Goal: Use online tool/utility: Utilize a website feature to perform a specific function

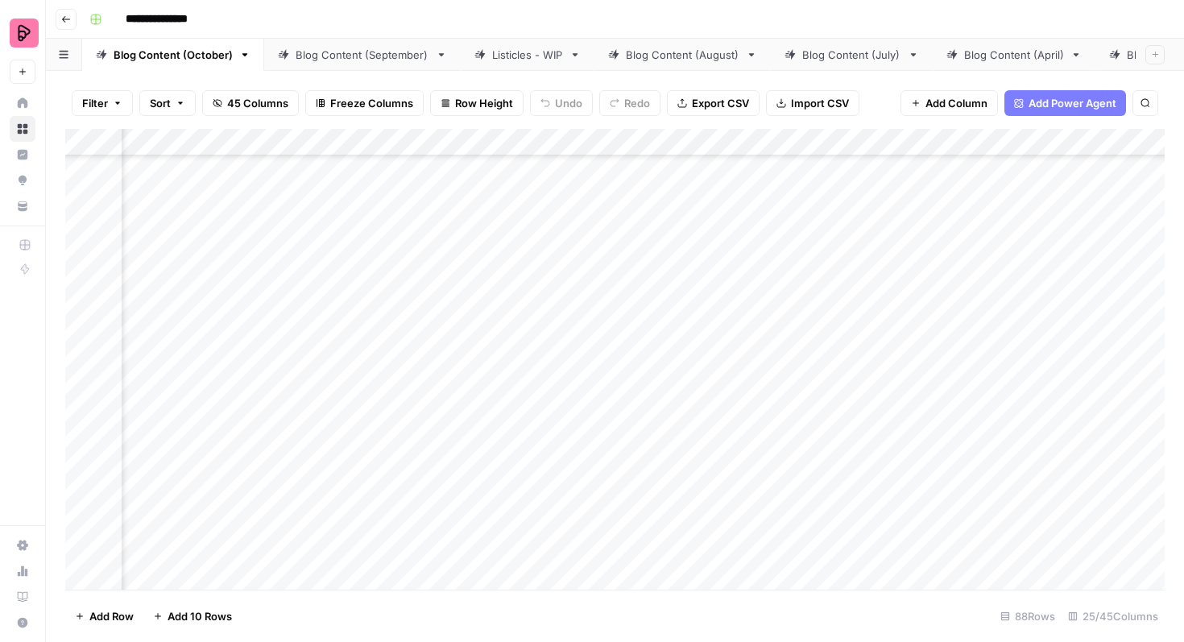
scroll to position [2432, 525]
click at [843, 335] on div "Add Column" at bounding box center [614, 359] width 1099 height 461
click at [838, 377] on div "Add Column" at bounding box center [614, 359] width 1099 height 461
click at [844, 416] on div "Add Column" at bounding box center [614, 359] width 1099 height 461
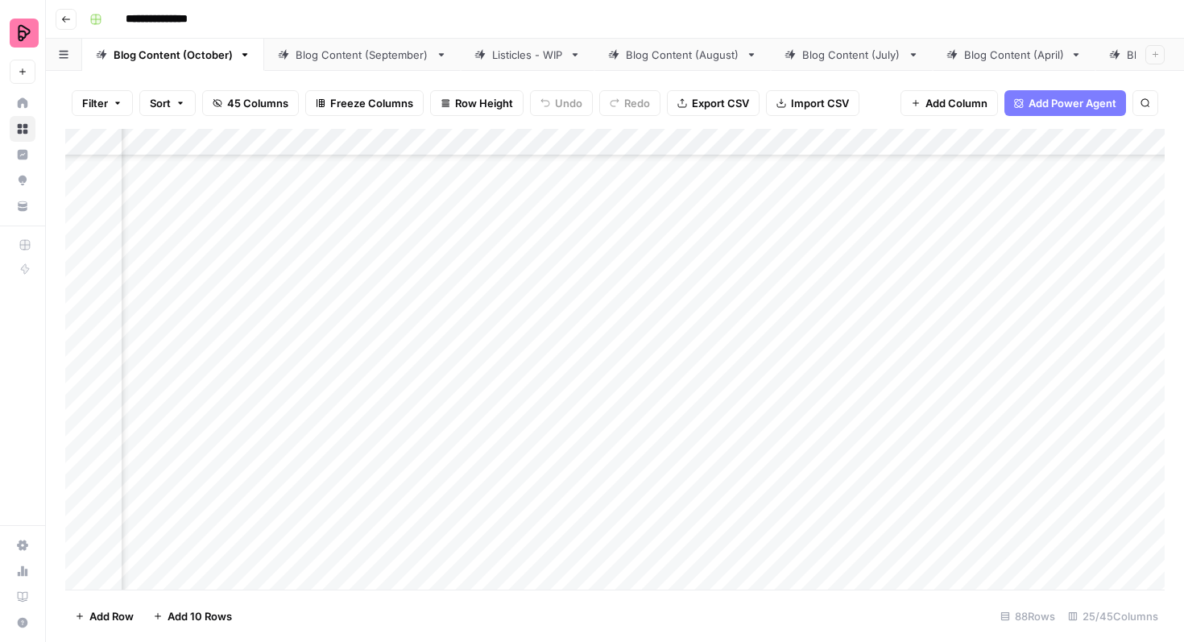
click at [844, 290] on div "Add Column" at bounding box center [614, 359] width 1099 height 461
click at [842, 328] on div "Add Column" at bounding box center [614, 359] width 1099 height 461
click at [839, 374] on div "Add Column" at bounding box center [614, 359] width 1099 height 461
click at [843, 417] on div "Add Column" at bounding box center [614, 359] width 1099 height 461
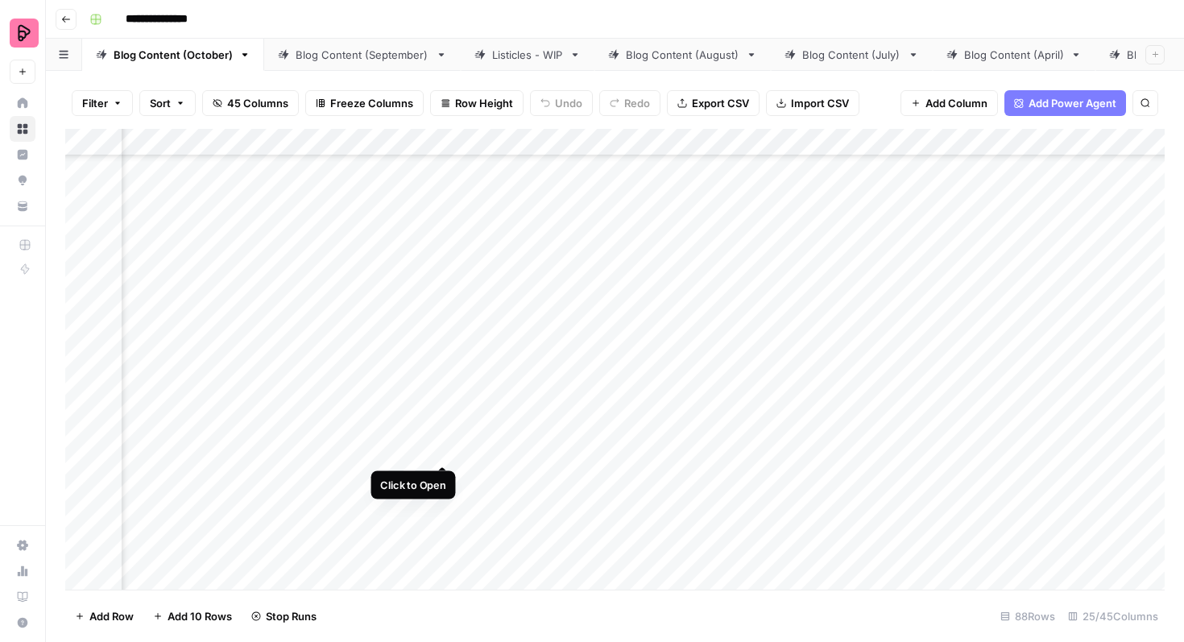
click at [445, 438] on div "Add Column" at bounding box center [614, 359] width 1099 height 461
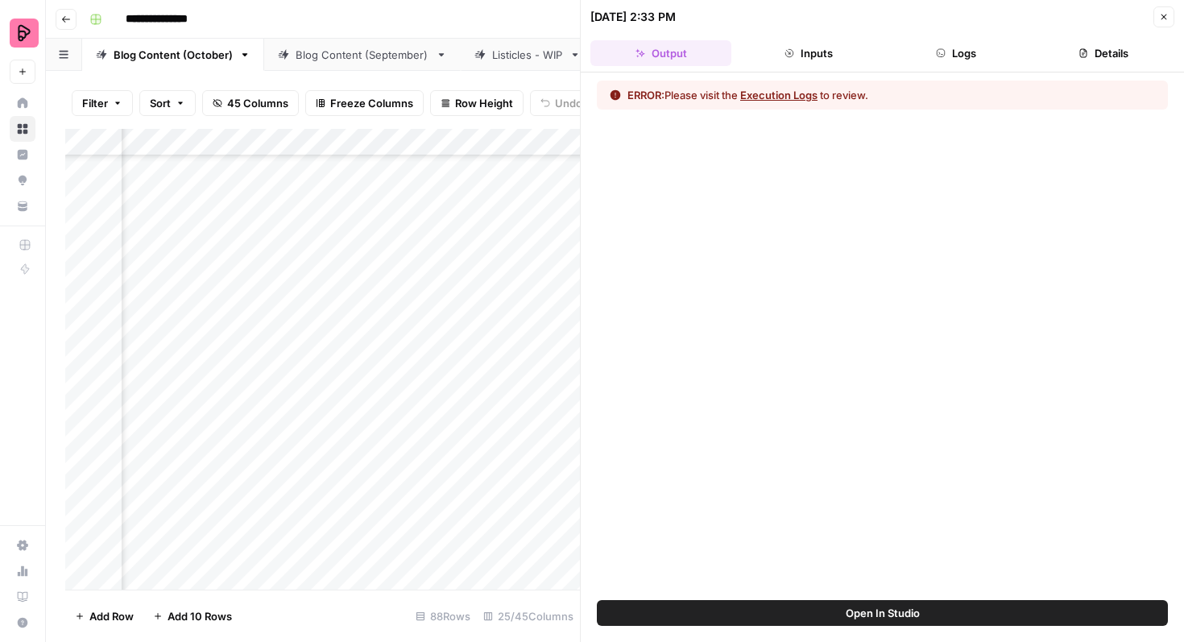
click at [781, 96] on button "Execution Logs" at bounding box center [778, 95] width 77 height 16
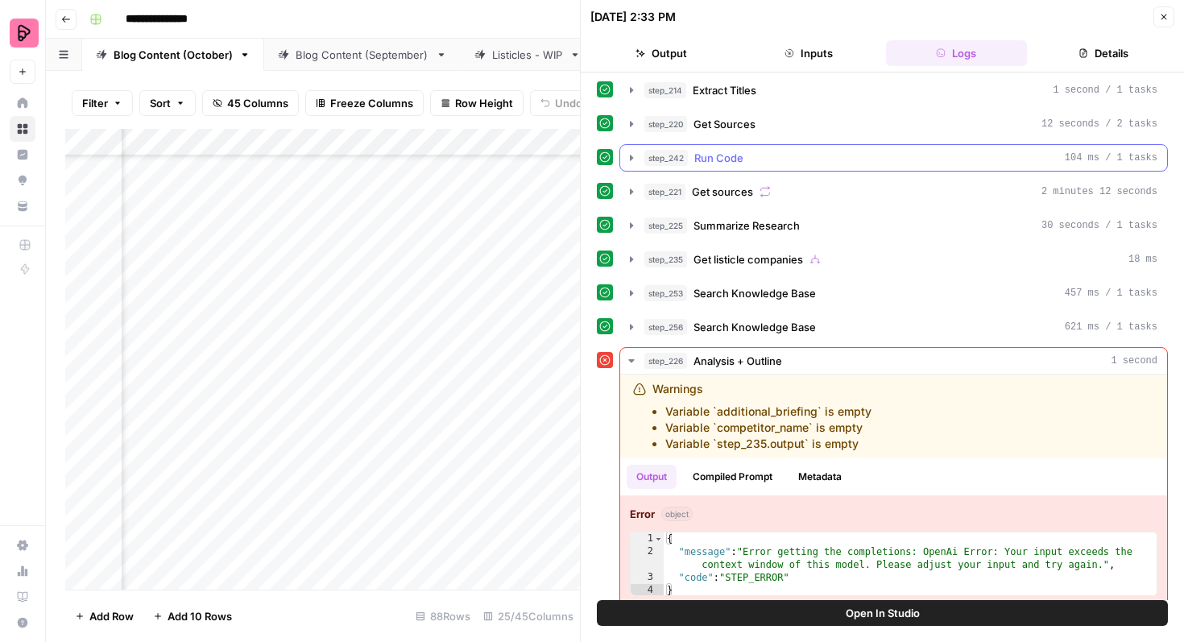
scroll to position [210, 0]
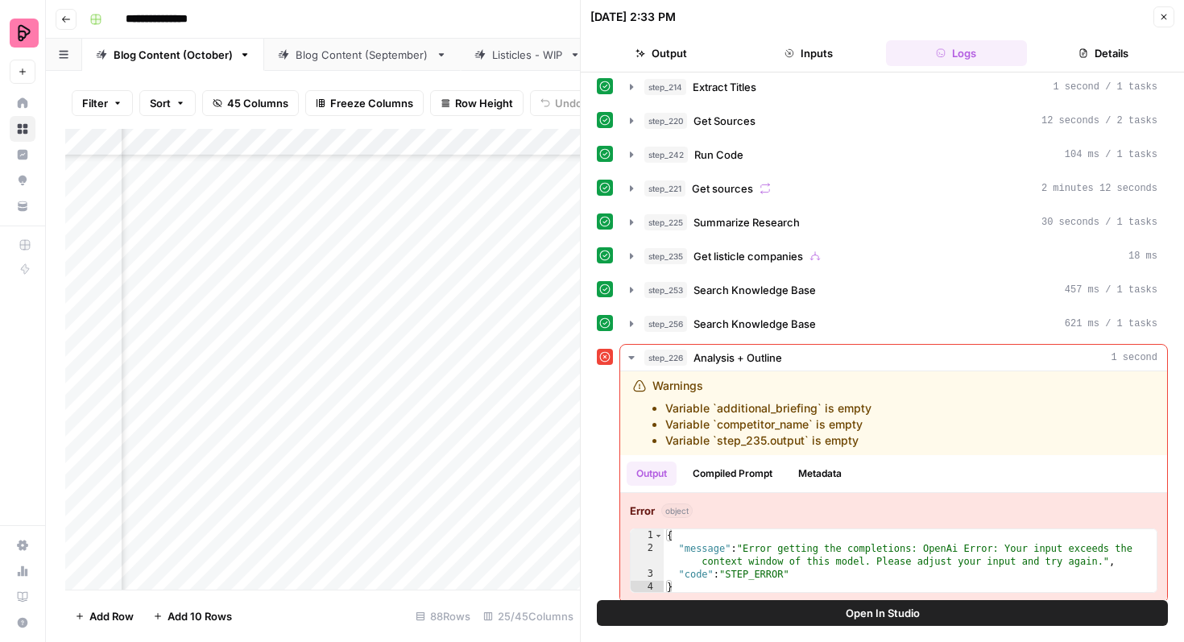
click at [1164, 21] on icon "button" at bounding box center [1164, 17] width 10 height 10
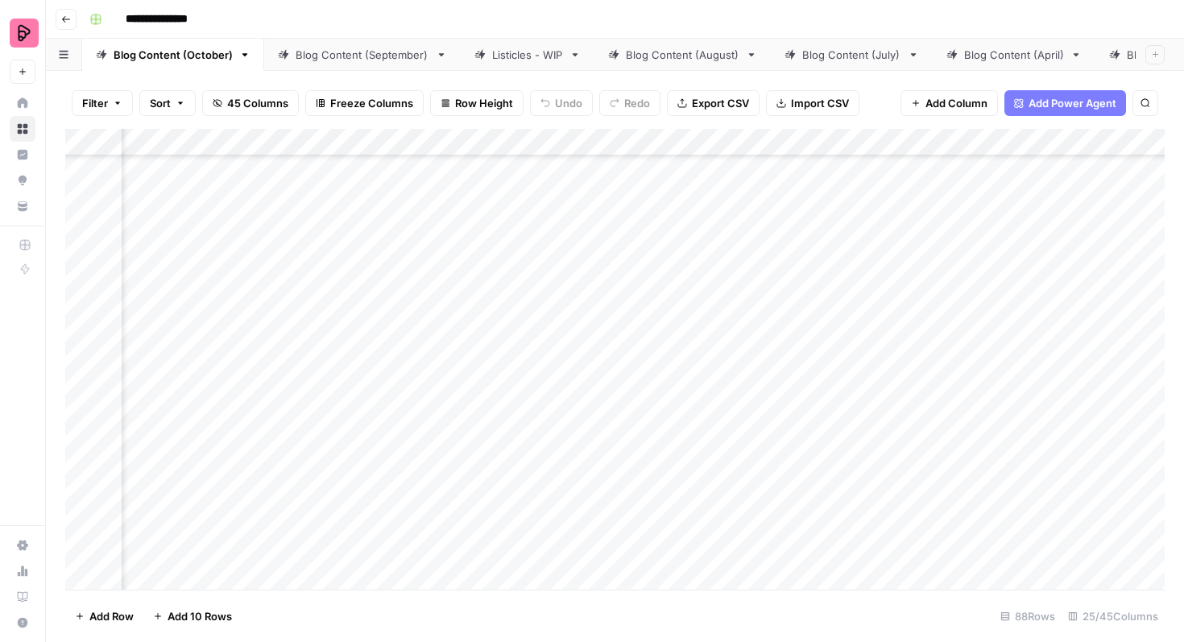
scroll to position [2624, 386]
click at [605, 433] on div "Add Column" at bounding box center [614, 359] width 1099 height 461
click at [496, 341] on div "Add Column" at bounding box center [614, 359] width 1099 height 461
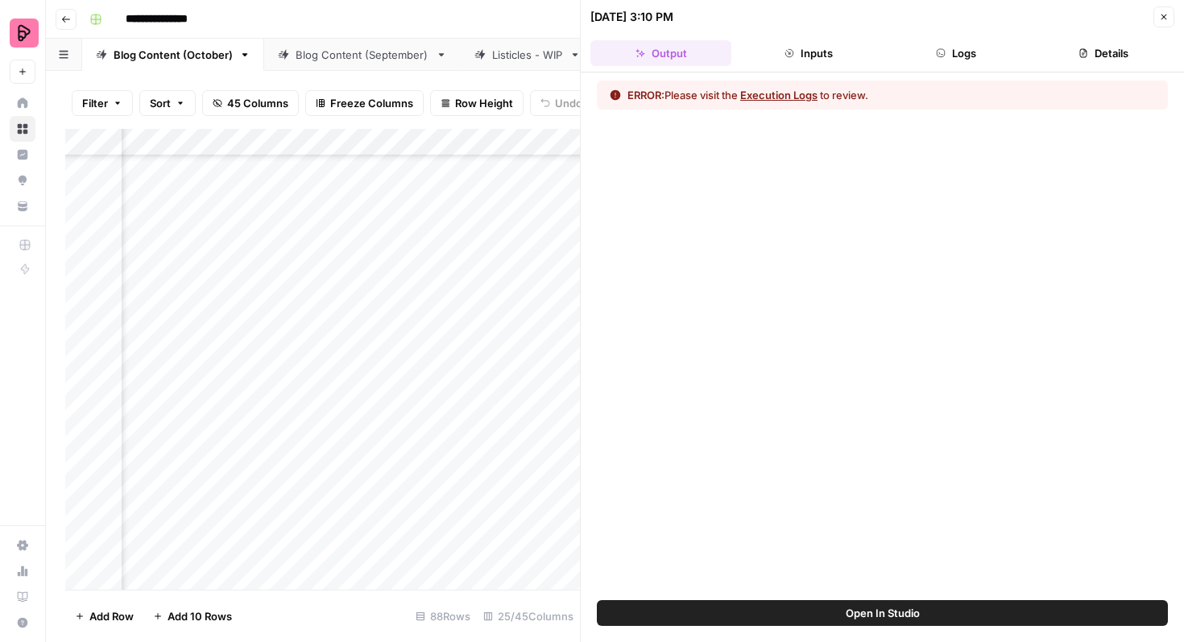
click at [788, 92] on button "Execution Logs" at bounding box center [778, 95] width 77 height 16
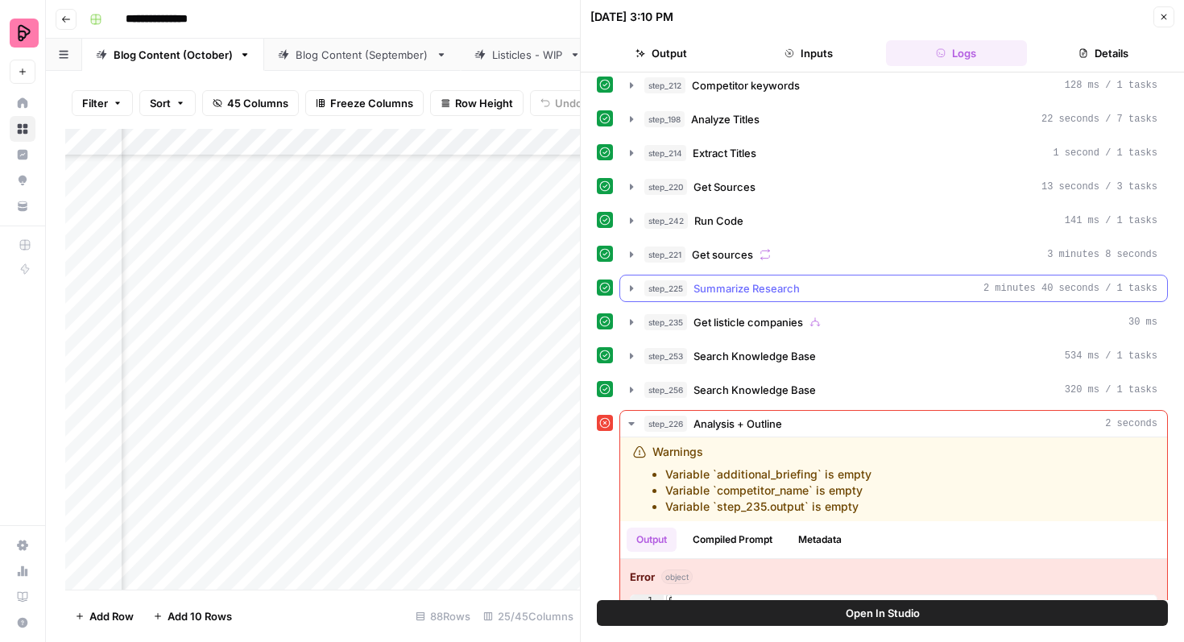
scroll to position [221, 0]
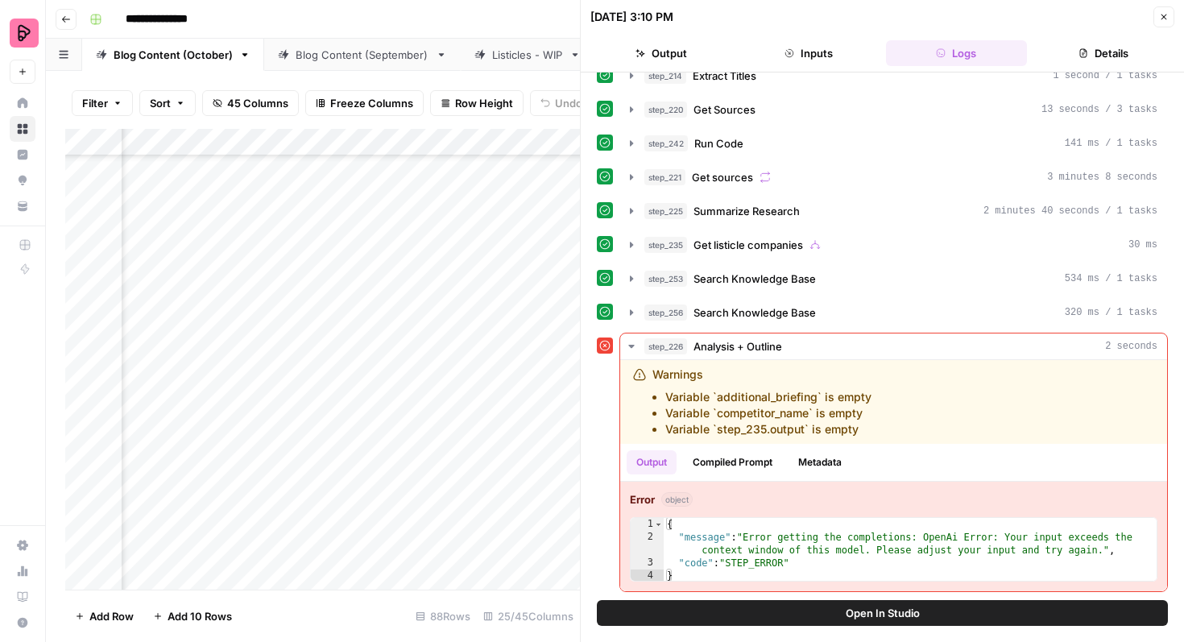
click at [870, 625] on button "Open In Studio" at bounding box center [882, 613] width 571 height 26
click at [1161, 19] on icon "button" at bounding box center [1164, 17] width 6 height 6
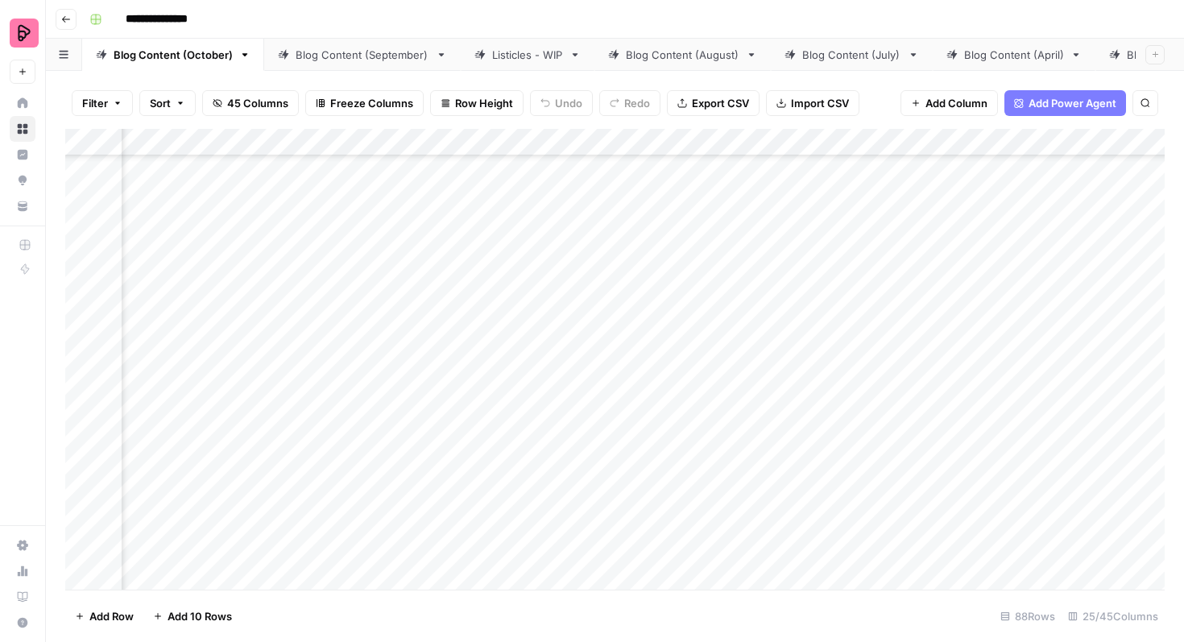
click at [458, 383] on div "Add Column" at bounding box center [614, 359] width 1099 height 461
click at [606, 349] on div "Add Column" at bounding box center [614, 359] width 1099 height 461
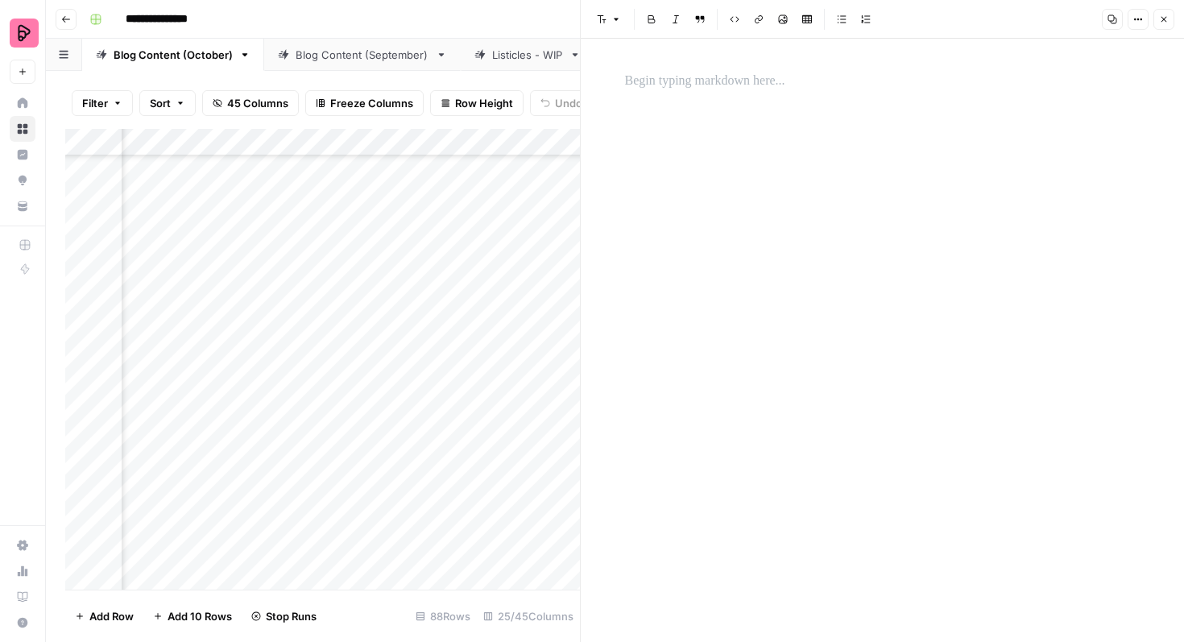
click at [1164, 19] on icon "button" at bounding box center [1164, 19] width 10 height 10
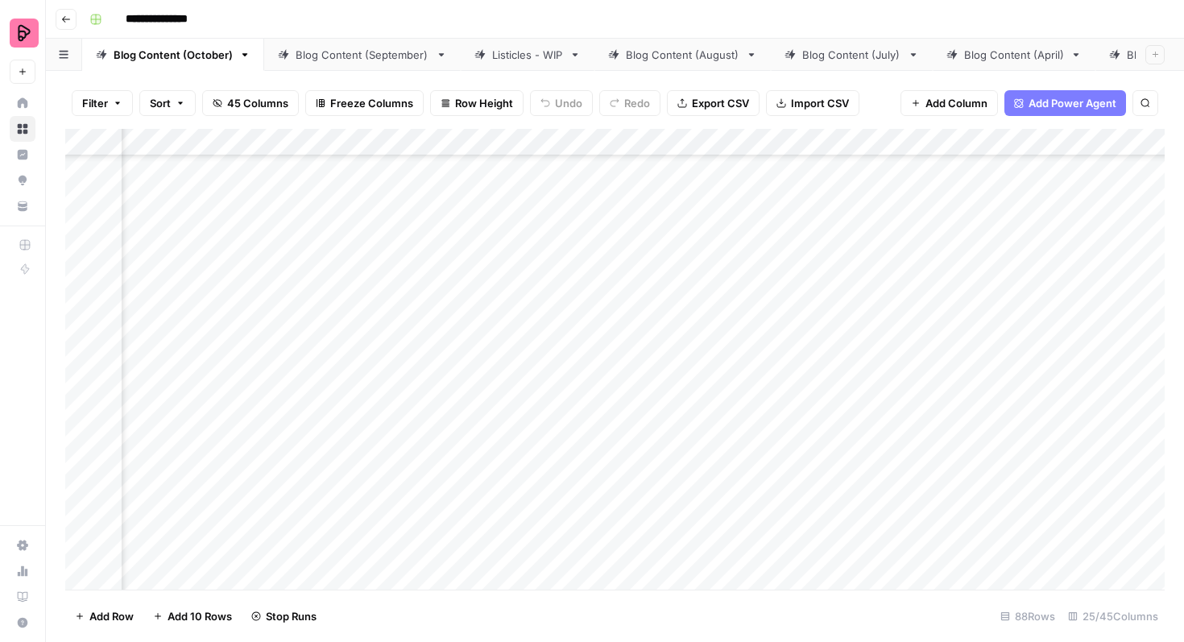
scroll to position [2637, 540]
click at [974, 418] on div "Add Column" at bounding box center [614, 359] width 1099 height 461
click at [962, 421] on div "Add Column" at bounding box center [614, 359] width 1099 height 461
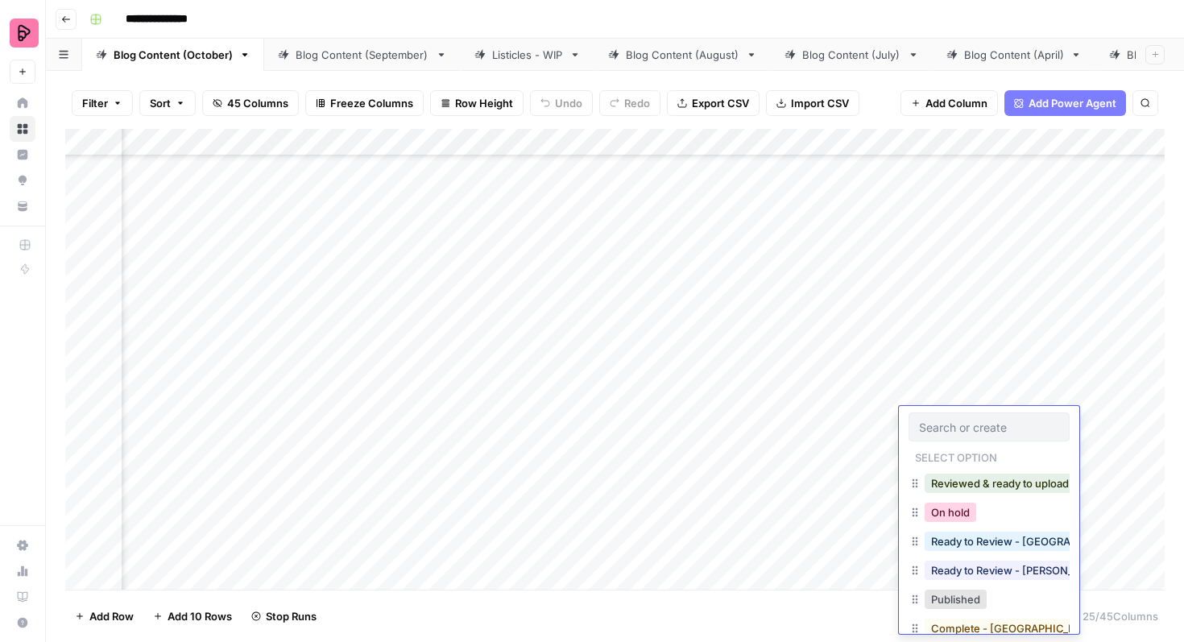
click at [946, 514] on button "On hold" at bounding box center [950, 512] width 52 height 19
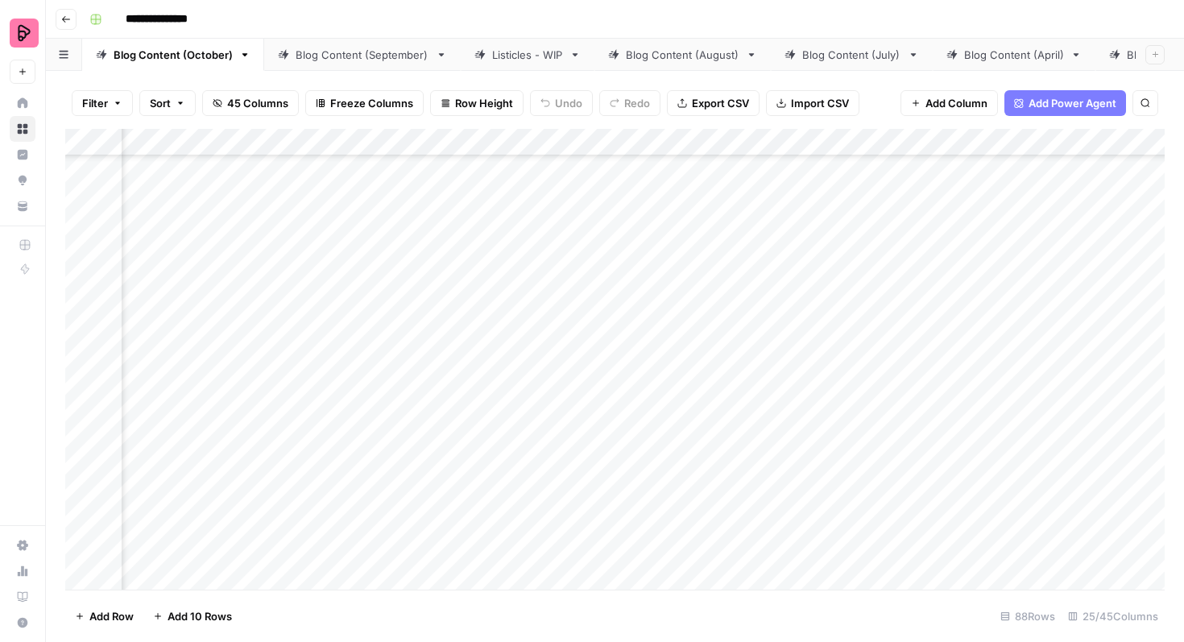
scroll to position [2112, 207]
click at [765, 316] on div "Add Column" at bounding box center [614, 359] width 1099 height 461
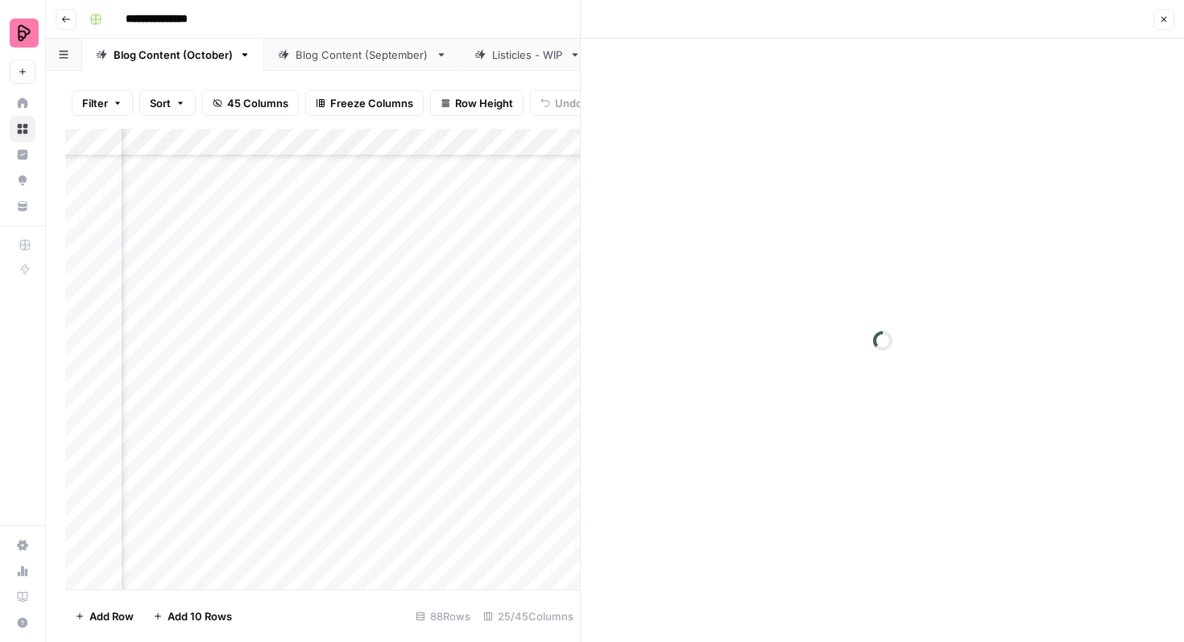
click at [1163, 19] on icon "button" at bounding box center [1164, 19] width 10 height 10
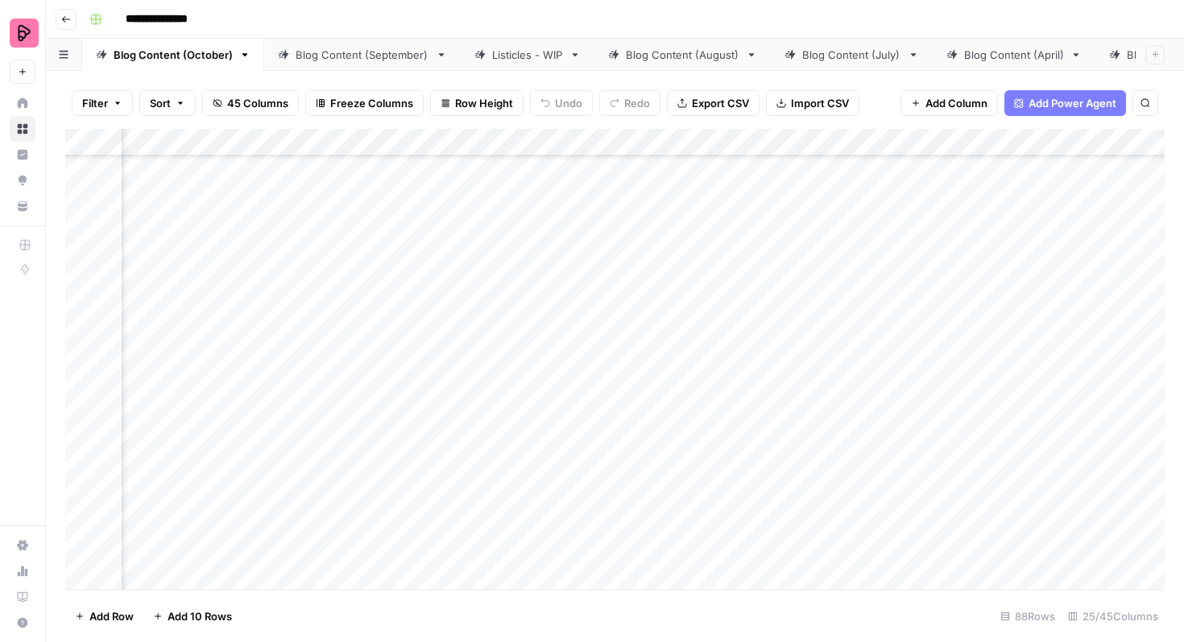
click at [920, 316] on div "Add Column" at bounding box center [614, 359] width 1099 height 461
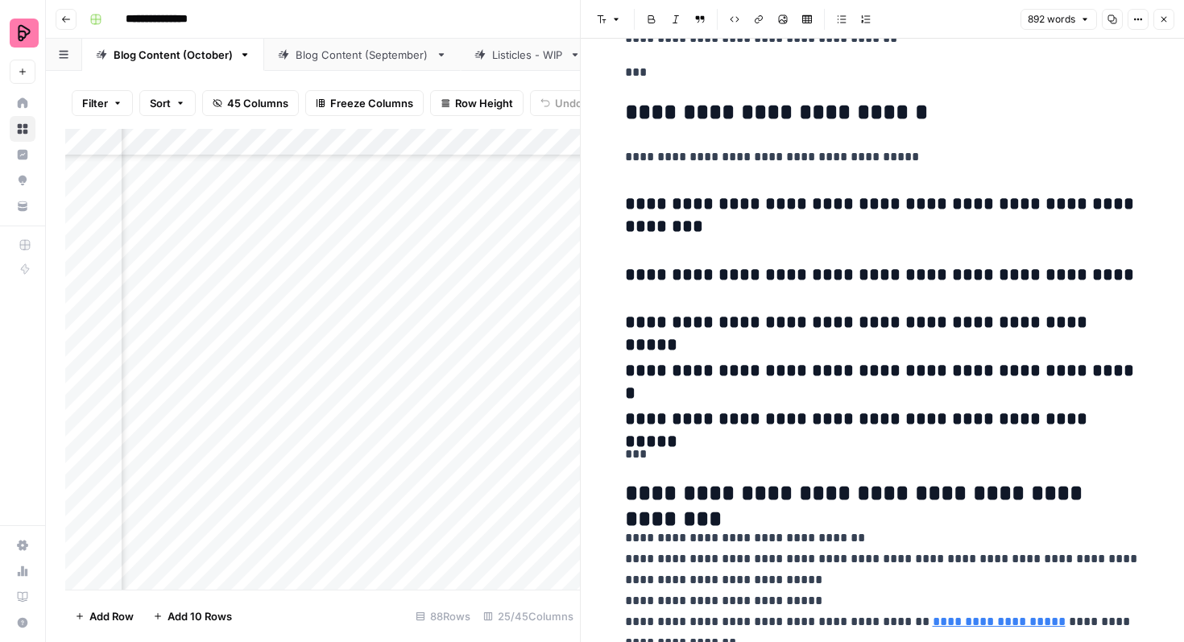
scroll to position [3099, 0]
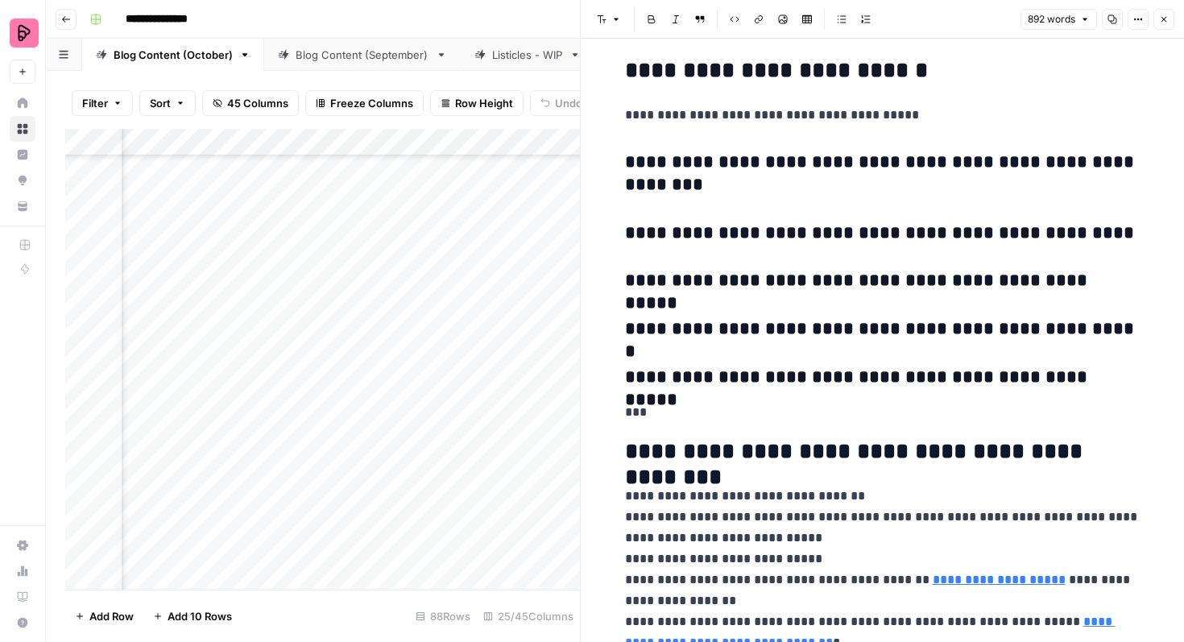
click at [1163, 31] on header "Font style Bold Italic Block quote Code block Link Image Insert Table Bulleted …" at bounding box center [882, 19] width 603 height 39
click at [1168, 14] on button "Close" at bounding box center [1163, 19] width 21 height 21
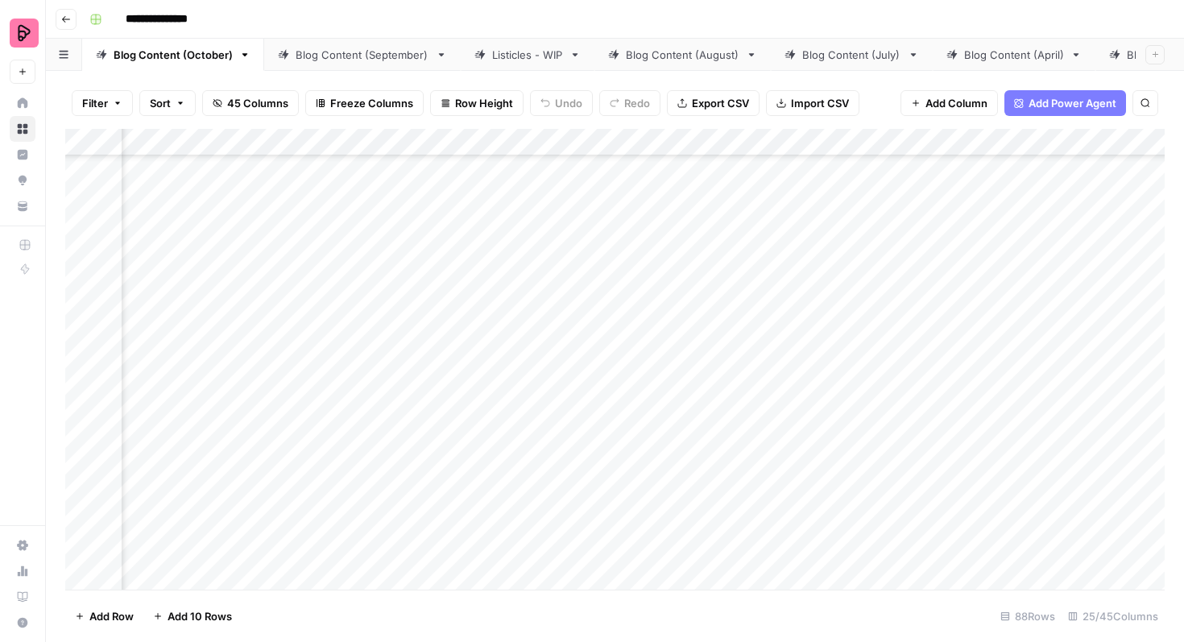
scroll to position [2112, 452]
click at [780, 329] on div "Add Column" at bounding box center [614, 359] width 1099 height 461
click at [830, 316] on div "Add Column" at bounding box center [614, 359] width 1099 height 461
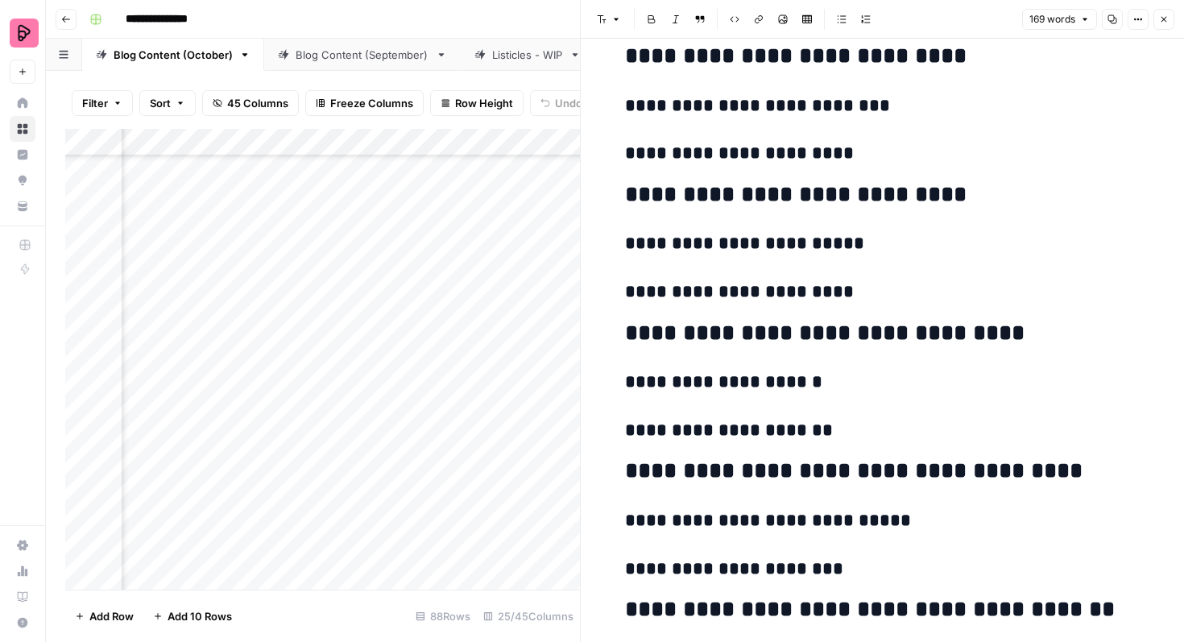
scroll to position [1332, 0]
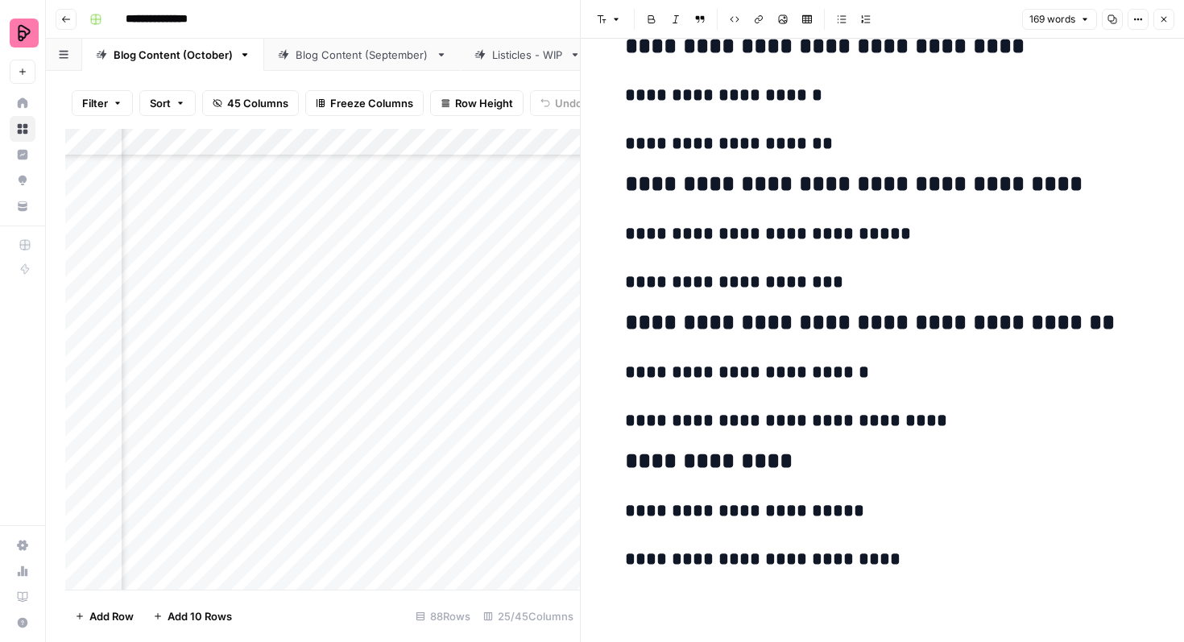
click at [1164, 23] on icon "button" at bounding box center [1164, 19] width 10 height 10
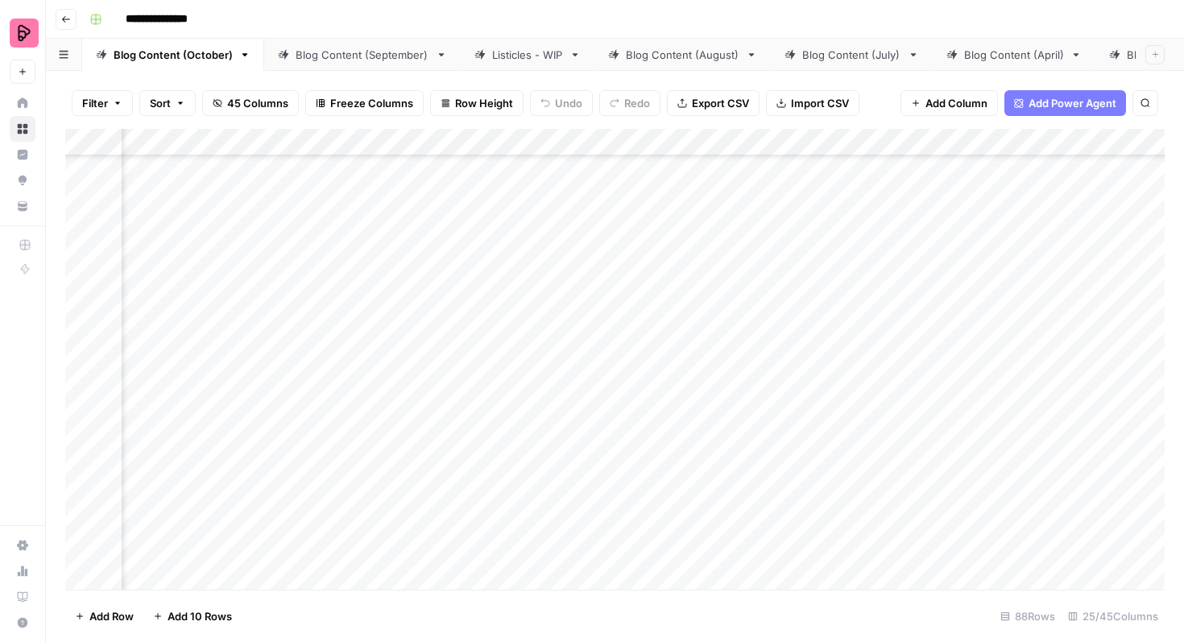
click at [829, 277] on div "Add Column" at bounding box center [614, 359] width 1099 height 461
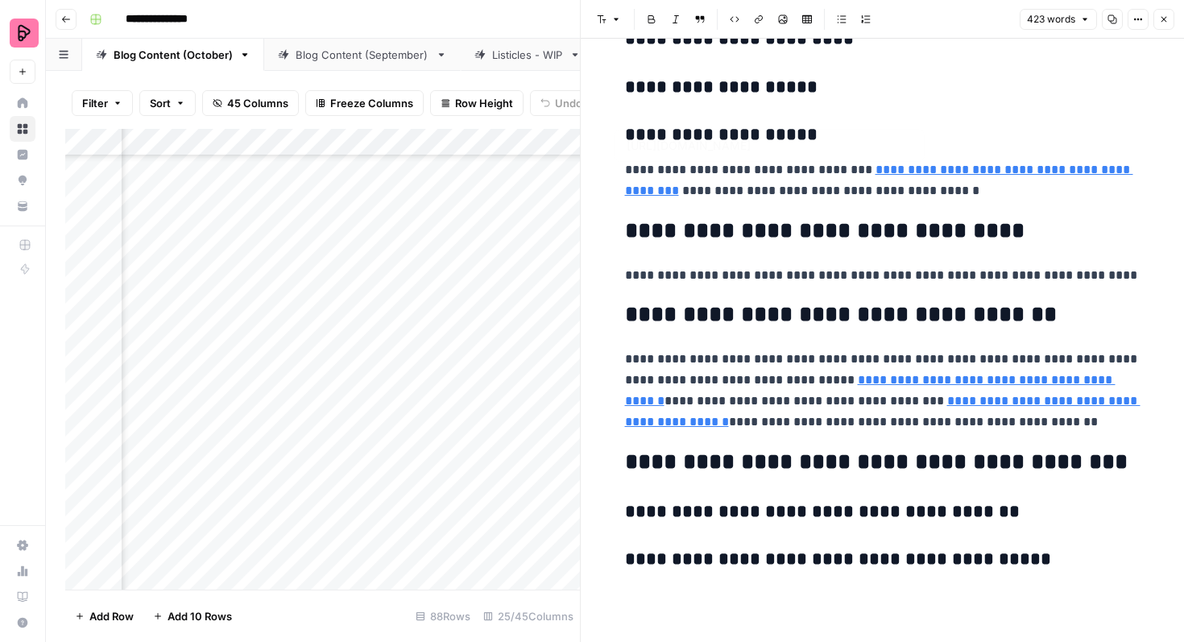
scroll to position [2366, 0]
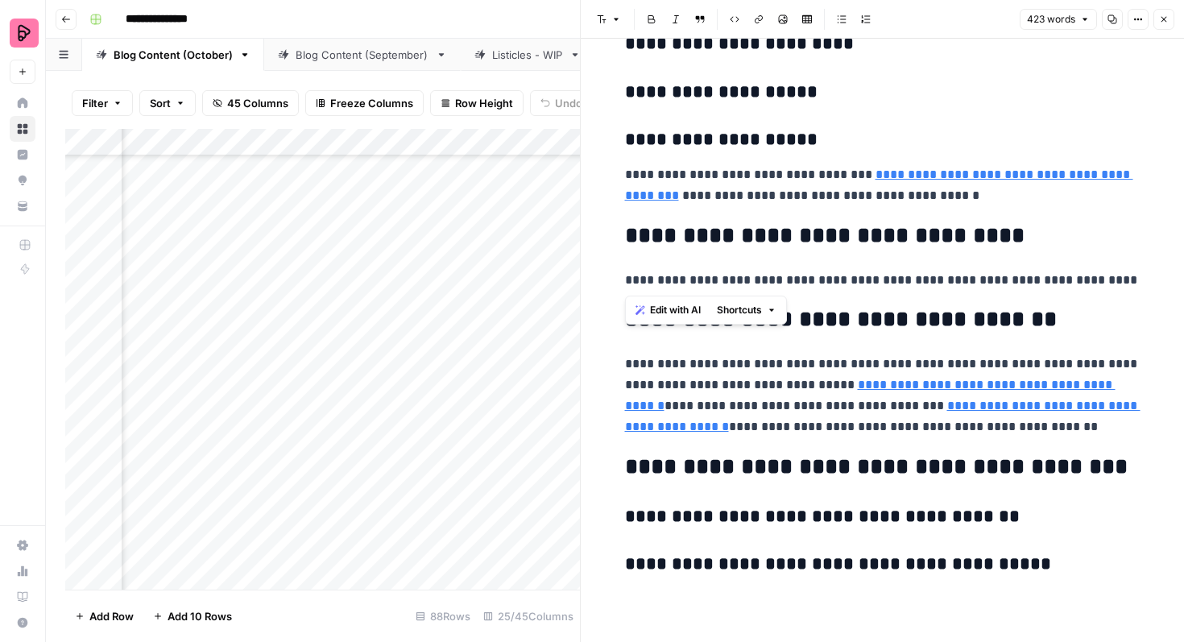
drag, startPoint x: 1096, startPoint y: 283, endPoint x: 621, endPoint y: 231, distance: 477.9
copy div "**********"
click at [1162, 16] on icon "button" at bounding box center [1164, 19] width 10 height 10
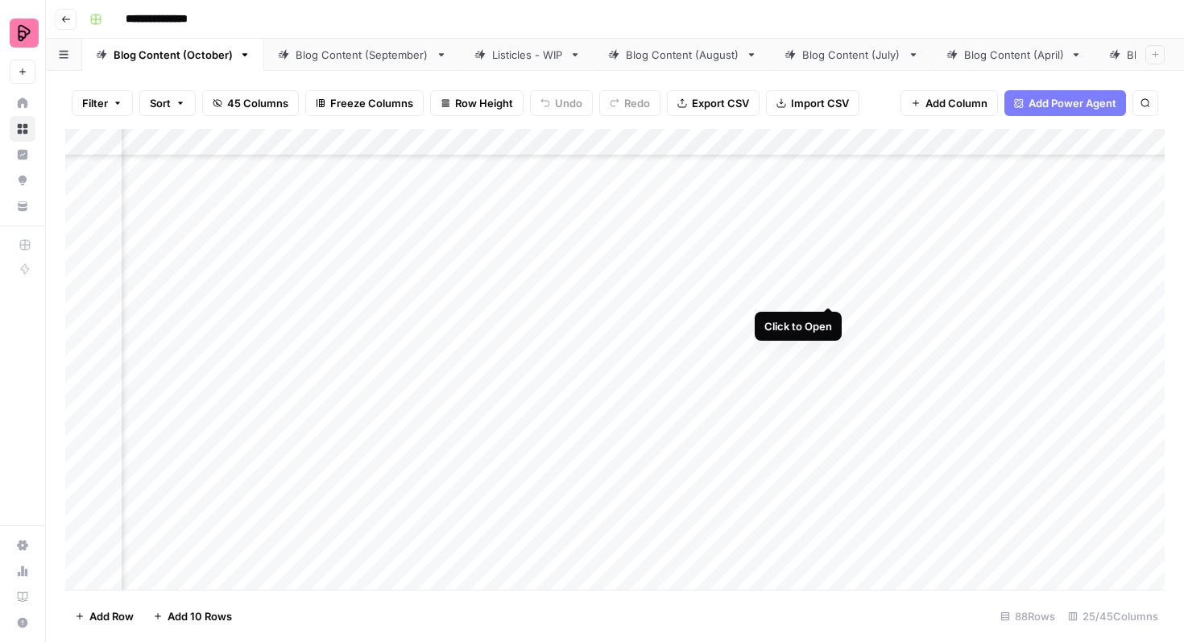
click at [829, 275] on div "Add Column" at bounding box center [614, 359] width 1099 height 461
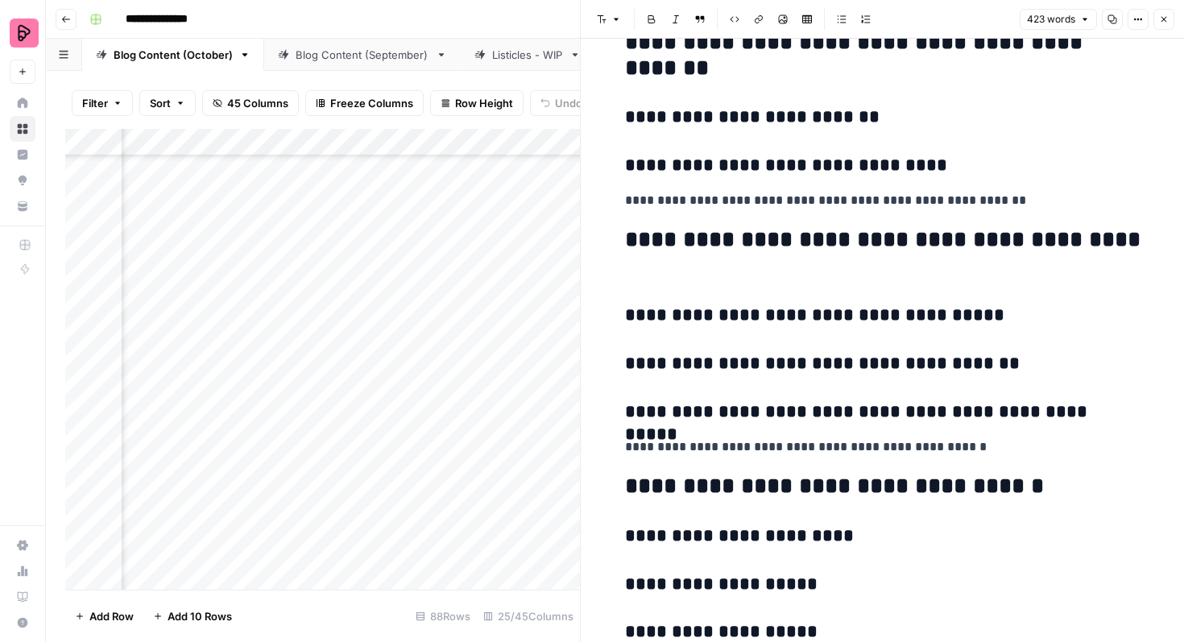
scroll to position [2372, 0]
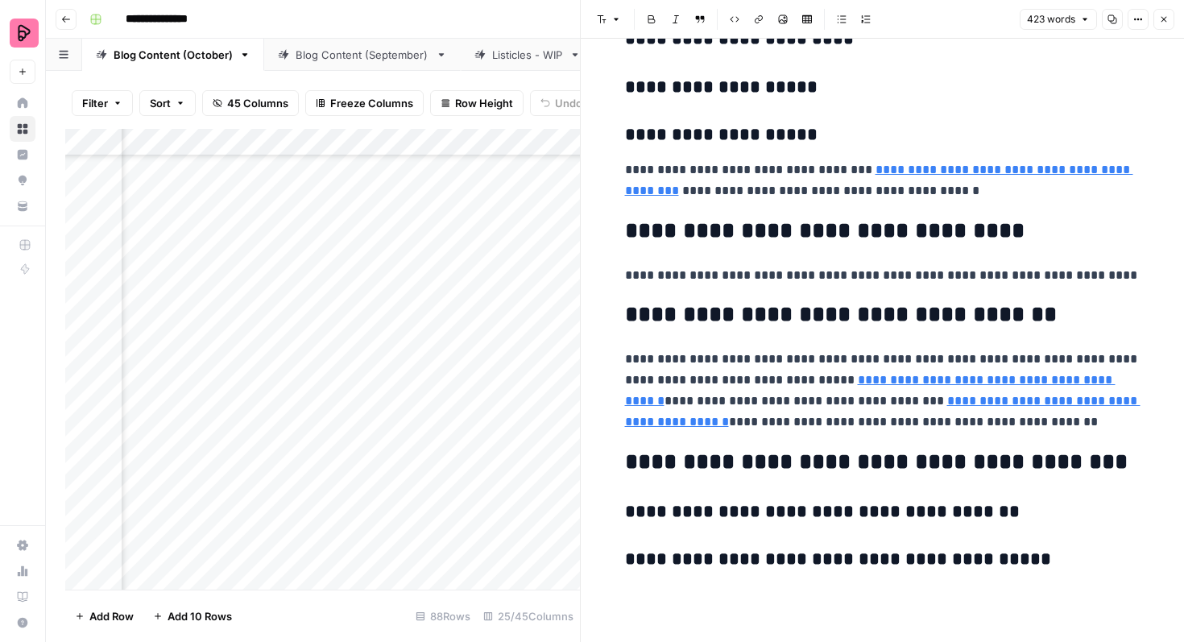
click at [1163, 19] on icon "button" at bounding box center [1164, 20] width 6 height 6
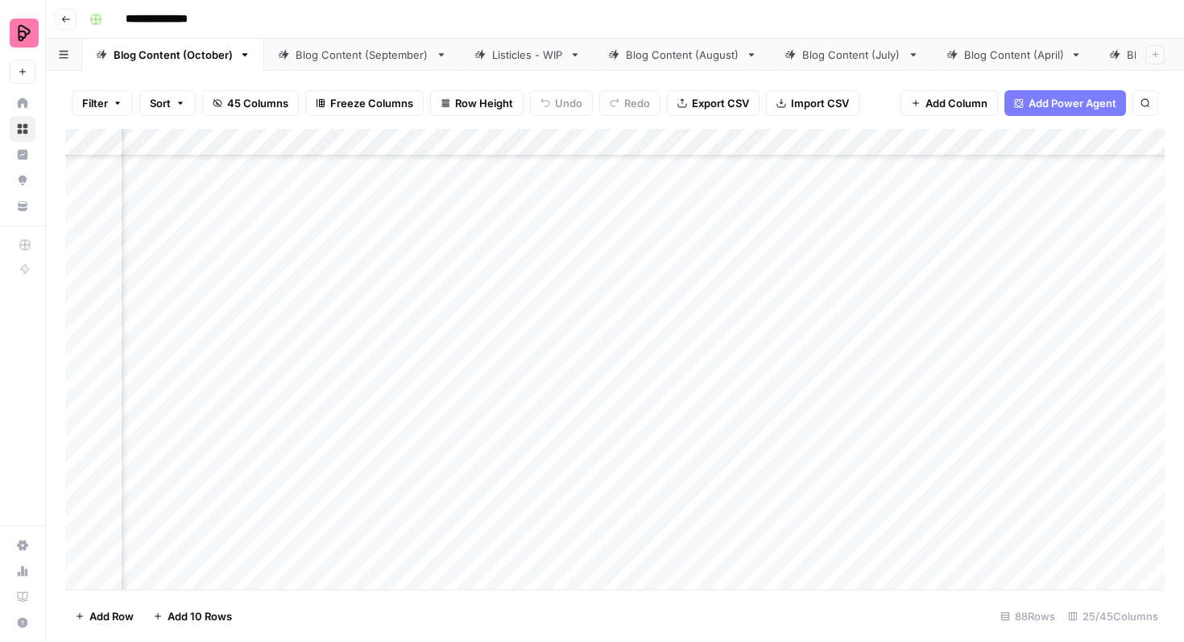
click at [832, 315] on div "Add Column" at bounding box center [614, 359] width 1099 height 461
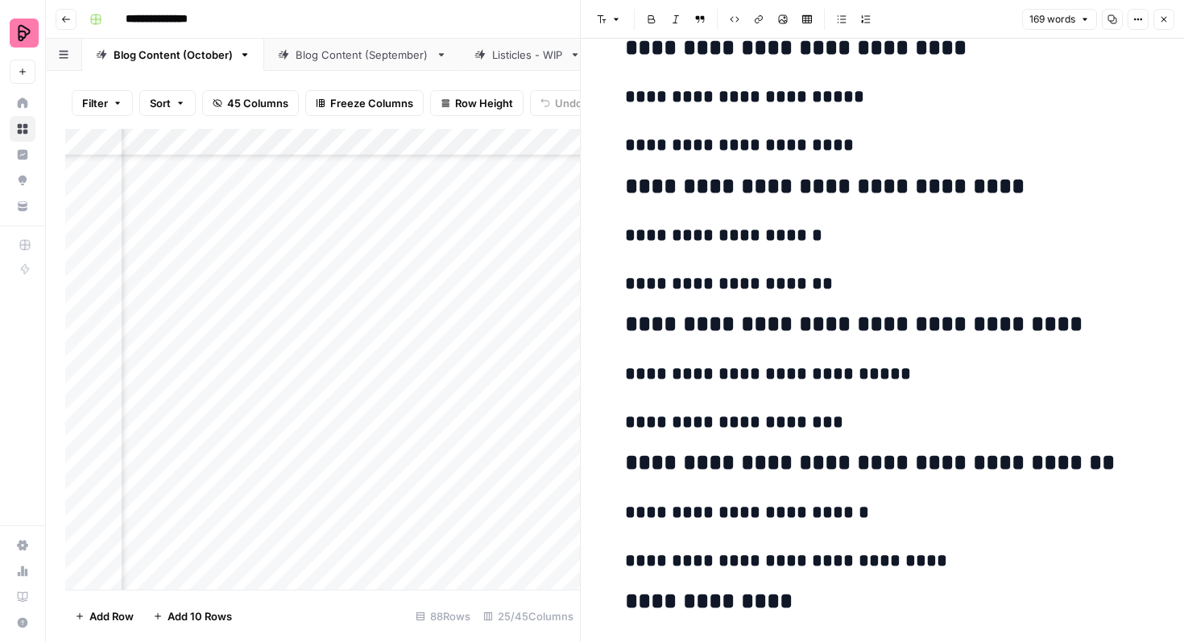
scroll to position [1332, 0]
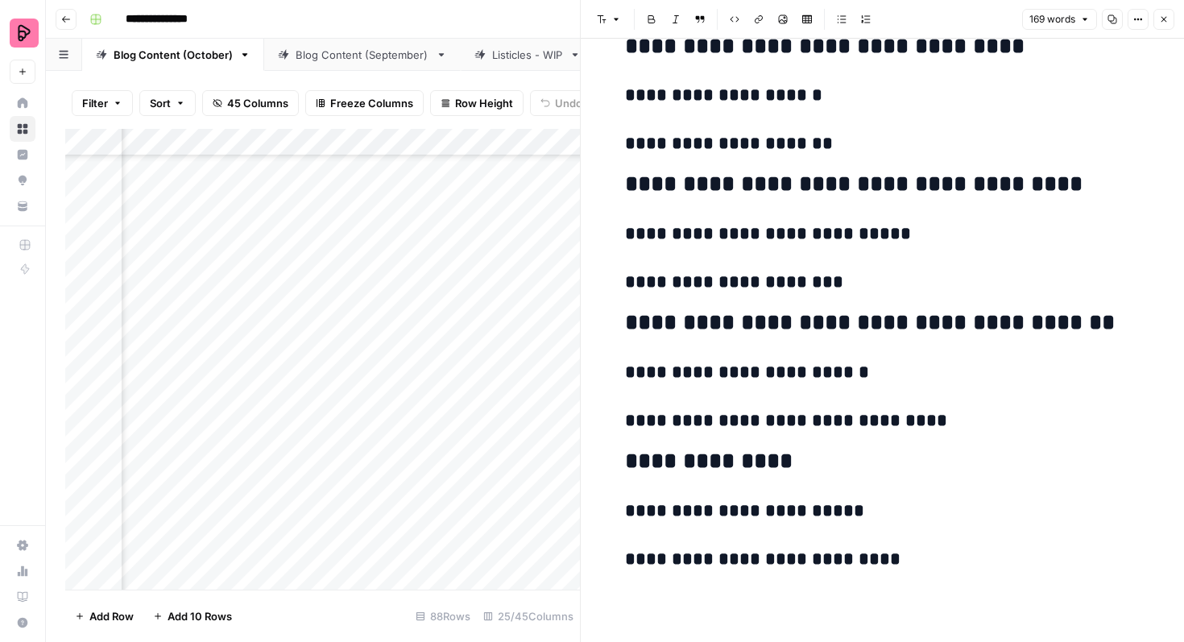
click at [1158, 16] on button "Close" at bounding box center [1163, 19] width 21 height 21
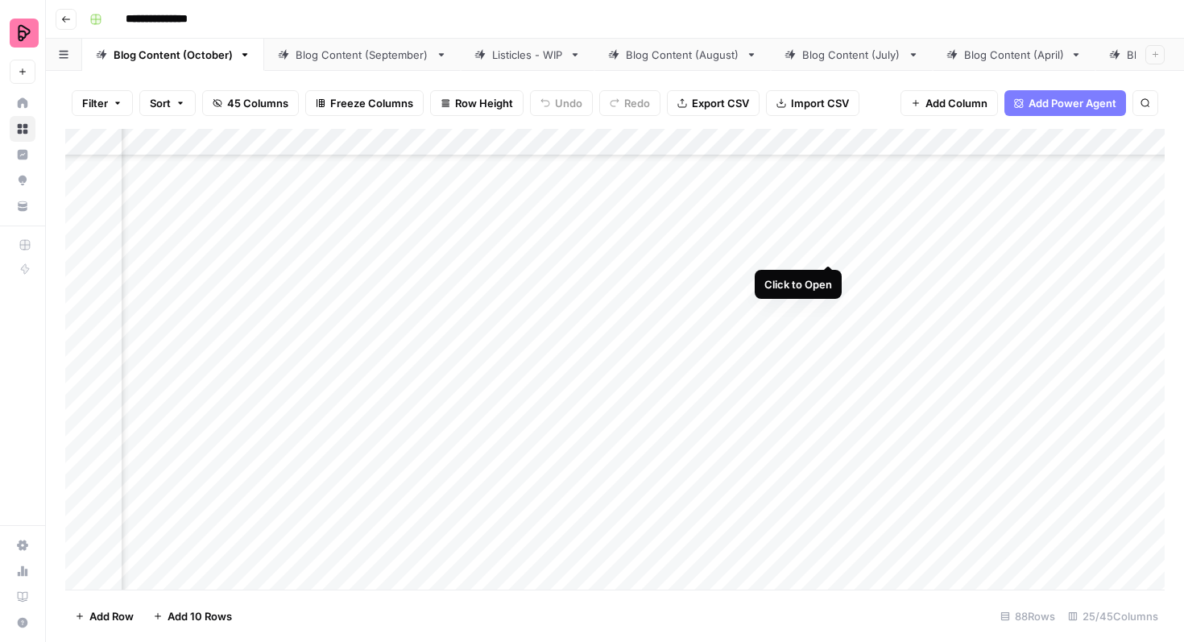
click at [829, 236] on div "Add Column" at bounding box center [614, 359] width 1099 height 461
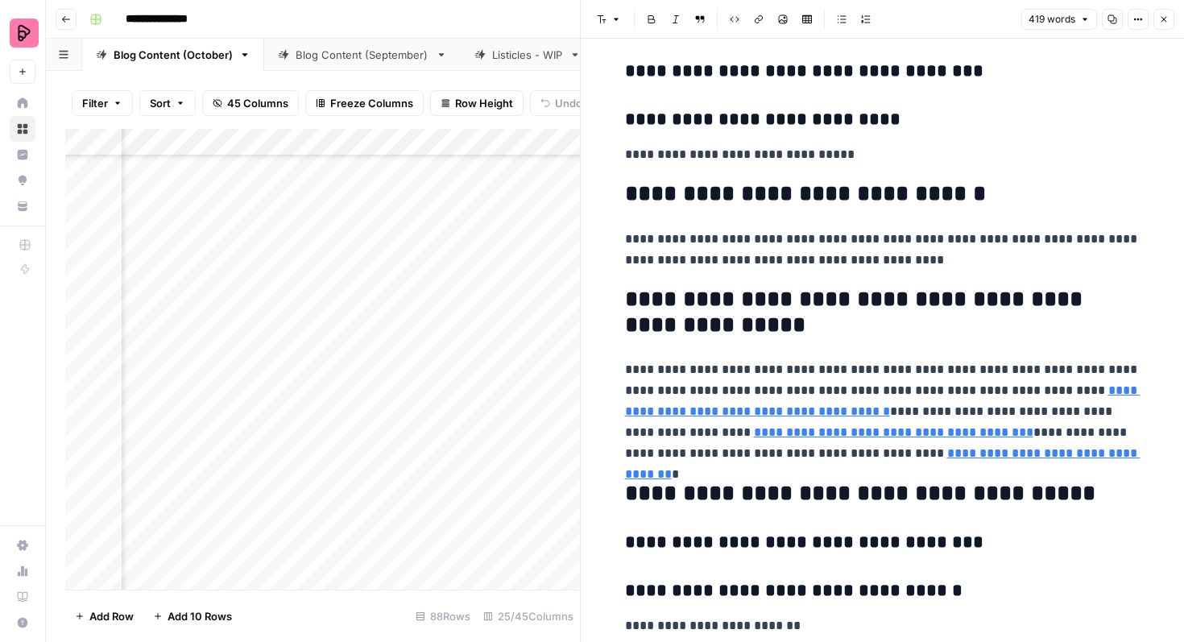
scroll to position [2023, 0]
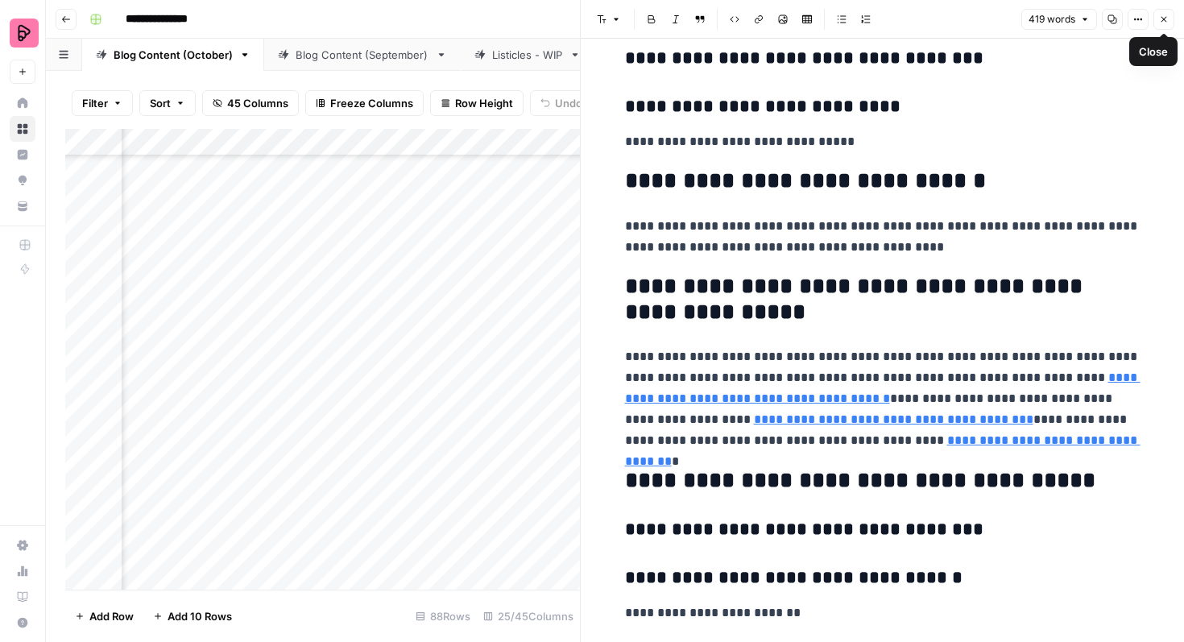
click at [1163, 16] on icon "button" at bounding box center [1164, 19] width 10 height 10
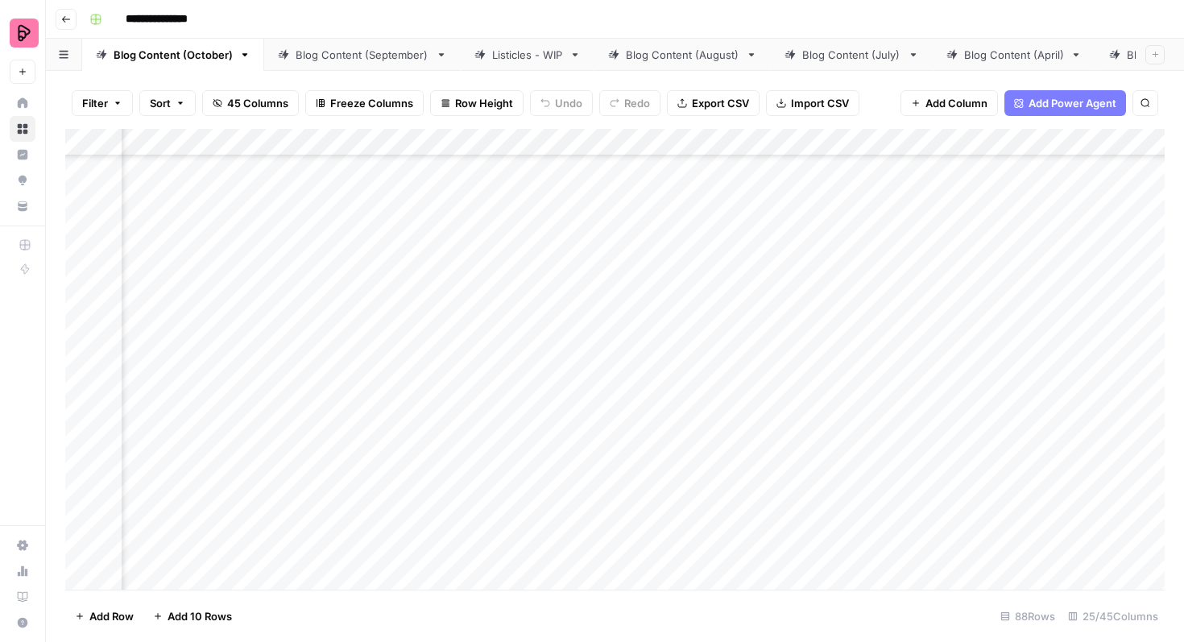
click at [826, 316] on div "Add Column" at bounding box center [614, 359] width 1099 height 461
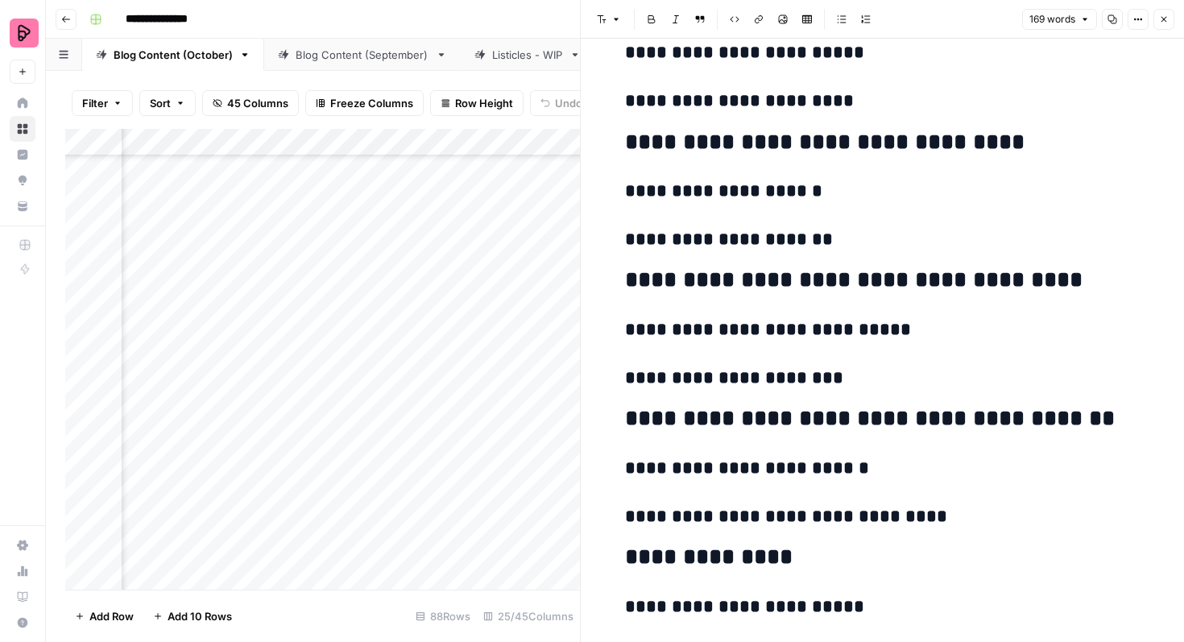
scroll to position [1332, 0]
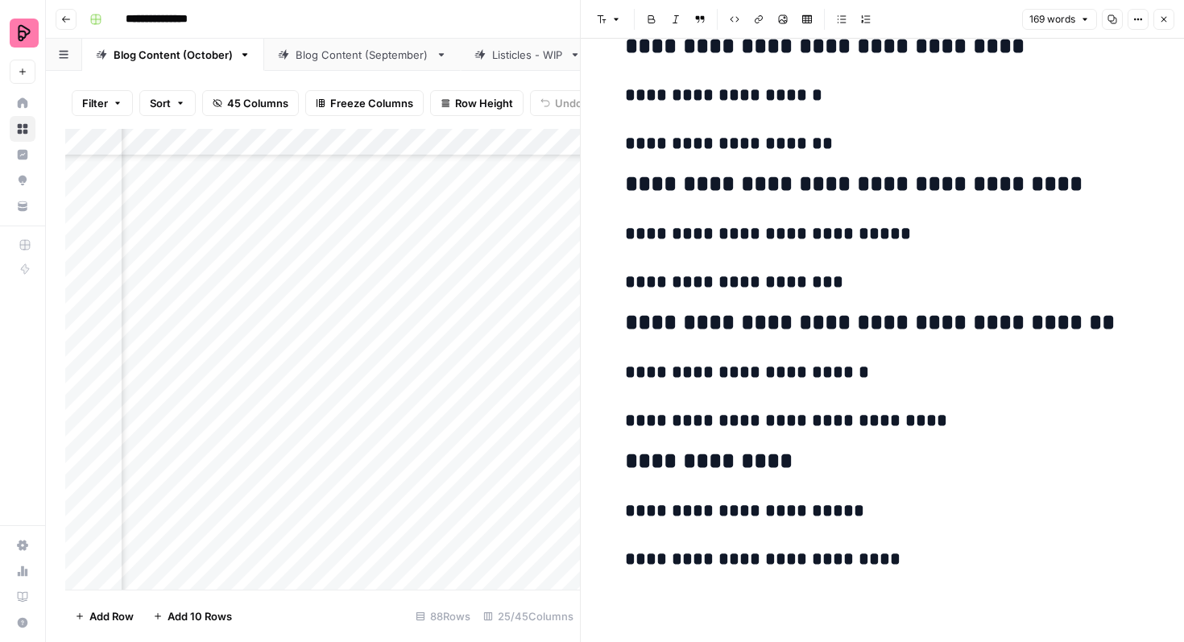
click at [1166, 26] on button "Close" at bounding box center [1163, 19] width 21 height 21
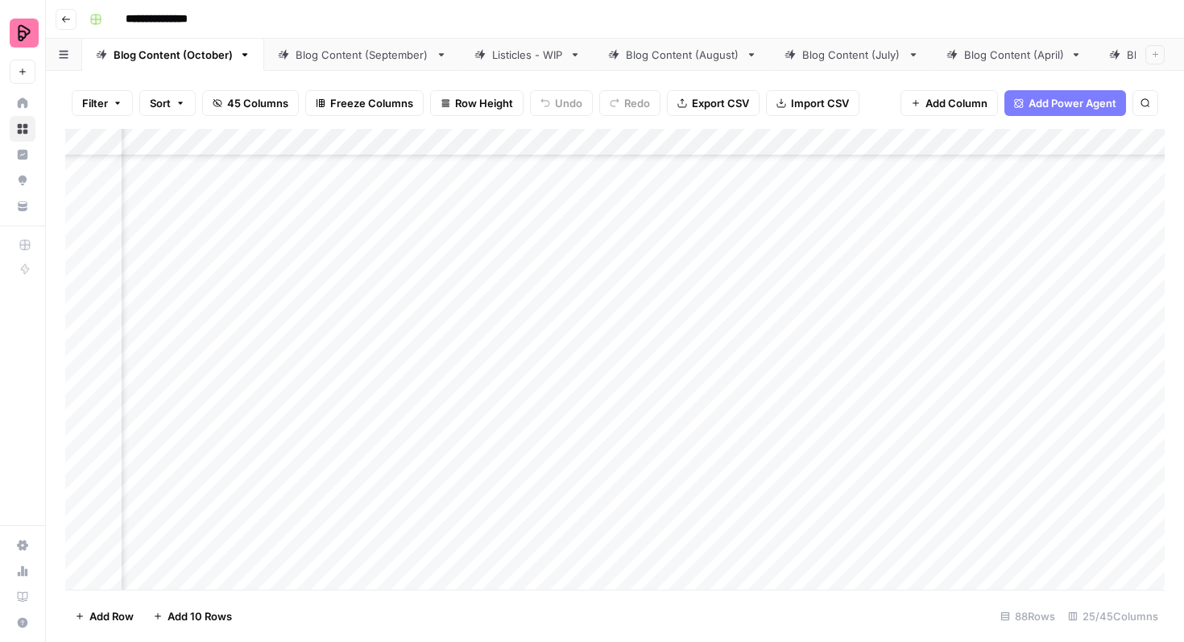
scroll to position [2112, 1052]
click at [973, 318] on div "Add Column" at bounding box center [614, 359] width 1099 height 461
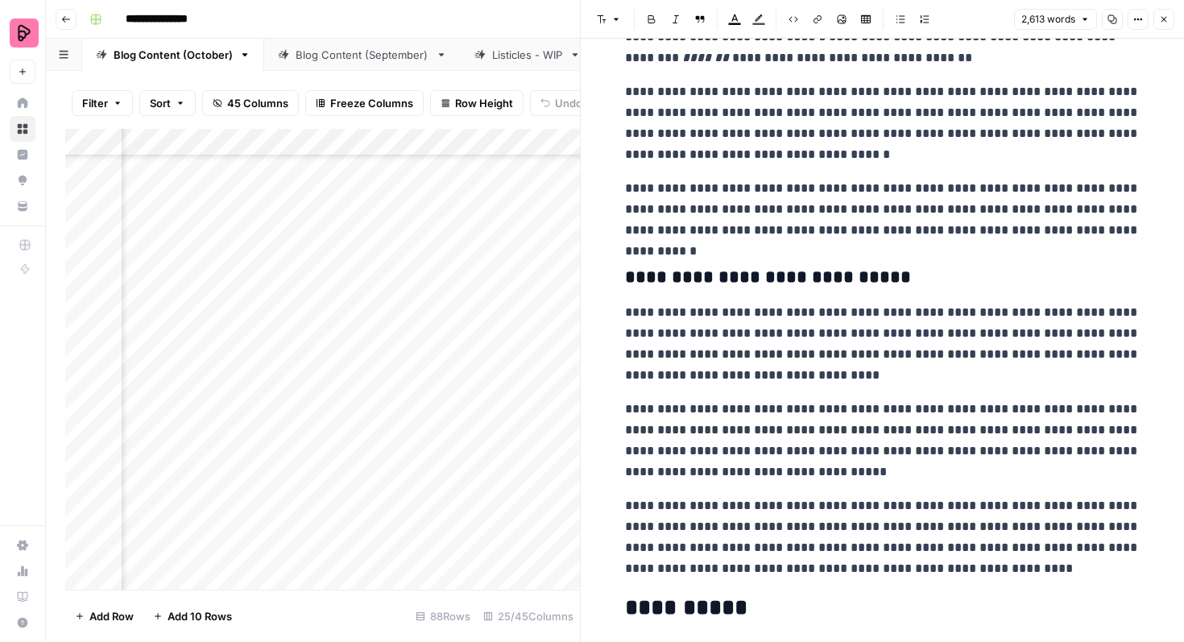
scroll to position [8496, 0]
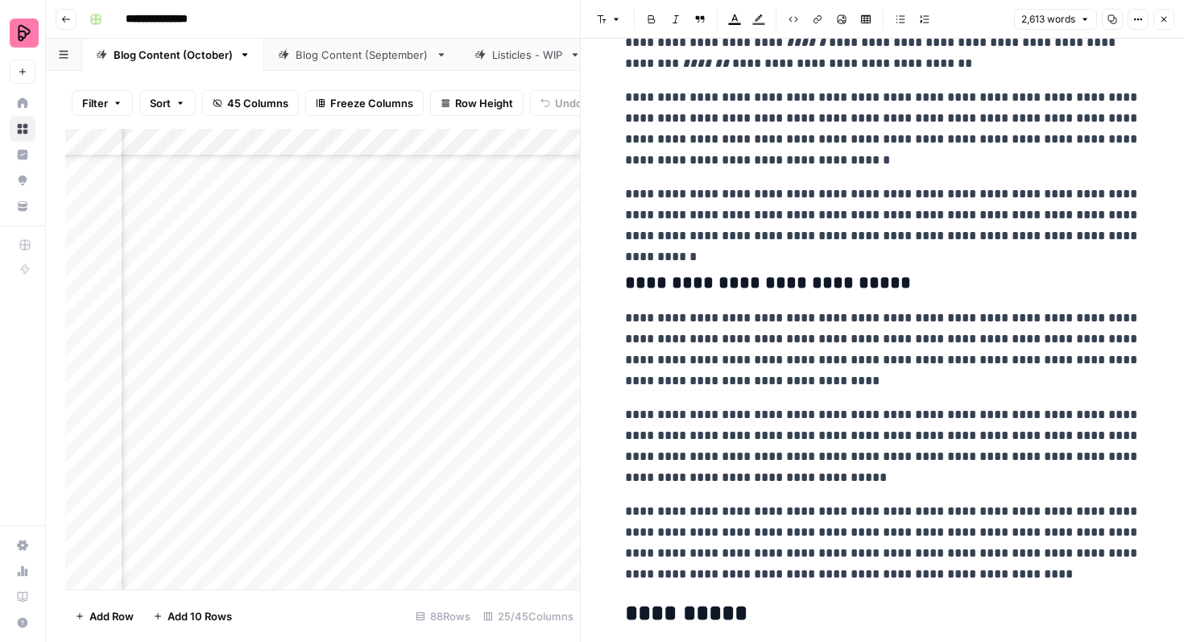
click at [1164, 13] on button "Close" at bounding box center [1163, 19] width 21 height 21
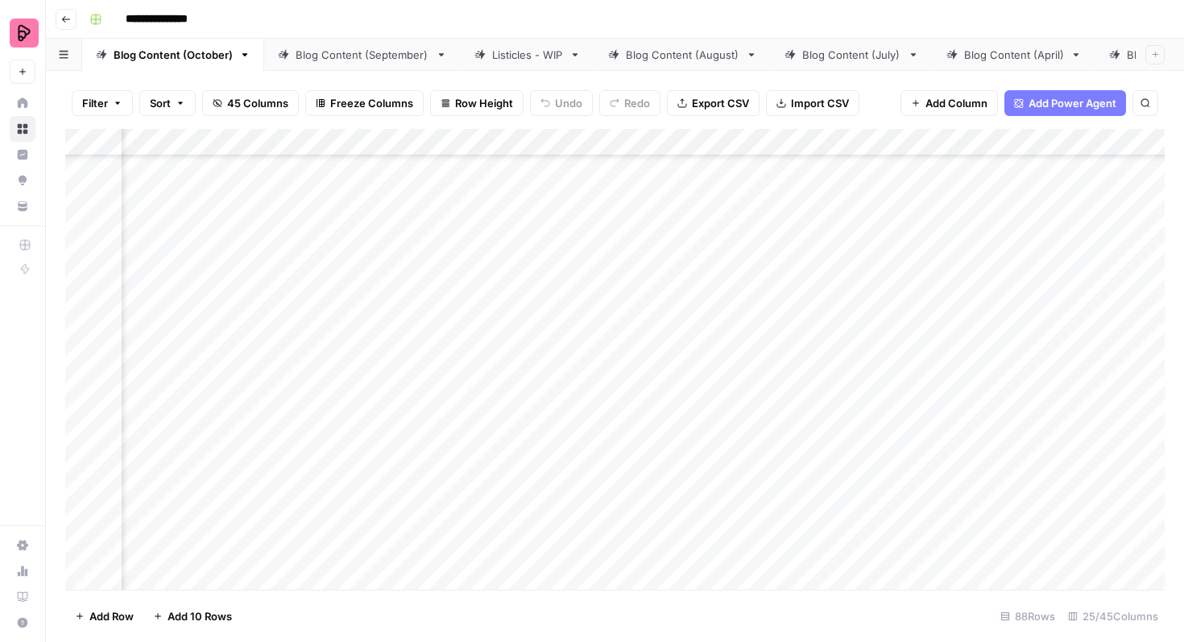
scroll to position [2112, 572]
click at [564, 275] on div "Add Column" at bounding box center [614, 359] width 1099 height 461
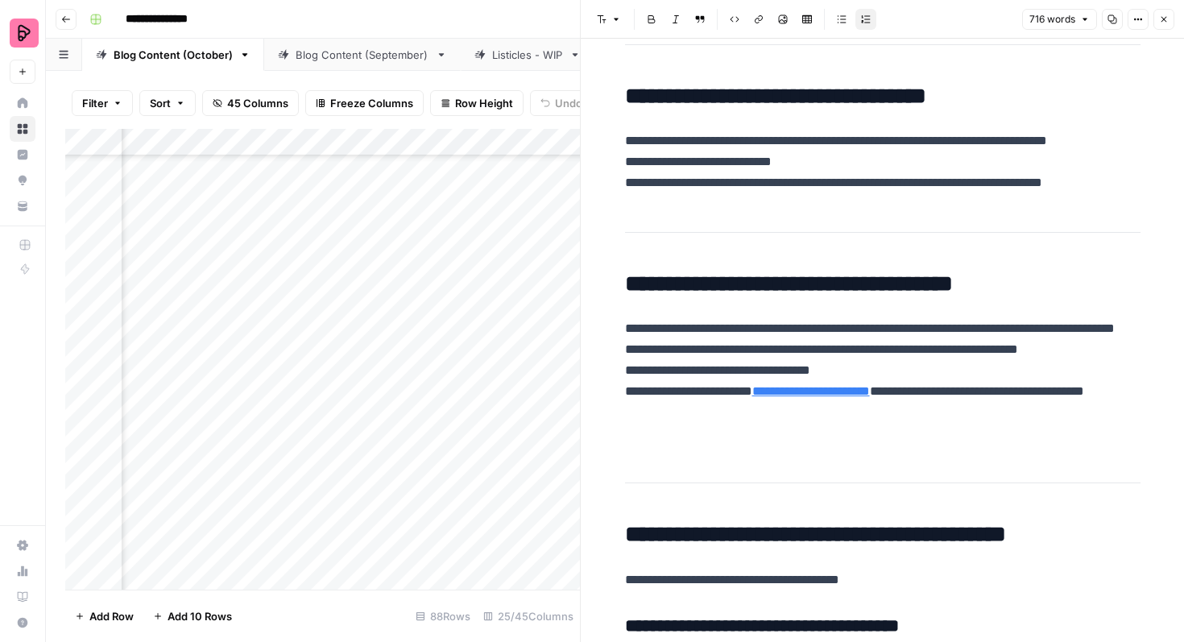
scroll to position [2951, 0]
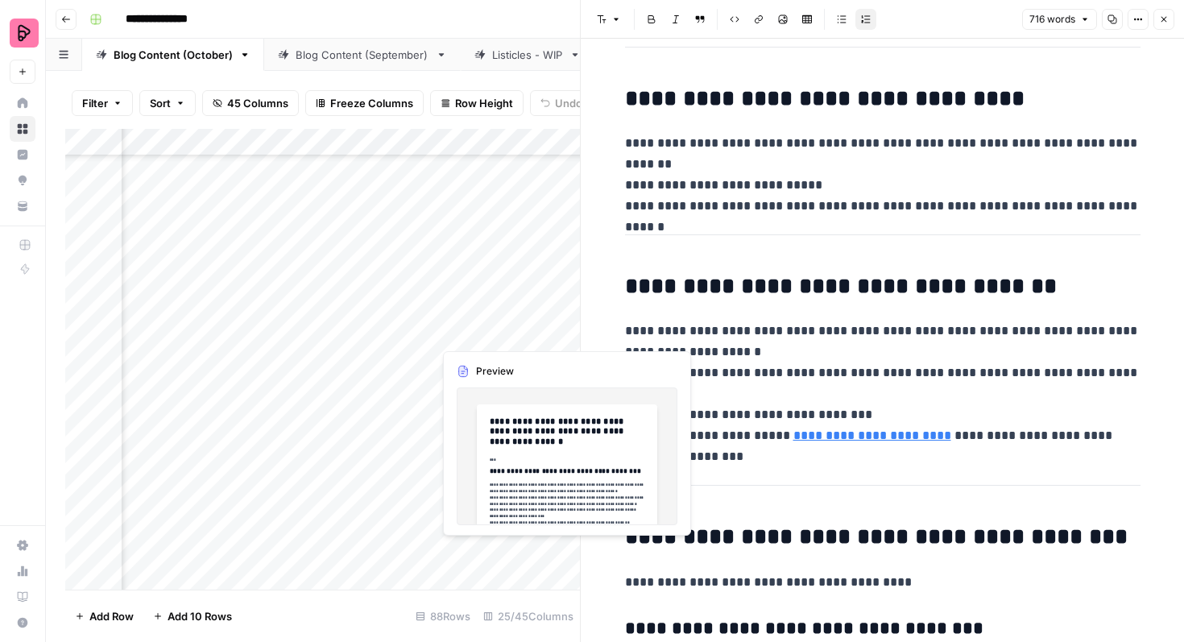
click at [562, 318] on div "Add Column" at bounding box center [322, 359] width 515 height 461
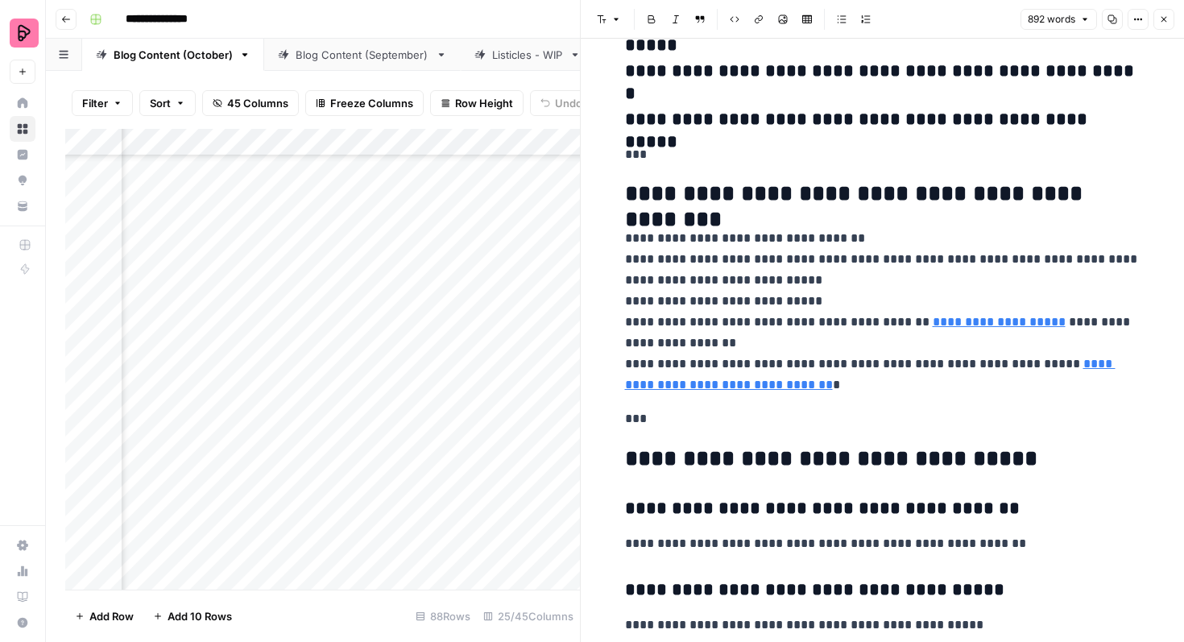
scroll to position [3348, 0]
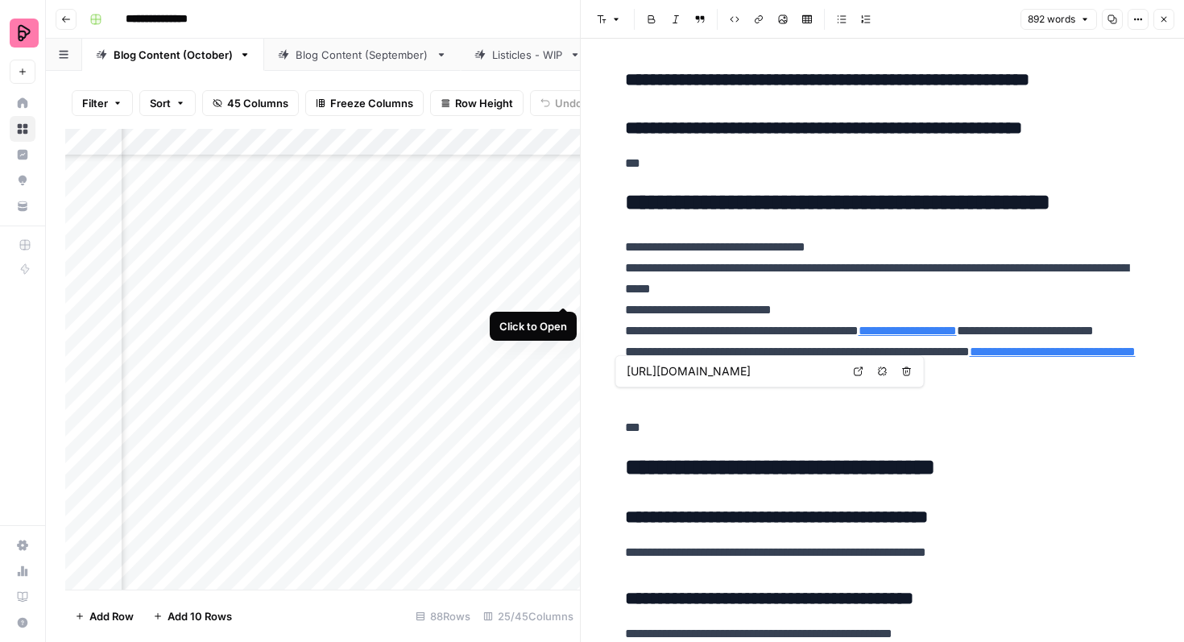
click at [563, 275] on div "Add Column" at bounding box center [322, 359] width 515 height 461
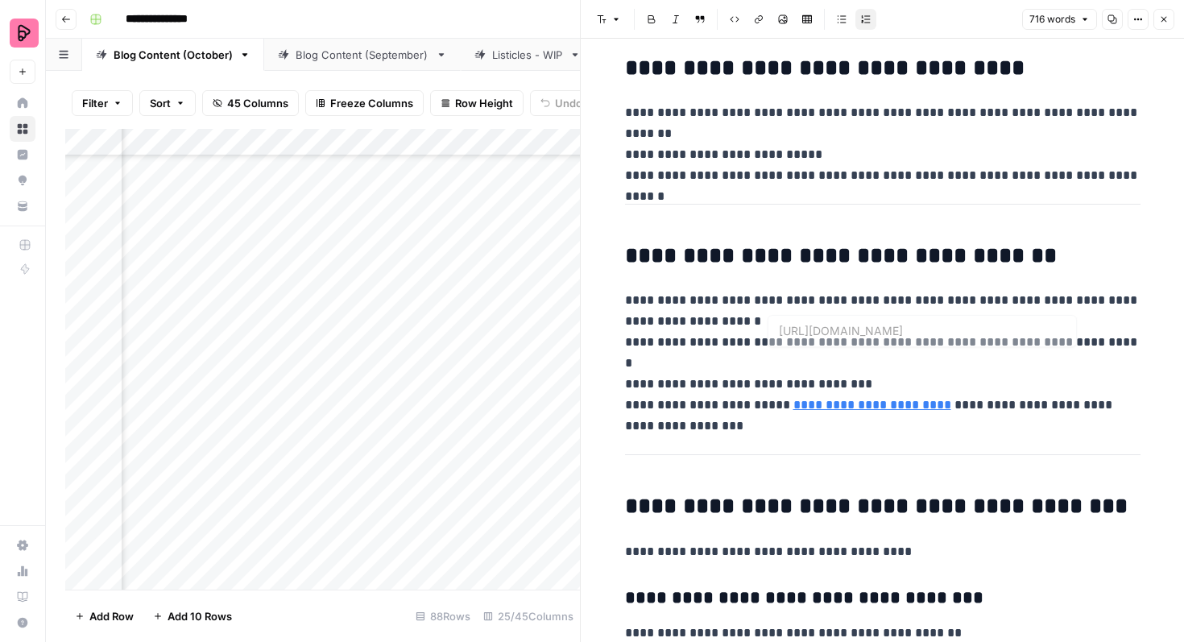
scroll to position [2974, 0]
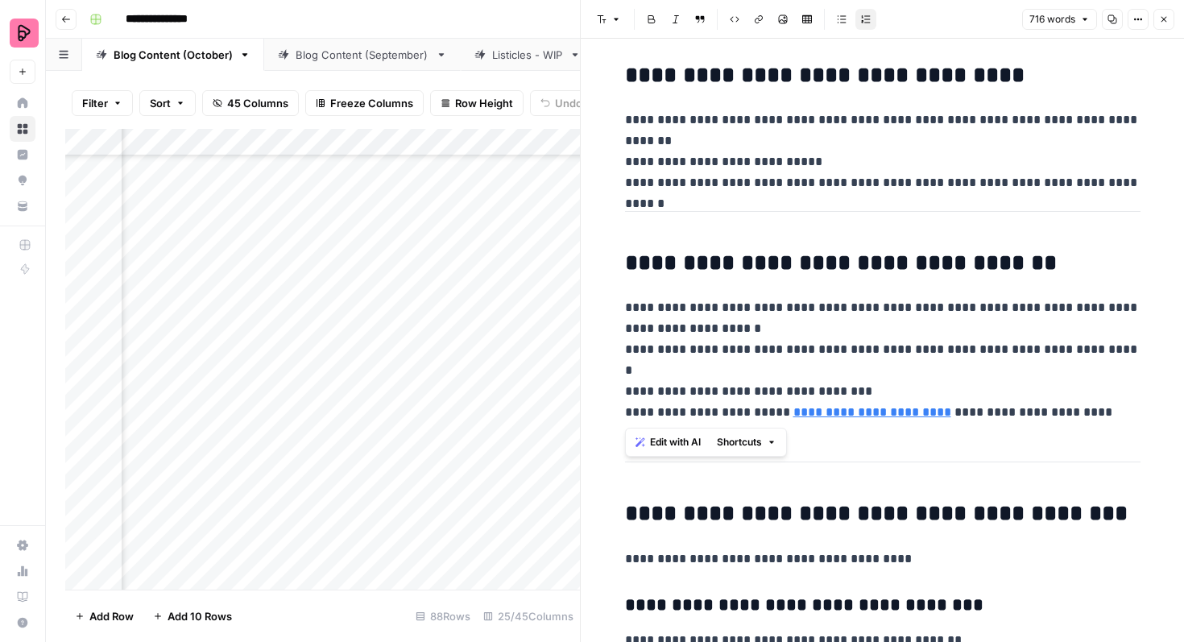
drag, startPoint x: 694, startPoint y: 418, endPoint x: 602, endPoint y: 252, distance: 190.0
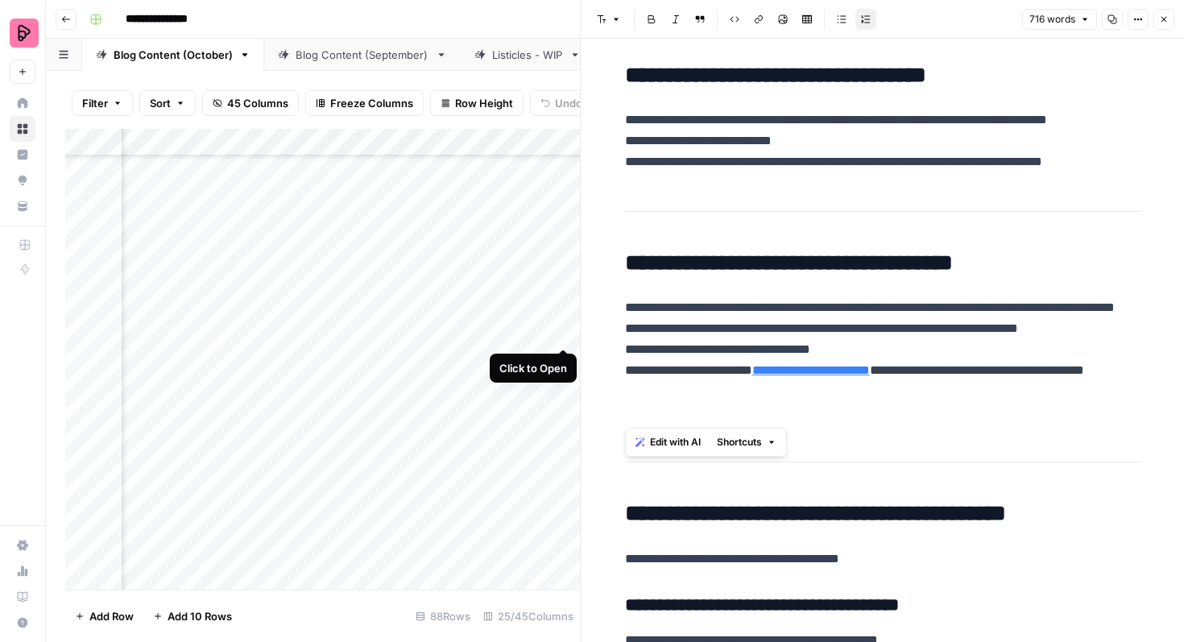
click at [564, 320] on div "Add Column" at bounding box center [322, 359] width 515 height 461
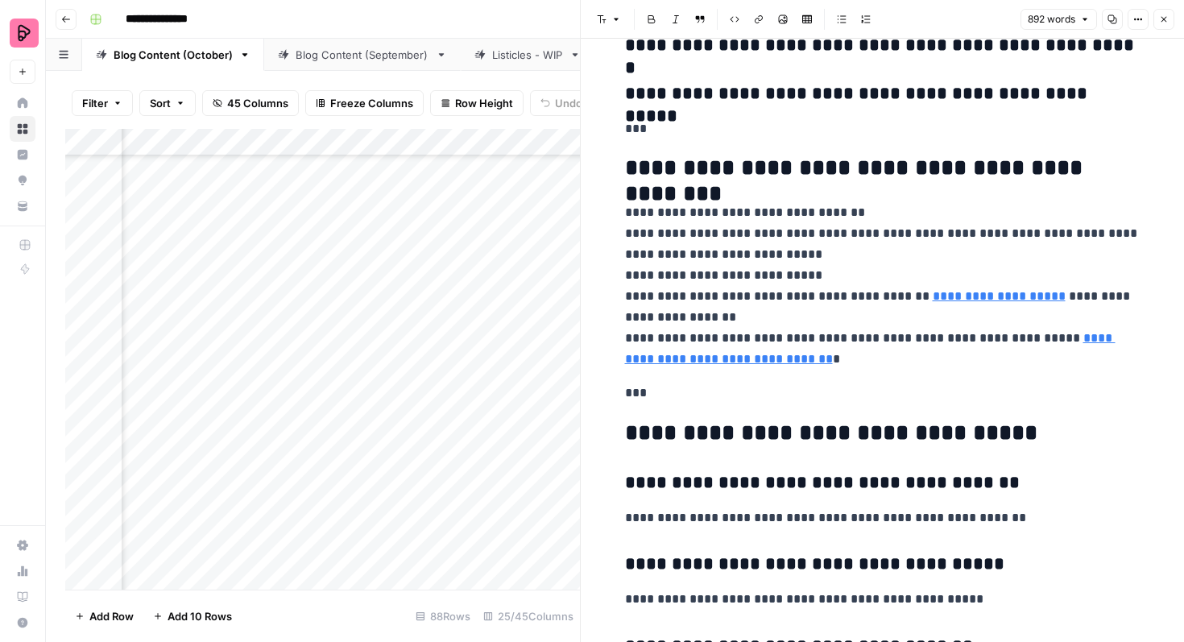
scroll to position [3344, 0]
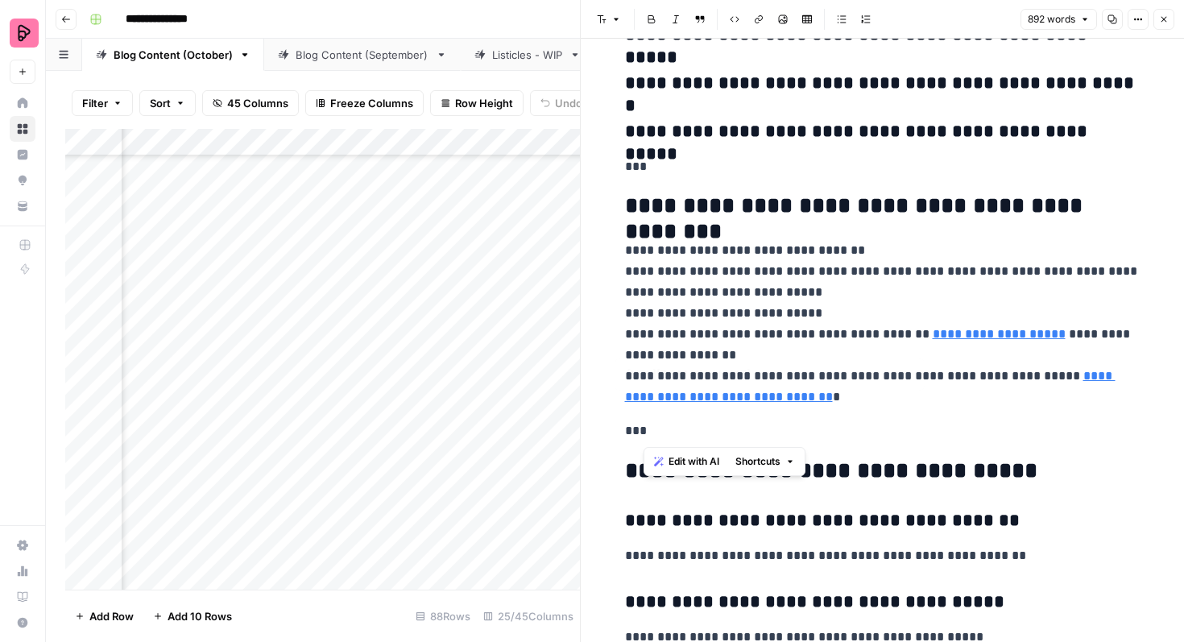
drag, startPoint x: 871, startPoint y: 403, endPoint x: 860, endPoint y: 432, distance: 30.1
click at [880, 403] on p "**********" at bounding box center [882, 324] width 515 height 168
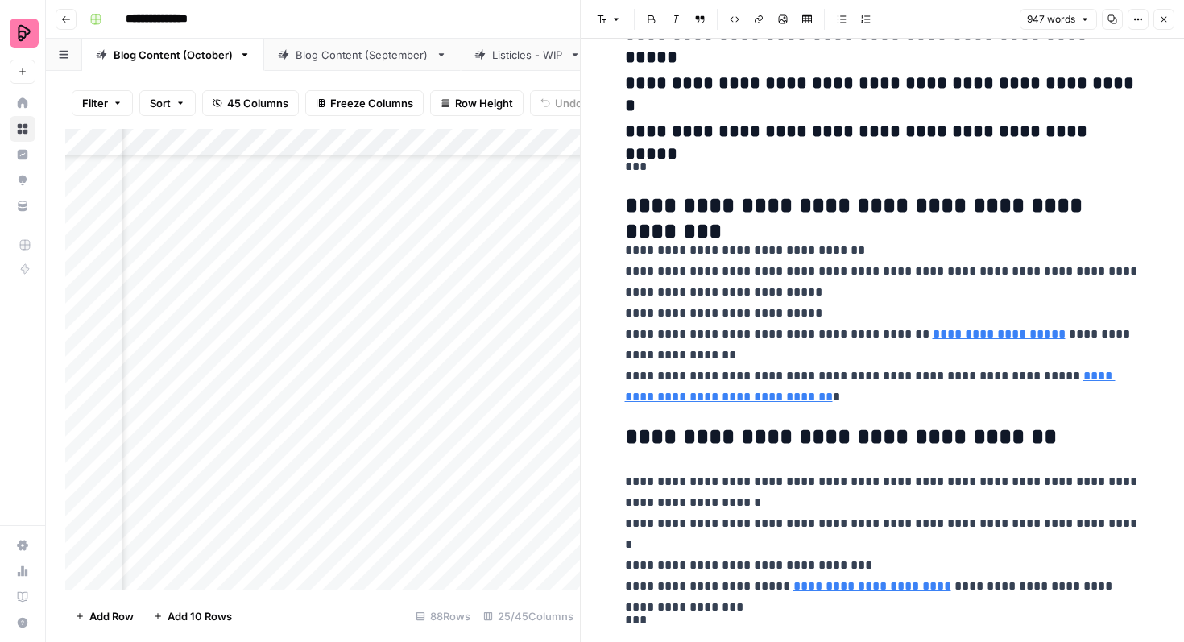
click at [939, 332] on link "**********" at bounding box center [999, 334] width 133 height 12
click at [875, 315] on input "[URL][DOMAIN_NAME]" at bounding box center [822, 312] width 214 height 16
click at [875, 580] on link "**********" at bounding box center [872, 586] width 158 height 12
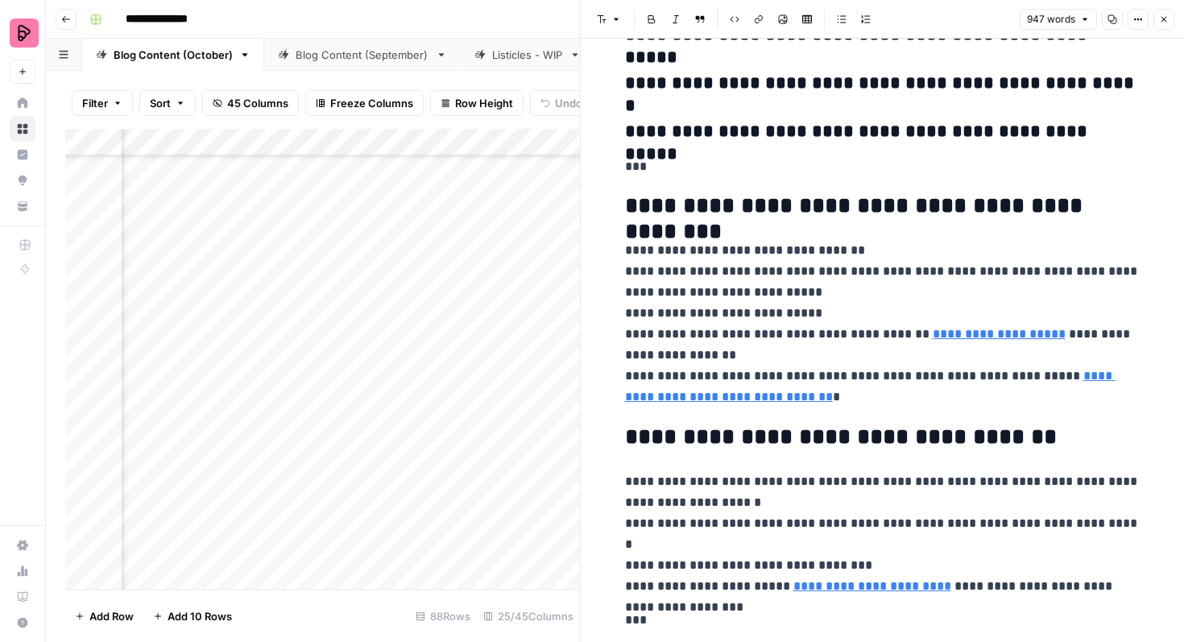
click at [879, 580] on link "**********" at bounding box center [872, 586] width 158 height 12
click at [900, 580] on link "**********" at bounding box center [872, 586] width 158 height 12
click at [883, 580] on link "**********" at bounding box center [872, 586] width 158 height 12
click at [879, 541] on input "[URL][DOMAIN_NAME]" at bounding box center [886, 543] width 214 height 16
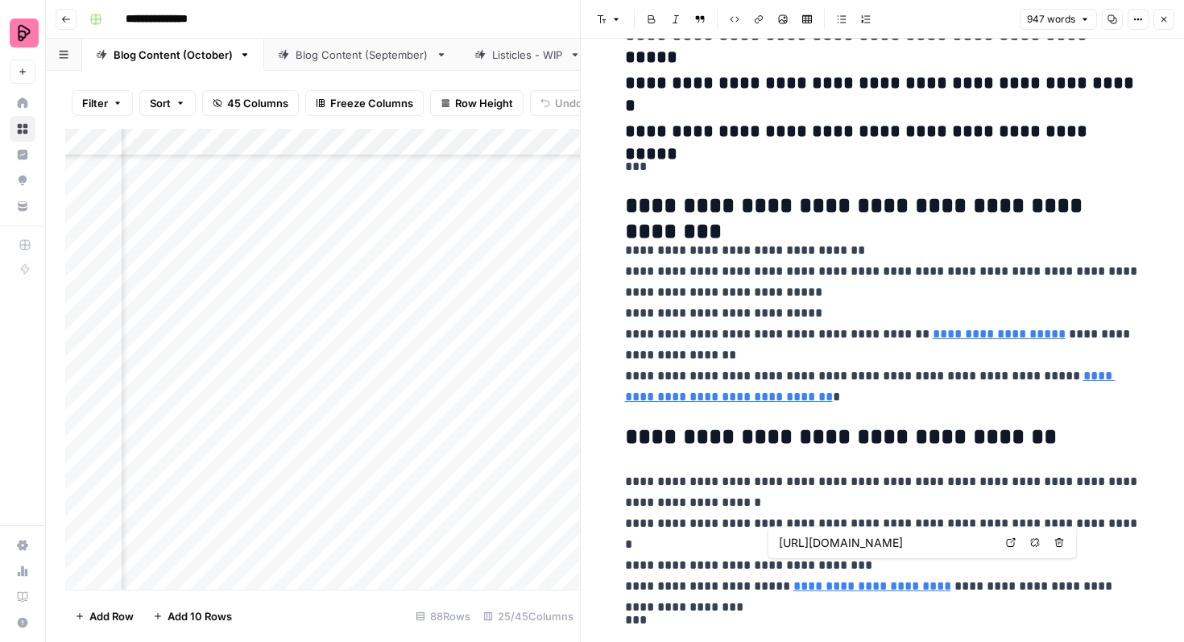
click at [879, 541] on input "[URL][DOMAIN_NAME]" at bounding box center [886, 543] width 214 height 16
paste input "lish"
type input "[URL][DOMAIN_NAME]"
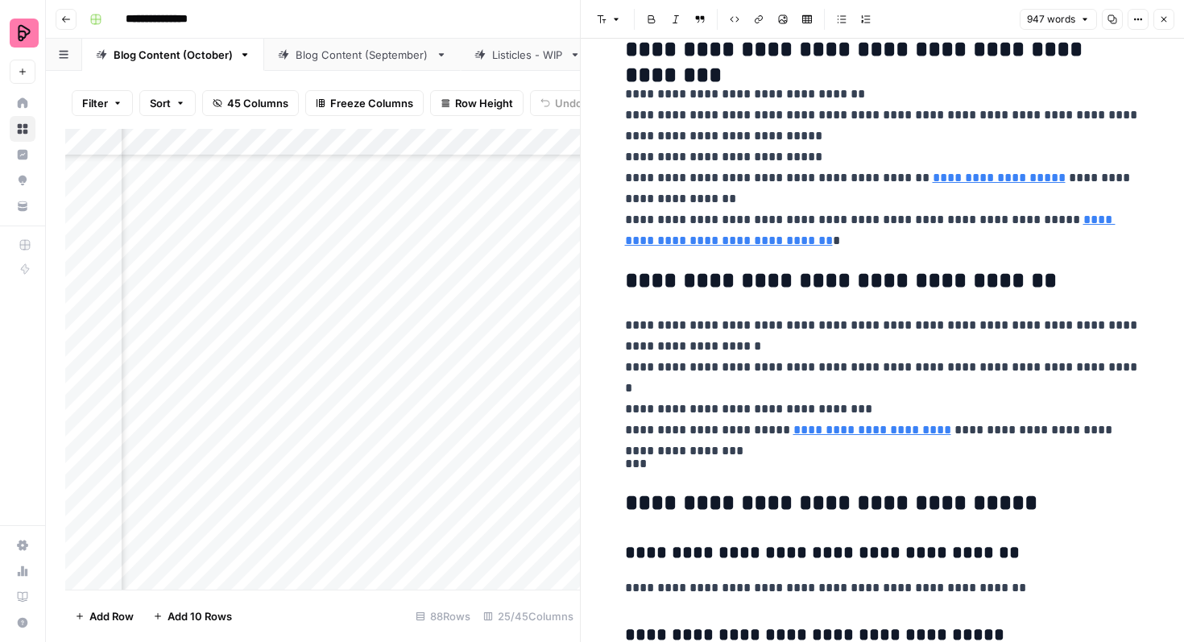
scroll to position [3330, 0]
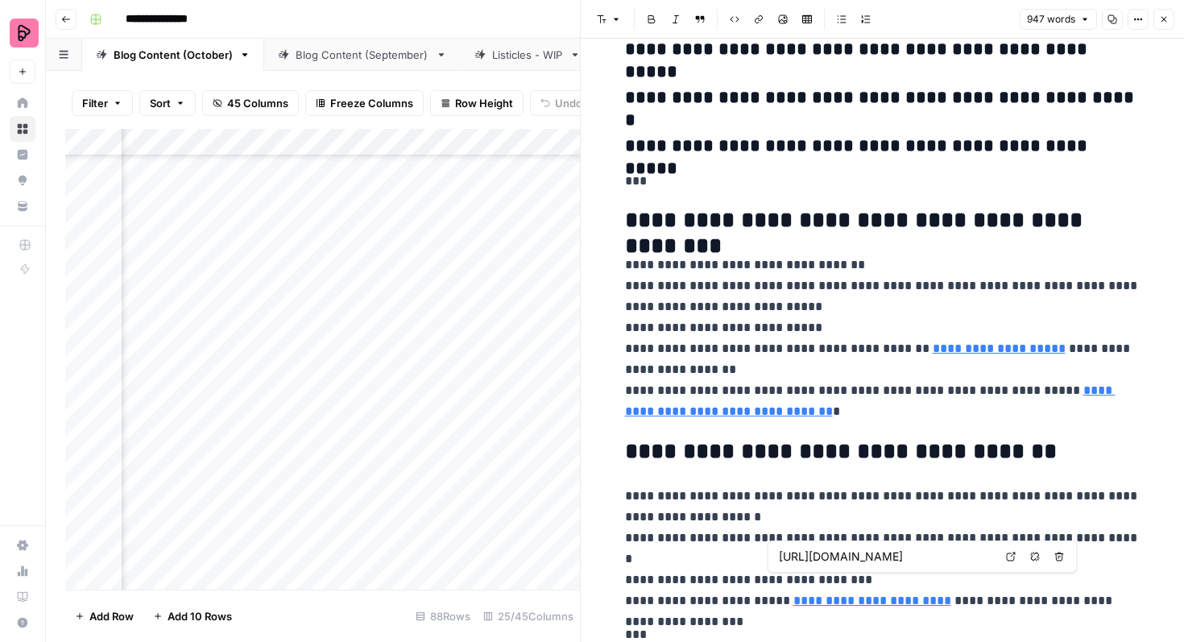
click at [879, 594] on link "**********" at bounding box center [872, 600] width 158 height 12
click at [884, 594] on link "**********" at bounding box center [872, 600] width 158 height 12
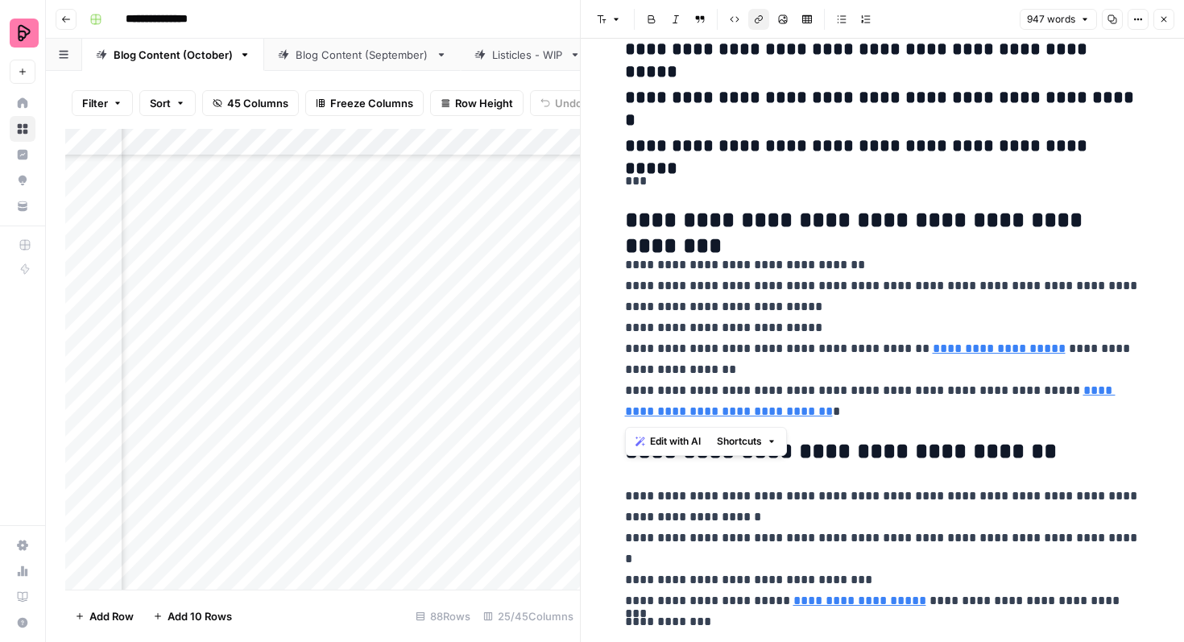
drag, startPoint x: 879, startPoint y: 419, endPoint x: 617, endPoint y: 229, distance: 323.4
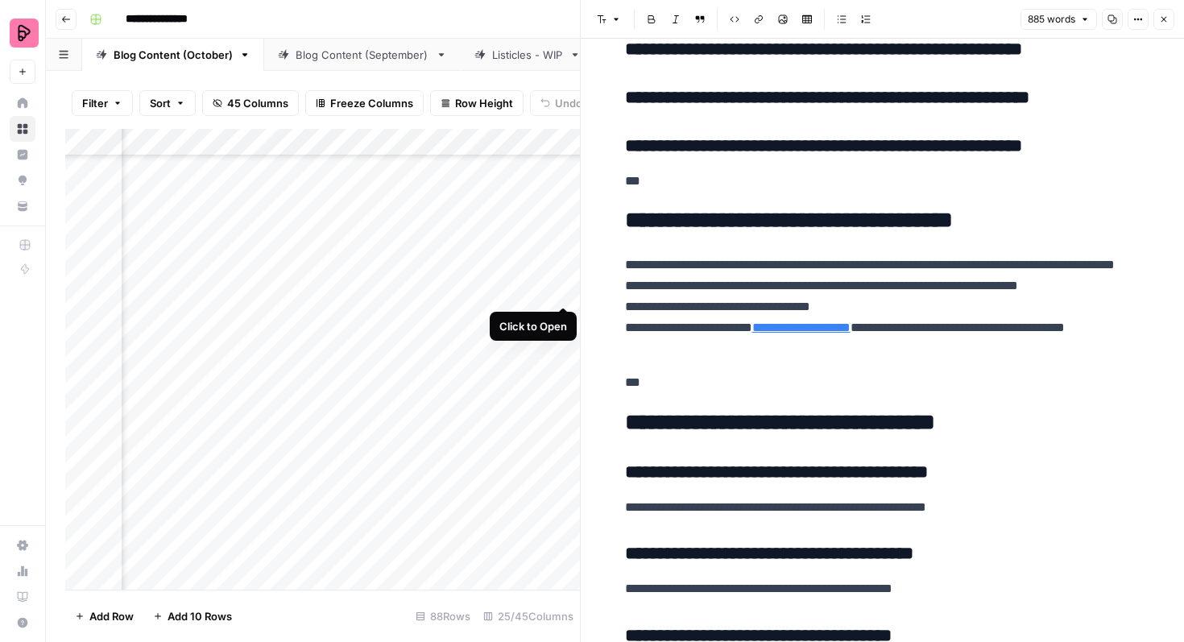
click at [560, 277] on div "Add Column" at bounding box center [322, 359] width 515 height 461
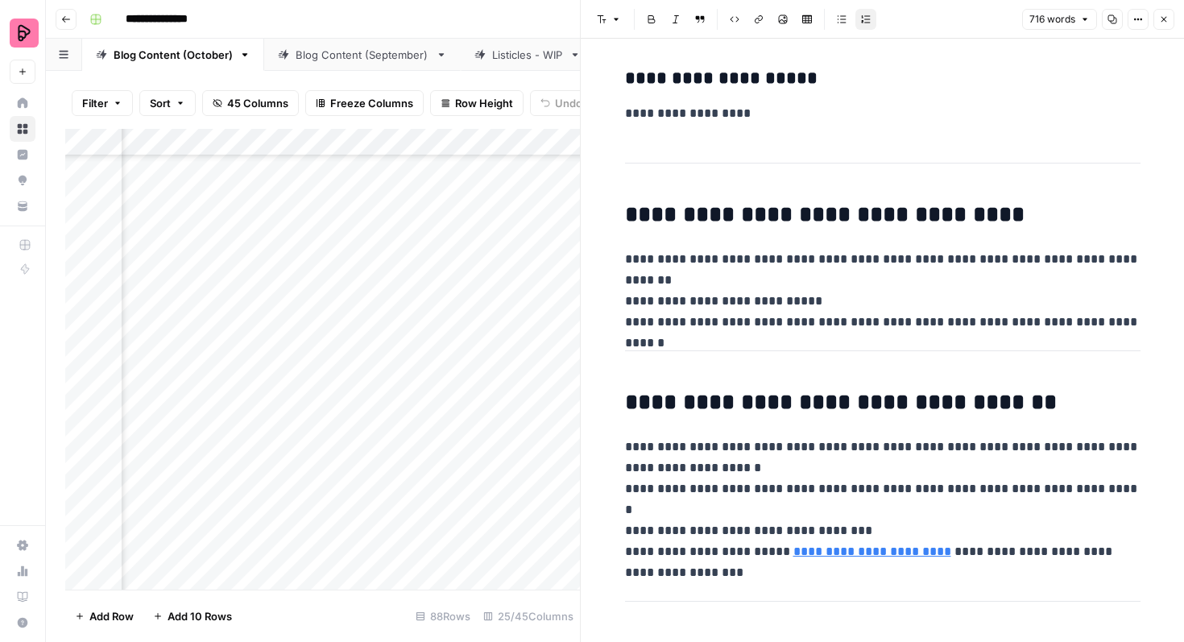
scroll to position [2805, 0]
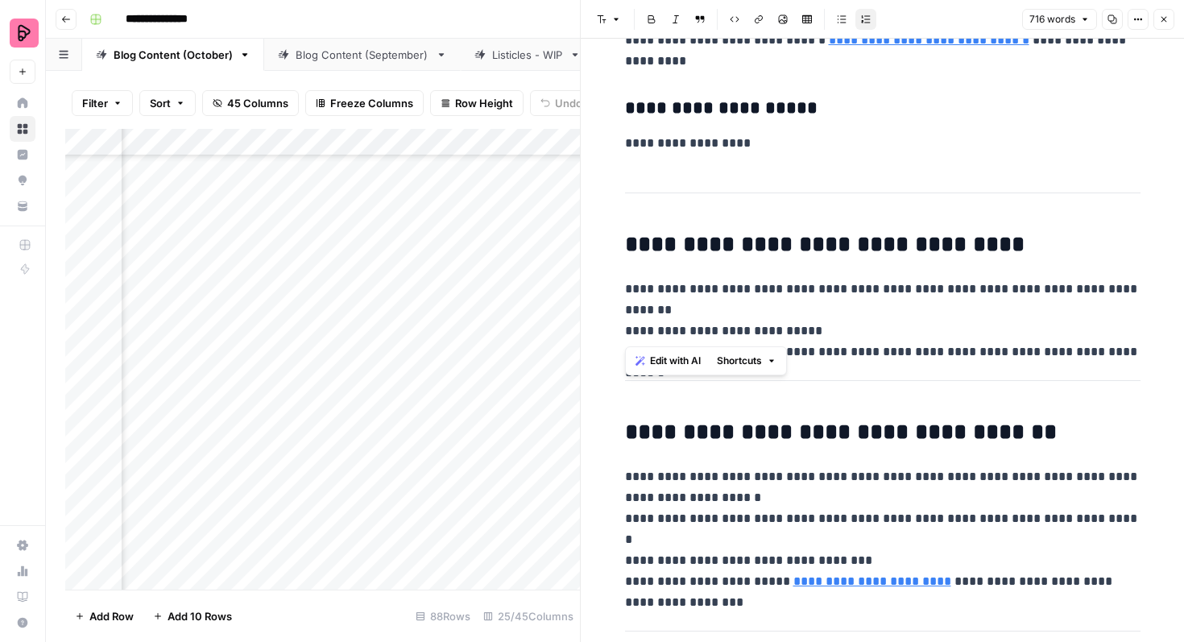
drag, startPoint x: 623, startPoint y: 236, endPoint x: 1148, endPoint y: 341, distance: 535.5
copy div "**********"
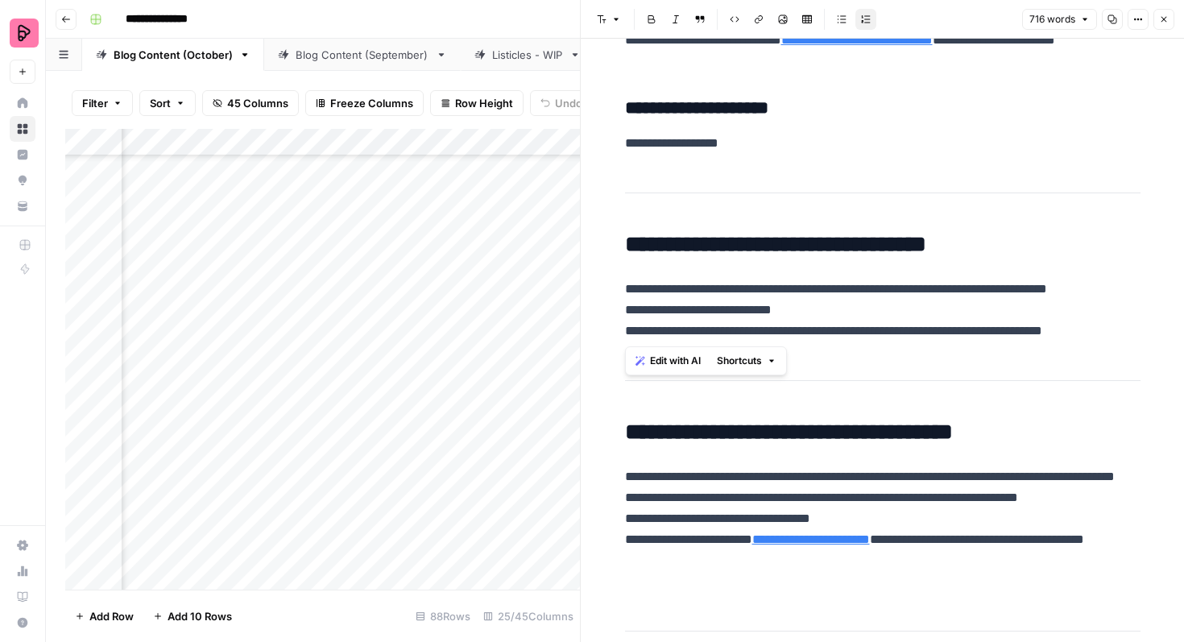
click at [543, 321] on div "Add Column" at bounding box center [322, 359] width 515 height 461
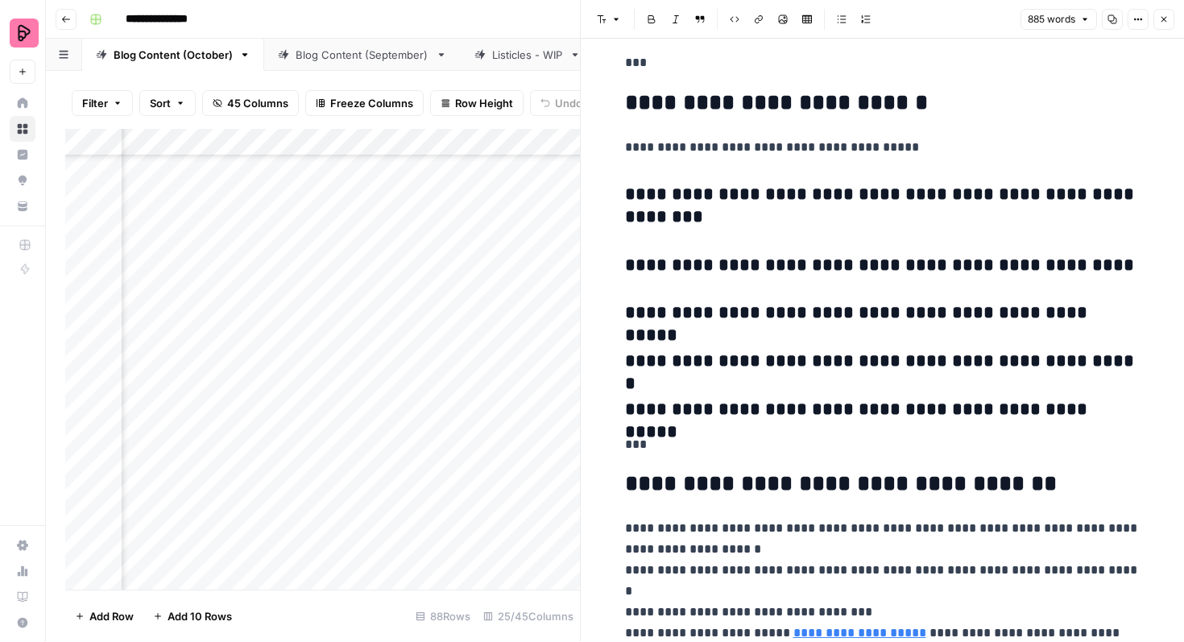
scroll to position [2943, 0]
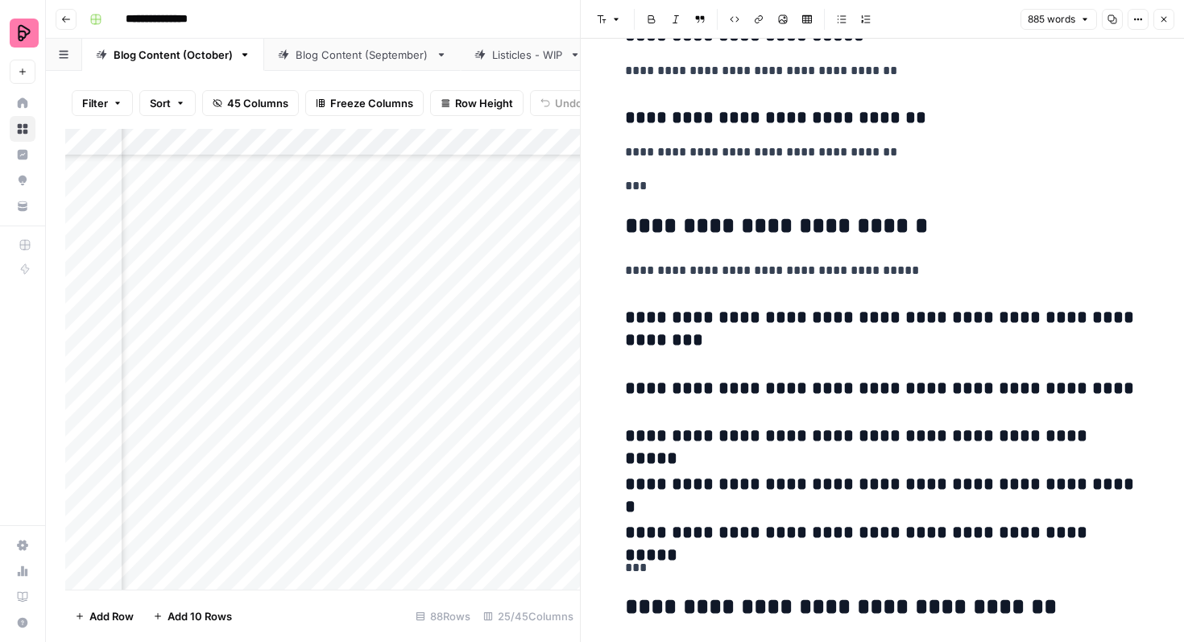
click at [906, 267] on p "**********" at bounding box center [882, 270] width 515 height 21
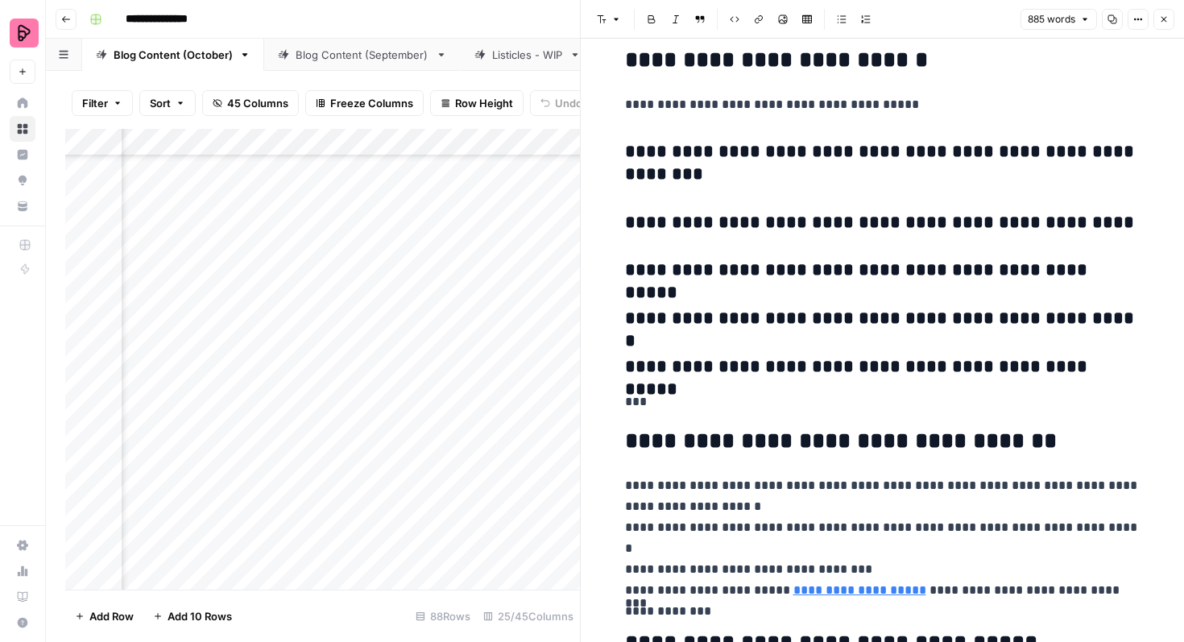
scroll to position [3112, 0]
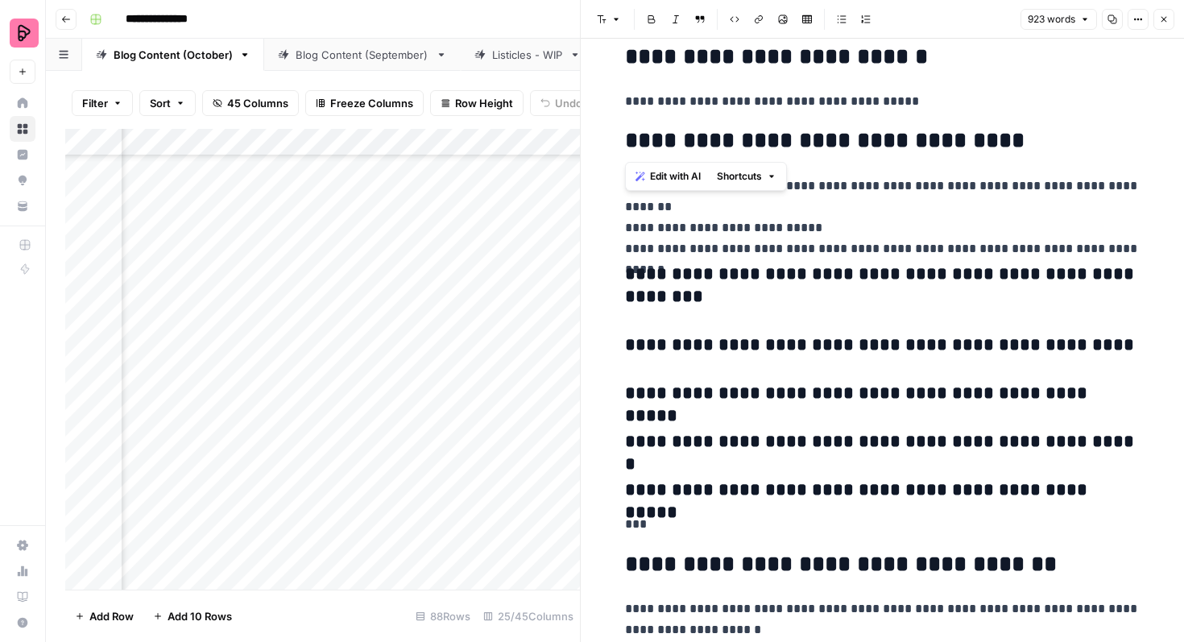
drag, startPoint x: 1049, startPoint y: 137, endPoint x: 585, endPoint y: 144, distance: 464.7
click at [584, 144] on div "**********" at bounding box center [882, 321] width 604 height 642
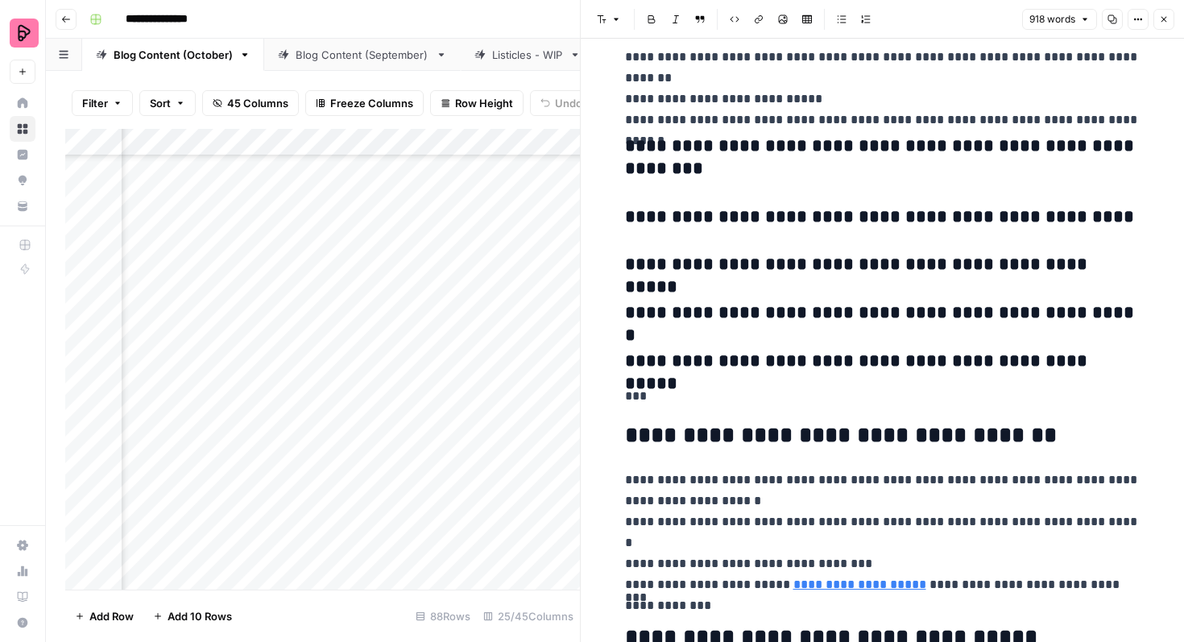
scroll to position [3191, 0]
click at [1160, 21] on icon "button" at bounding box center [1164, 19] width 10 height 10
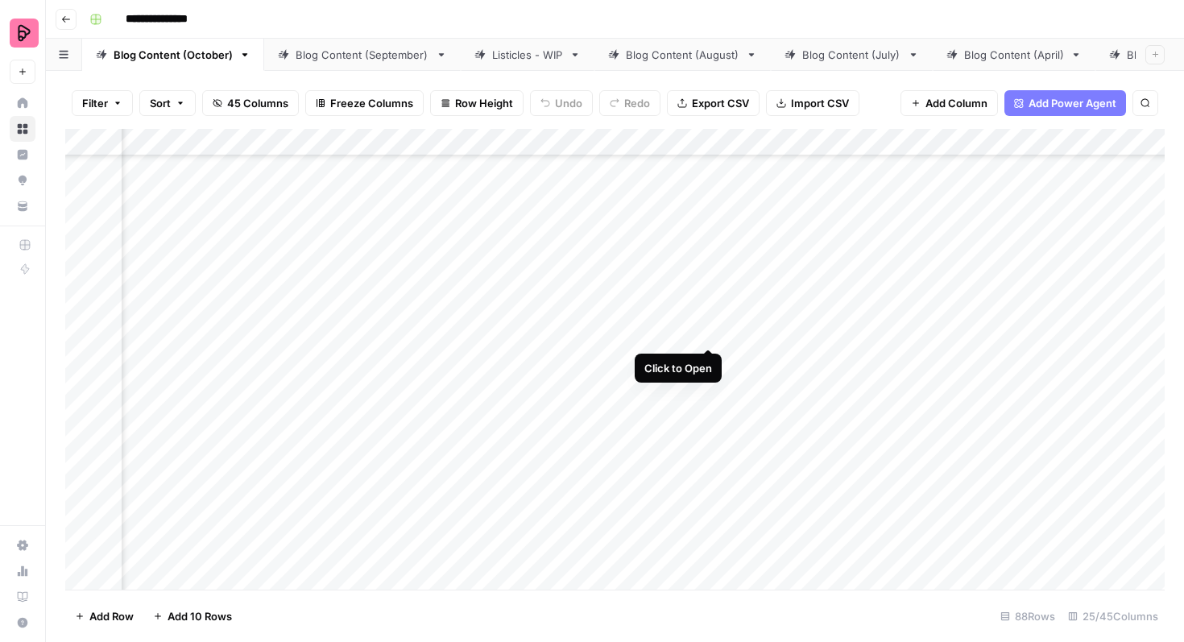
click at [709, 316] on div "Add Column" at bounding box center [614, 359] width 1099 height 461
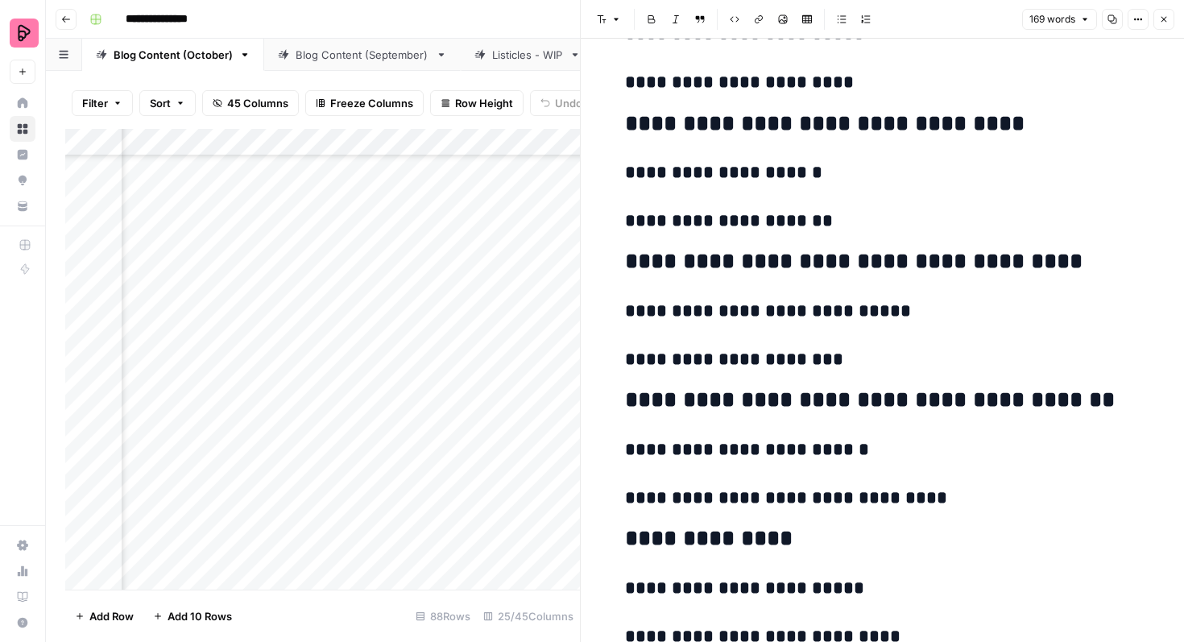
scroll to position [1247, 0]
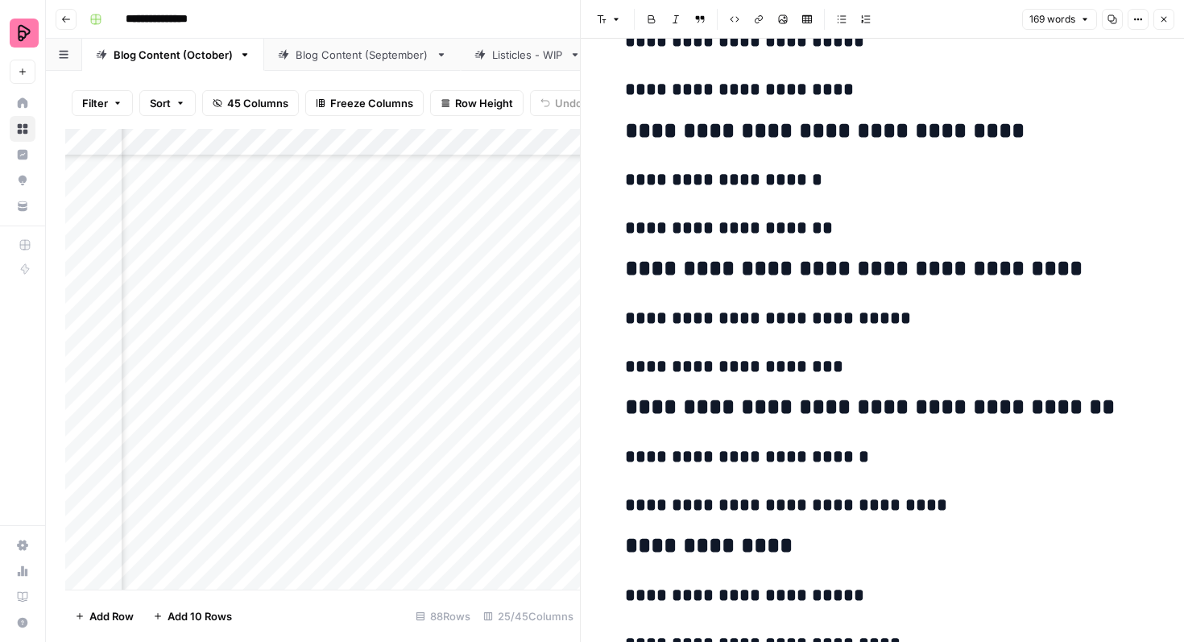
click at [1169, 23] on button "Close" at bounding box center [1163, 19] width 21 height 21
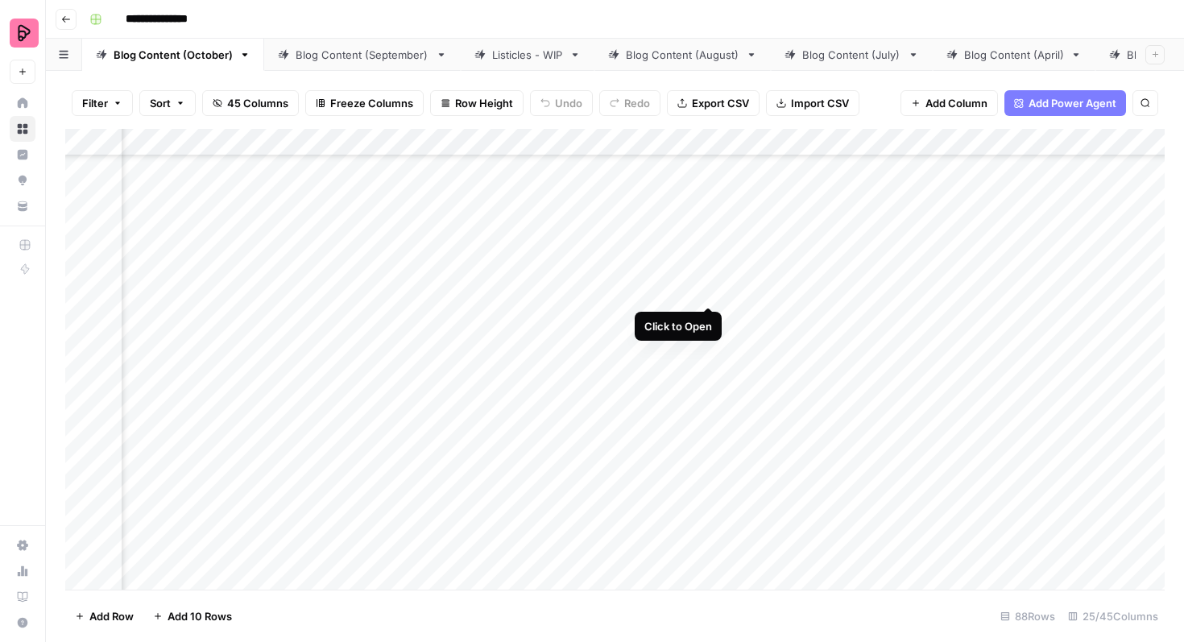
click at [709, 276] on div "Add Column" at bounding box center [614, 359] width 1099 height 461
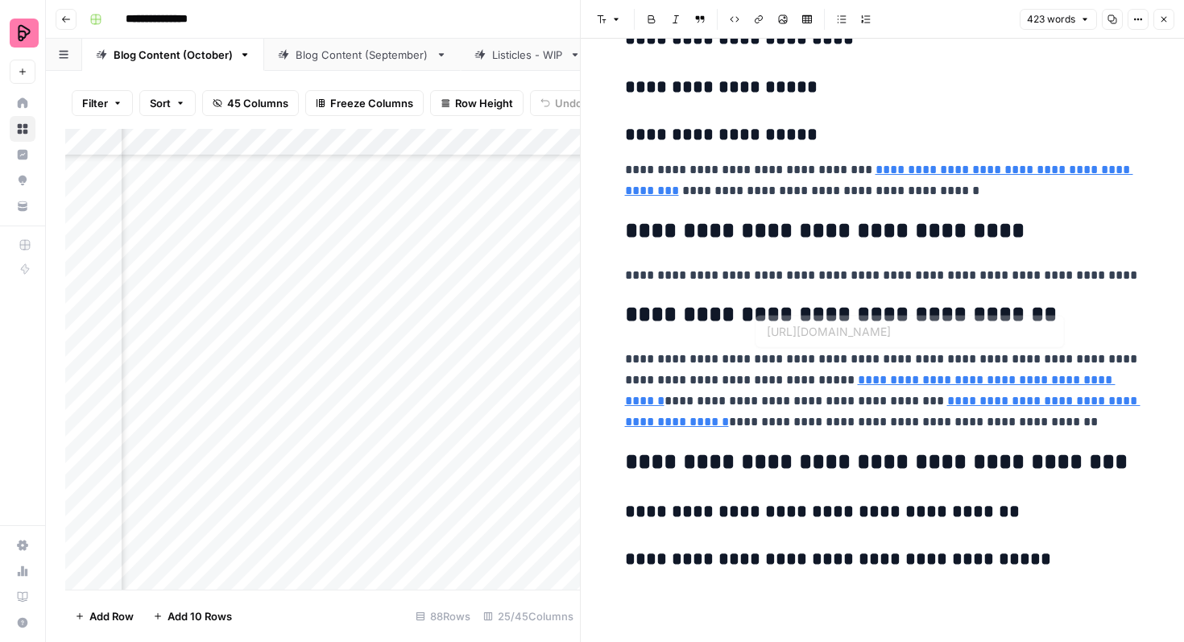
type input "[URL][DOMAIN_NAME]"
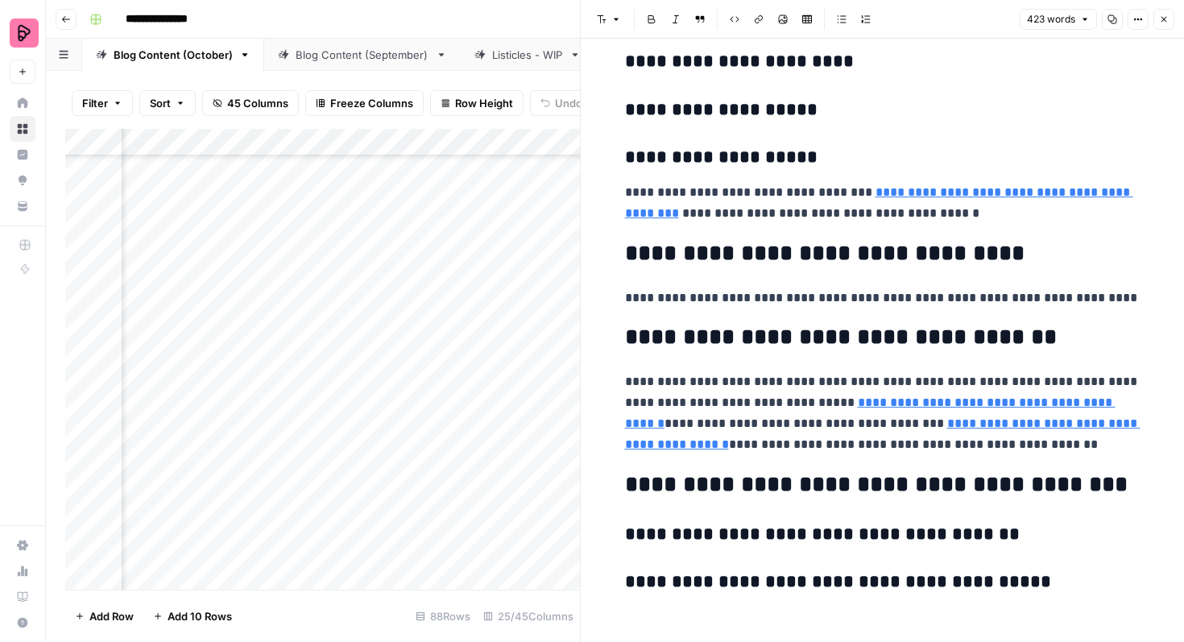
scroll to position [2354, 0]
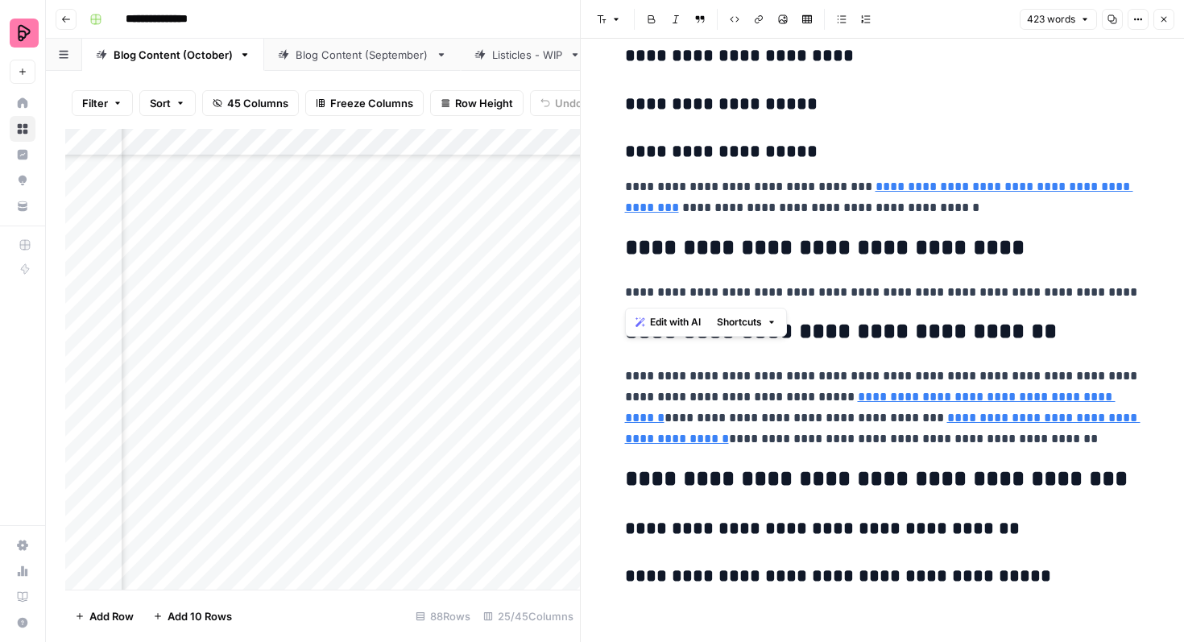
drag, startPoint x: 1085, startPoint y: 296, endPoint x: 625, endPoint y: 249, distance: 462.3
drag, startPoint x: 1090, startPoint y: 298, endPoint x: 630, endPoint y: 242, distance: 463.3
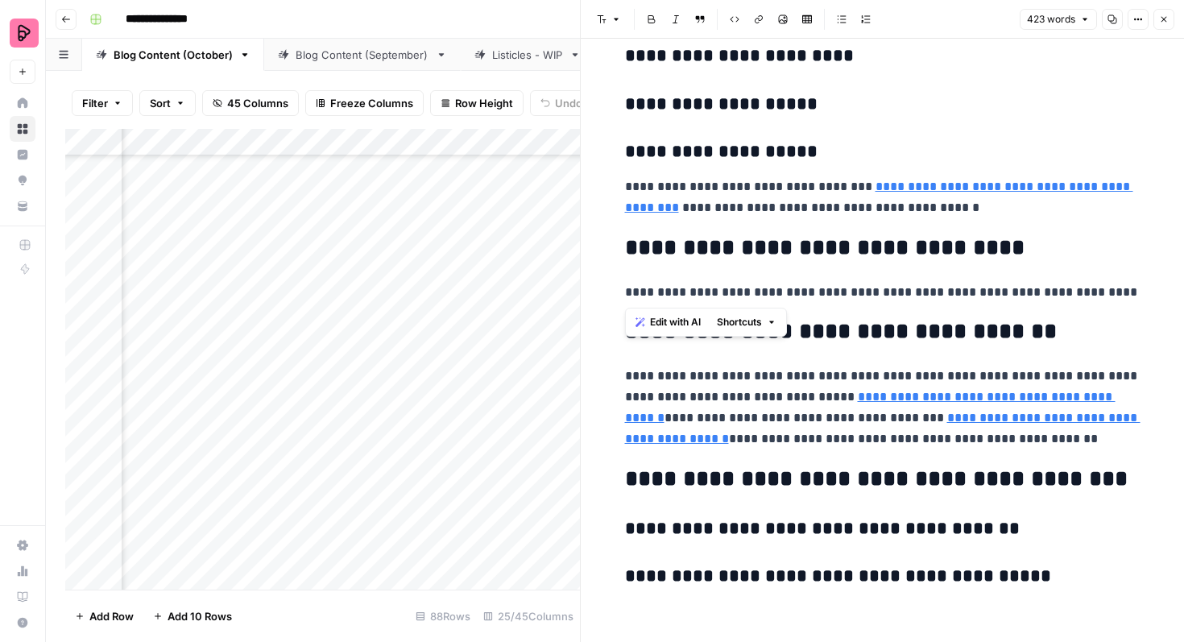
copy div "**********"
click at [1163, 19] on icon "button" at bounding box center [1164, 20] width 6 height 6
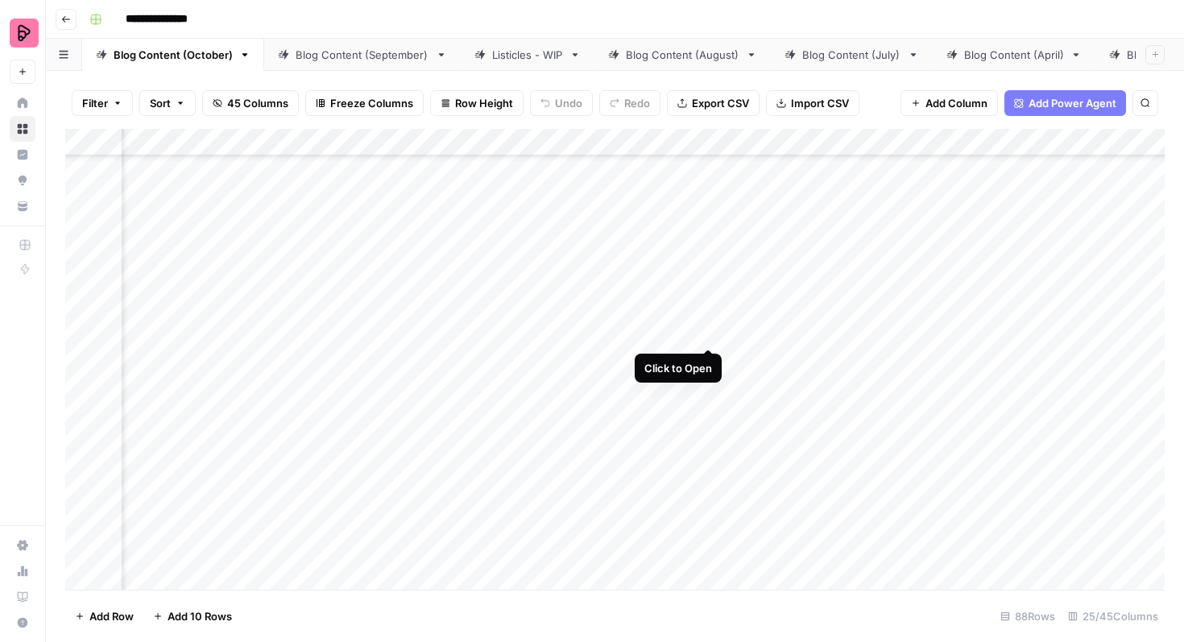
click at [709, 320] on div "Add Column" at bounding box center [614, 359] width 1099 height 461
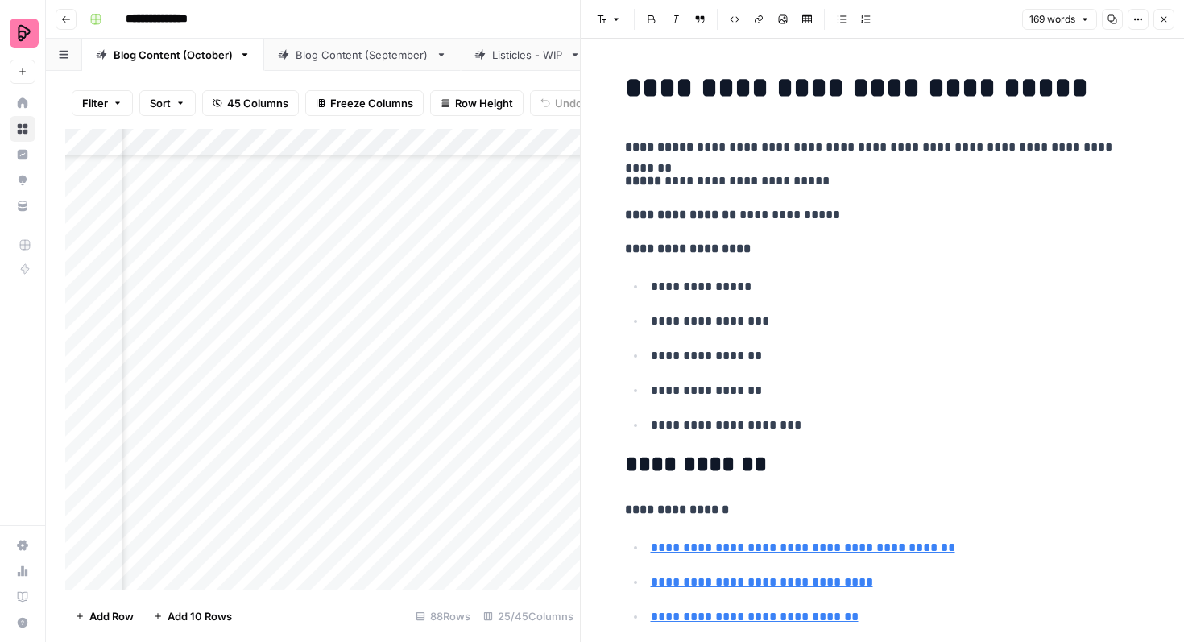
scroll to position [1332, 0]
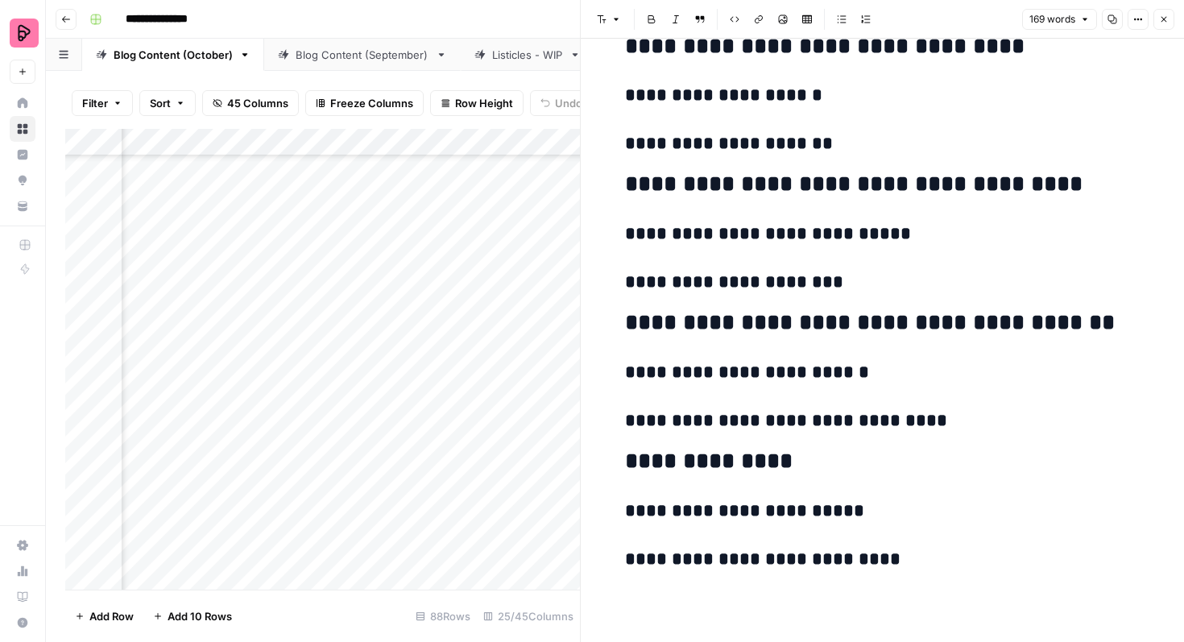
click at [931, 424] on h3 "**********" at bounding box center [882, 421] width 515 height 23
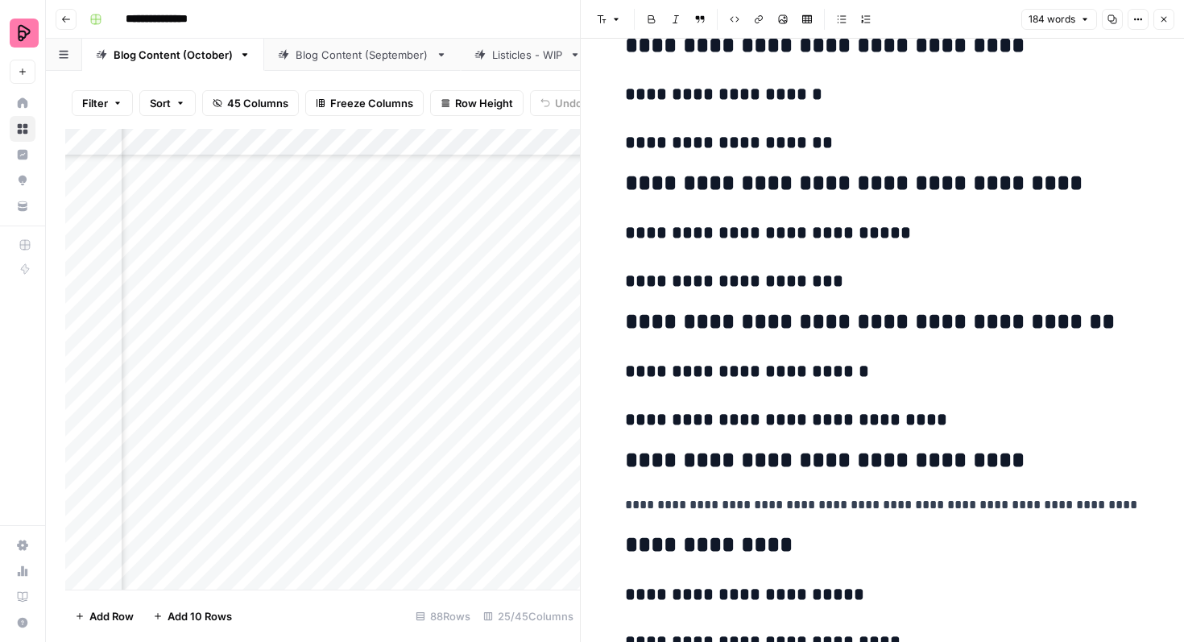
scroll to position [1417, 0]
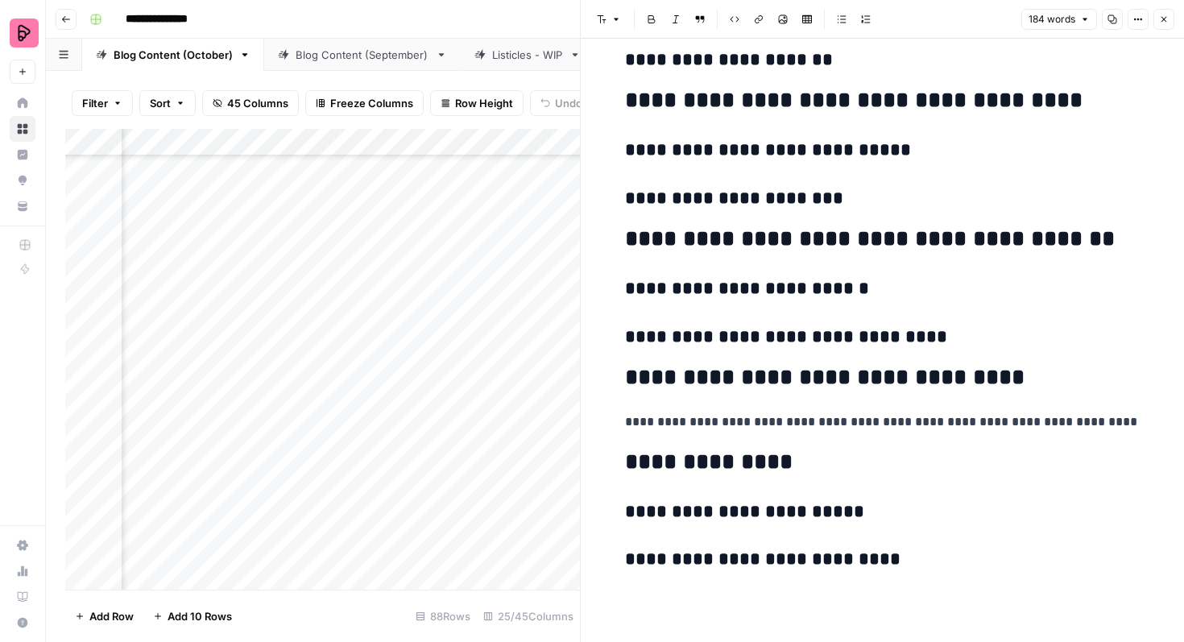
click at [1164, 23] on icon "button" at bounding box center [1164, 19] width 10 height 10
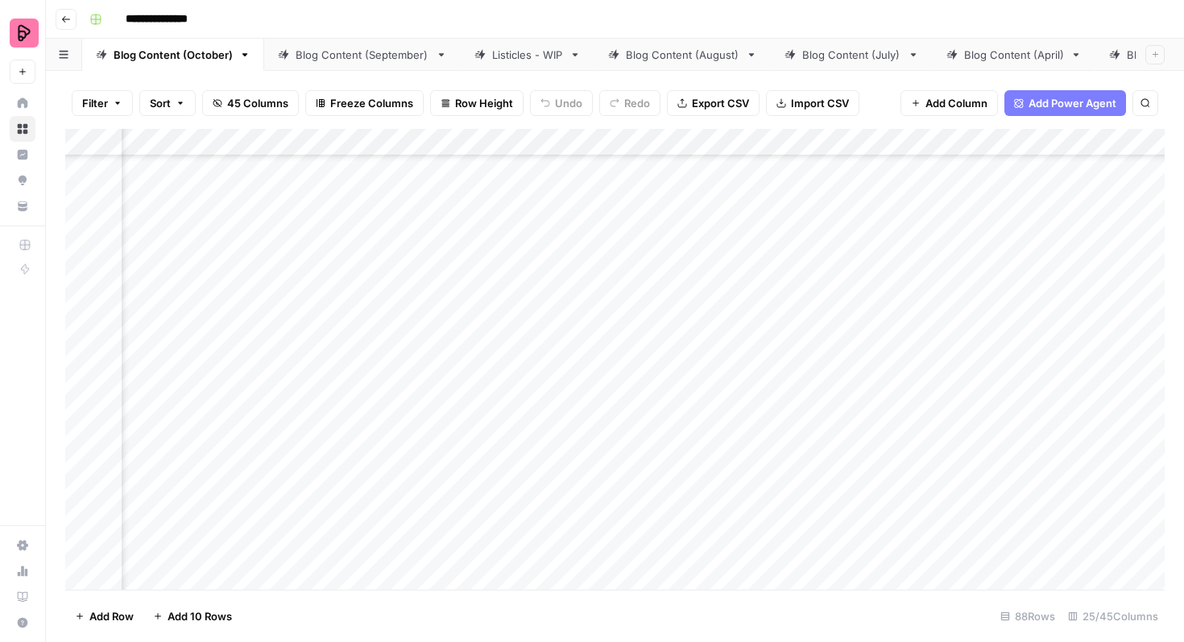
click at [706, 279] on div "Add Column" at bounding box center [614, 359] width 1099 height 461
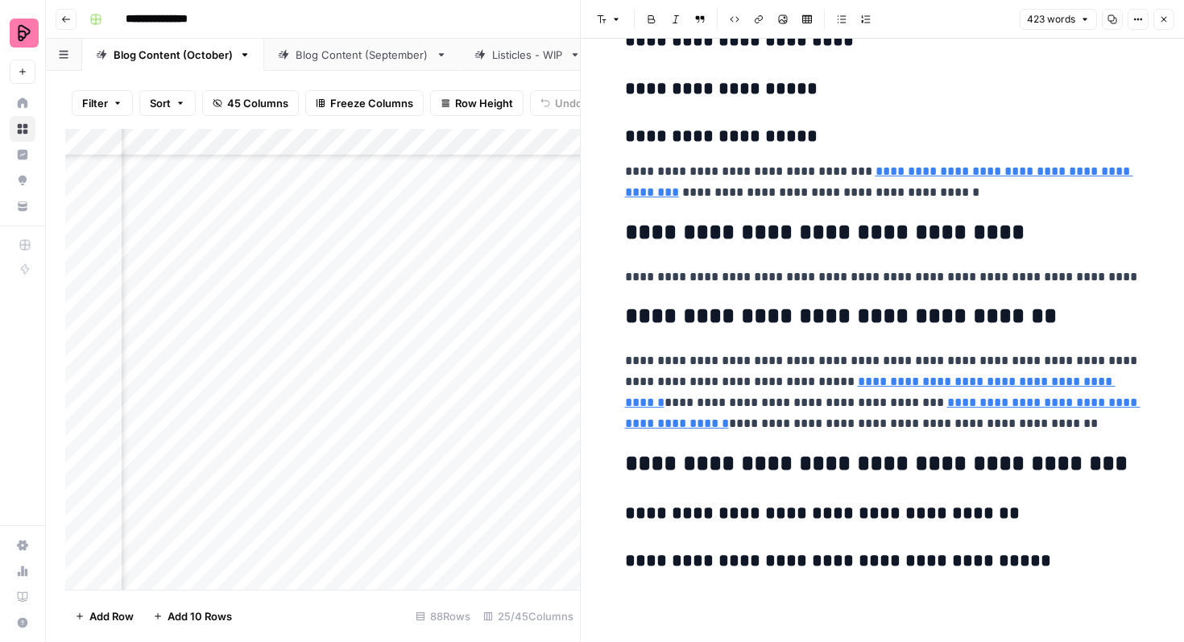
scroll to position [2372, 0]
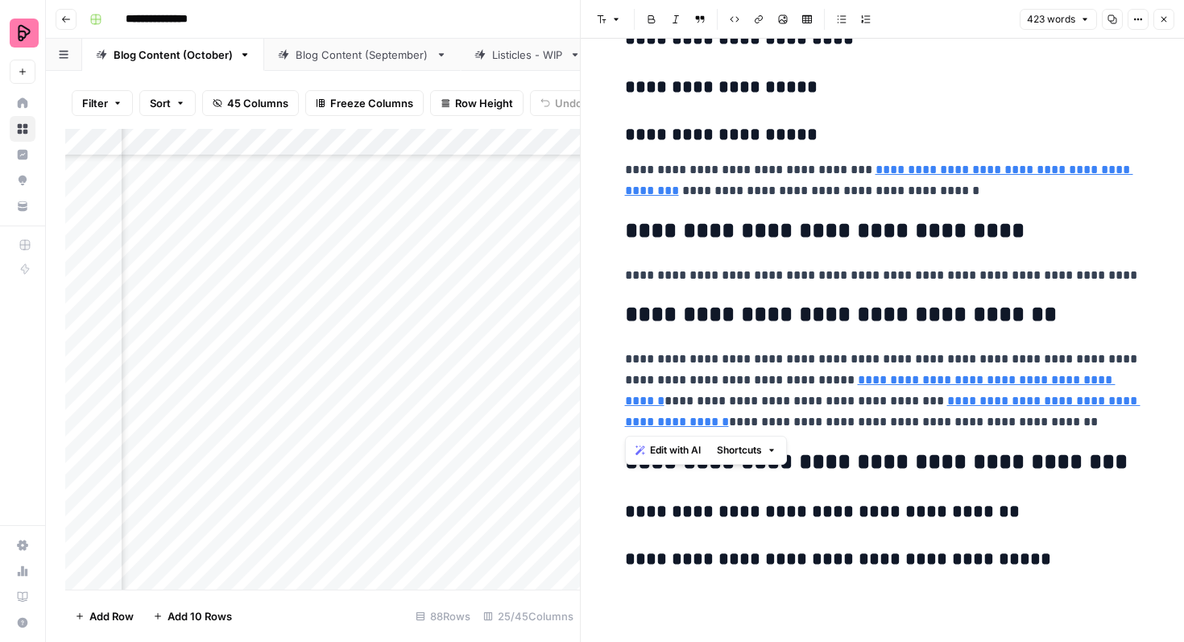
drag, startPoint x: 929, startPoint y: 431, endPoint x: 605, endPoint y: 308, distance: 347.1
copy div "**********"
click at [1160, 17] on icon "button" at bounding box center [1164, 19] width 10 height 10
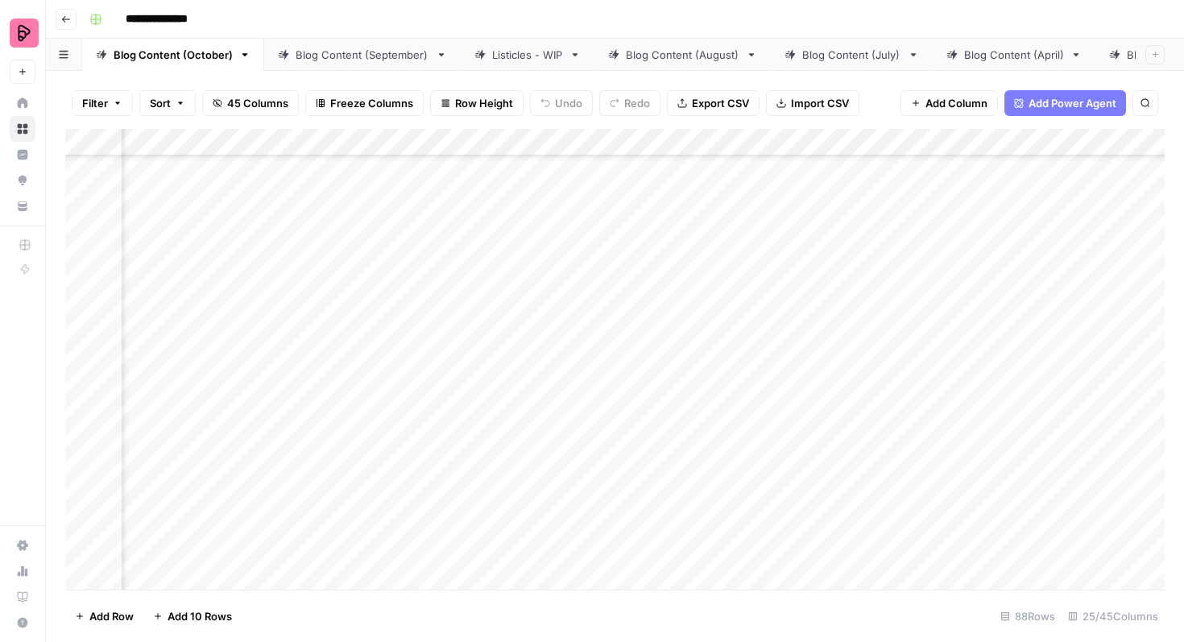
click at [687, 318] on div "Add Column" at bounding box center [614, 359] width 1099 height 461
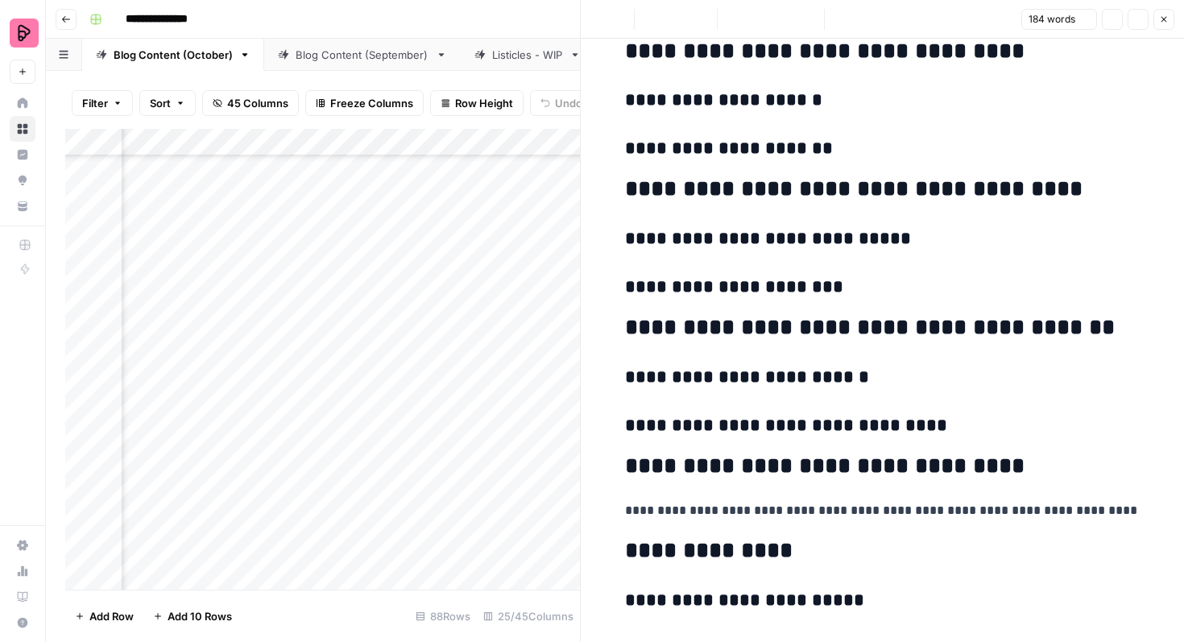
scroll to position [1417, 0]
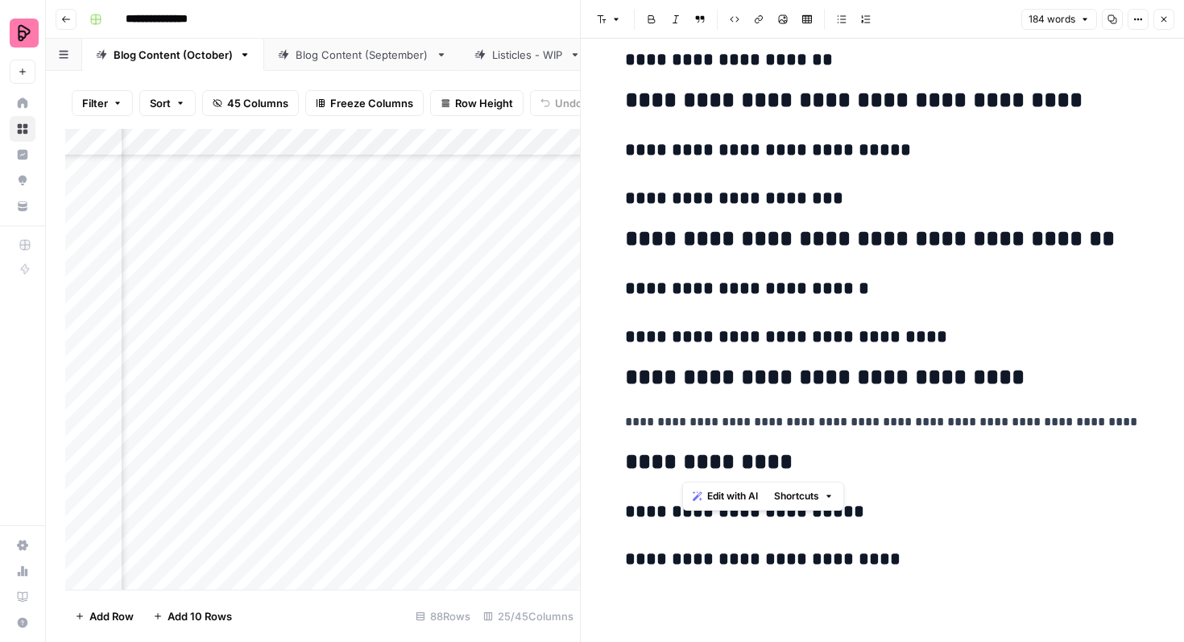
drag, startPoint x: 819, startPoint y: 457, endPoint x: 680, endPoint y: 456, distance: 139.3
click at [680, 456] on h2 "**********" at bounding box center [882, 462] width 515 height 26
click at [842, 452] on h2 "**********" at bounding box center [882, 462] width 515 height 26
drag, startPoint x: 896, startPoint y: 560, endPoint x: 612, endPoint y: 508, distance: 288.9
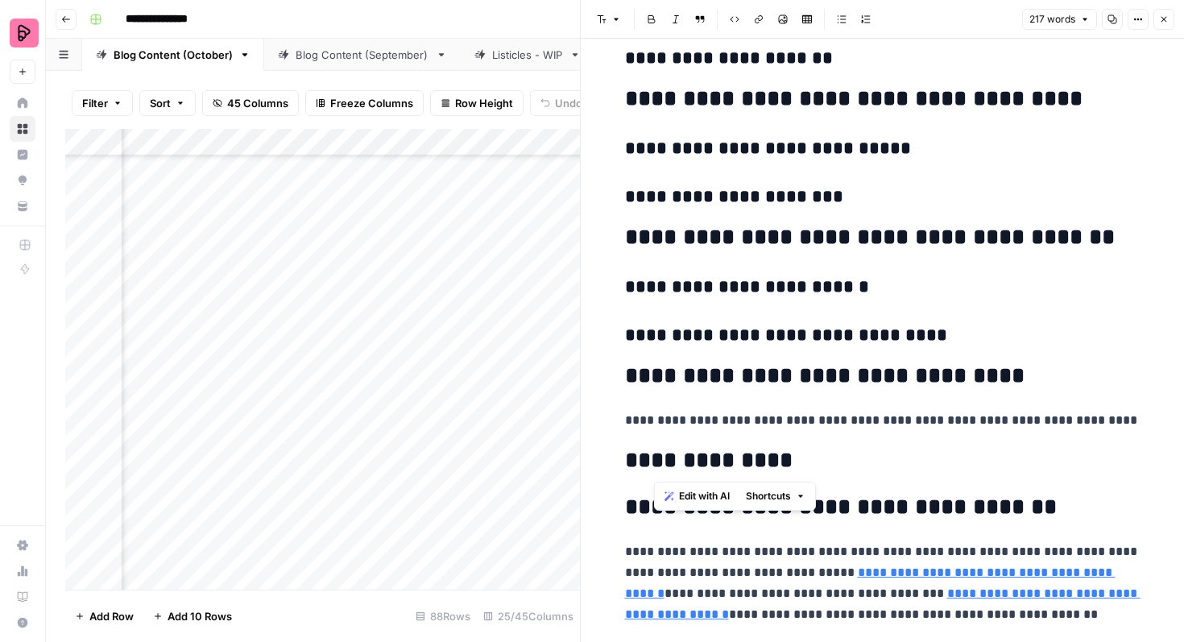
drag, startPoint x: 794, startPoint y: 463, endPoint x: 619, endPoint y: 464, distance: 174.8
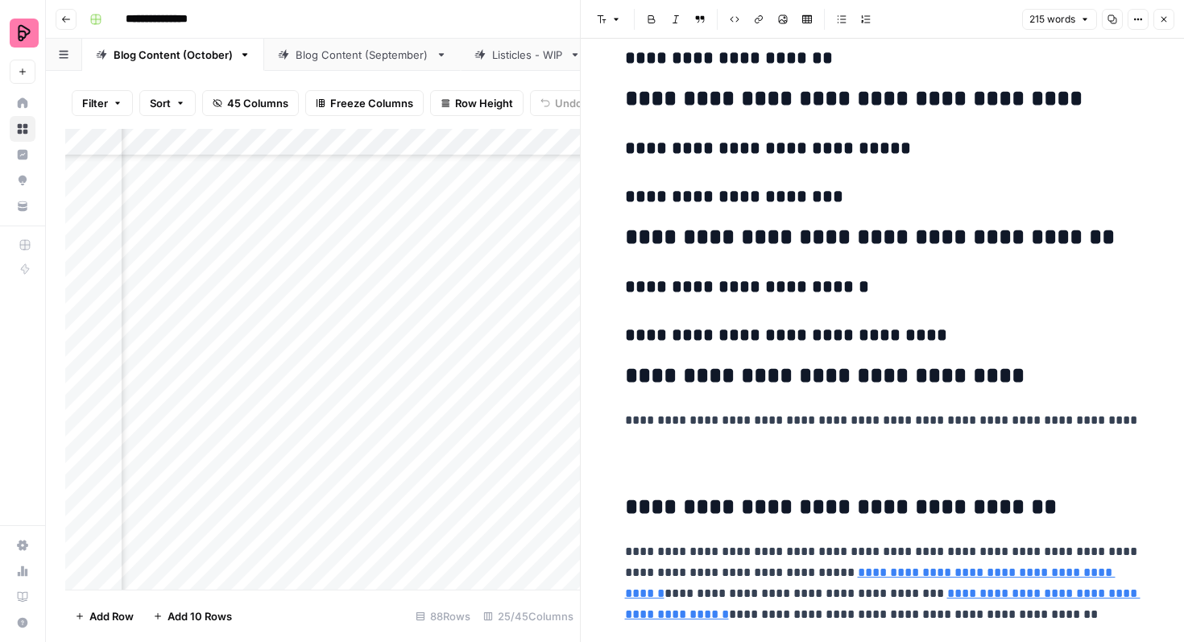
scroll to position [1412, 0]
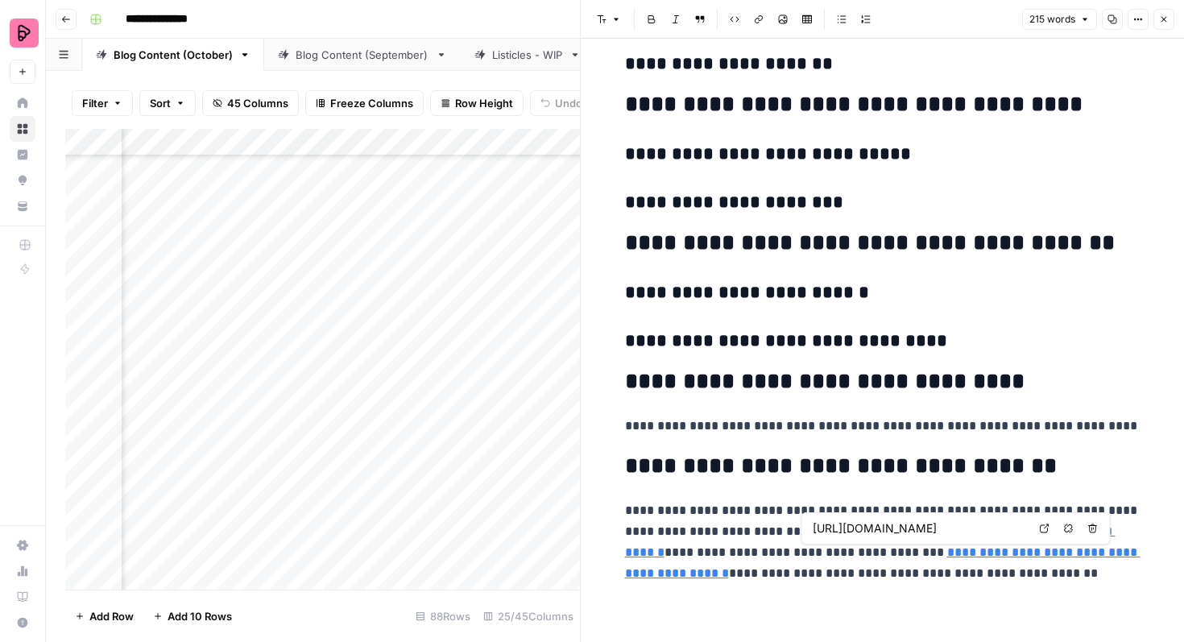
click at [1052, 553] on link "**********" at bounding box center [882, 562] width 515 height 33
click at [1011, 527] on input "[URL][DOMAIN_NAME]" at bounding box center [920, 528] width 214 height 16
paste input "lish"
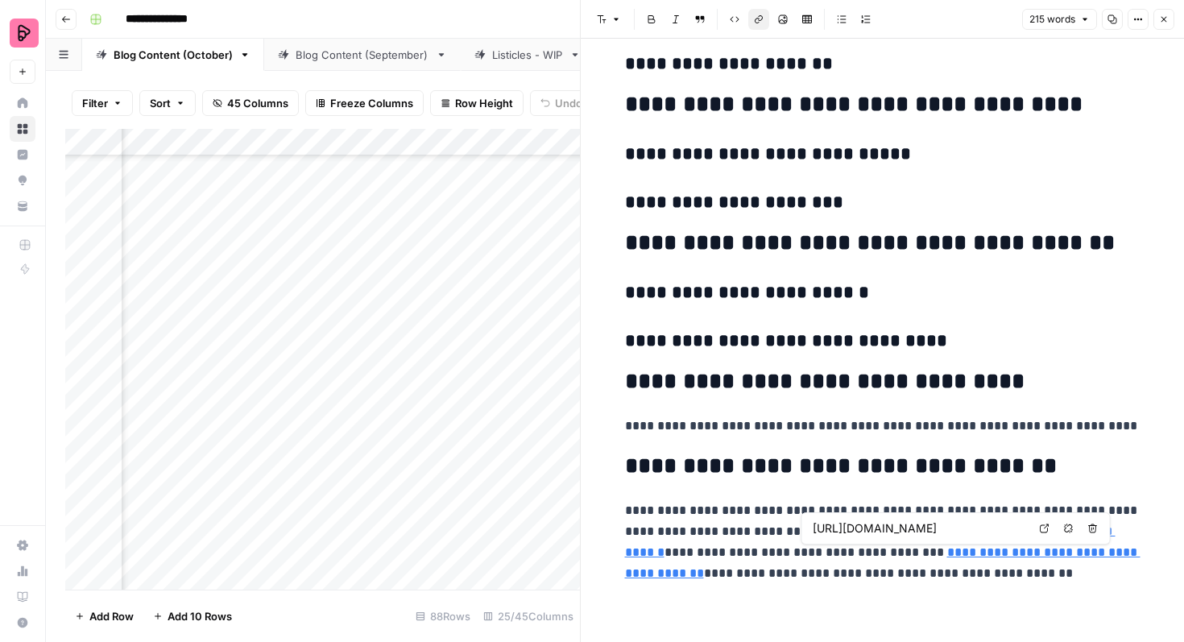
scroll to position [0, 8]
type input "[URL][DOMAIN_NAME]"
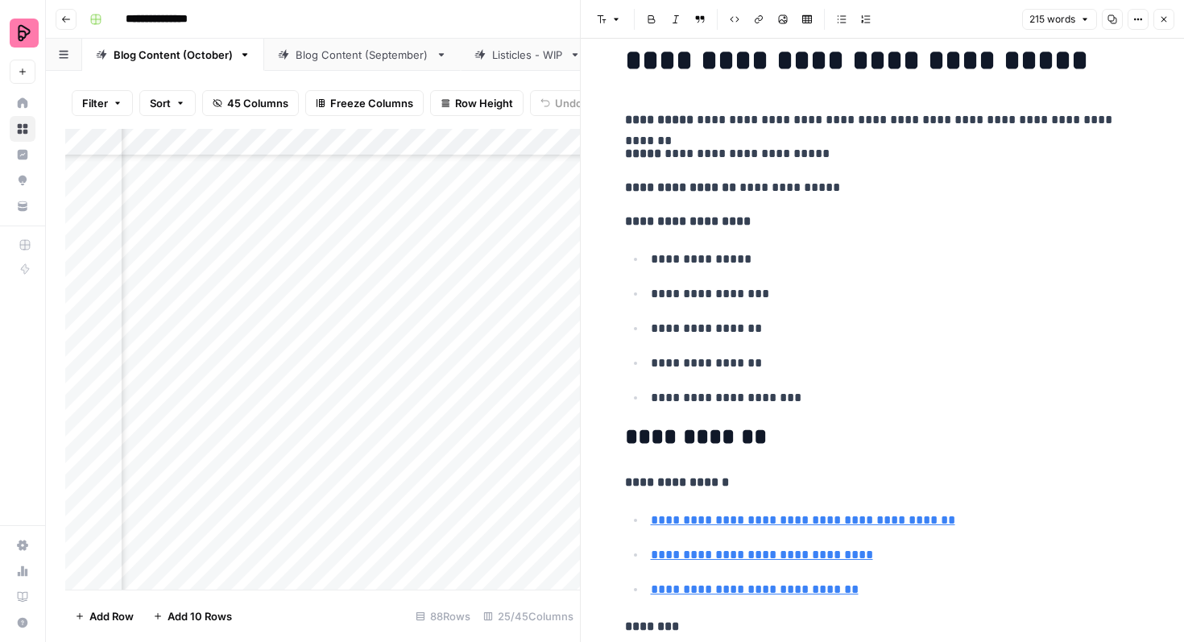
scroll to position [1412, 0]
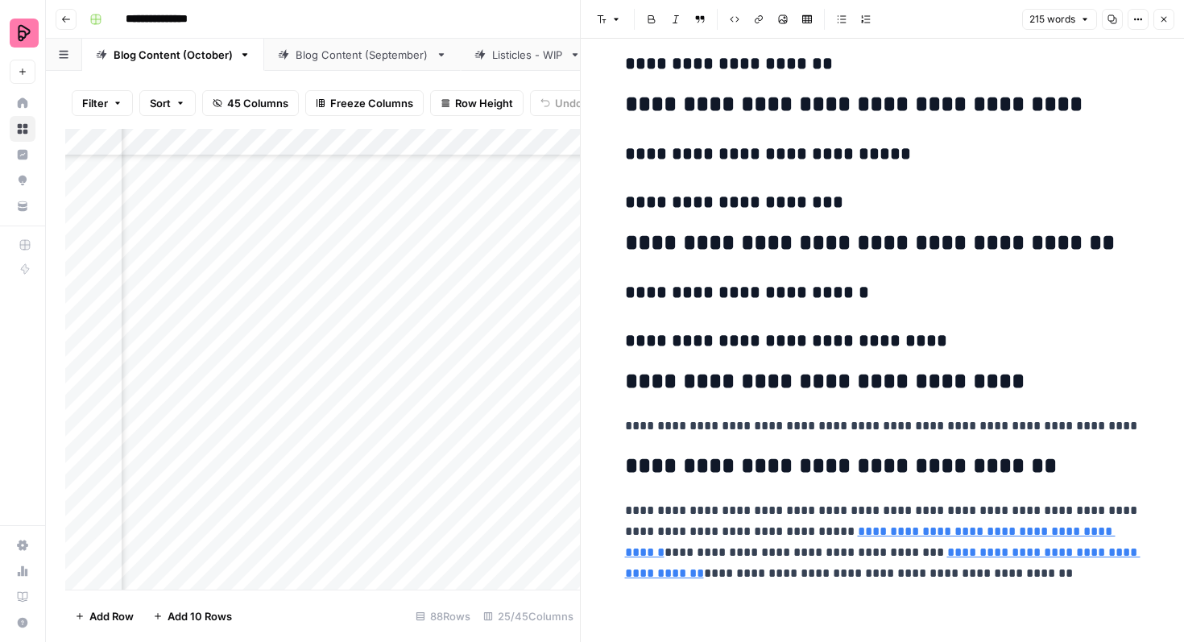
click at [1126, 336] on h3 "**********" at bounding box center [882, 341] width 515 height 23
click at [1164, 19] on icon "button" at bounding box center [1164, 20] width 6 height 6
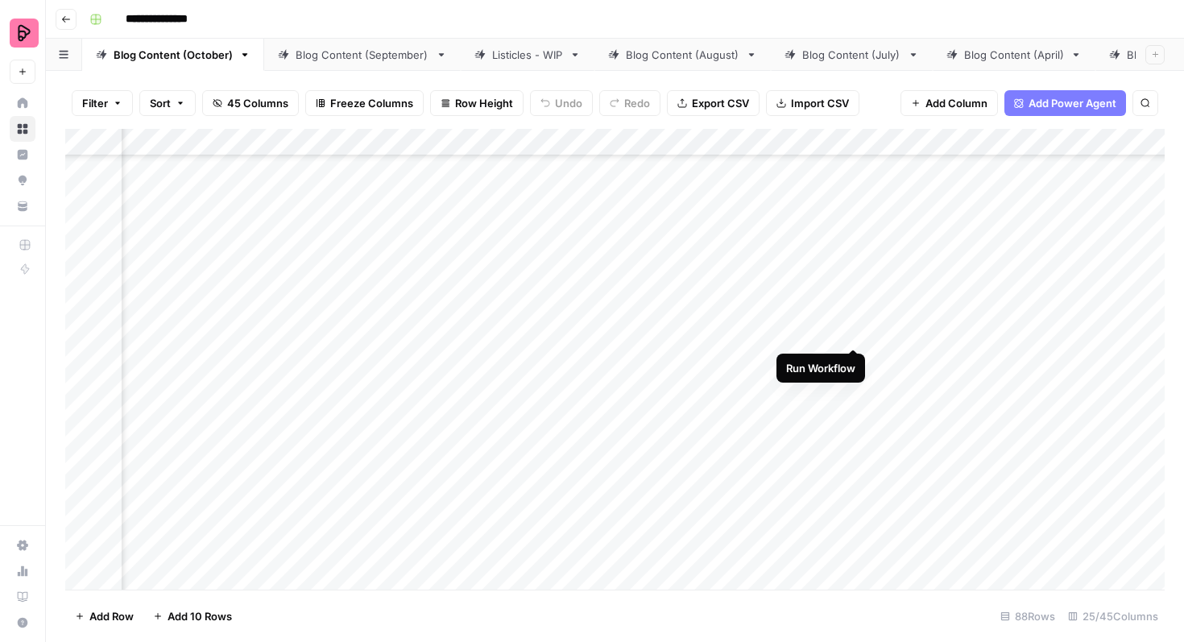
click at [850, 316] on div "Add Column" at bounding box center [614, 359] width 1099 height 461
click at [485, 310] on div "Add Column" at bounding box center [614, 359] width 1099 height 461
click at [1066, 351] on div "Add Column" at bounding box center [614, 359] width 1099 height 461
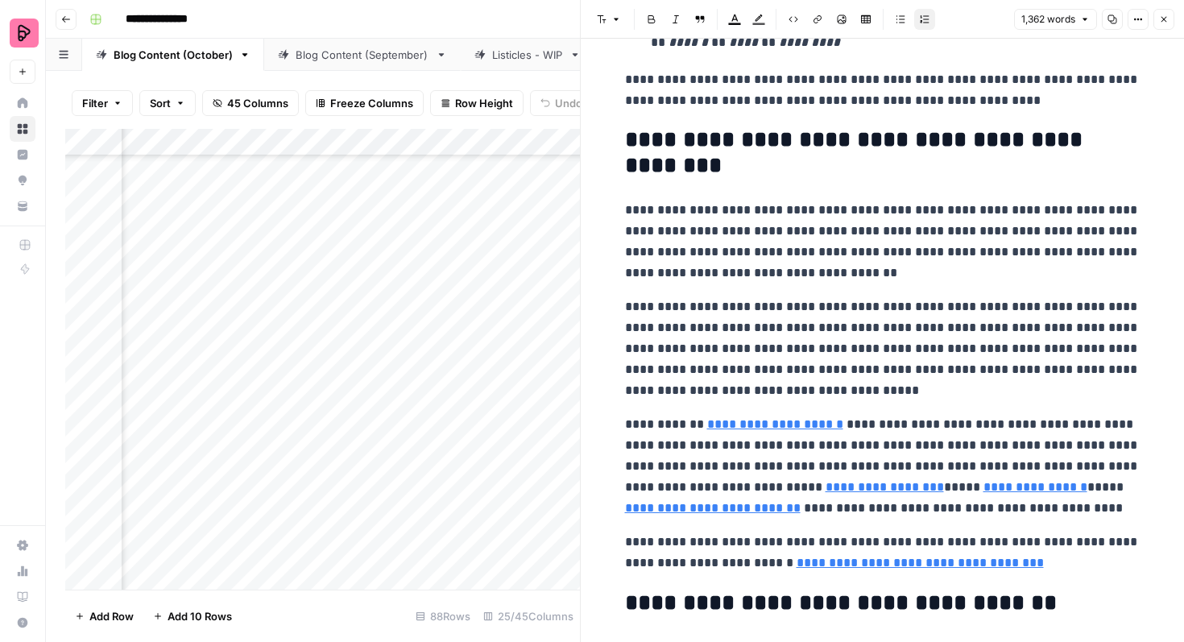
scroll to position [4490, 0]
click at [1162, 18] on icon "button" at bounding box center [1164, 20] width 6 height 6
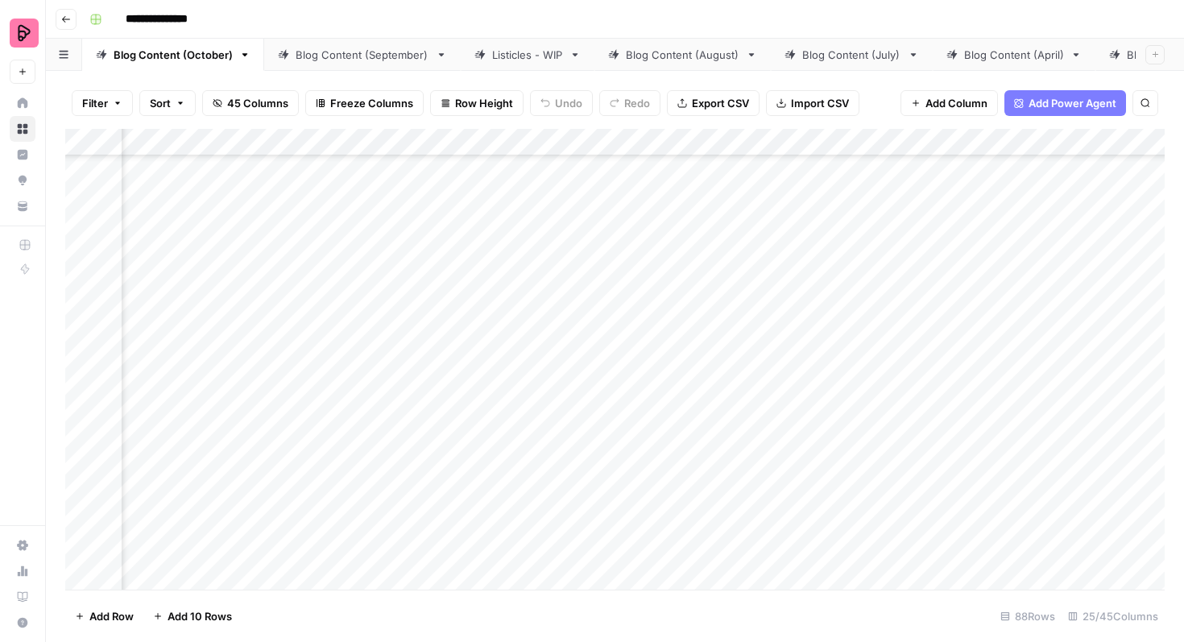
click at [1065, 397] on div "Add Column" at bounding box center [614, 359] width 1099 height 461
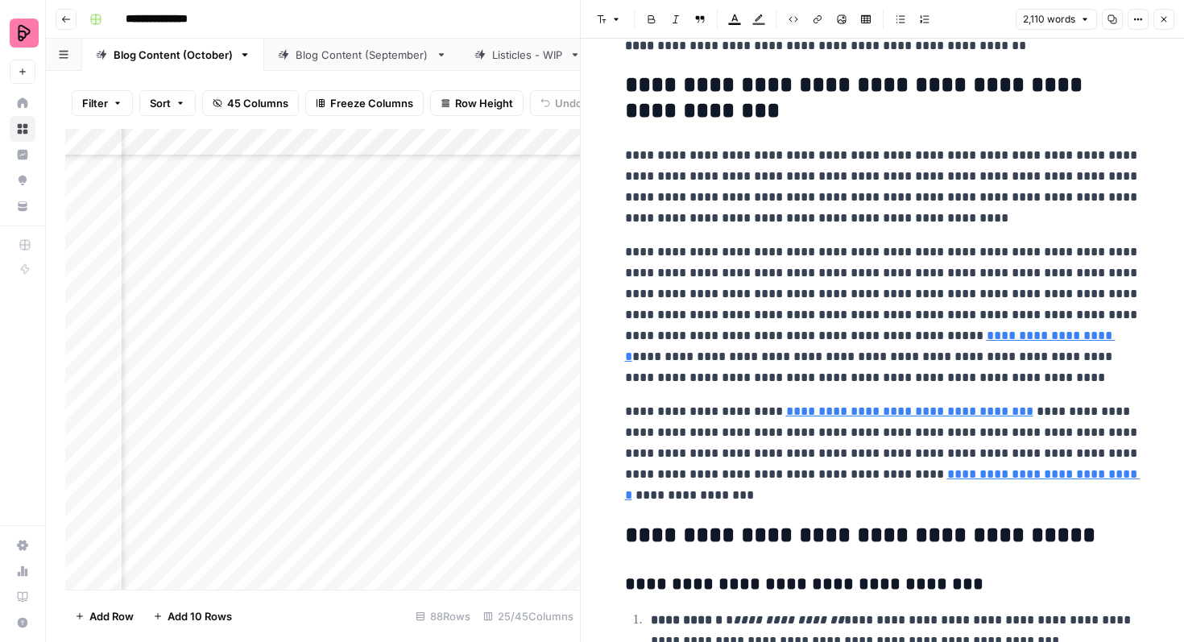
scroll to position [6223, 0]
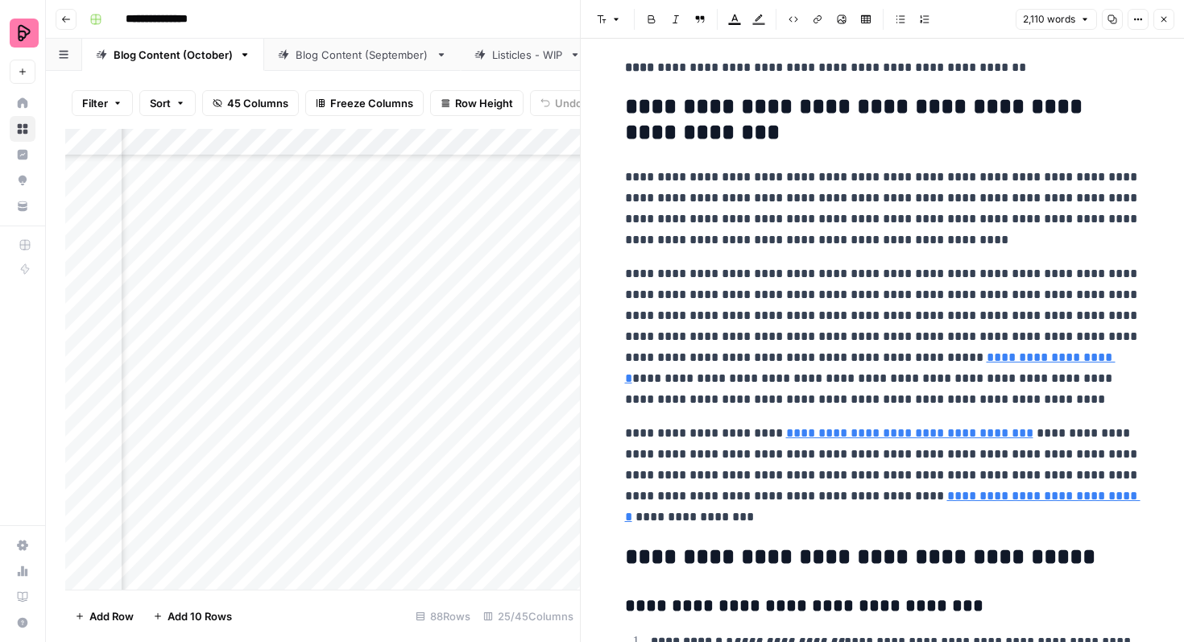
click at [1169, 23] on button "Close" at bounding box center [1163, 19] width 21 height 21
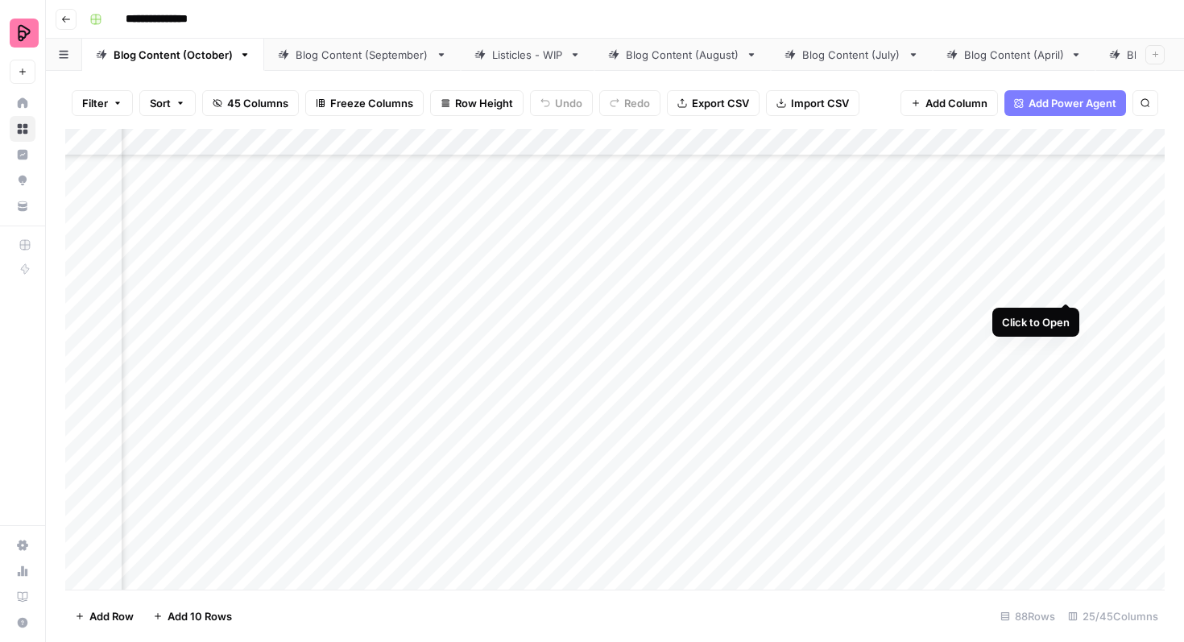
click at [1067, 271] on div "Add Column" at bounding box center [614, 359] width 1099 height 461
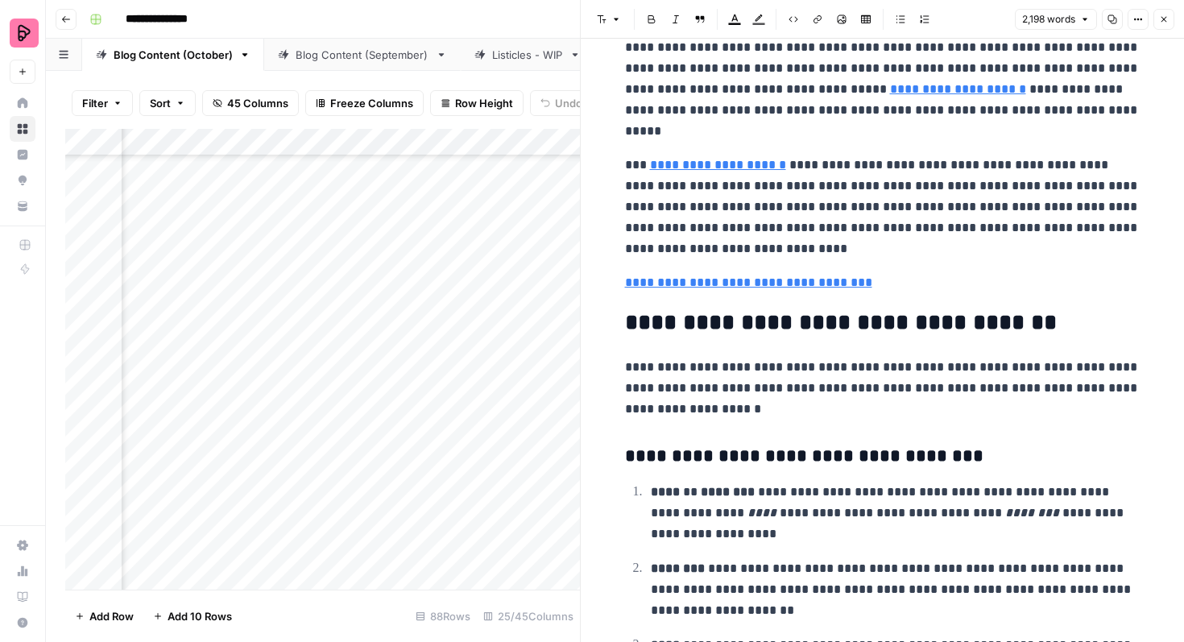
scroll to position [6465, 0]
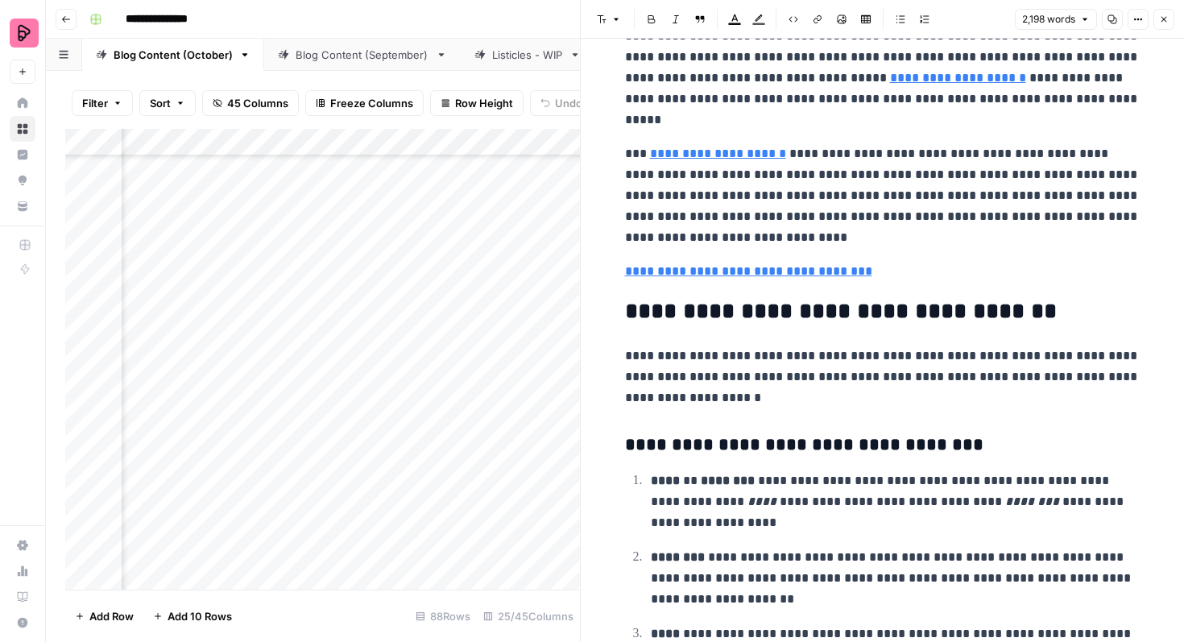
click at [1162, 21] on icon "button" at bounding box center [1164, 20] width 6 height 6
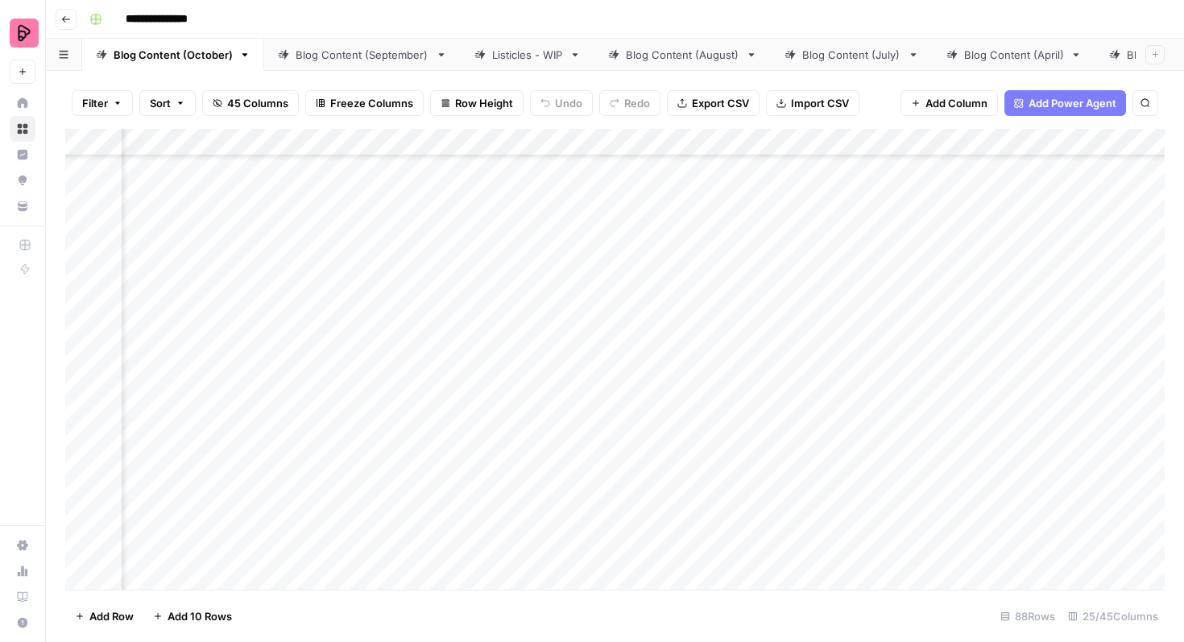
scroll to position [1656, 891]
click at [1131, 273] on div "Add Column" at bounding box center [614, 359] width 1099 height 461
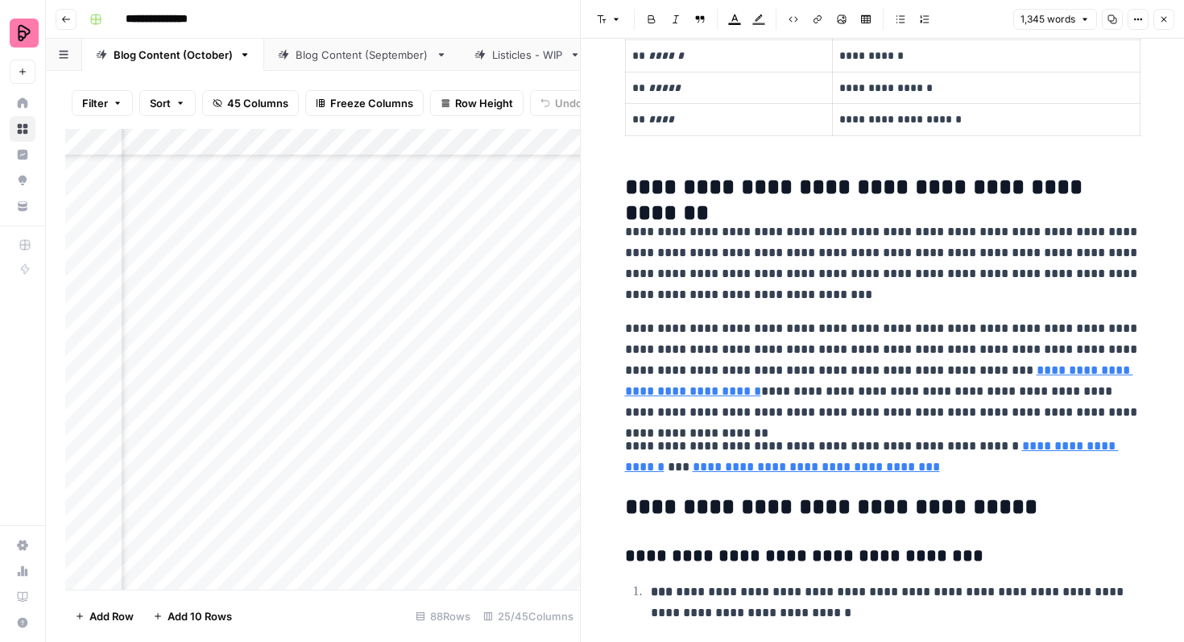
scroll to position [3572, 0]
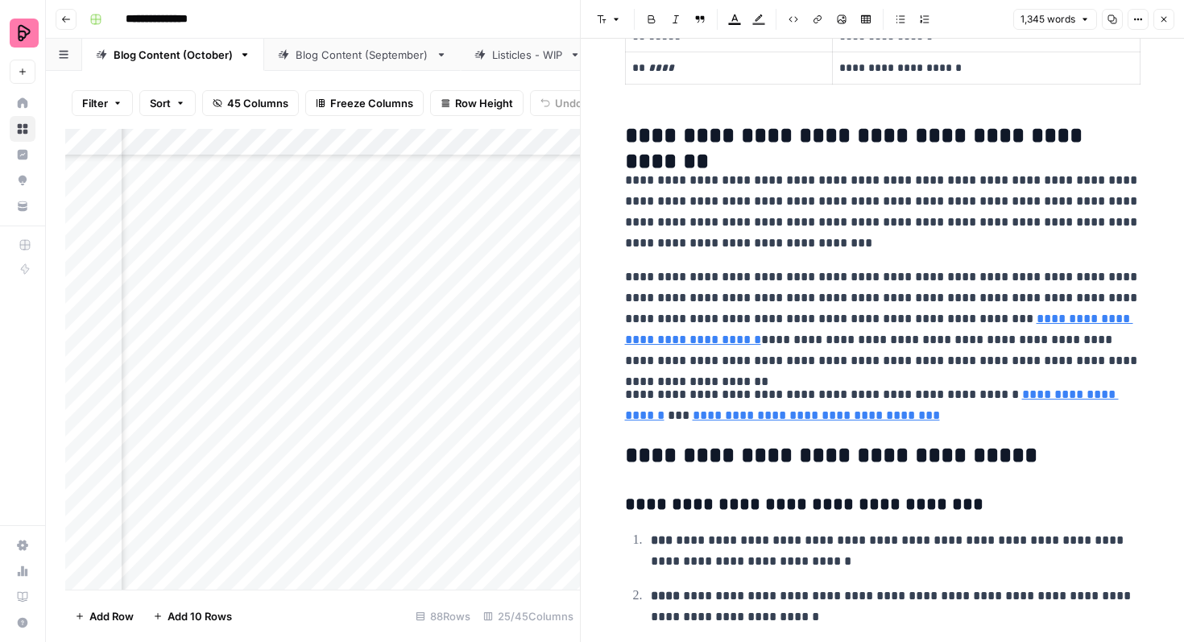
click at [1164, 13] on button "Close" at bounding box center [1163, 19] width 21 height 21
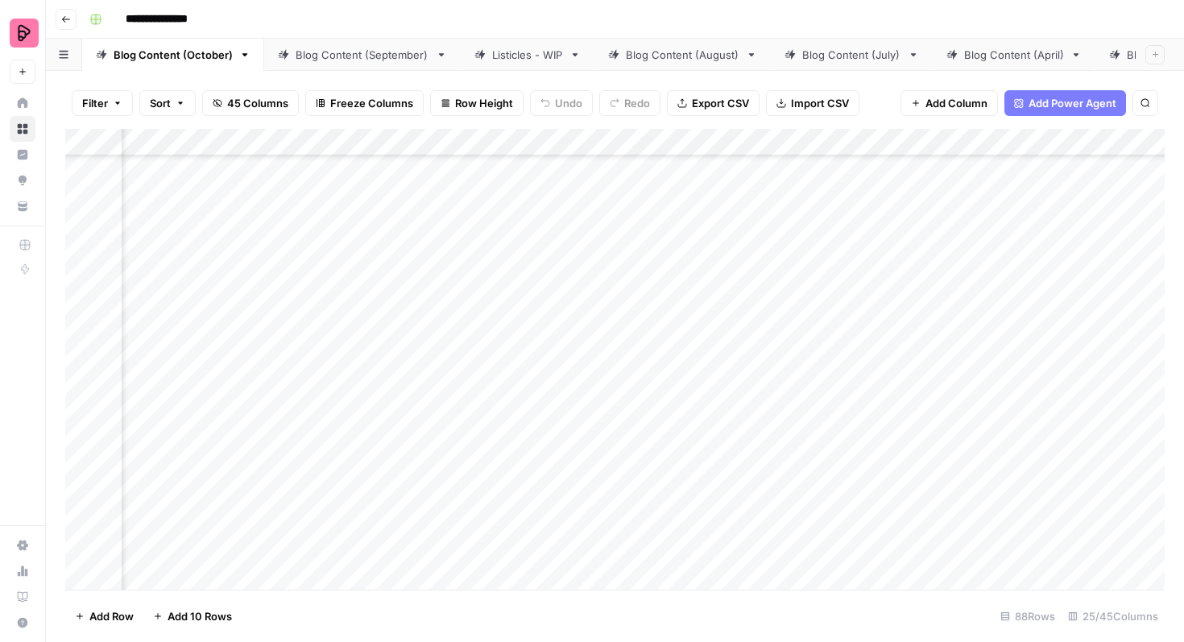
click at [387, 233] on div "Add Column" at bounding box center [614, 359] width 1099 height 461
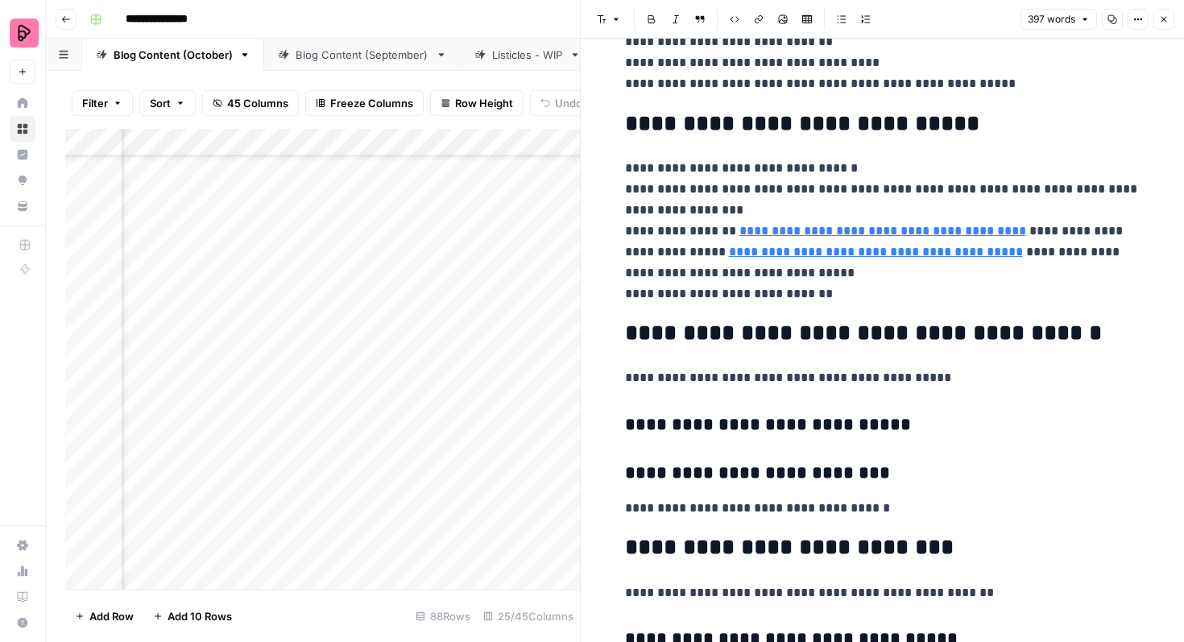
scroll to position [1992, 0]
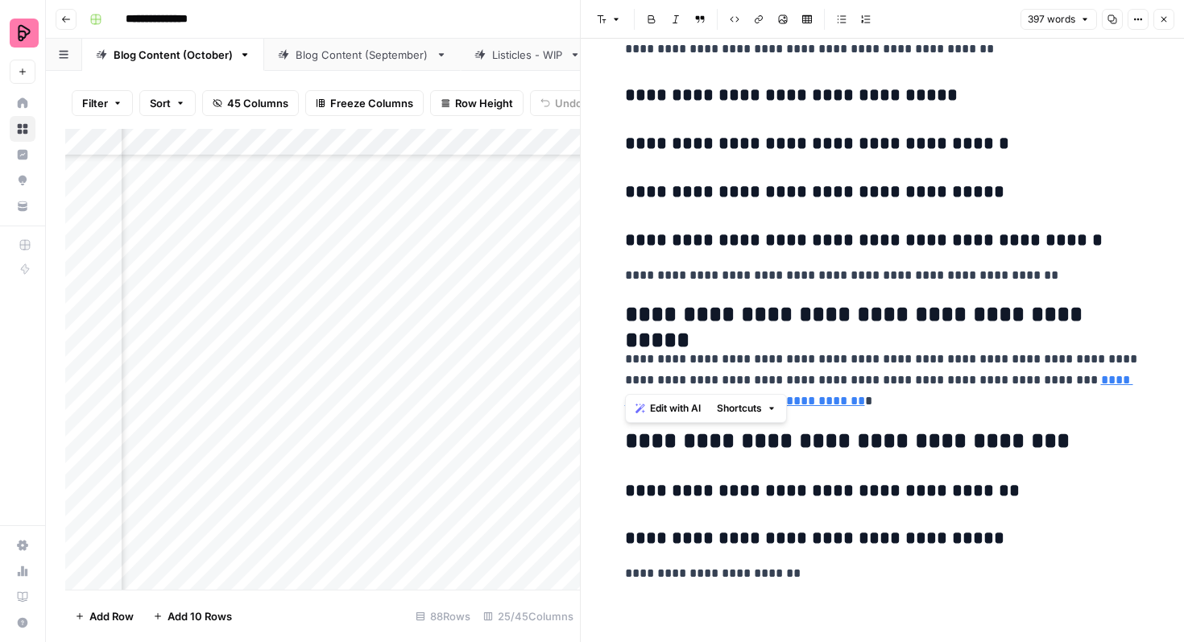
drag, startPoint x: 1026, startPoint y: 374, endPoint x: 594, endPoint y: 320, distance: 435.9
click at [1166, 14] on icon "button" at bounding box center [1164, 19] width 10 height 10
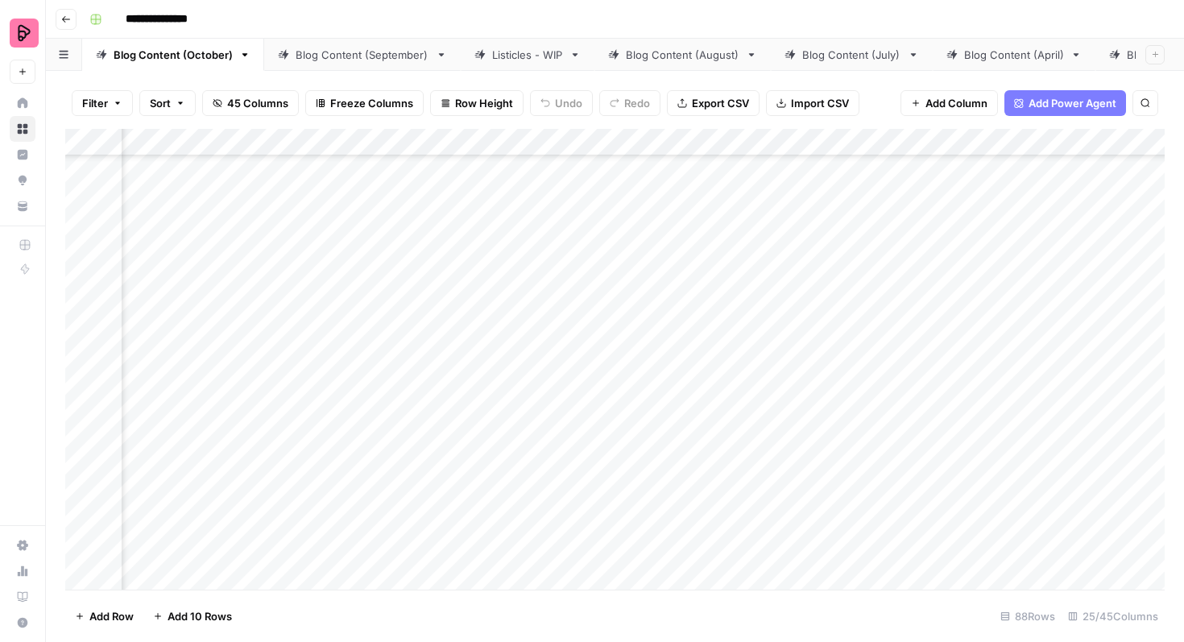
scroll to position [2281, 1273]
click at [754, 396] on div "Add Column" at bounding box center [614, 359] width 1099 height 461
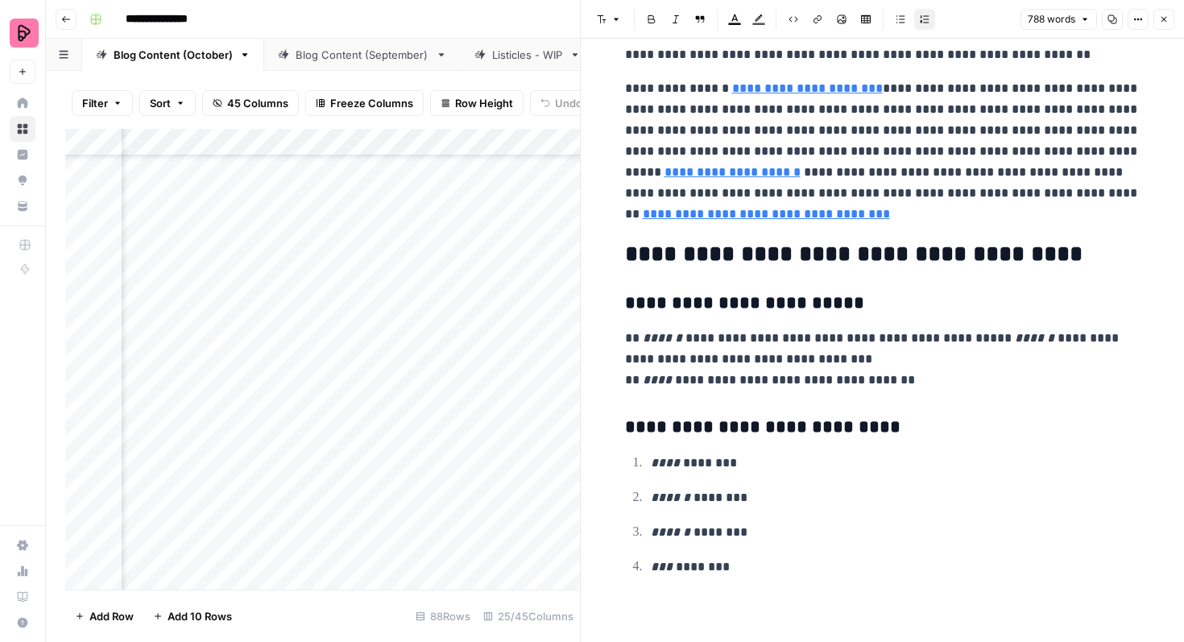
scroll to position [2049, 0]
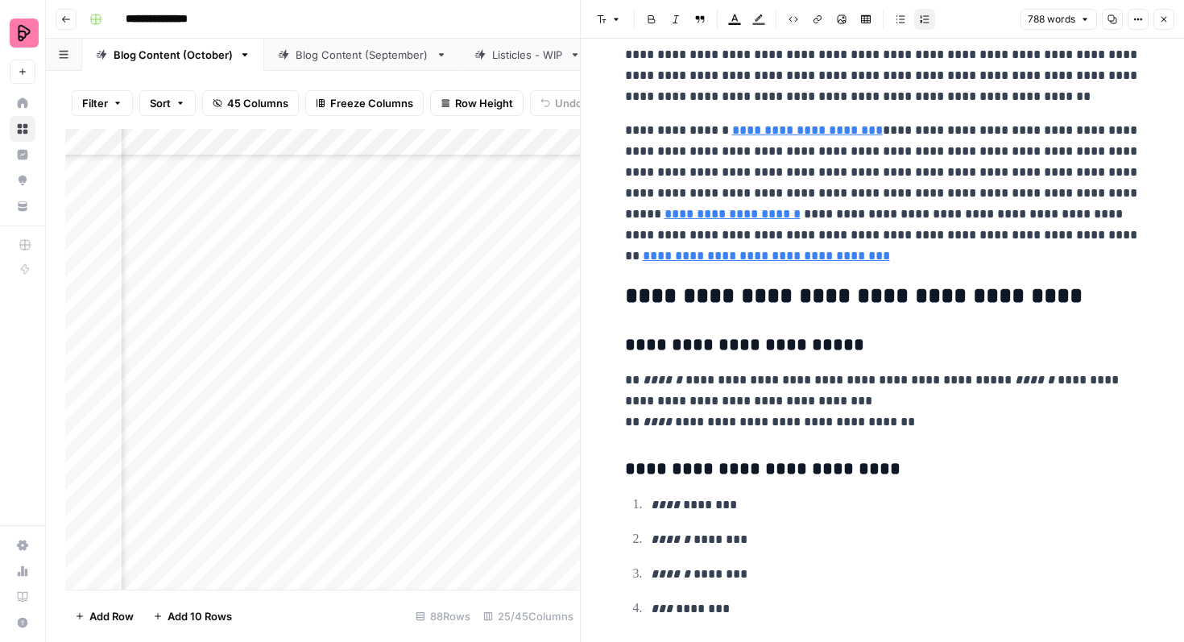
click at [1164, 24] on button "Close" at bounding box center [1163, 19] width 21 height 21
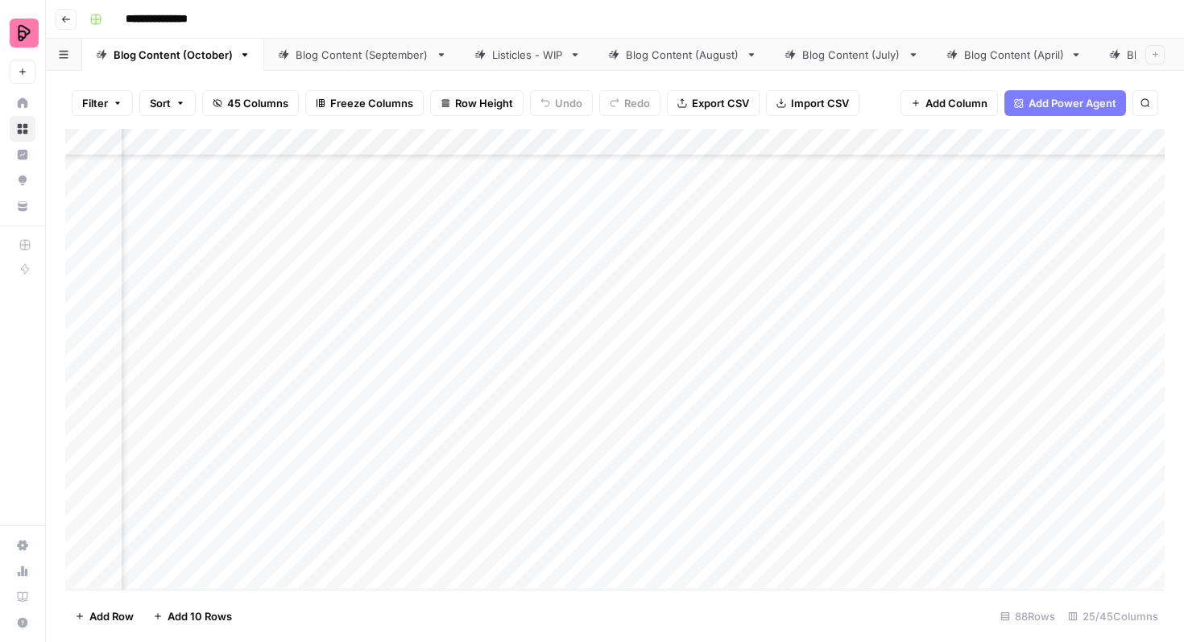
scroll to position [1815, 883]
click at [399, 238] on div "Add Column" at bounding box center [614, 359] width 1099 height 461
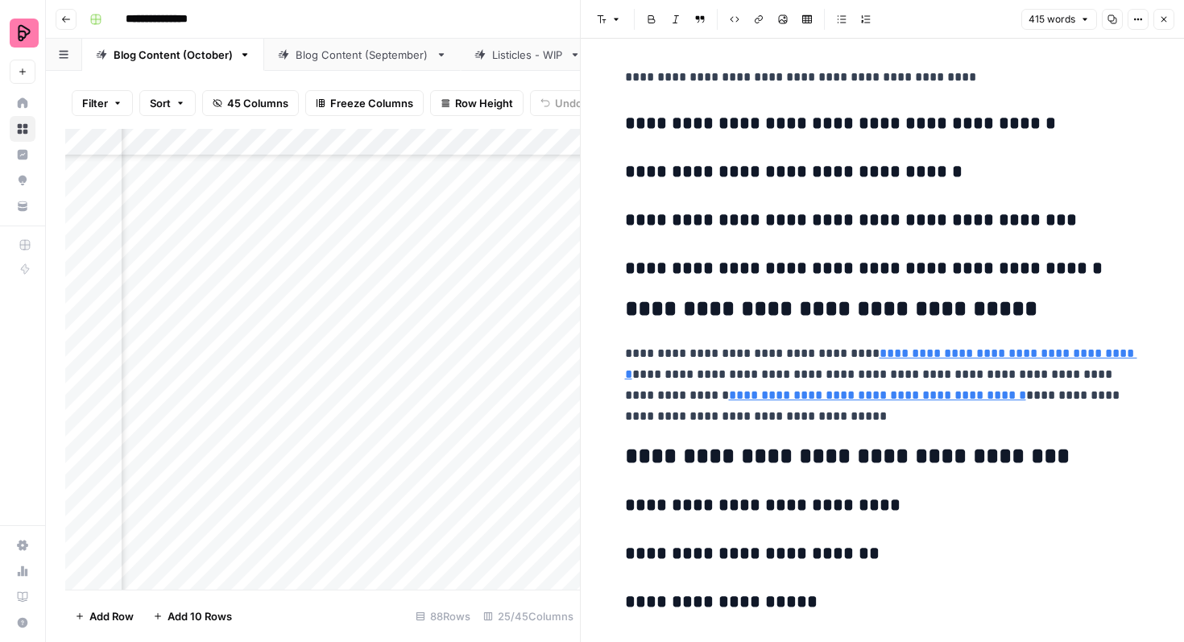
scroll to position [2426, 0]
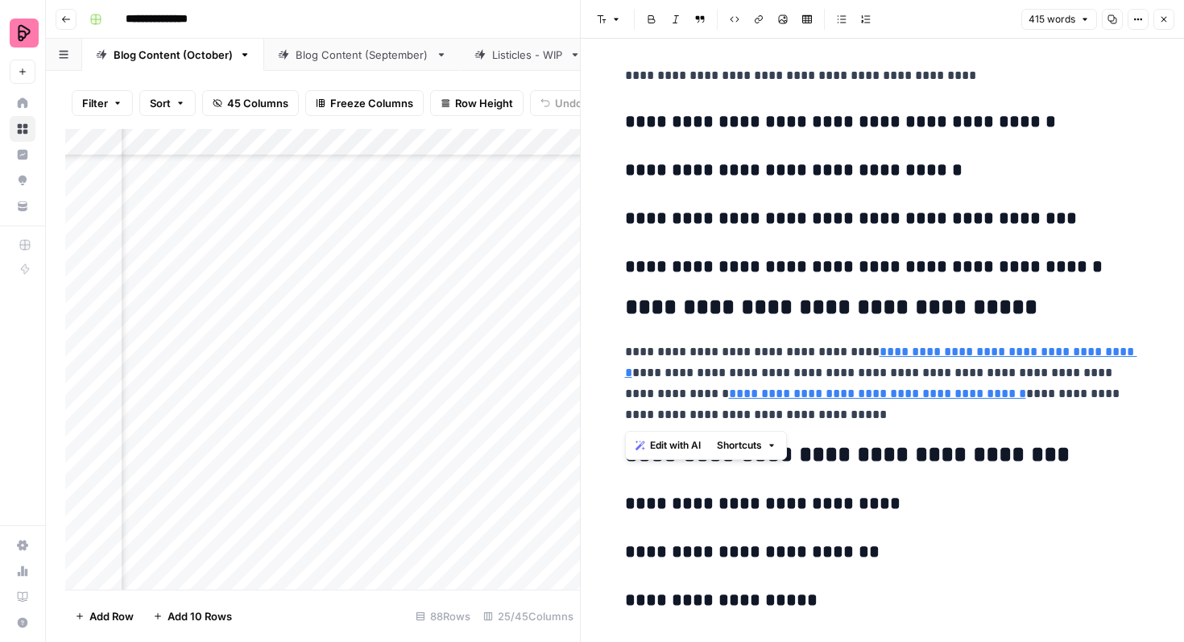
drag, startPoint x: 796, startPoint y: 427, endPoint x: 627, endPoint y: 315, distance: 203.5
copy div "**********"
click at [1173, 12] on button "Close" at bounding box center [1163, 19] width 21 height 21
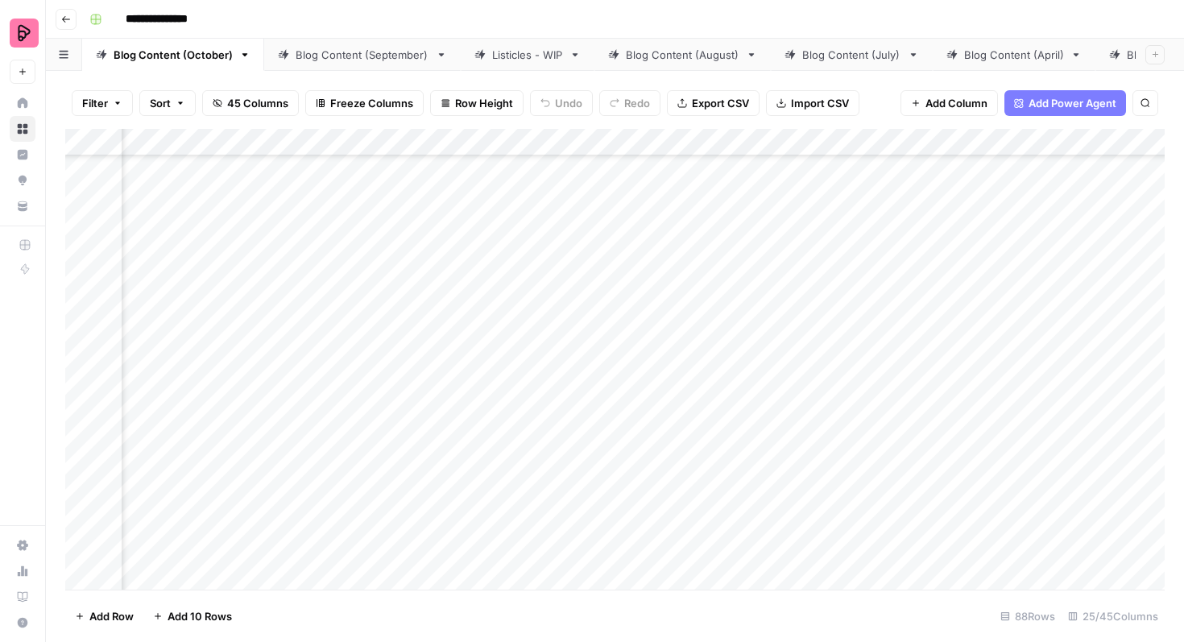
scroll to position [2455, 1038]
click at [989, 351] on div "Add Column" at bounding box center [614, 359] width 1099 height 461
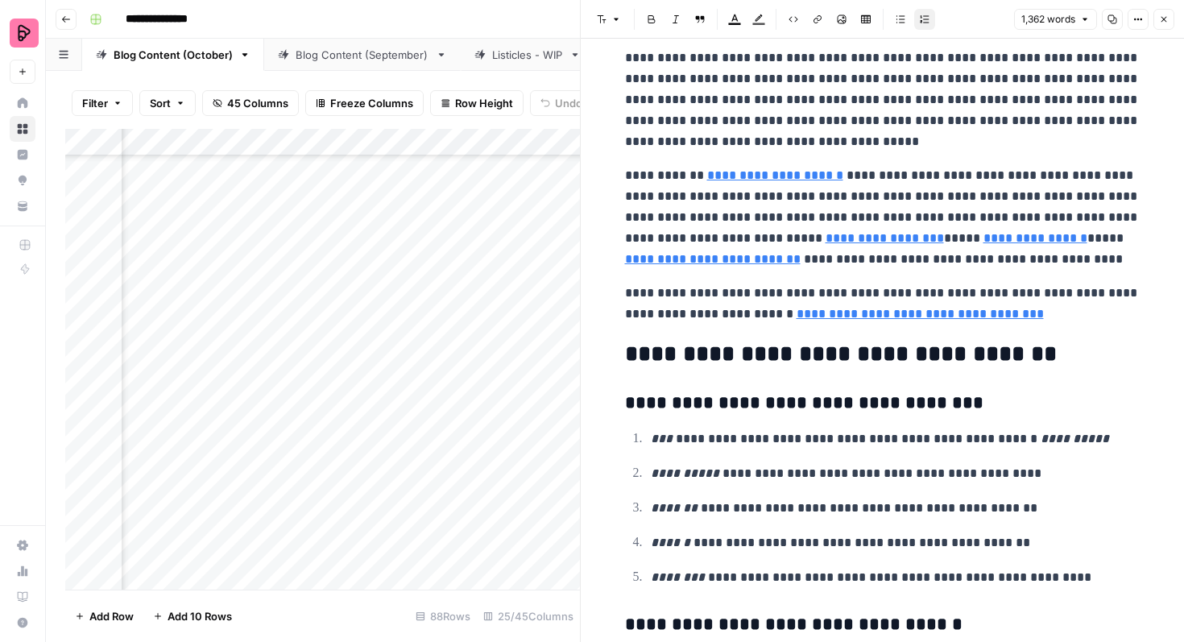
scroll to position [4665, 0]
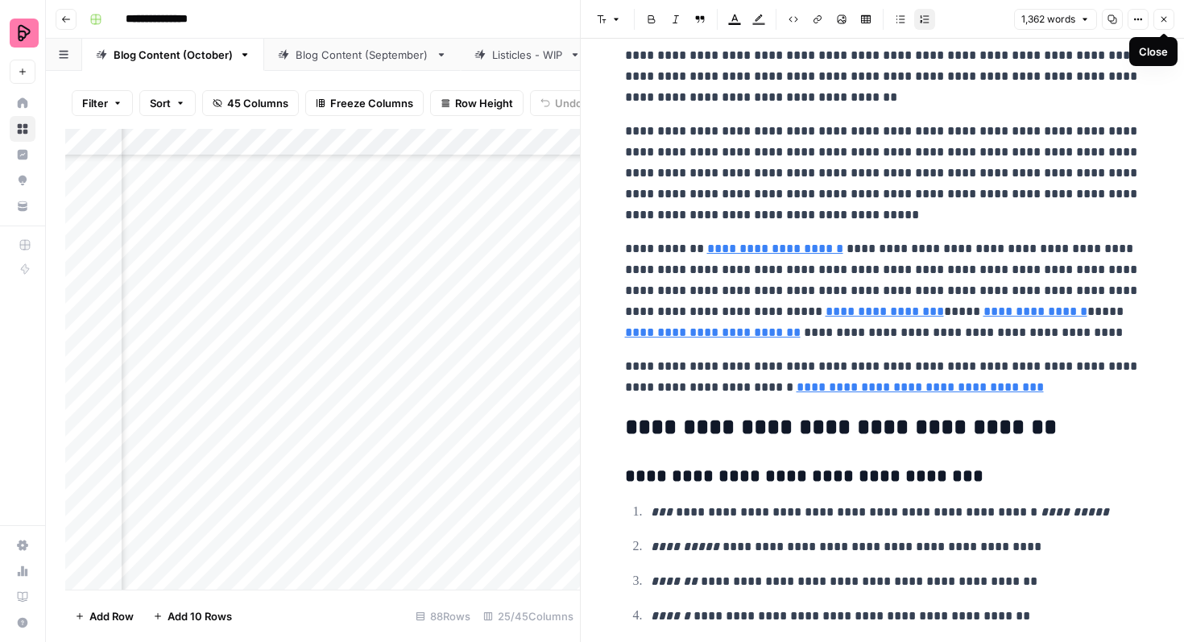
click at [1162, 17] on icon "button" at bounding box center [1164, 20] width 6 height 6
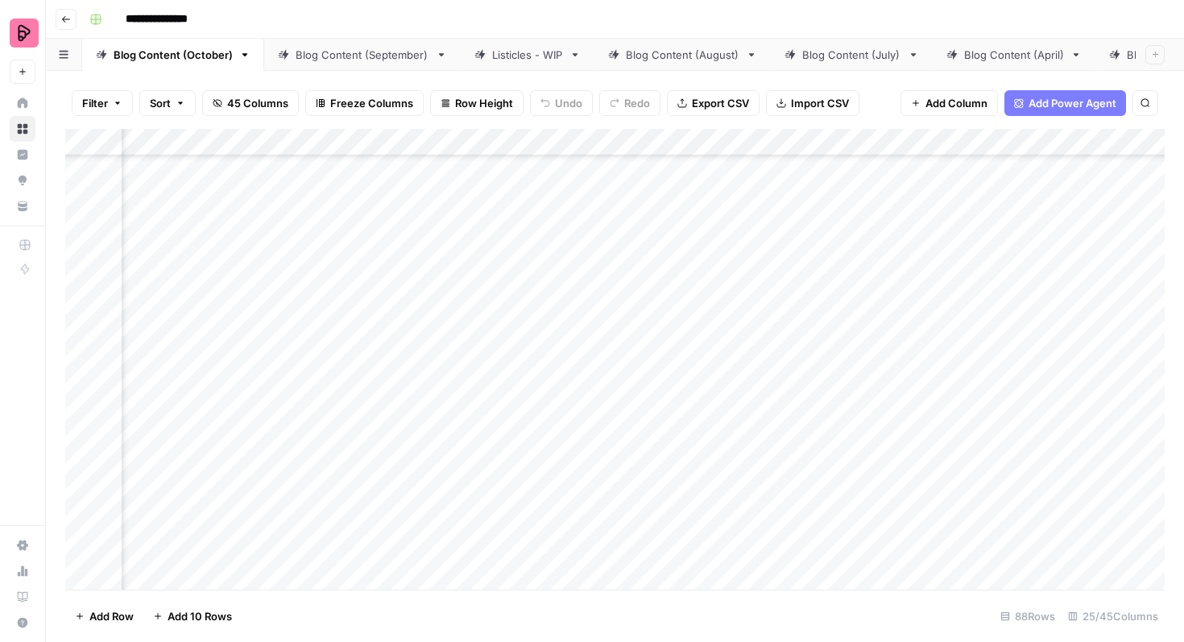
scroll to position [2455, 887]
click at [391, 350] on div "Add Column" at bounding box center [614, 359] width 1099 height 461
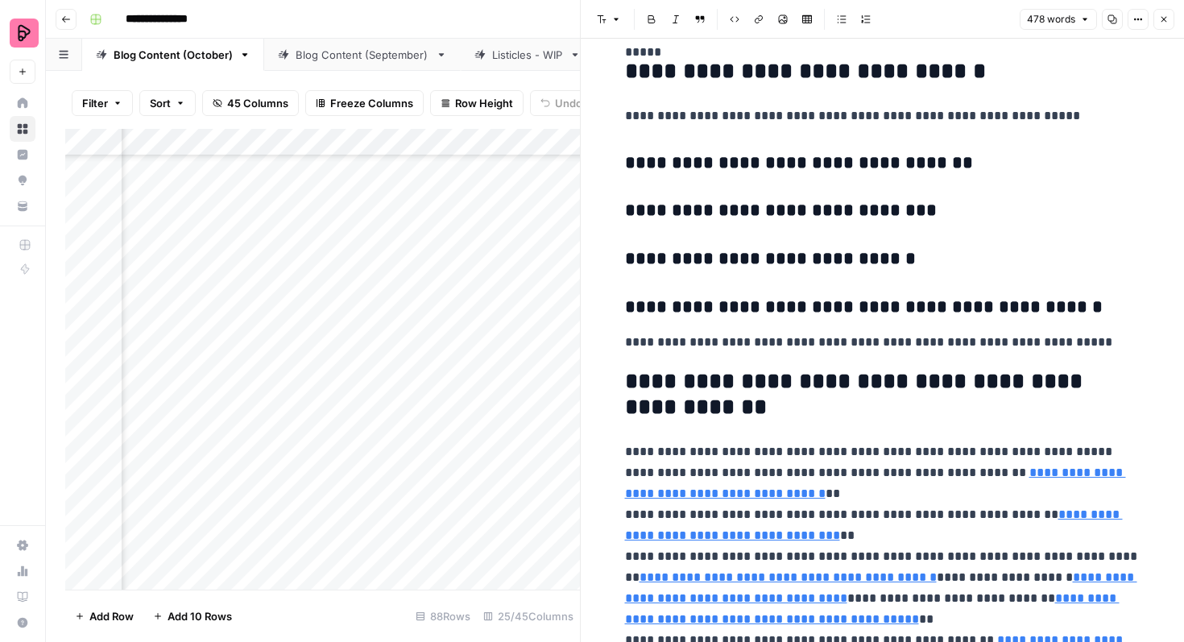
scroll to position [2550, 0]
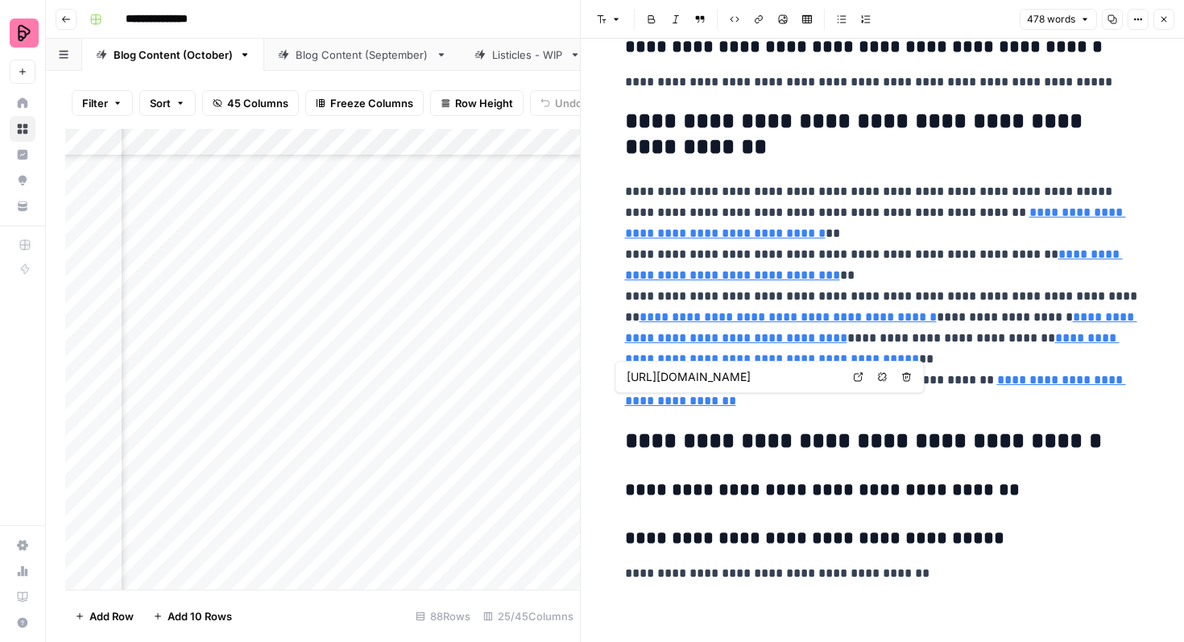
type input "[URL][DOMAIN_NAME]"
click at [734, 159] on h2 "**********" at bounding box center [882, 135] width 515 height 52
type input "[URL][DOMAIN_NAME]"
click at [1163, 21] on icon "button" at bounding box center [1164, 19] width 10 height 10
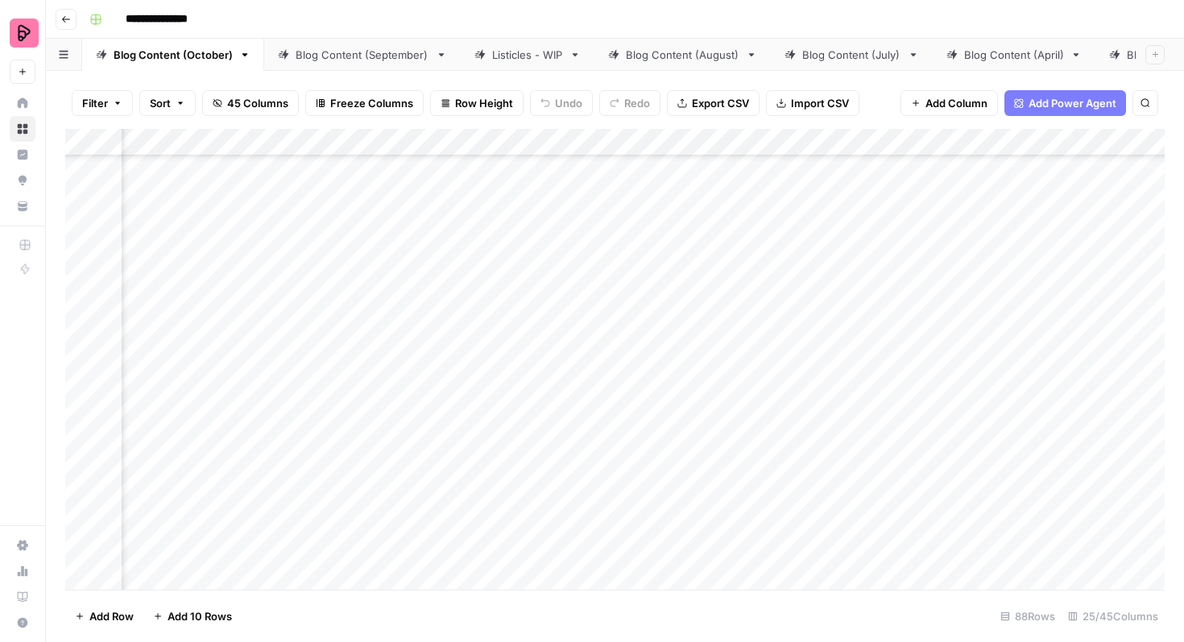
scroll to position [2455, 1004]
click at [1019, 349] on div "Add Column" at bounding box center [614, 359] width 1099 height 461
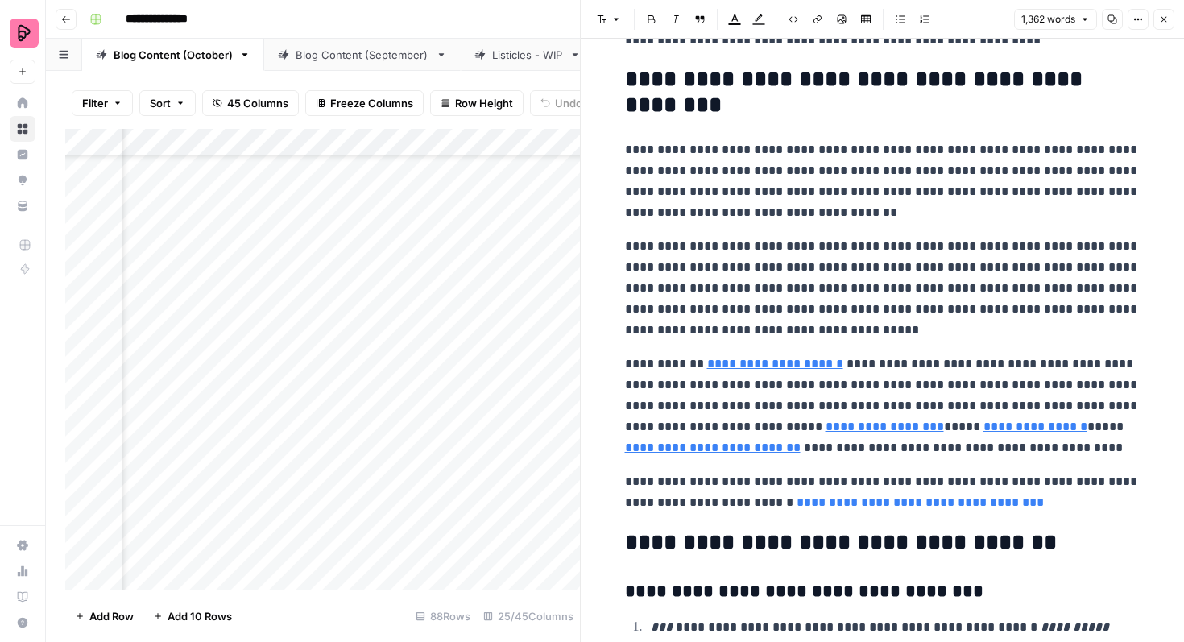
scroll to position [4553, 0]
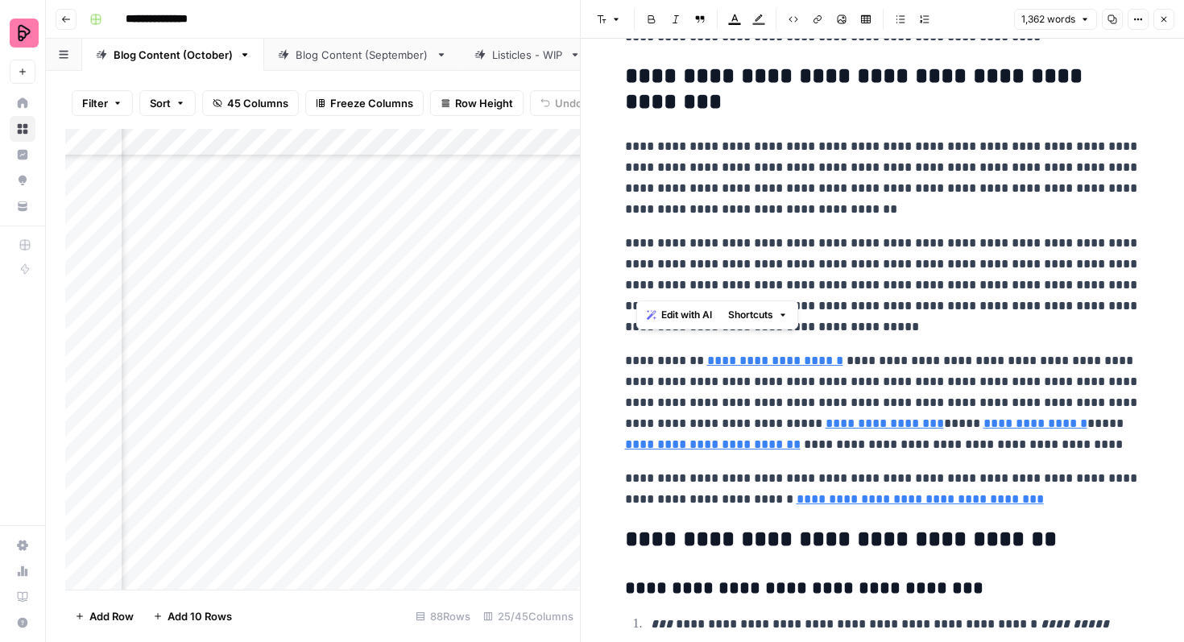
drag, startPoint x: 1054, startPoint y: 261, endPoint x: 636, endPoint y: 277, distance: 418.3
click at [637, 277] on p "**********" at bounding box center [882, 285] width 515 height 105
drag, startPoint x: 1013, startPoint y: 262, endPoint x: 659, endPoint y: 287, distance: 355.2
click at [659, 287] on p "**********" at bounding box center [882, 285] width 515 height 105
click at [819, 24] on button "Link" at bounding box center [817, 19] width 21 height 21
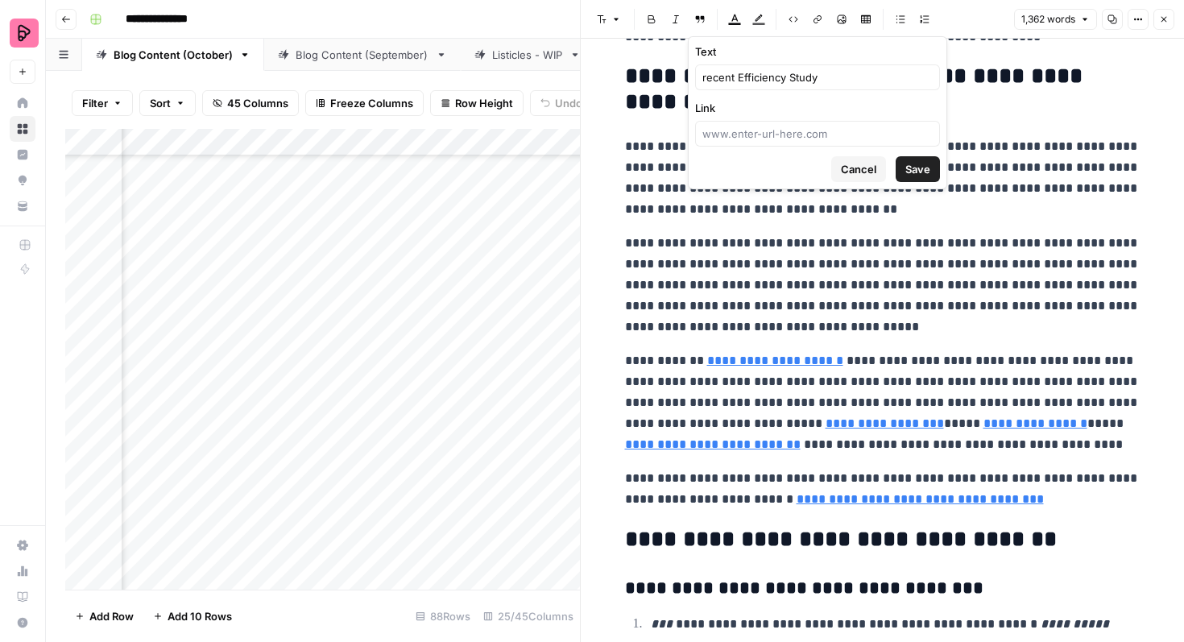
click at [777, 144] on div at bounding box center [817, 134] width 245 height 26
paste input "[URL][DOMAIN_NAME]"
type input "[URL][DOMAIN_NAME]"
click at [903, 172] on button "Save" at bounding box center [917, 169] width 44 height 26
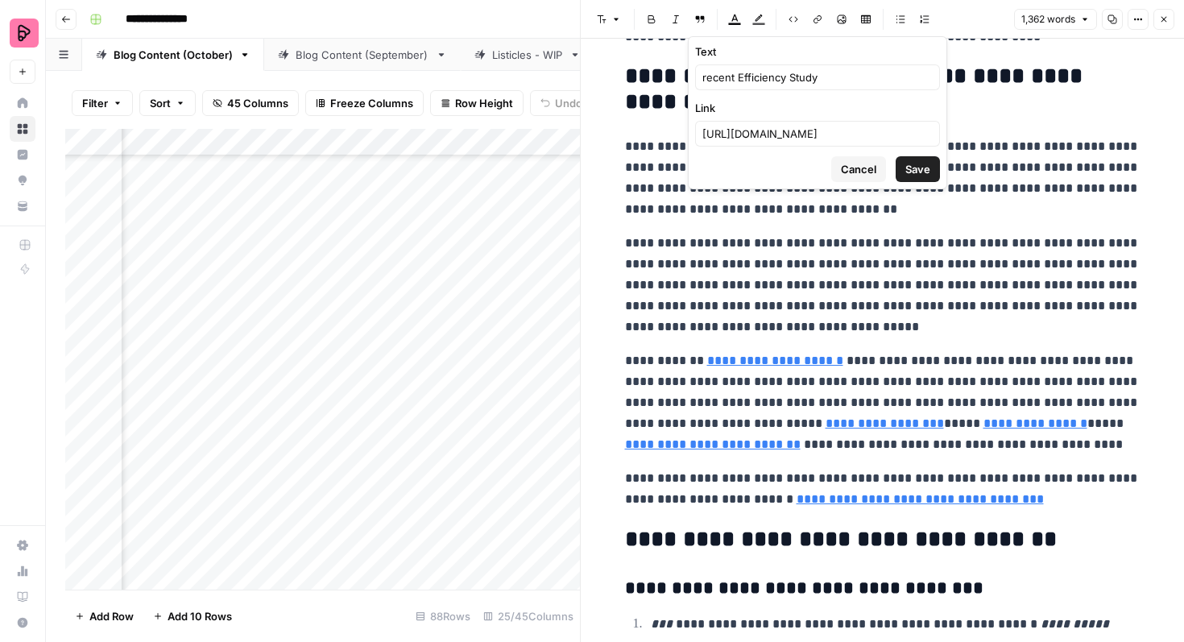
scroll to position [0, 0]
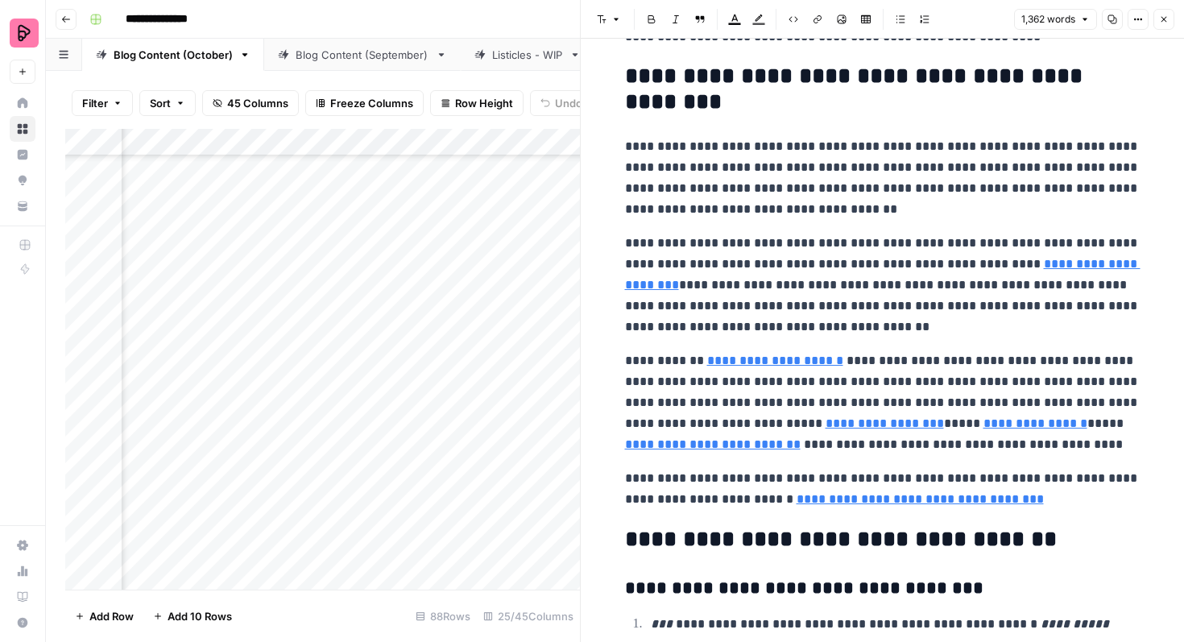
click at [1171, 19] on button "Close" at bounding box center [1163, 19] width 21 height 21
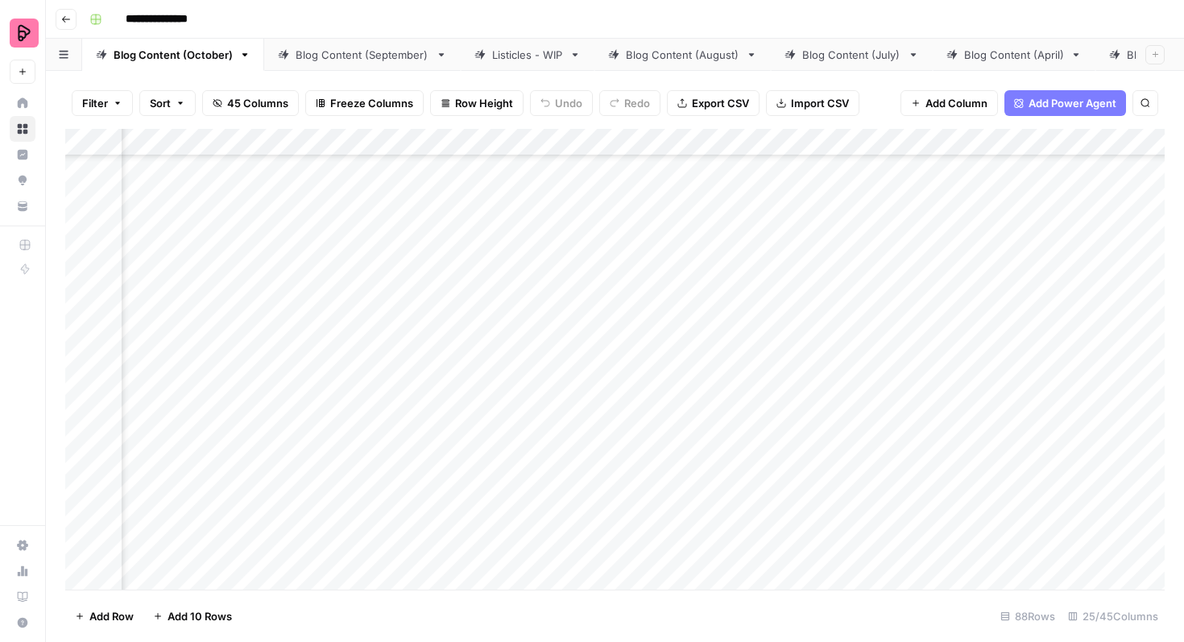
click at [548, 365] on div "Add Column" at bounding box center [614, 359] width 1099 height 461
click at [515, 358] on div "Add Column" at bounding box center [614, 359] width 1099 height 461
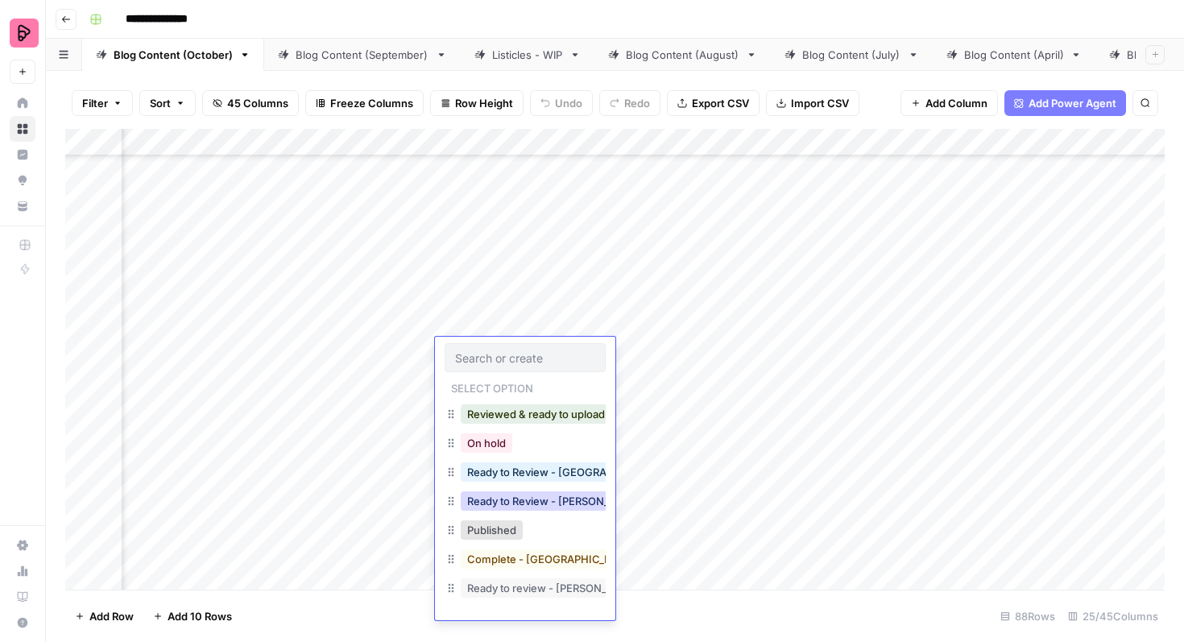
click at [527, 494] on button "Ready to Review - [PERSON_NAME]" at bounding box center [556, 500] width 190 height 19
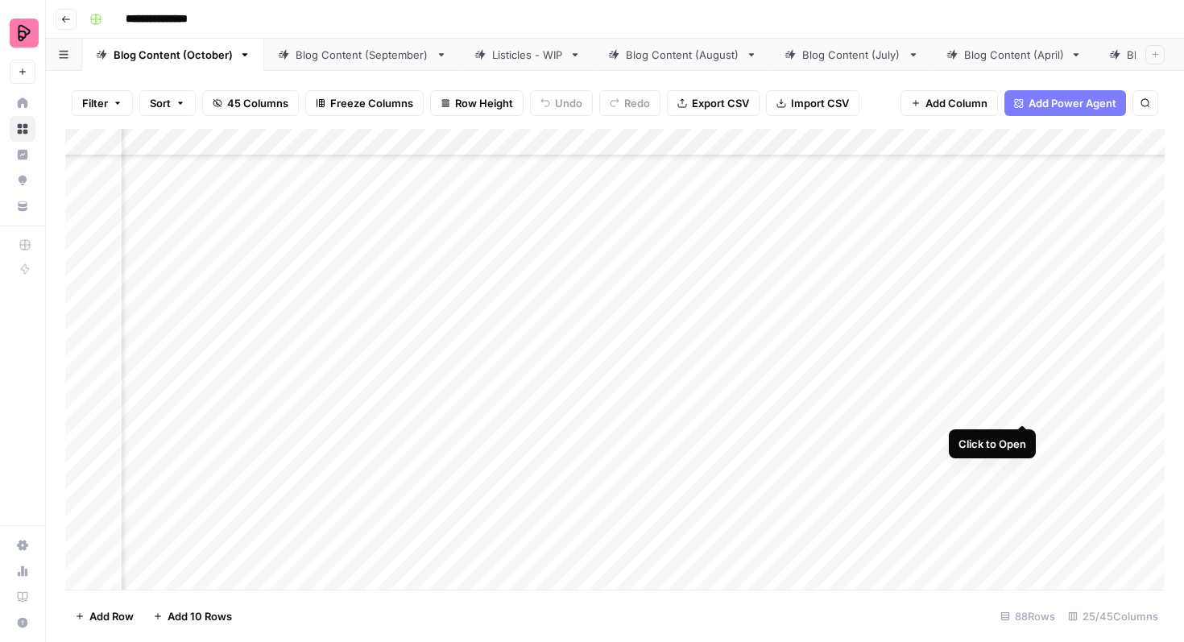
click at [1019, 395] on div "Add Column" at bounding box center [614, 359] width 1099 height 461
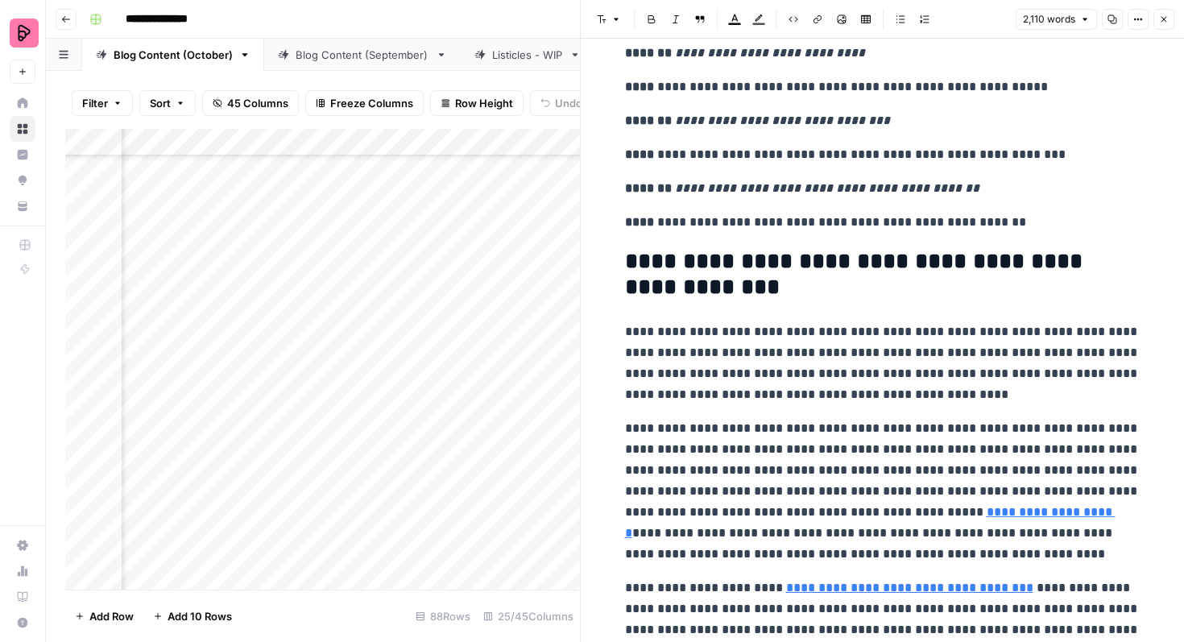
scroll to position [6278, 0]
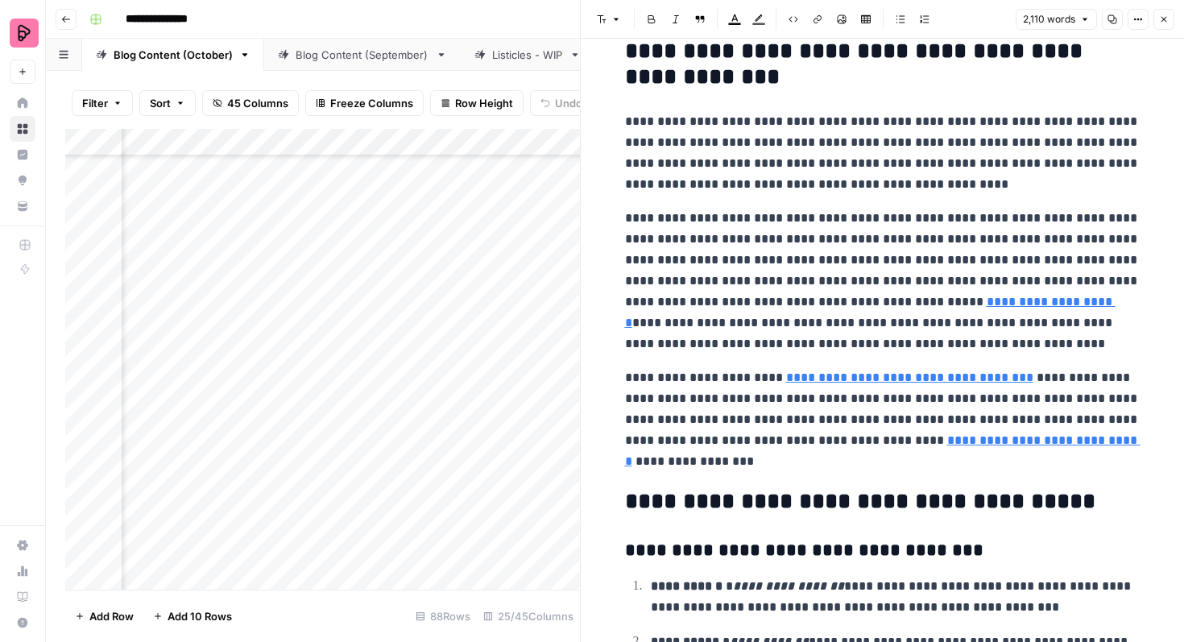
click at [1166, 12] on button "Close" at bounding box center [1163, 19] width 21 height 21
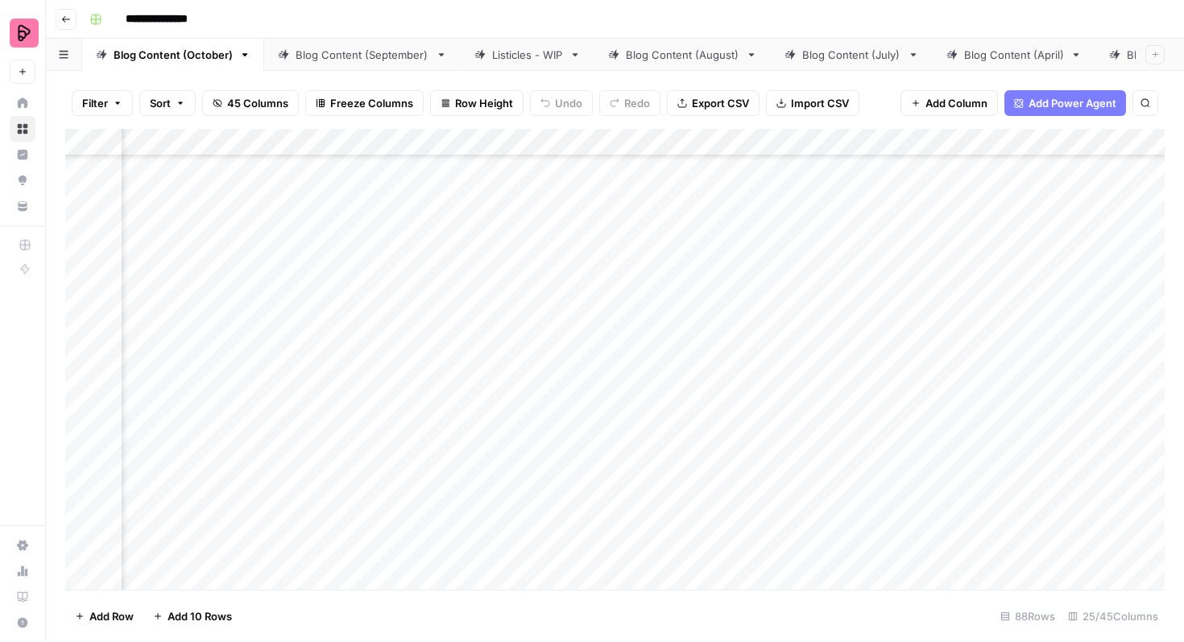
click at [515, 394] on div "Add Column" at bounding box center [614, 359] width 1099 height 461
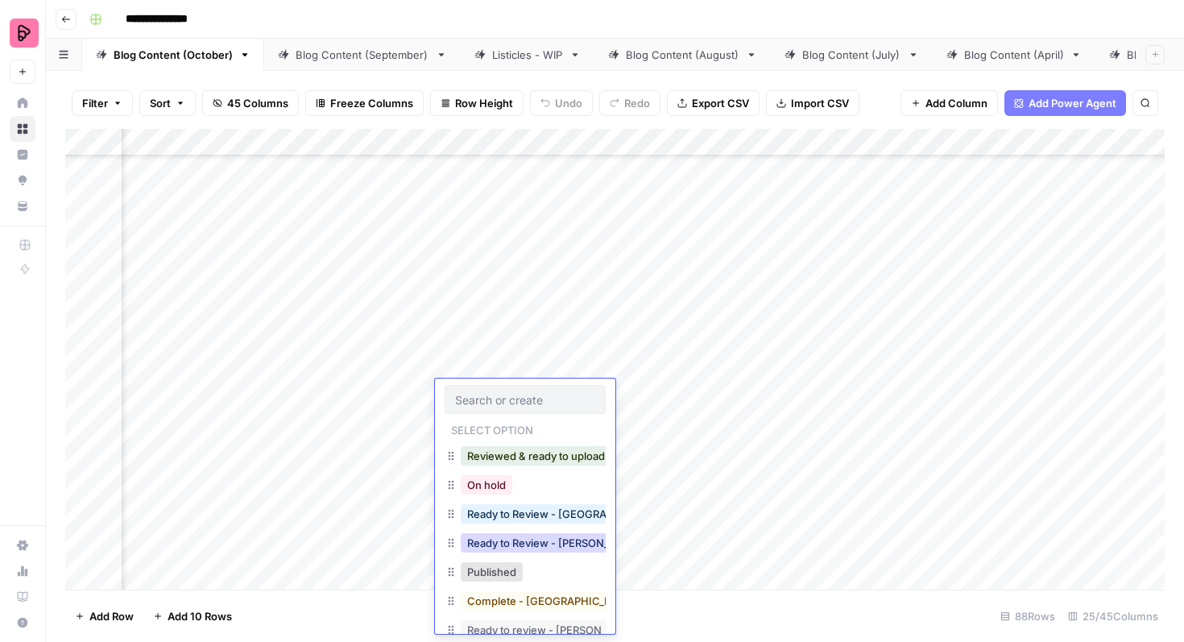
click at [548, 541] on button "Ready to Review - [PERSON_NAME]" at bounding box center [556, 542] width 190 height 19
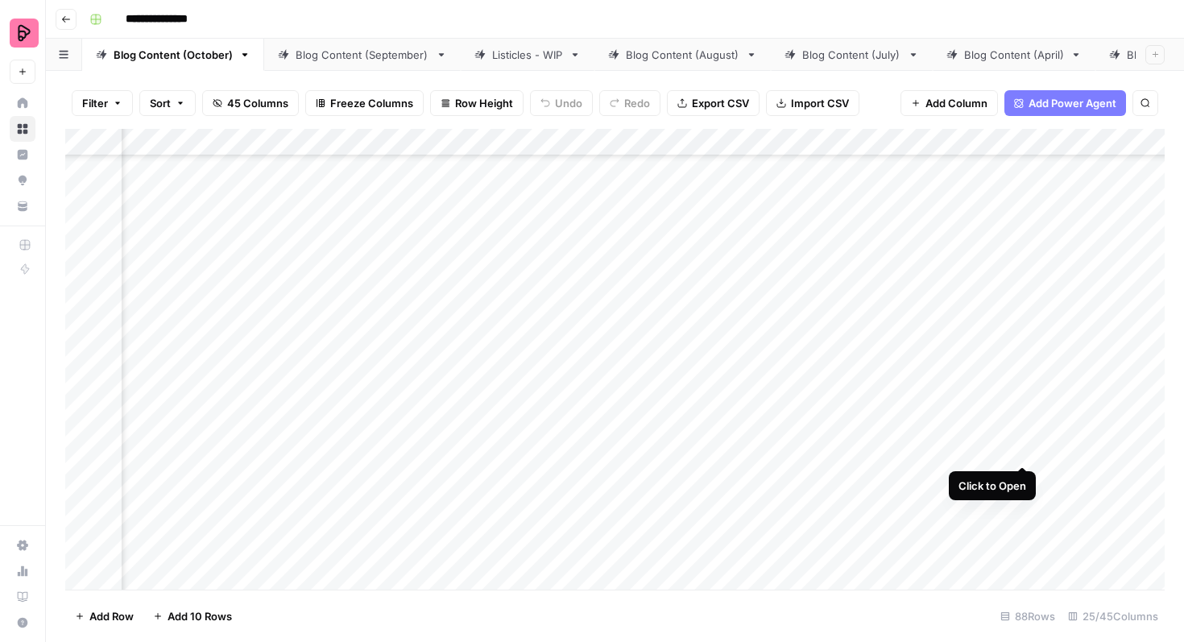
click at [1024, 436] on div "Add Column" at bounding box center [614, 359] width 1099 height 461
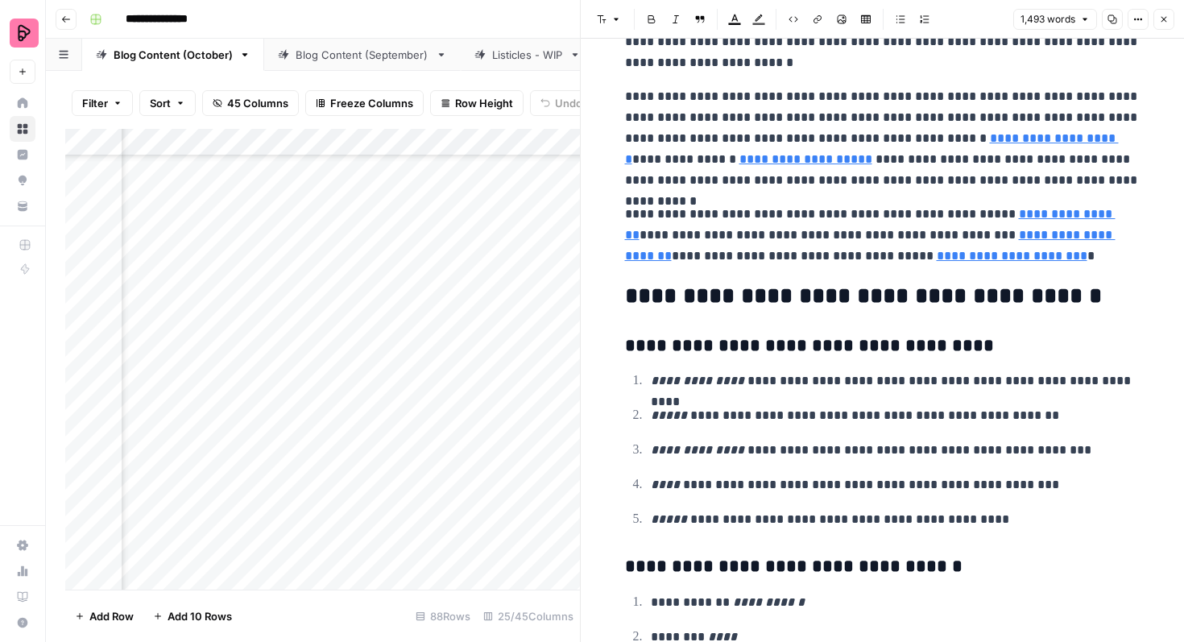
scroll to position [4606, 0]
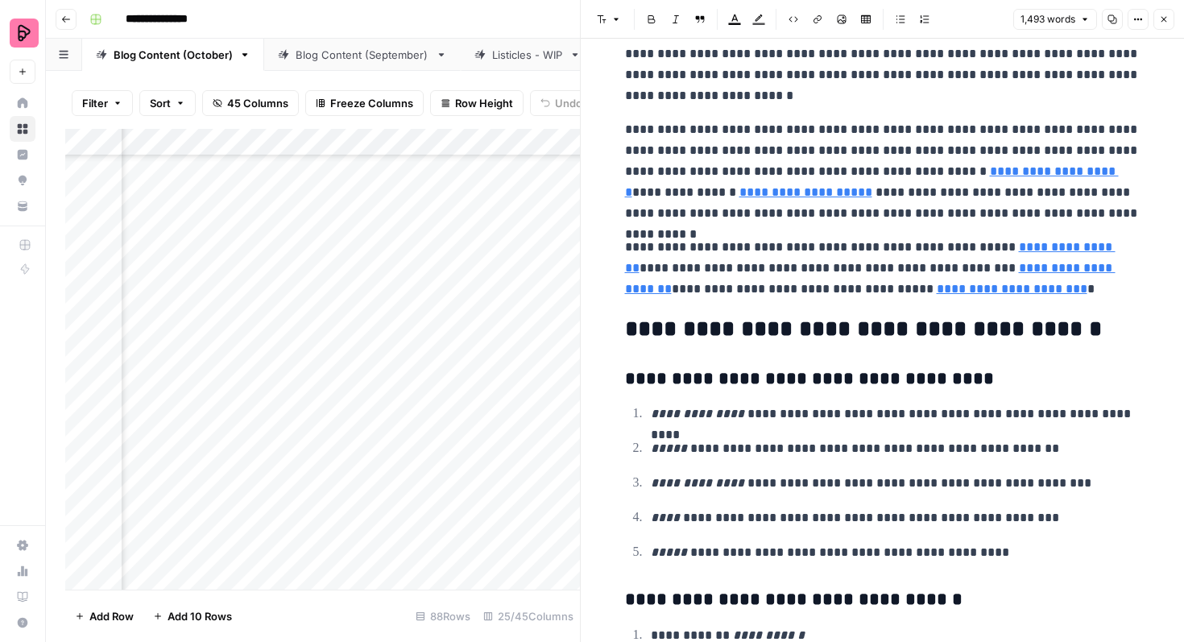
click at [1165, 15] on icon "button" at bounding box center [1164, 19] width 10 height 10
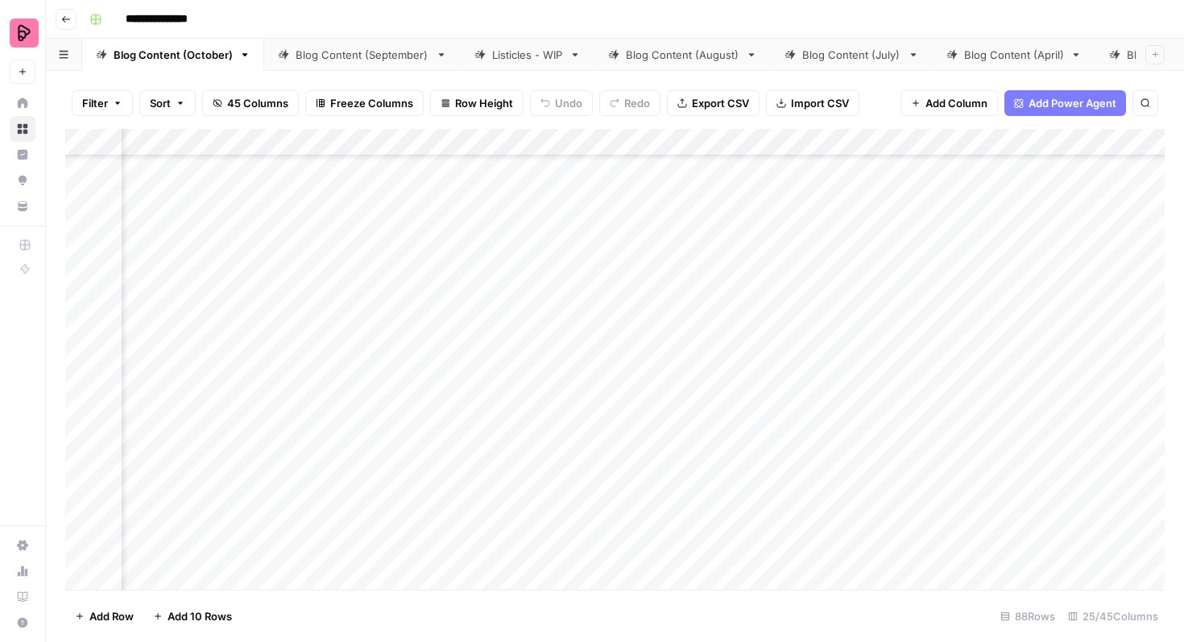
click at [542, 450] on div "Add Column" at bounding box center [614, 359] width 1099 height 461
click at [540, 449] on div "Add Column" at bounding box center [614, 359] width 1099 height 461
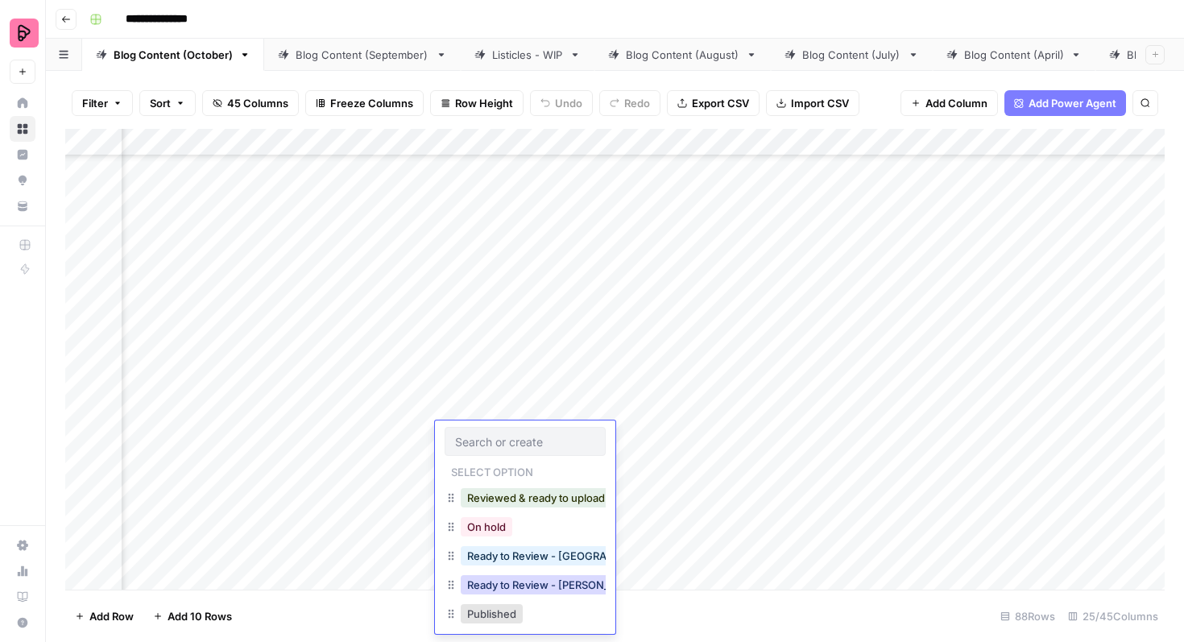
click at [547, 584] on button "Ready to Review - [PERSON_NAME]" at bounding box center [556, 584] width 190 height 19
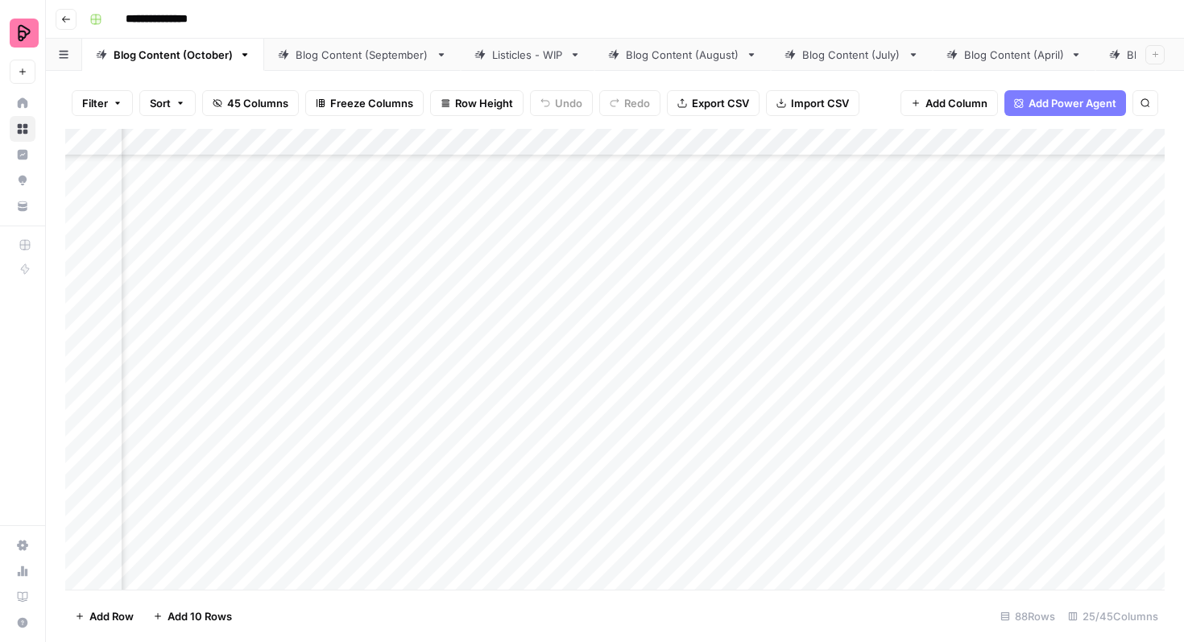
click at [1020, 475] on div "Add Column" at bounding box center [614, 359] width 1099 height 461
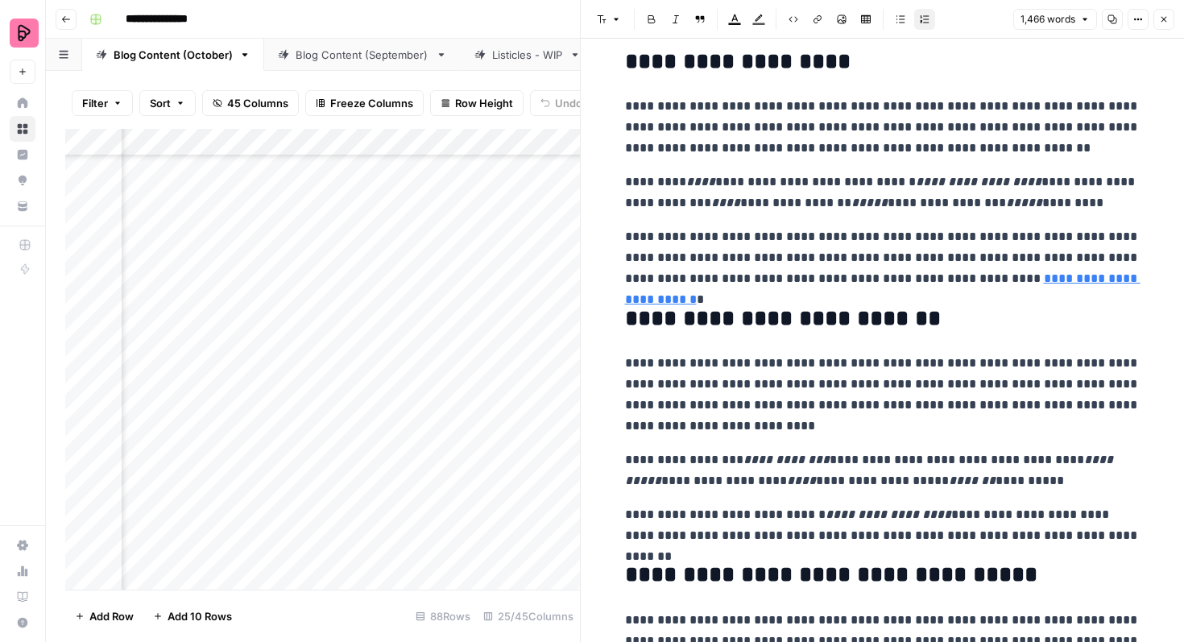
scroll to position [1818, 0]
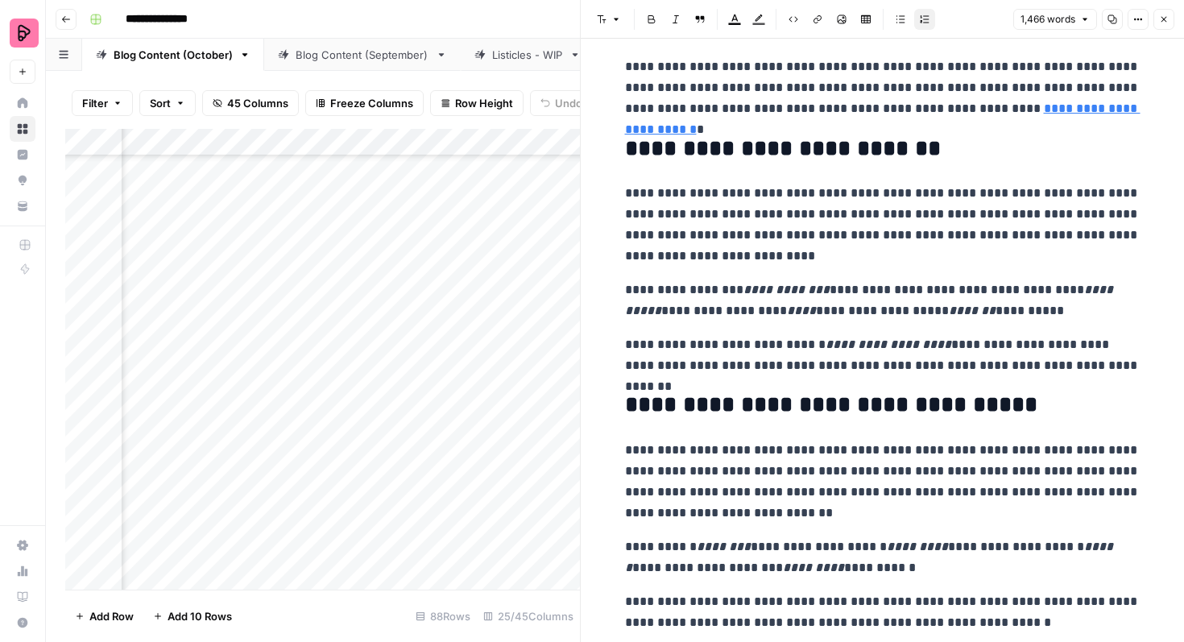
click at [1164, 22] on icon "button" at bounding box center [1164, 19] width 10 height 10
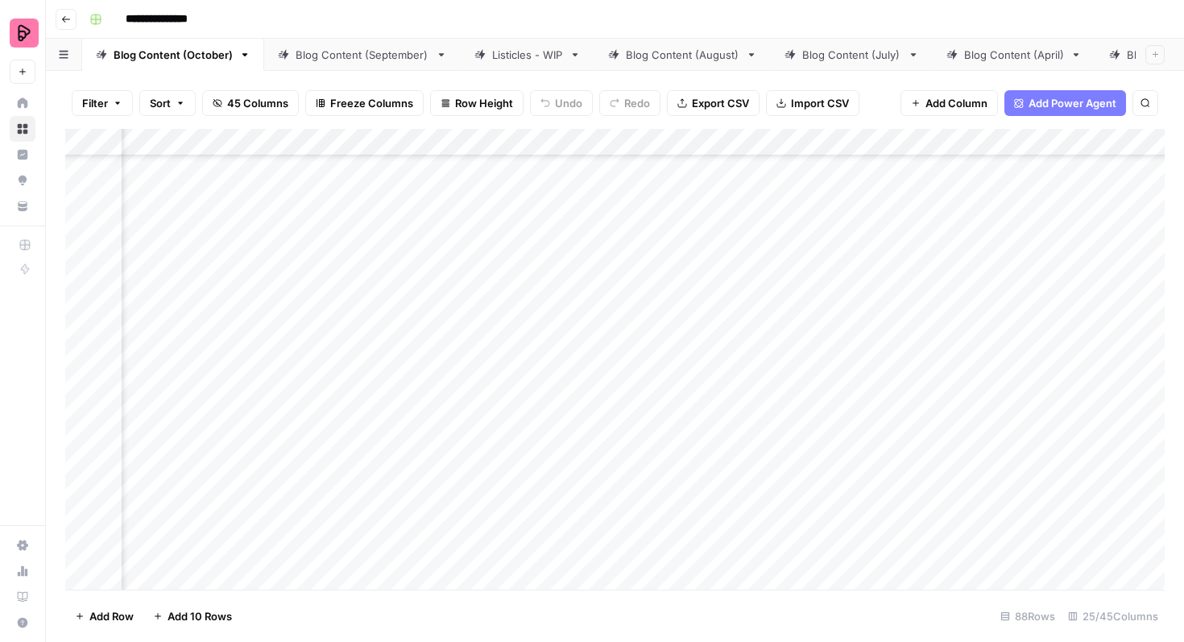
click at [559, 467] on div "Add Column" at bounding box center [614, 359] width 1099 height 461
click at [530, 483] on div "Add Column" at bounding box center [614, 359] width 1099 height 461
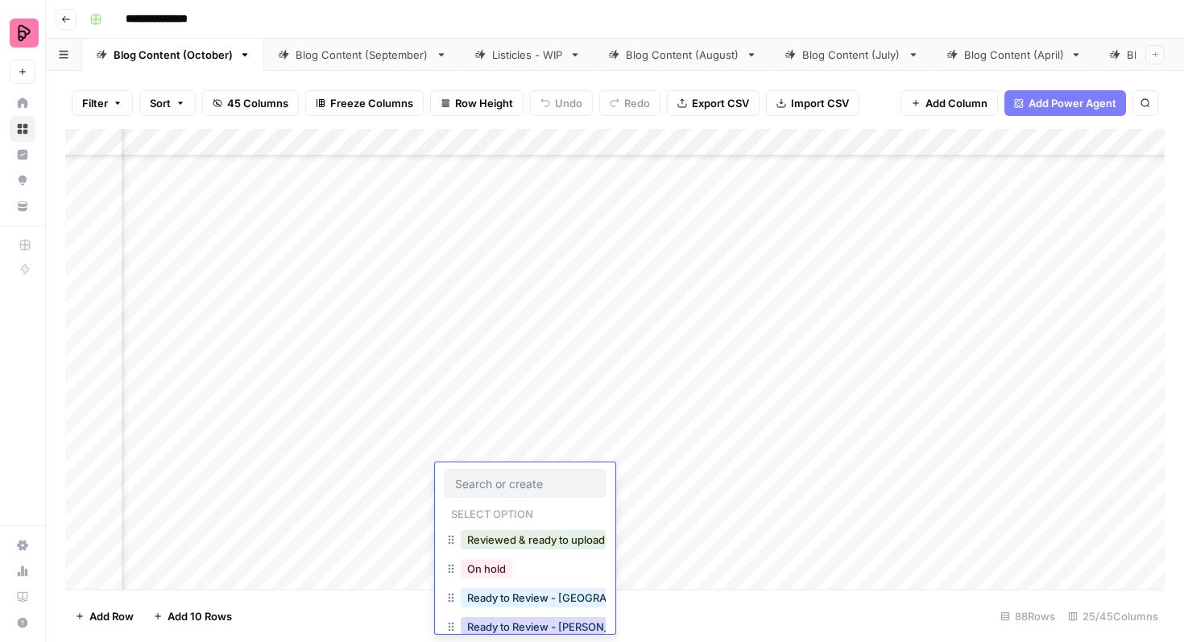
click at [548, 627] on button "Ready to Review - [PERSON_NAME]" at bounding box center [556, 626] width 190 height 19
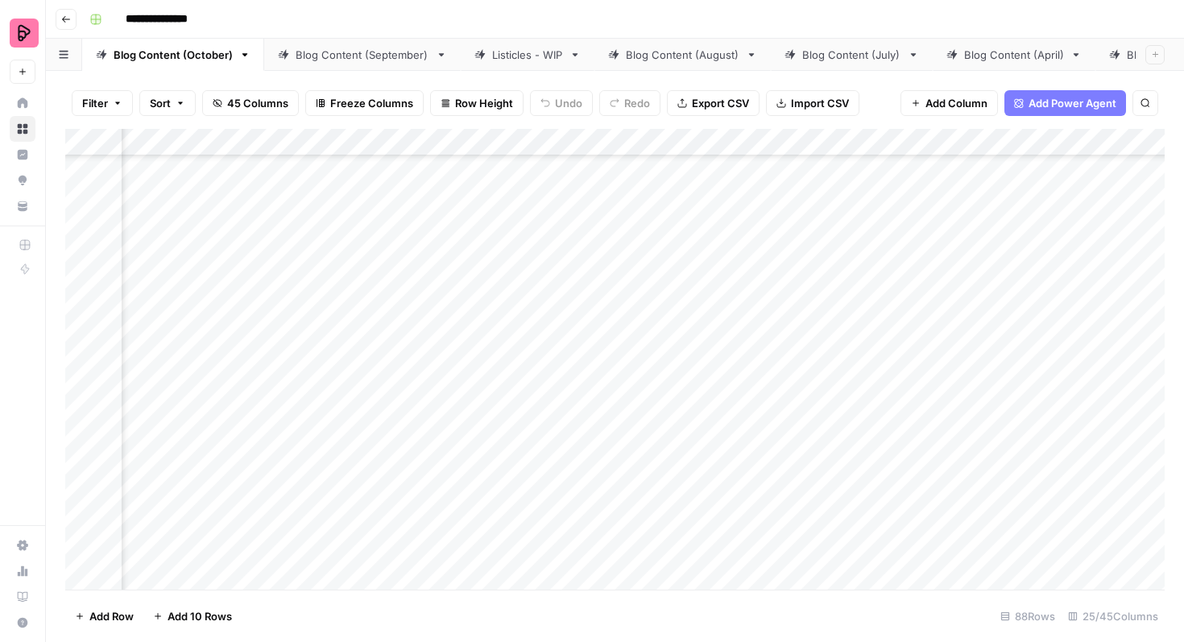
scroll to position [2655, 1004]
click at [362, 318] on div "Add Column" at bounding box center [614, 359] width 1099 height 461
click at [560, 446] on div "Add Column" at bounding box center [614, 359] width 1099 height 461
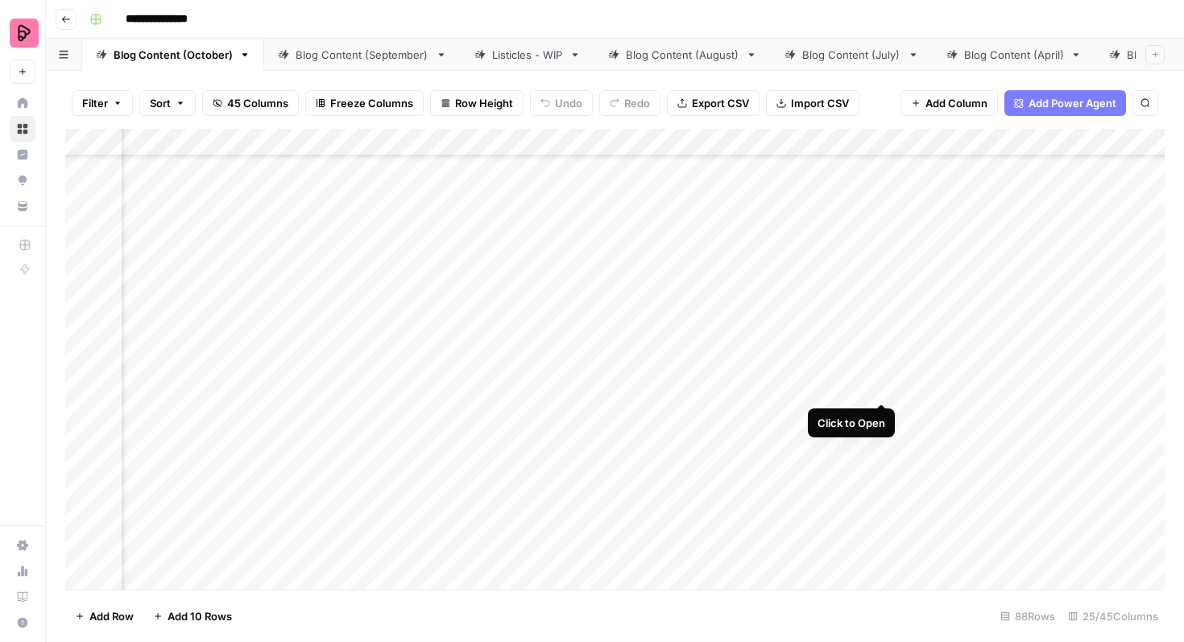
click at [879, 372] on div "Add Column" at bounding box center [614, 359] width 1099 height 461
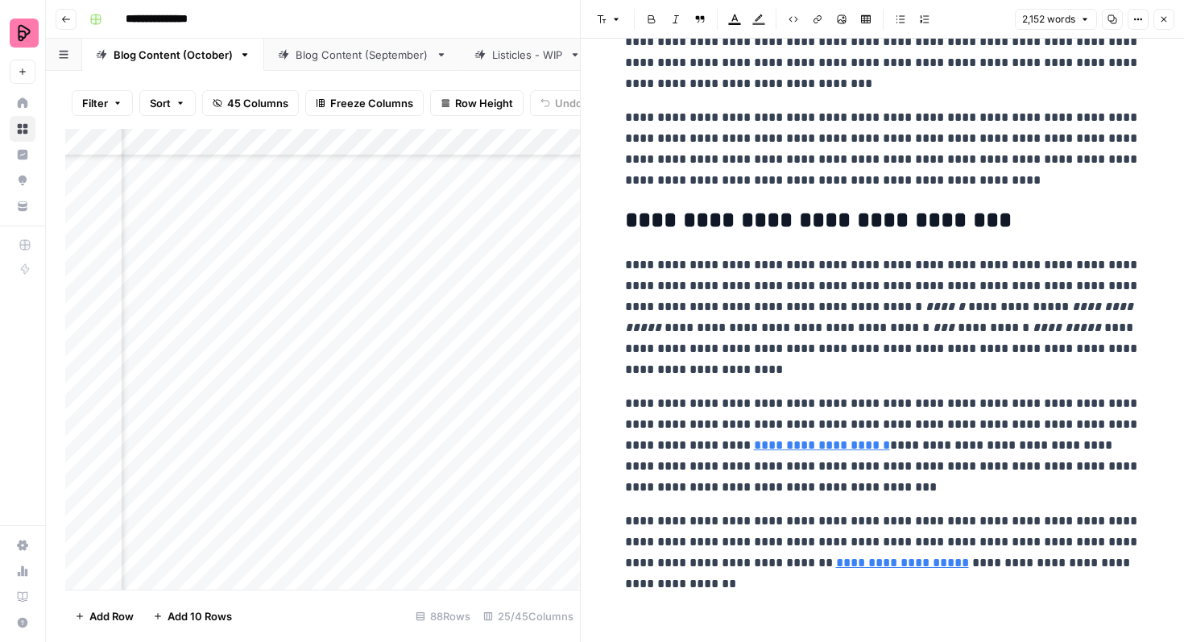
scroll to position [8171, 0]
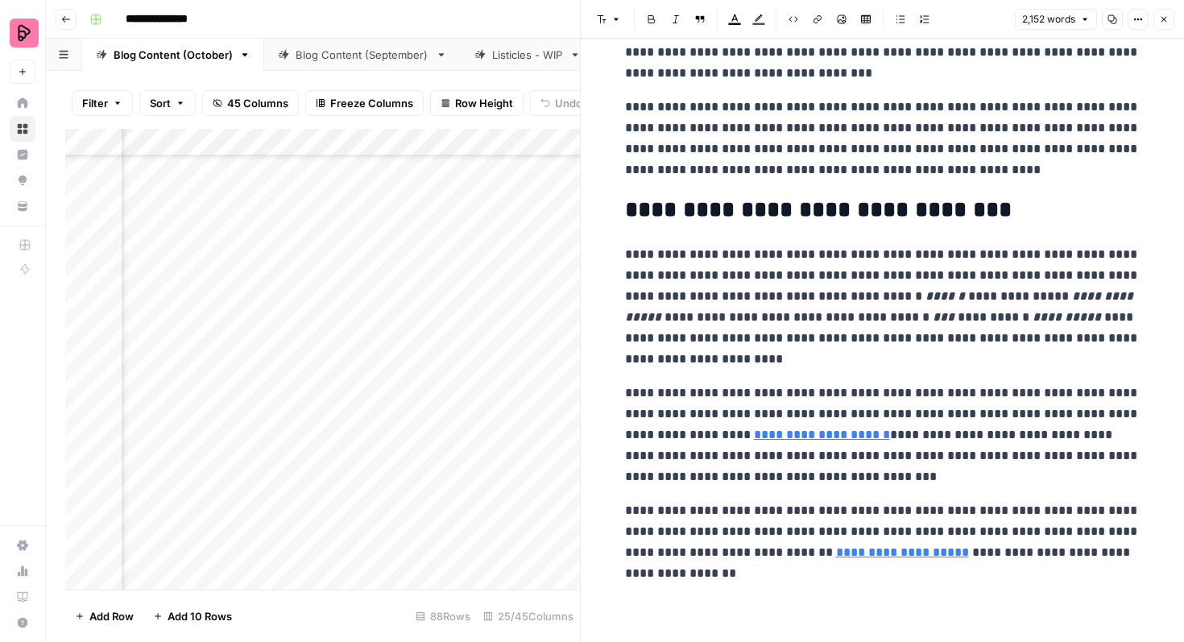
click at [876, 557] on link "**********" at bounding box center [902, 552] width 133 height 12
click at [829, 430] on link "**********" at bounding box center [822, 434] width 136 height 12
click at [1162, 19] on icon "button" at bounding box center [1164, 19] width 10 height 10
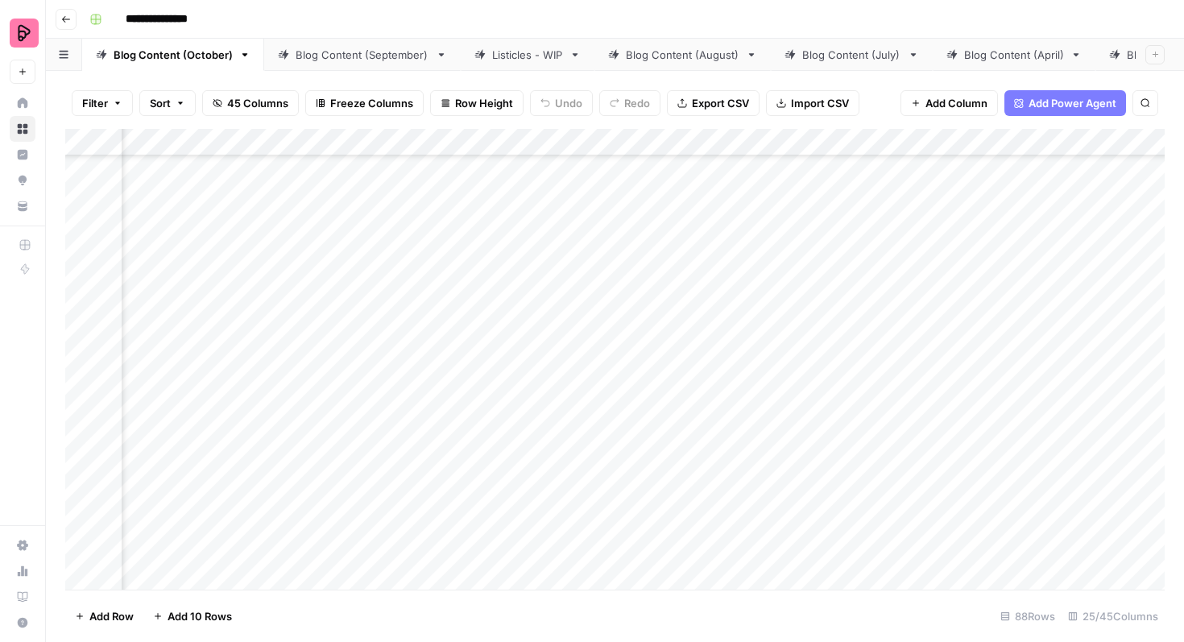
scroll to position [2057, 1064]
click at [454, 374] on div "Add Column" at bounding box center [614, 359] width 1099 height 461
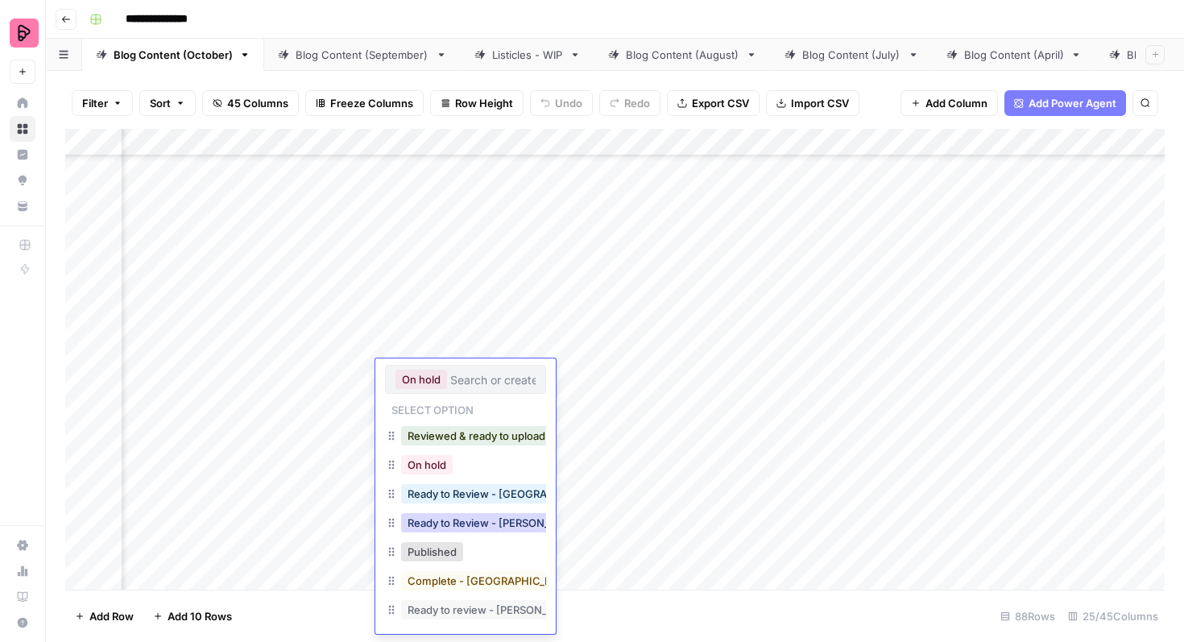
click at [511, 526] on button "Ready to Review - [PERSON_NAME]" at bounding box center [496, 522] width 190 height 19
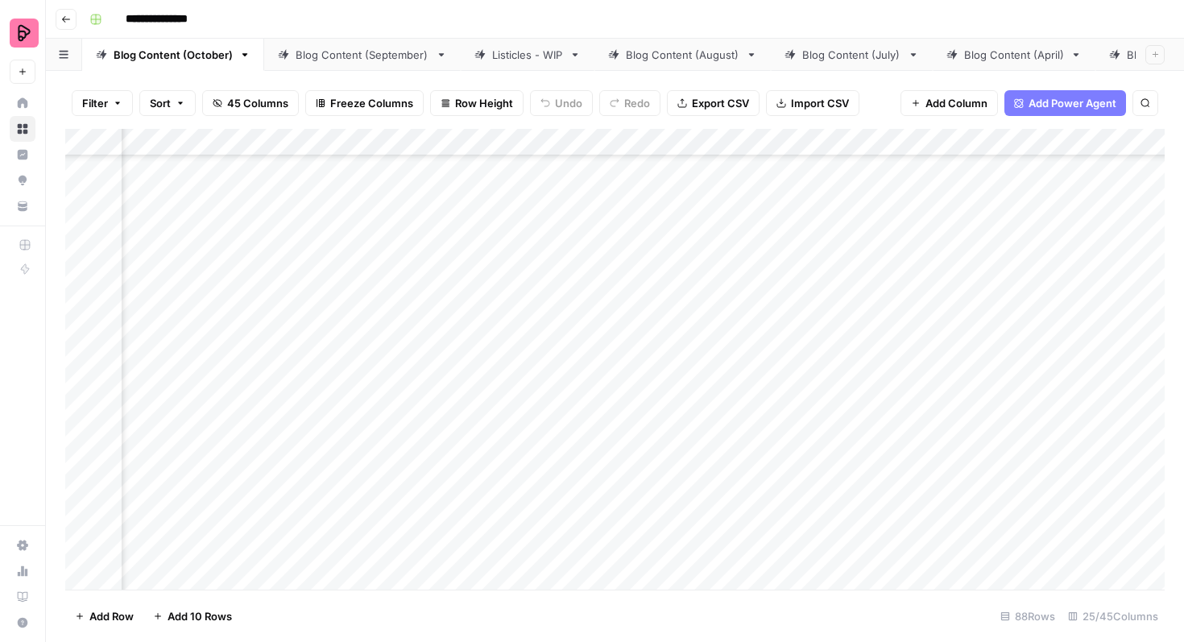
scroll to position [2339, 1218]
click at [806, 424] on div "Add Column" at bounding box center [614, 359] width 1099 height 461
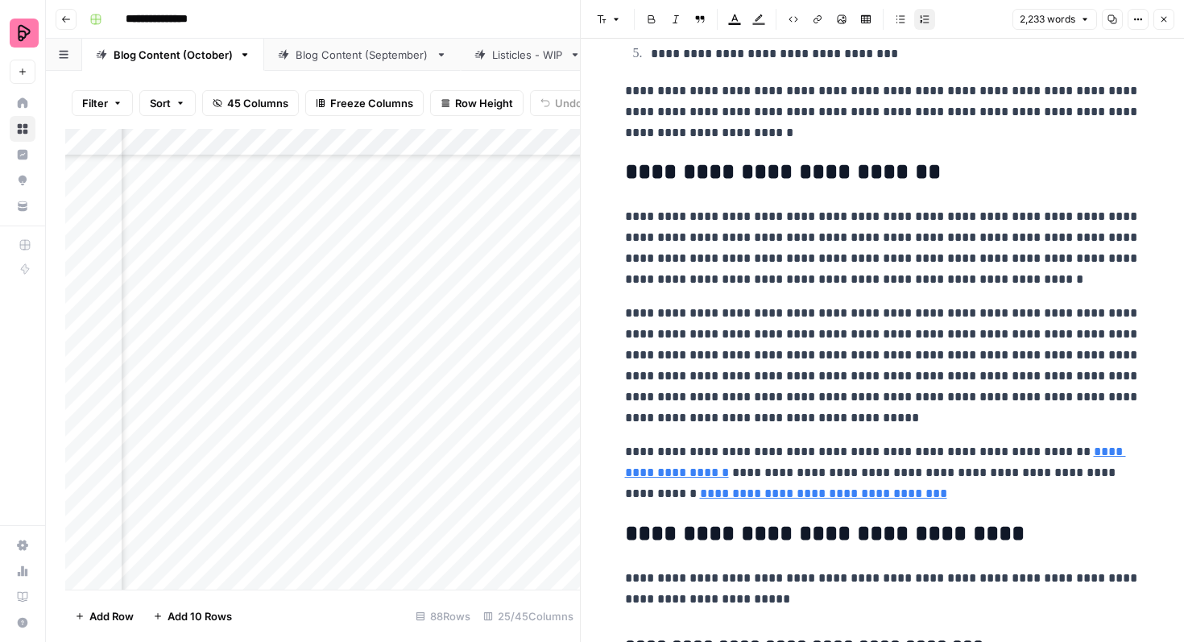
scroll to position [6090, 0]
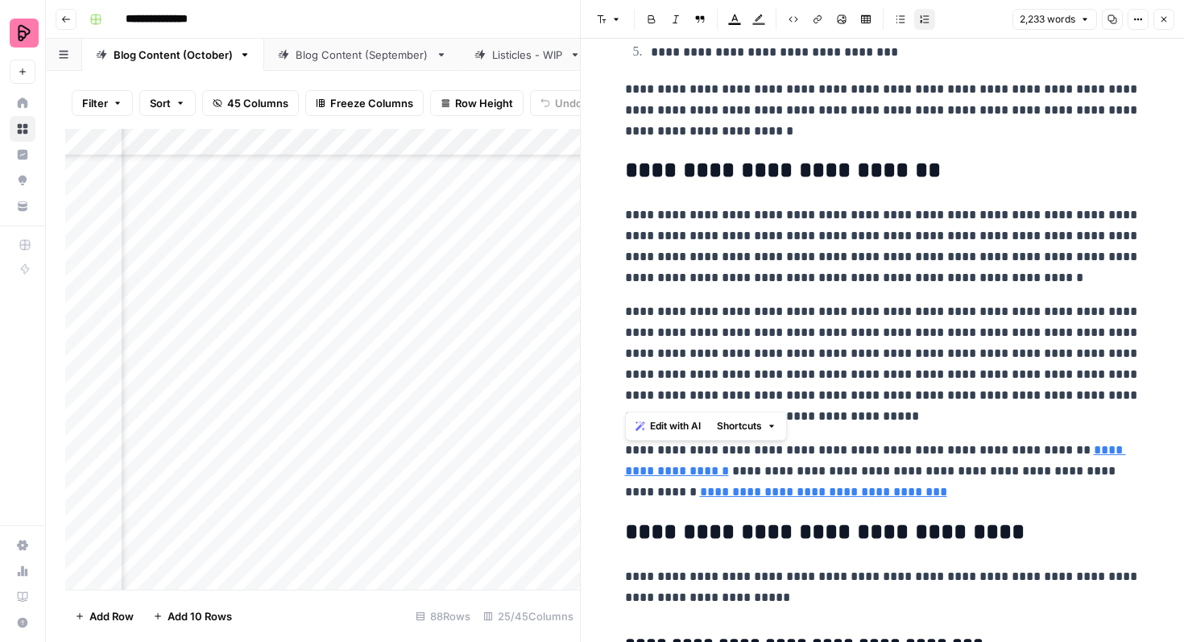
drag, startPoint x: 623, startPoint y: 398, endPoint x: 760, endPoint y: 397, distance: 136.9
click at [816, 19] on icon "button" at bounding box center [818, 19] width 10 height 10
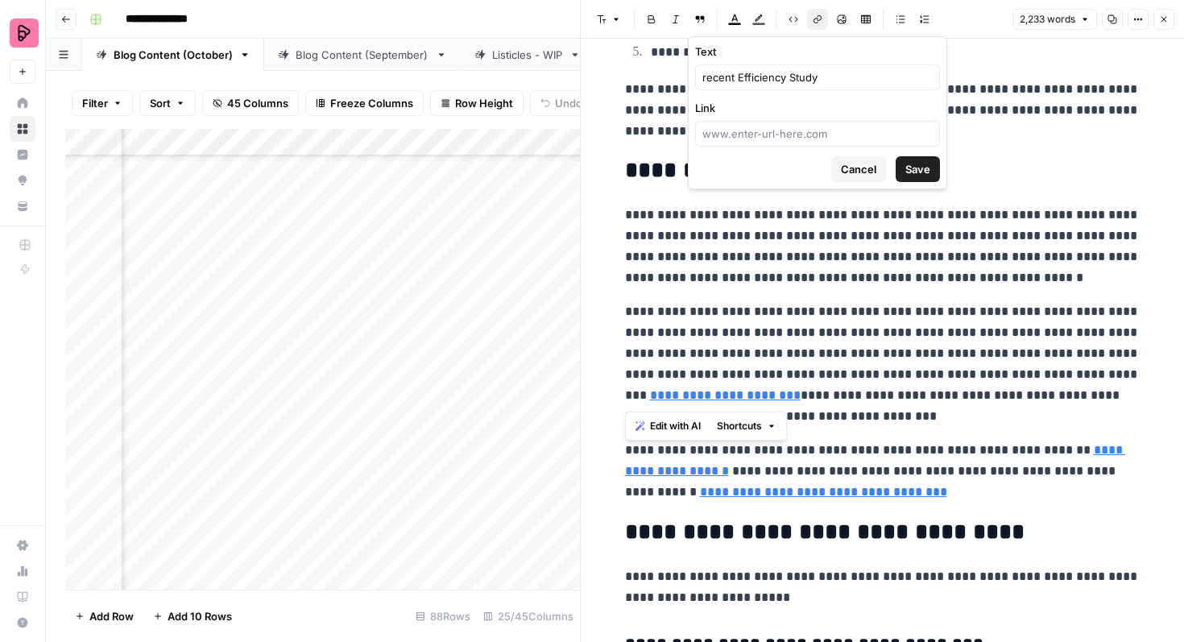
click at [858, 167] on span "Cancel" at bounding box center [858, 169] width 35 height 16
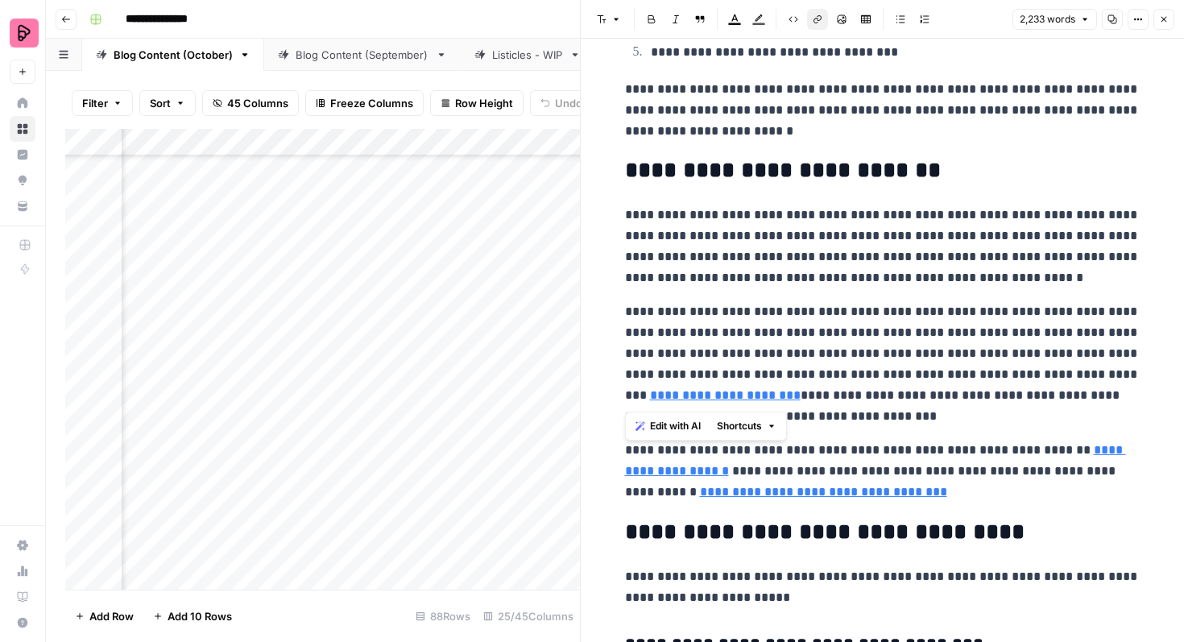
click at [895, 424] on p "**********" at bounding box center [882, 364] width 515 height 126
drag, startPoint x: 665, startPoint y: 400, endPoint x: 602, endPoint y: 399, distance: 62.8
click at [1127, 375] on p "**********" at bounding box center [882, 364] width 515 height 126
drag, startPoint x: 665, startPoint y: 397, endPoint x: 608, endPoint y: 396, distance: 57.2
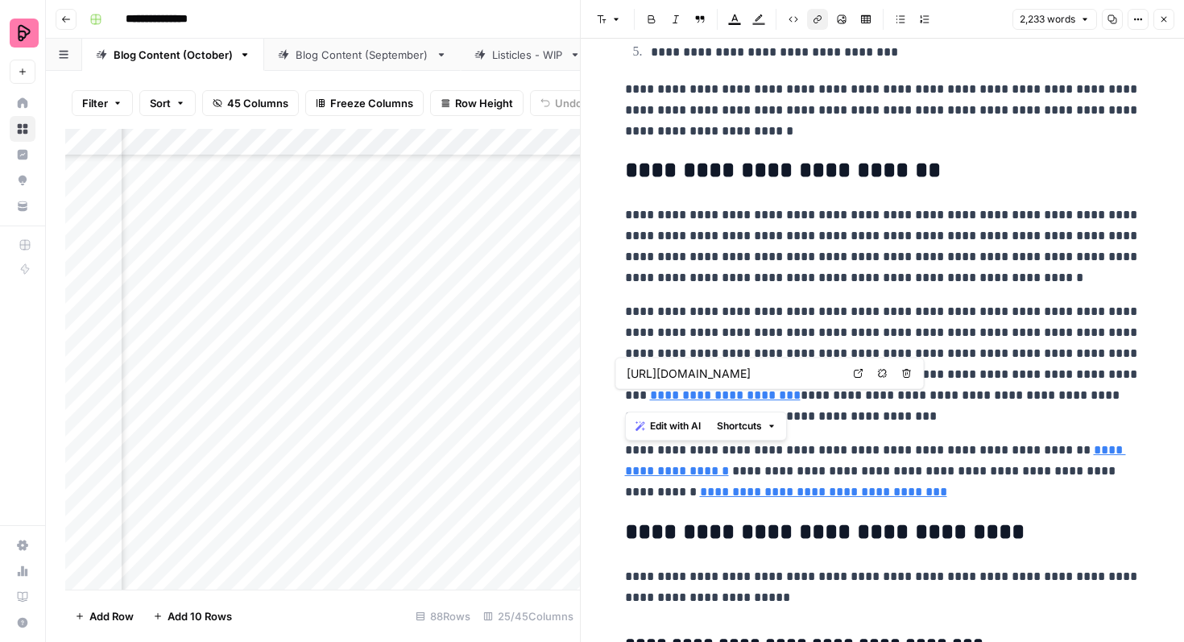
click at [813, 25] on button "Link" at bounding box center [817, 19] width 21 height 21
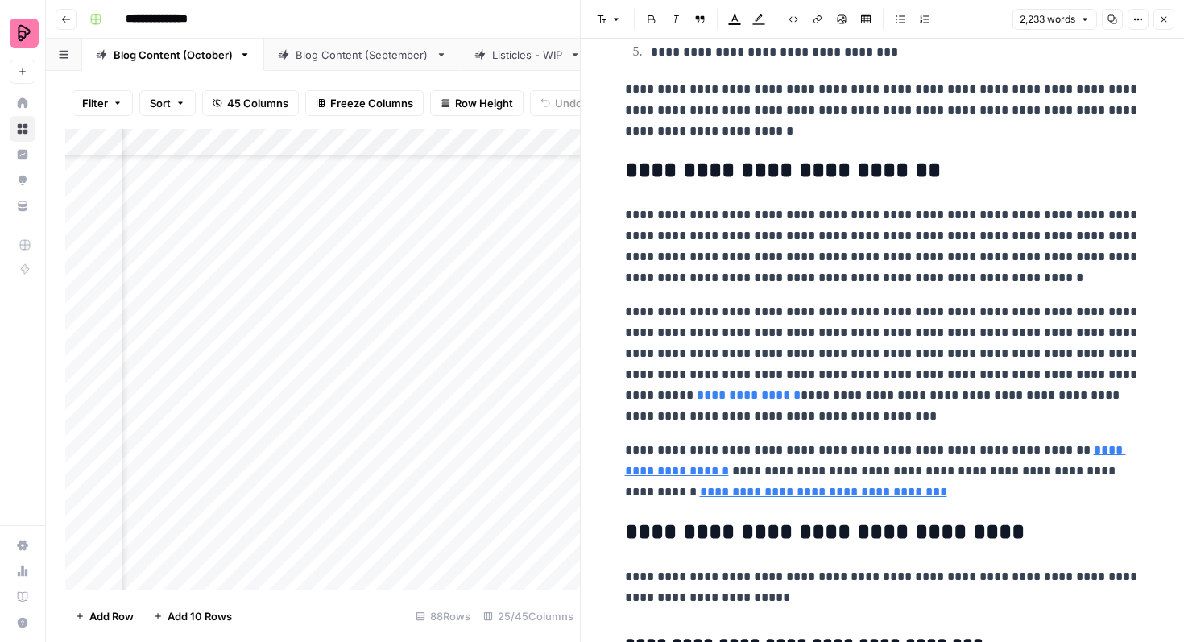
click at [742, 278] on p "**********" at bounding box center [882, 247] width 515 height 84
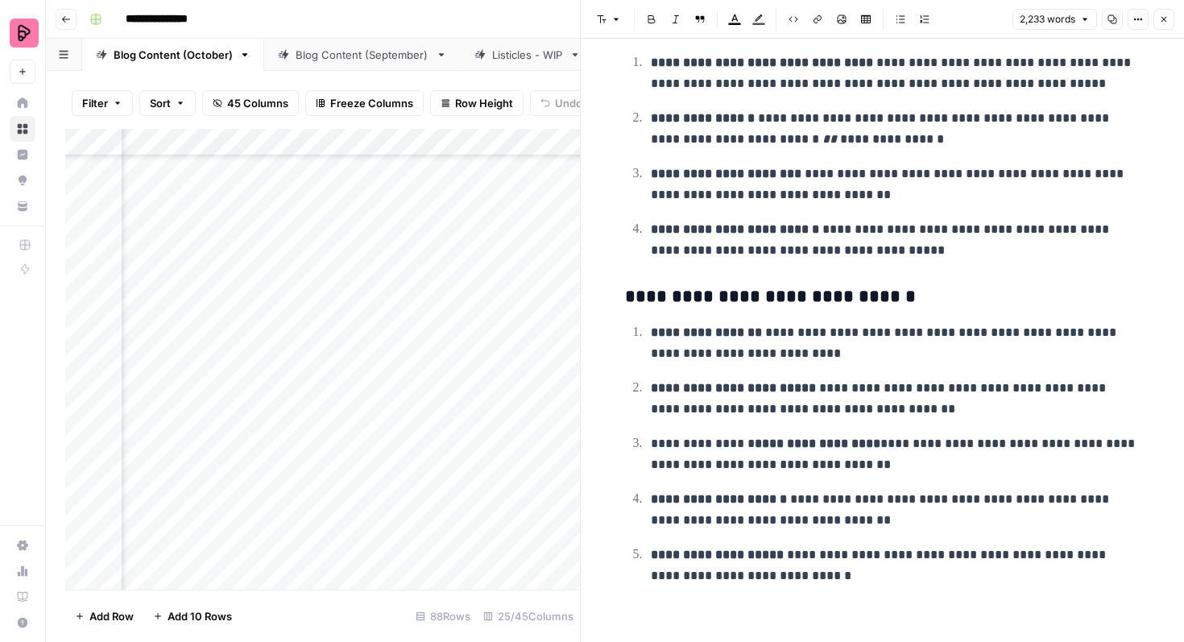
scroll to position [7024, 0]
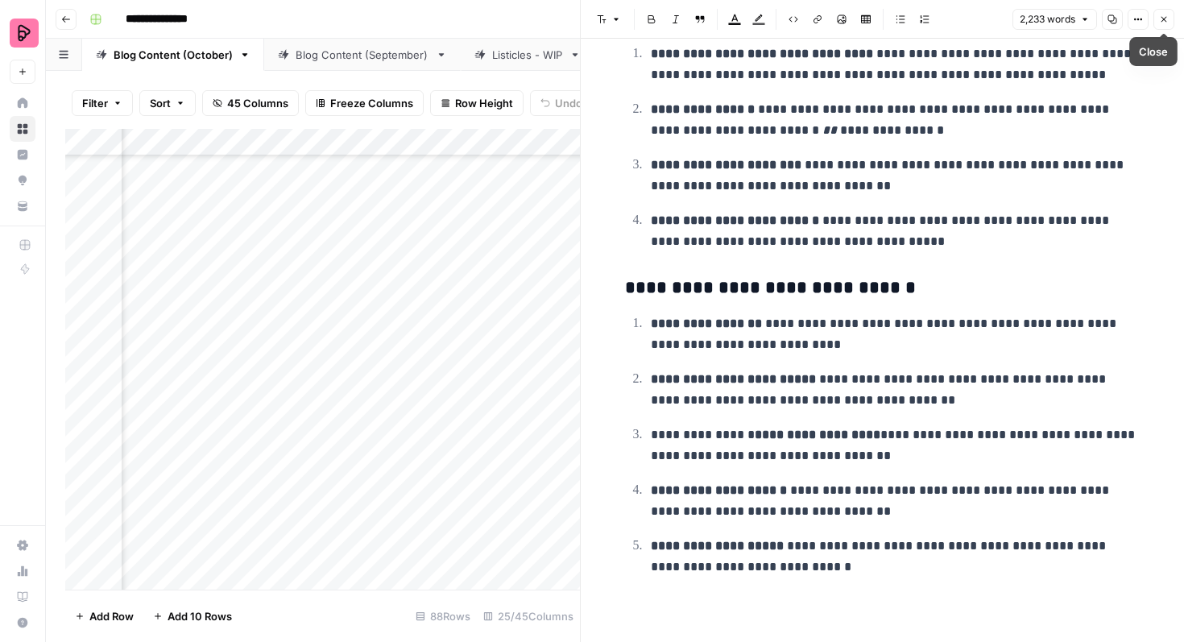
click at [1161, 19] on icon "button" at bounding box center [1164, 19] width 10 height 10
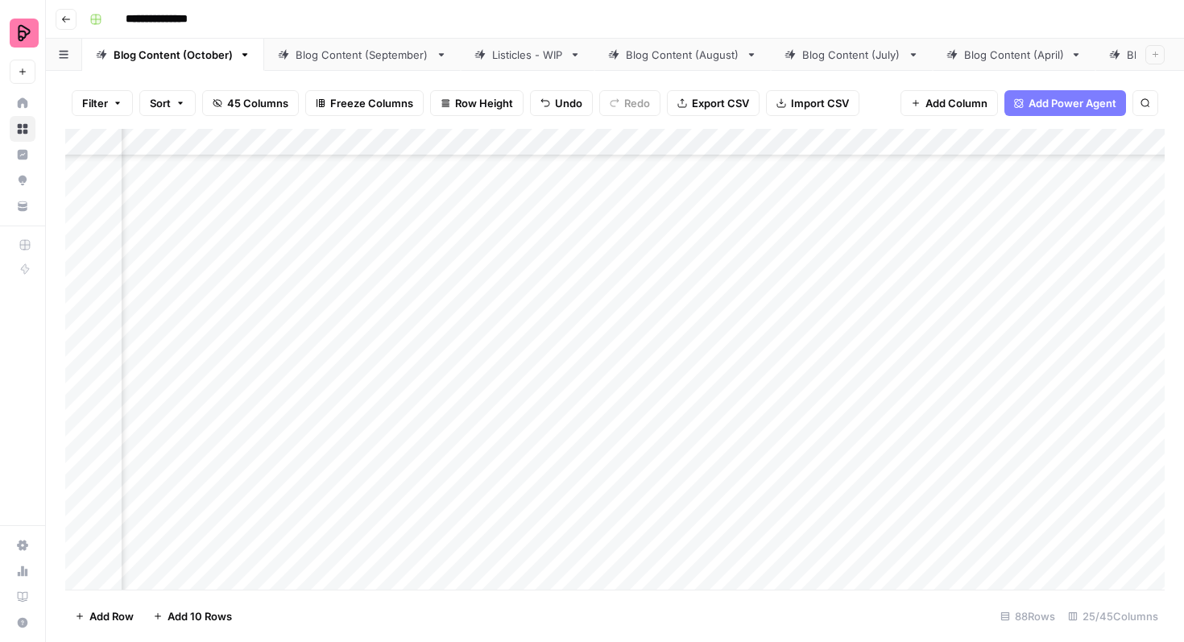
scroll to position [2339, 778]
click at [717, 428] on div "Add Column" at bounding box center [614, 359] width 1099 height 461
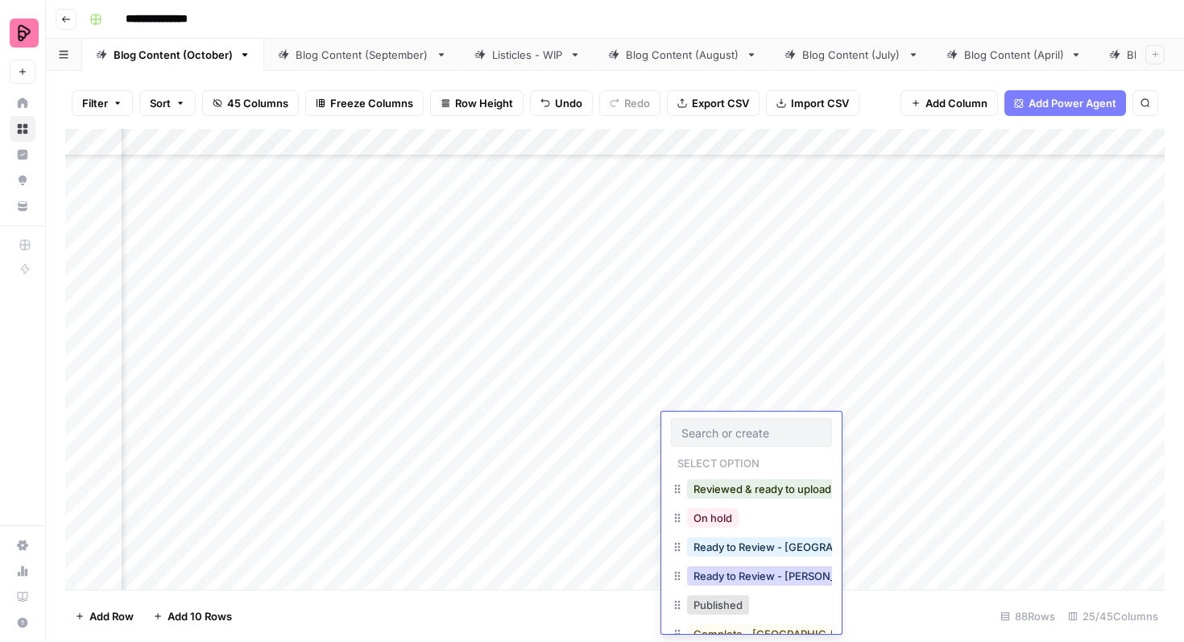
click at [747, 573] on button "Ready to Review - [PERSON_NAME]" at bounding box center [782, 575] width 190 height 19
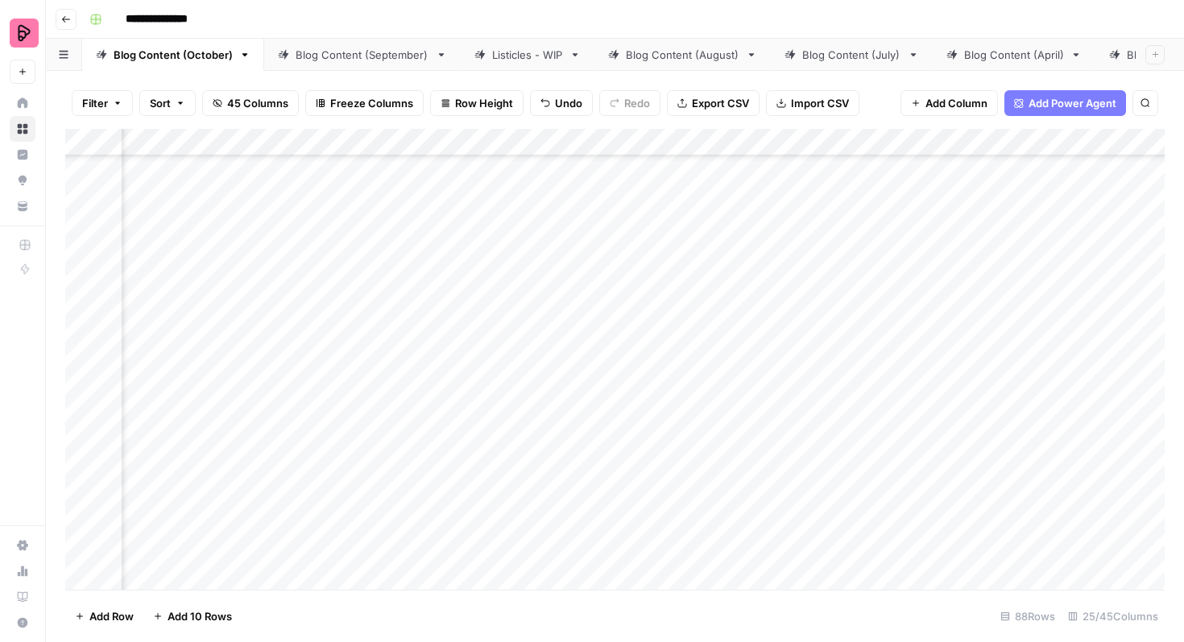
scroll to position [1723, 592]
click at [544, 374] on div "Add Column" at bounding box center [614, 359] width 1099 height 461
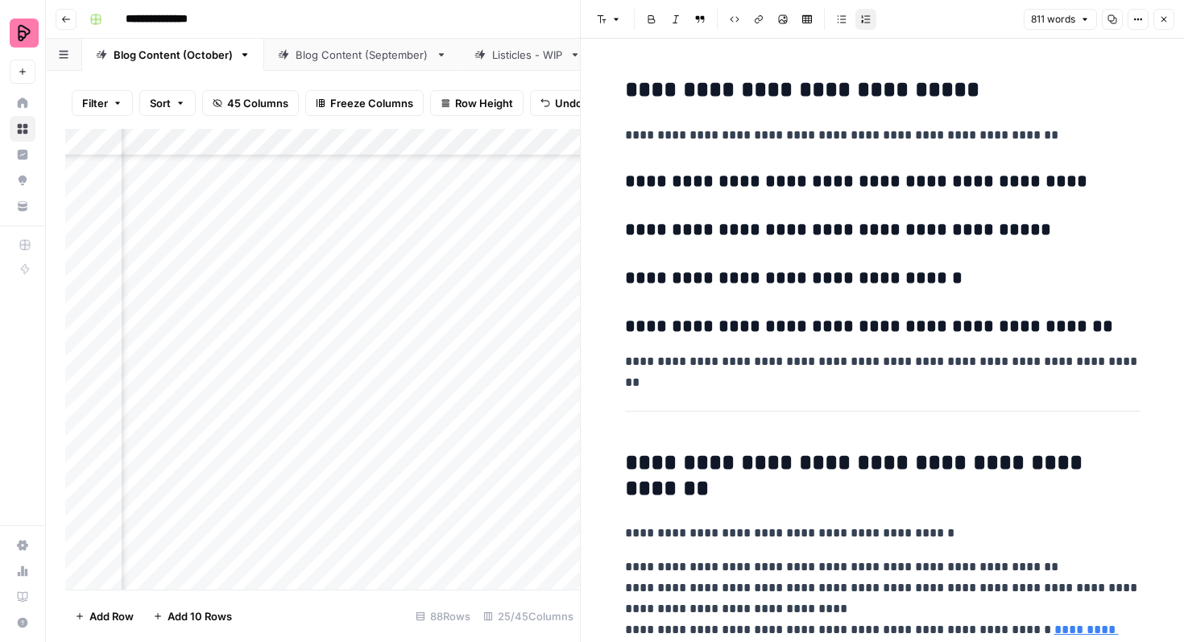
scroll to position [3216, 0]
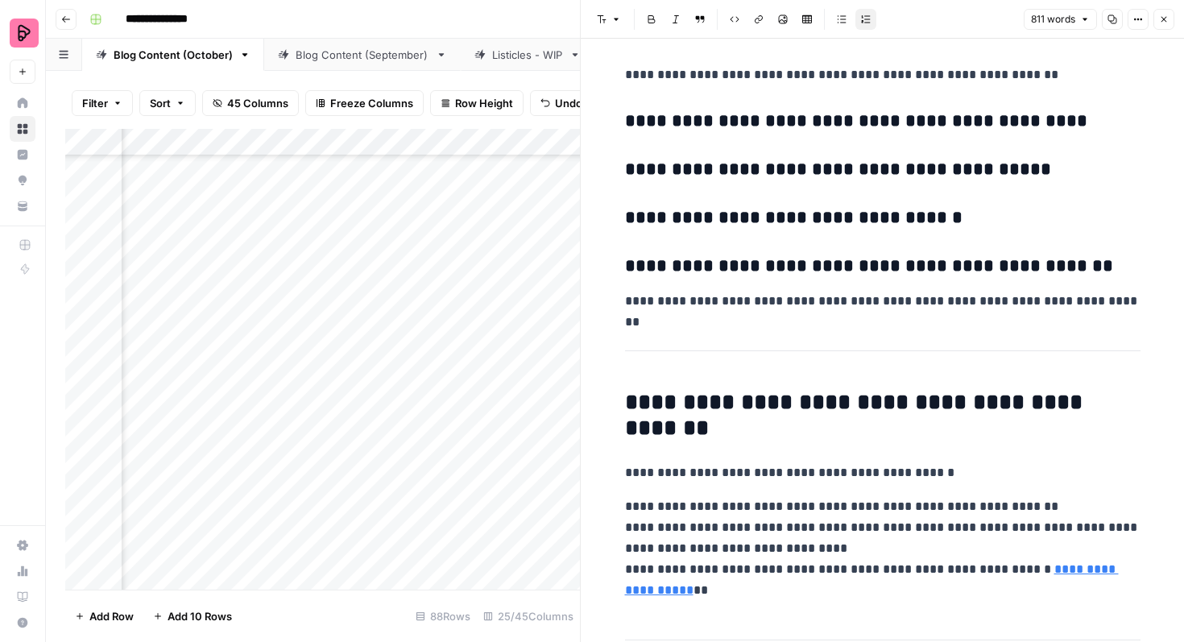
click at [1164, 23] on icon "button" at bounding box center [1164, 19] width 10 height 10
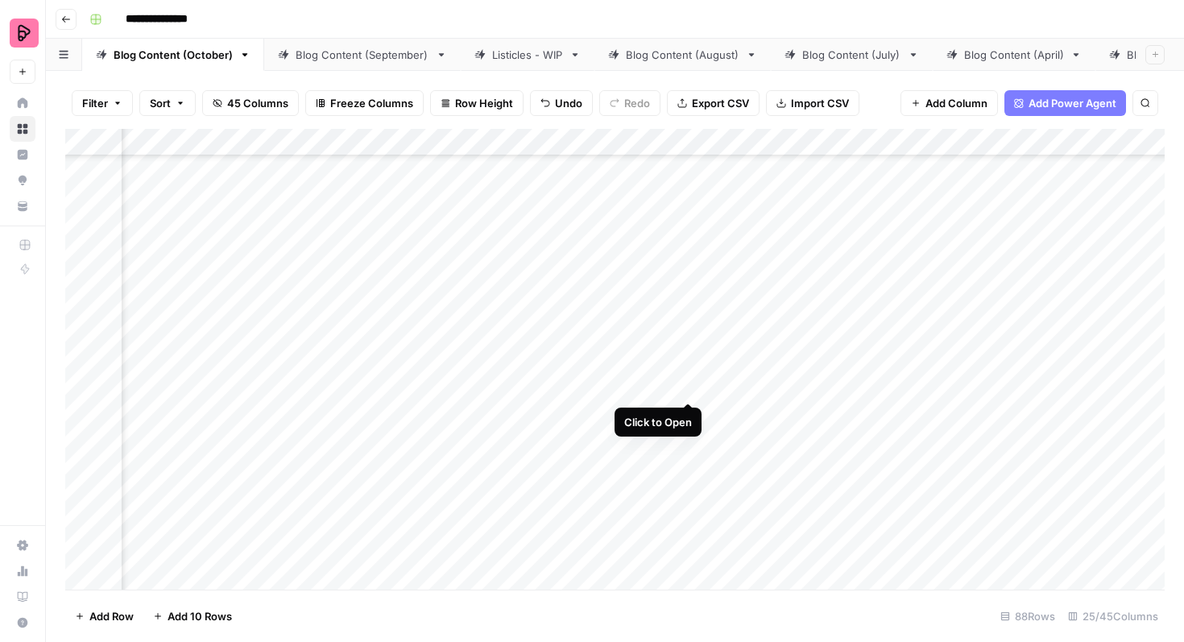
click at [689, 370] on div "Add Column" at bounding box center [614, 359] width 1099 height 461
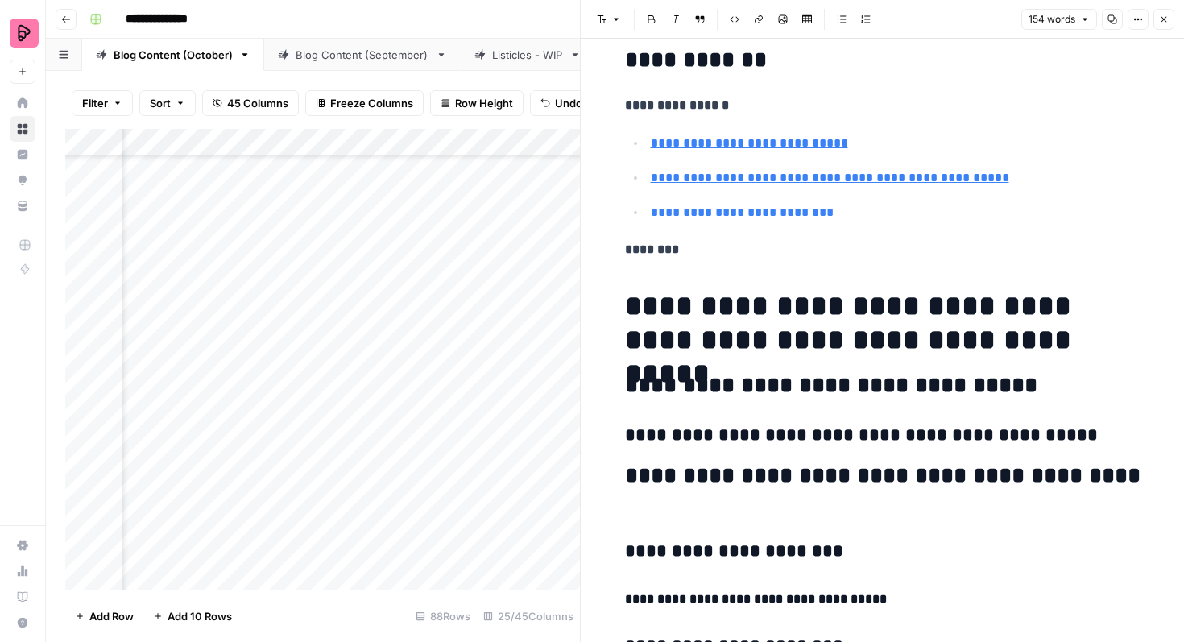
scroll to position [1049, 0]
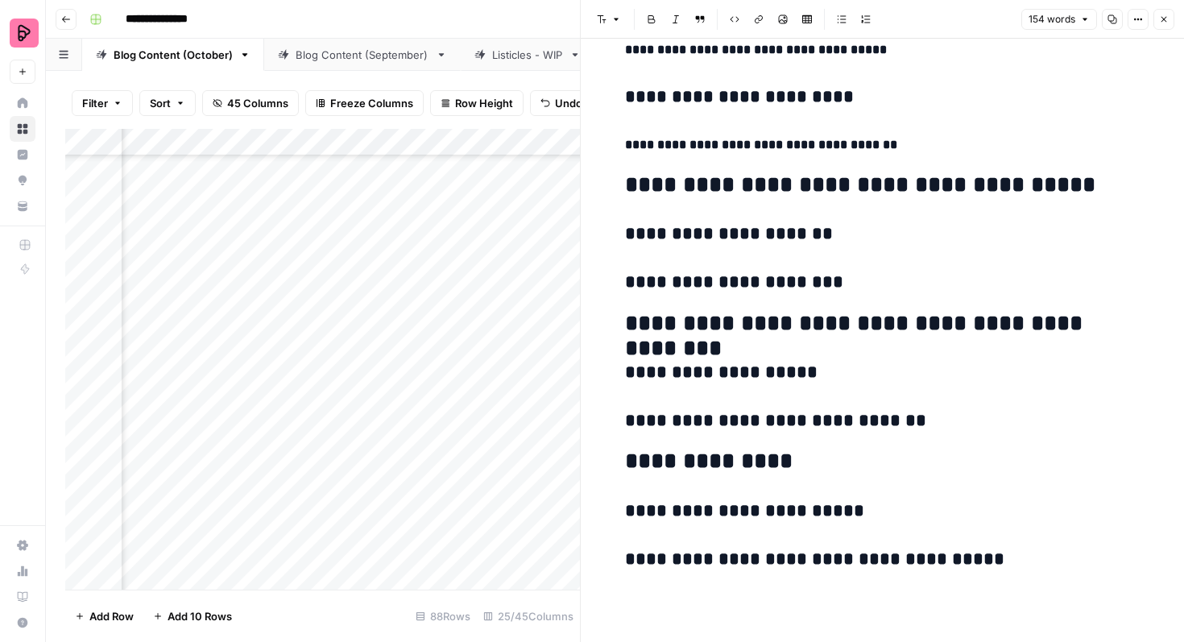
click at [1160, 19] on icon "button" at bounding box center [1164, 19] width 10 height 10
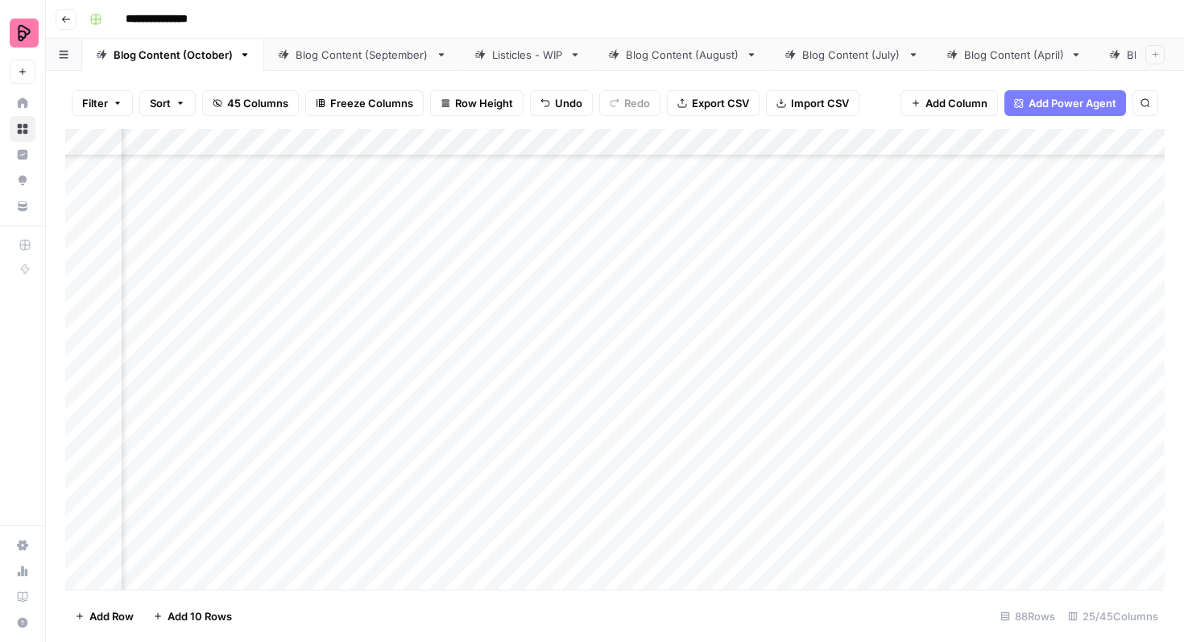
click at [690, 323] on div "Add Column" at bounding box center [614, 359] width 1099 height 461
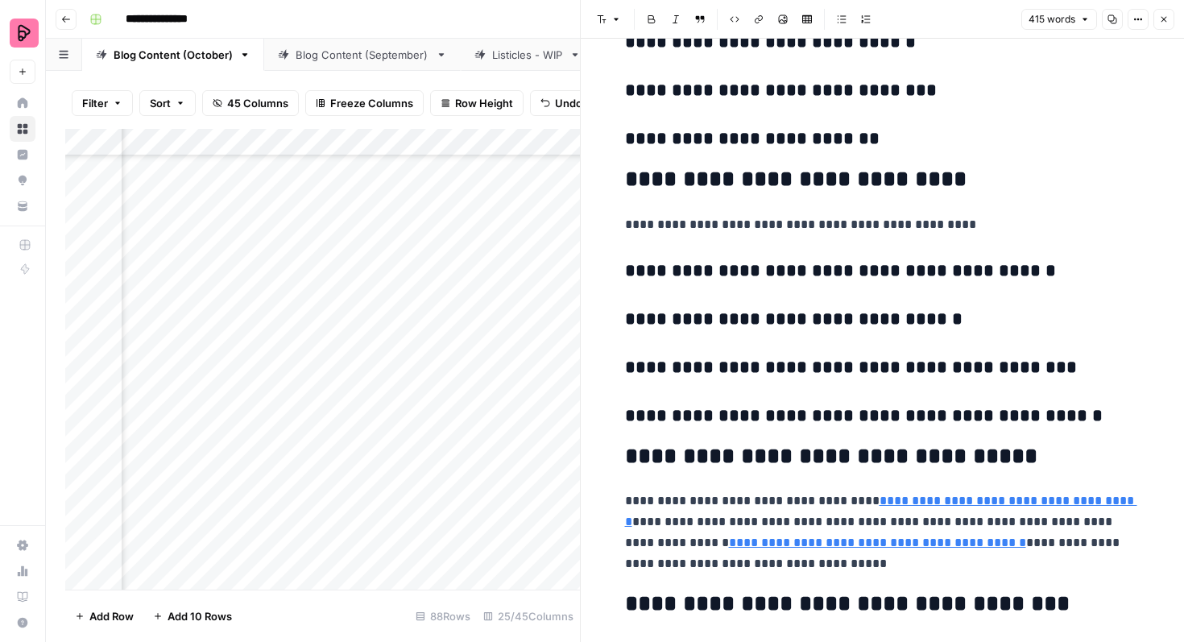
scroll to position [2270, 0]
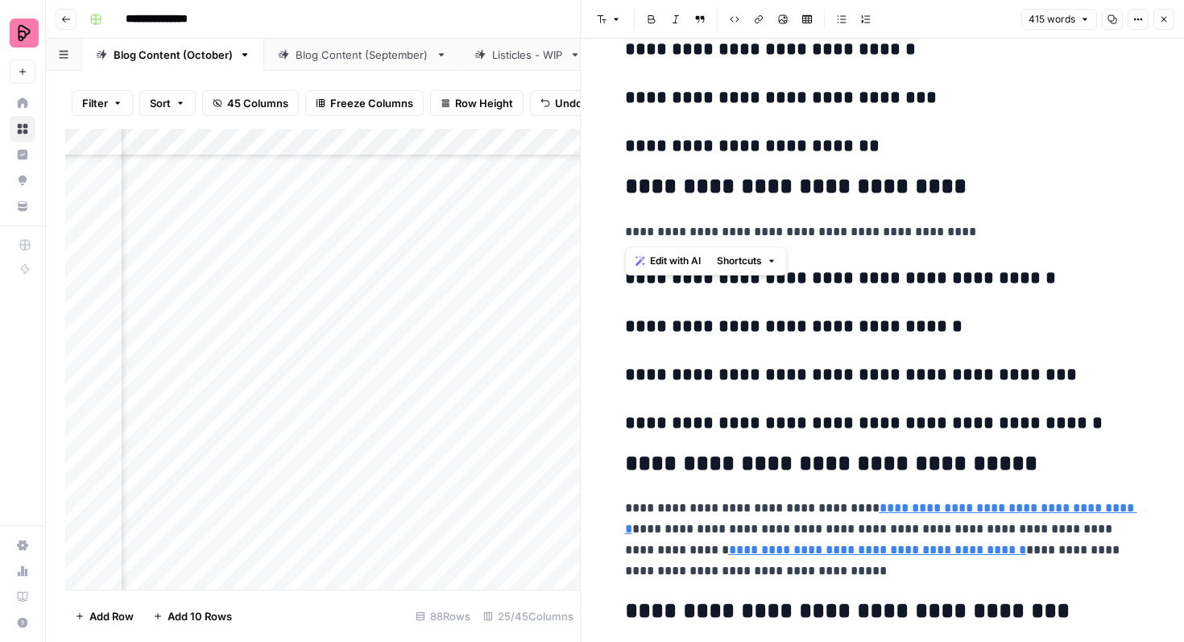
drag, startPoint x: 958, startPoint y: 230, endPoint x: 597, endPoint y: 192, distance: 362.8
copy div "**********"
click at [1164, 17] on icon "button" at bounding box center [1164, 19] width 10 height 10
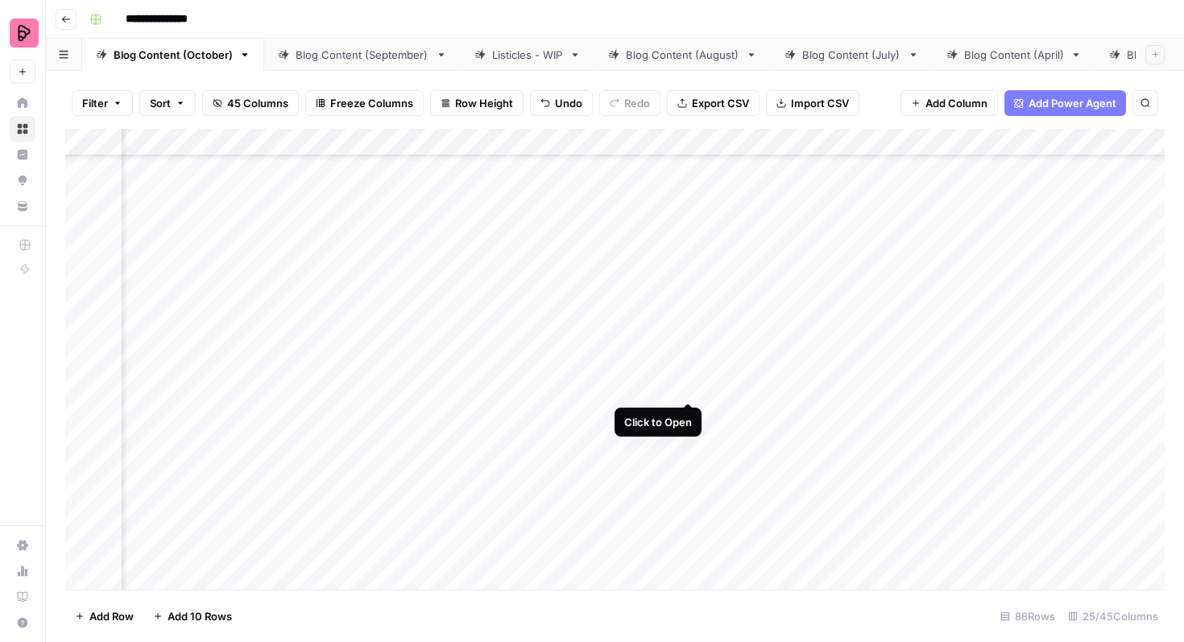
click at [689, 374] on div "Add Column" at bounding box center [614, 359] width 1099 height 461
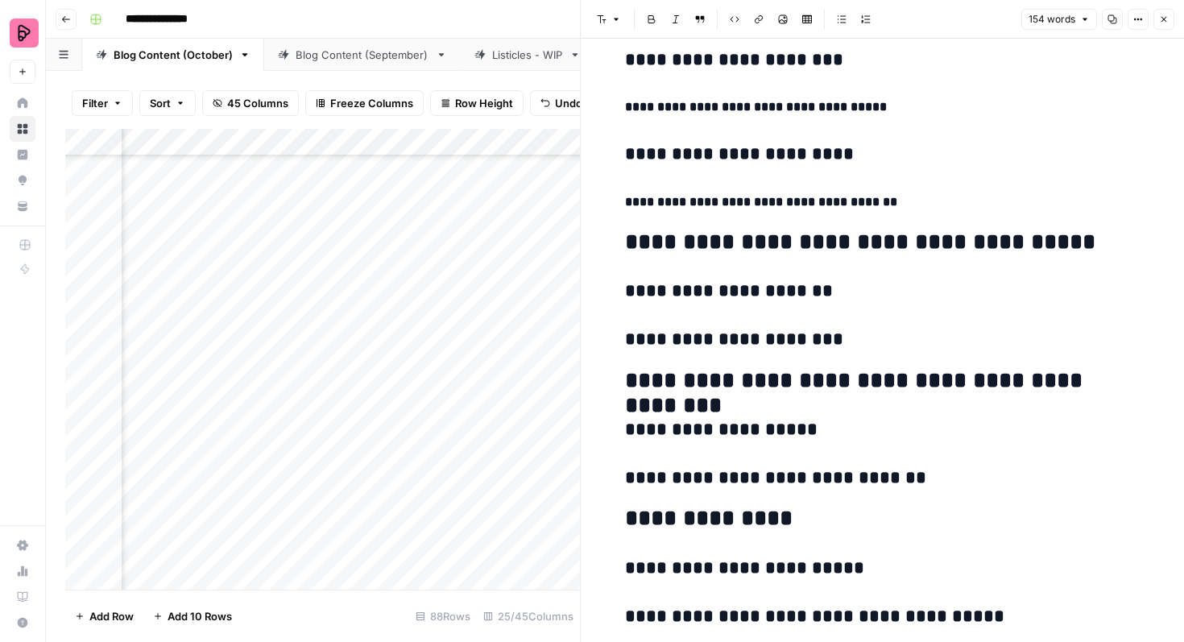
scroll to position [1049, 0]
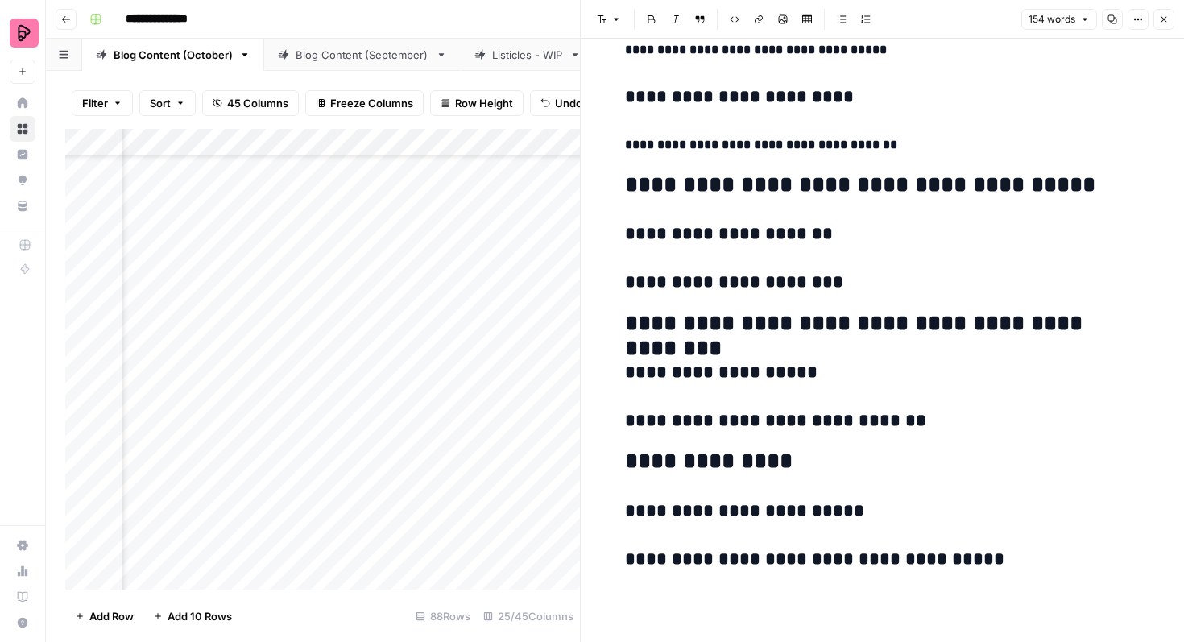
click at [893, 421] on h3 "**********" at bounding box center [882, 421] width 515 height 23
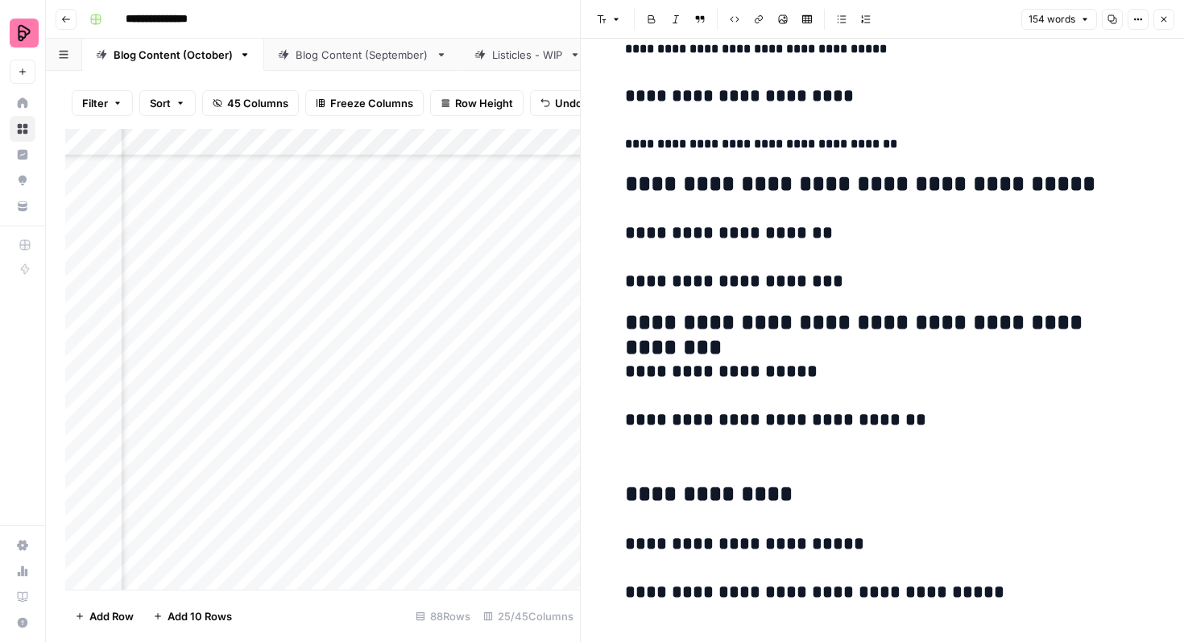
paste div
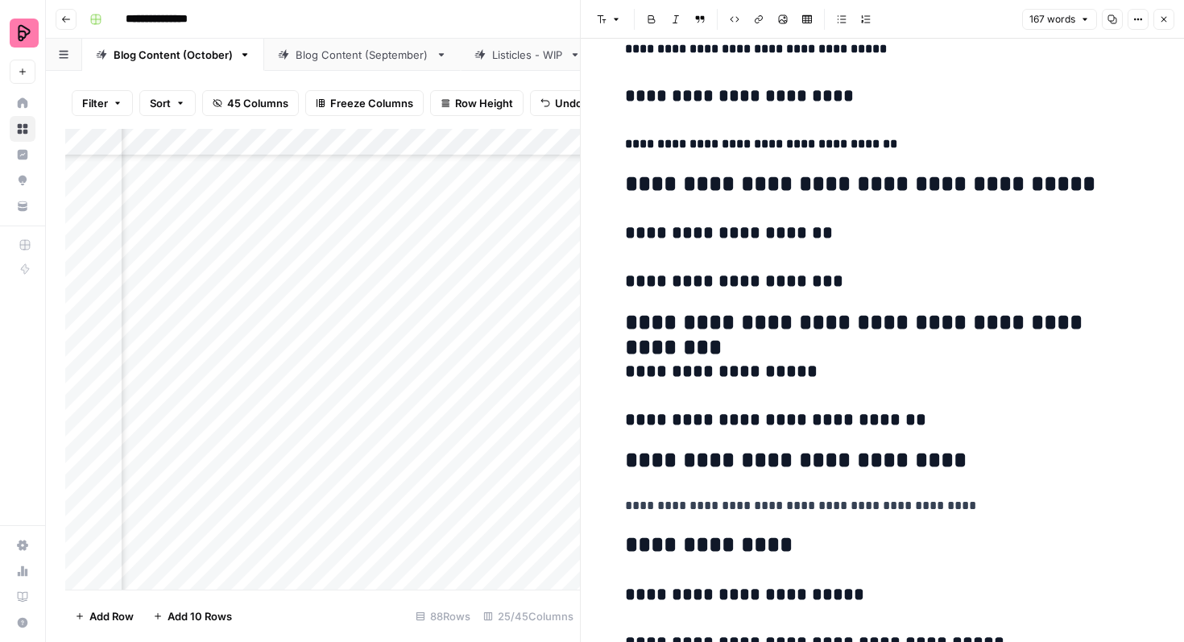
click at [847, 461] on h2 "**********" at bounding box center [882, 461] width 515 height 26
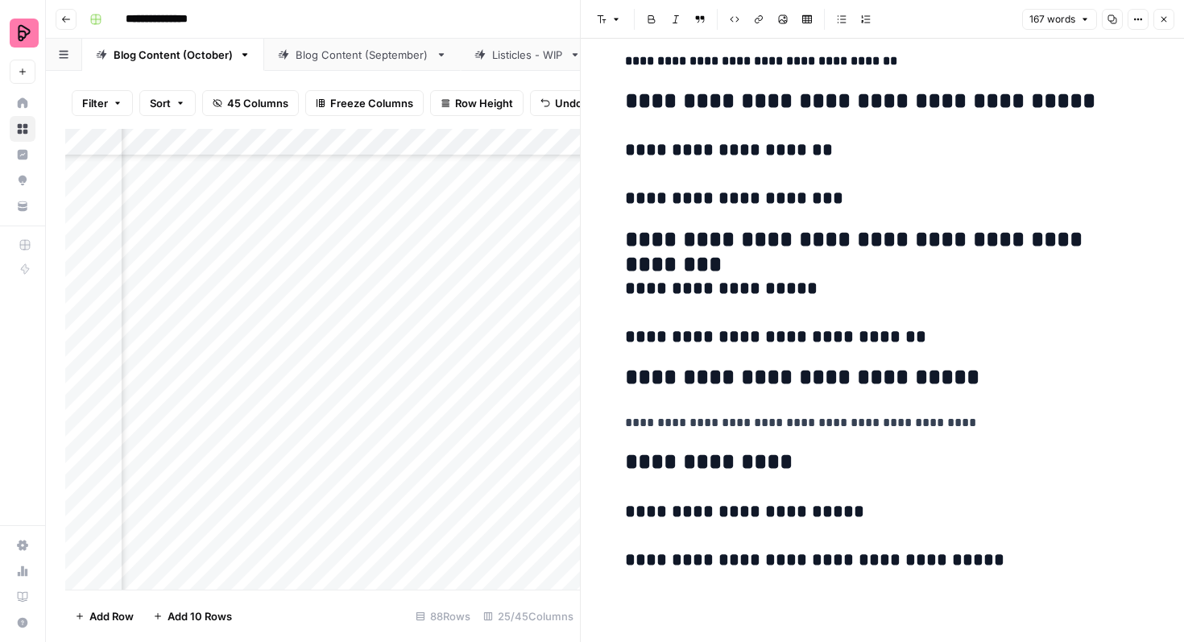
click at [1169, 25] on button "Close" at bounding box center [1163, 19] width 21 height 21
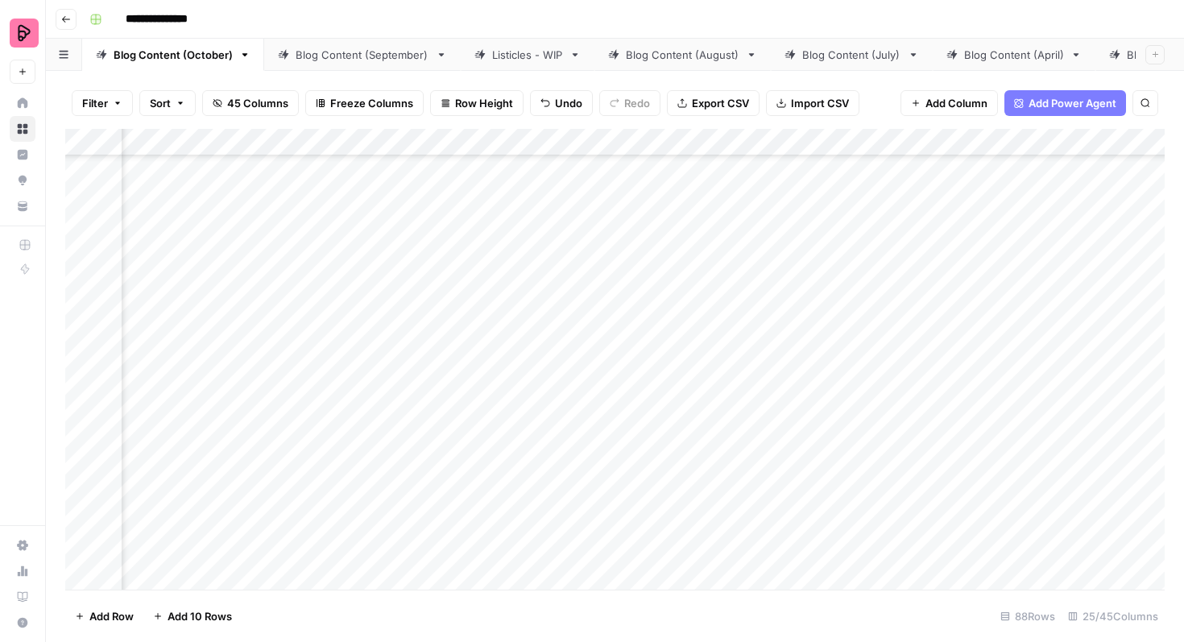
scroll to position [1723, 1276]
click at [729, 371] on div "Add Column" at bounding box center [614, 359] width 1099 height 461
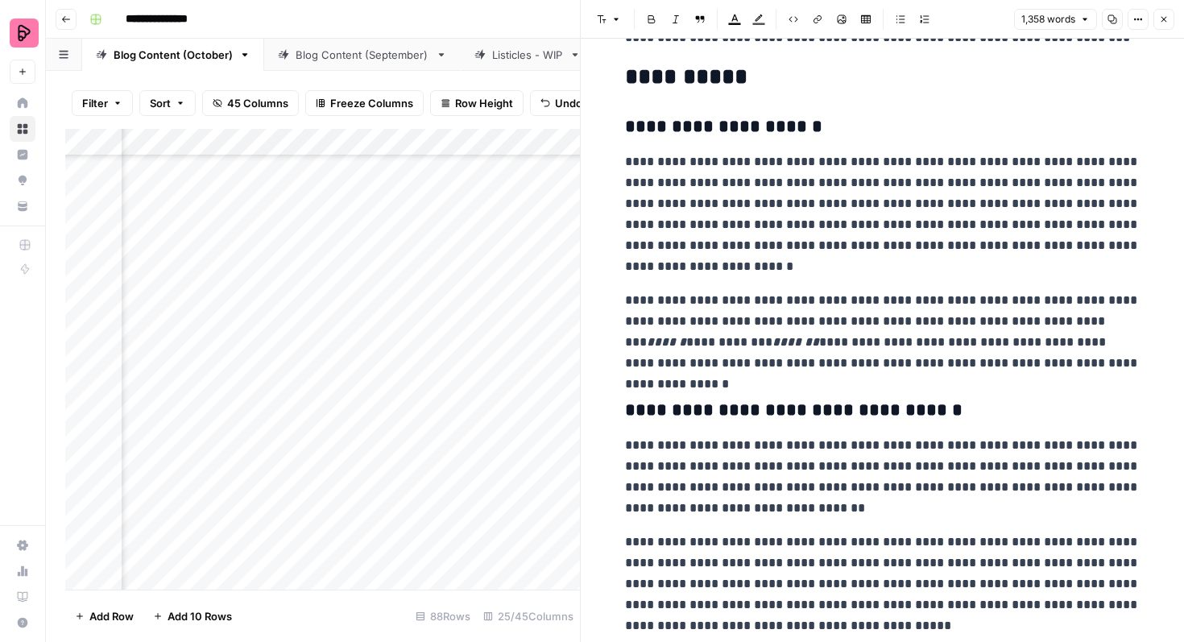
scroll to position [3733, 0]
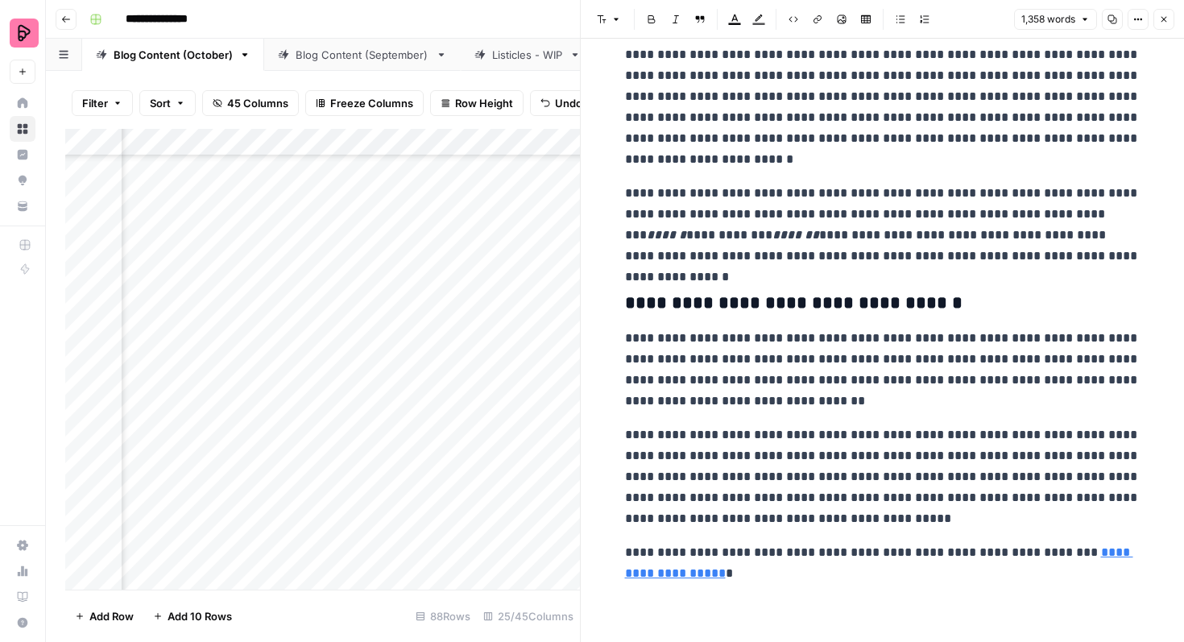
click at [1160, 17] on icon "button" at bounding box center [1164, 19] width 10 height 10
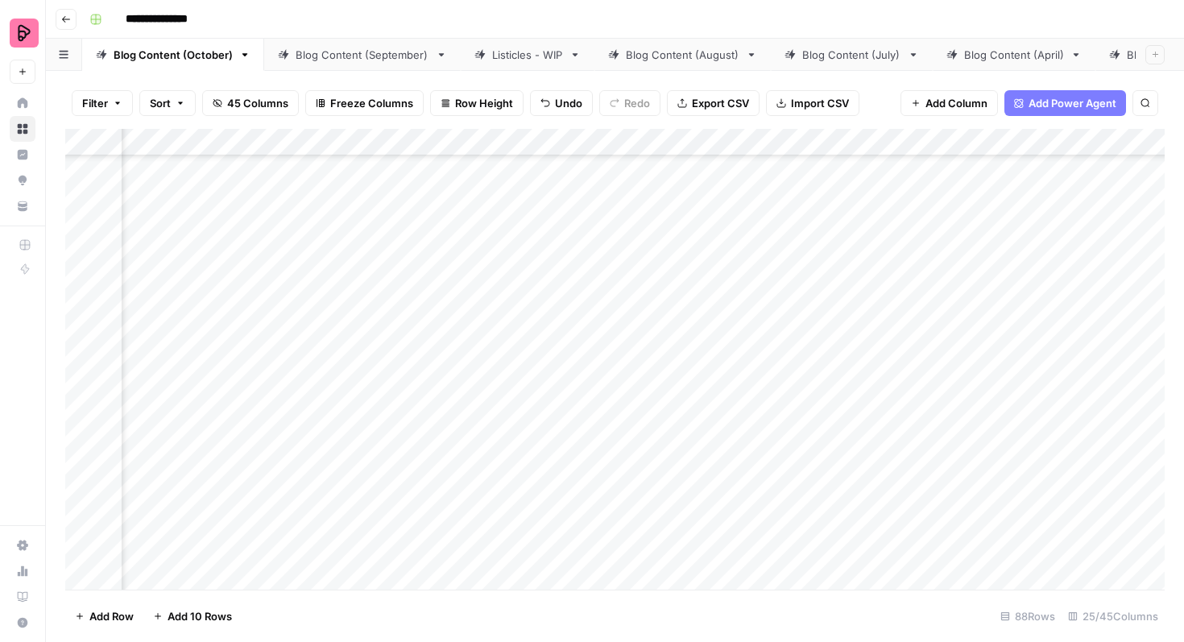
scroll to position [1723, 817]
click at [463, 329] on div "Add Column" at bounding box center [614, 359] width 1099 height 461
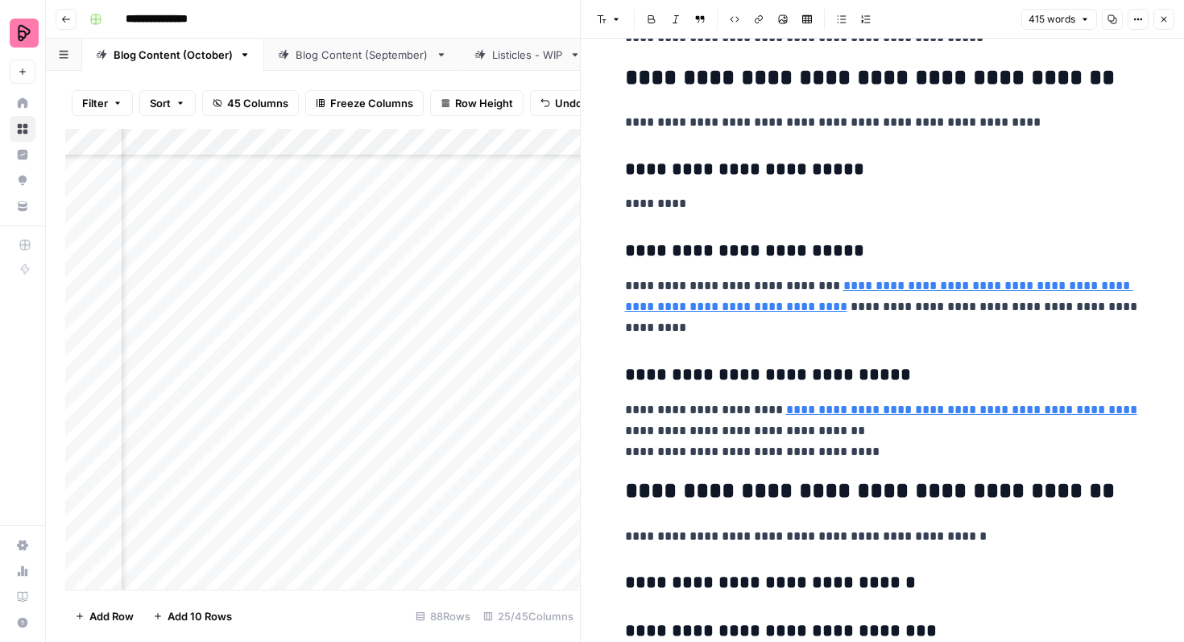
scroll to position [2469, 0]
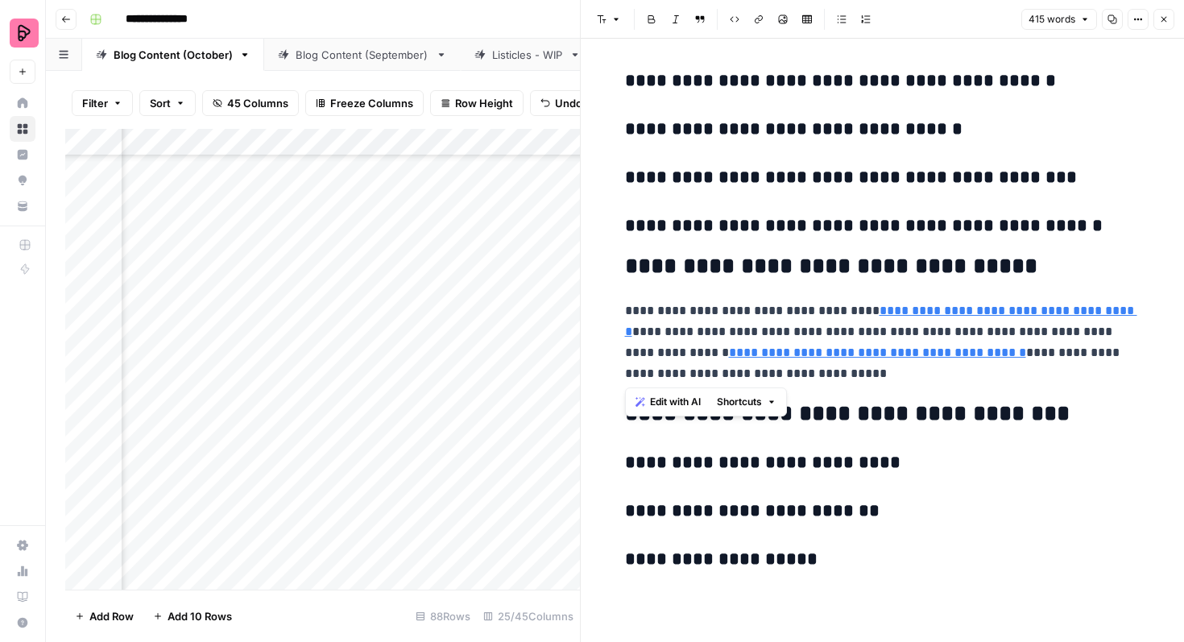
drag, startPoint x: 625, startPoint y: 262, endPoint x: 769, endPoint y: 371, distance: 181.0
copy div "**********"
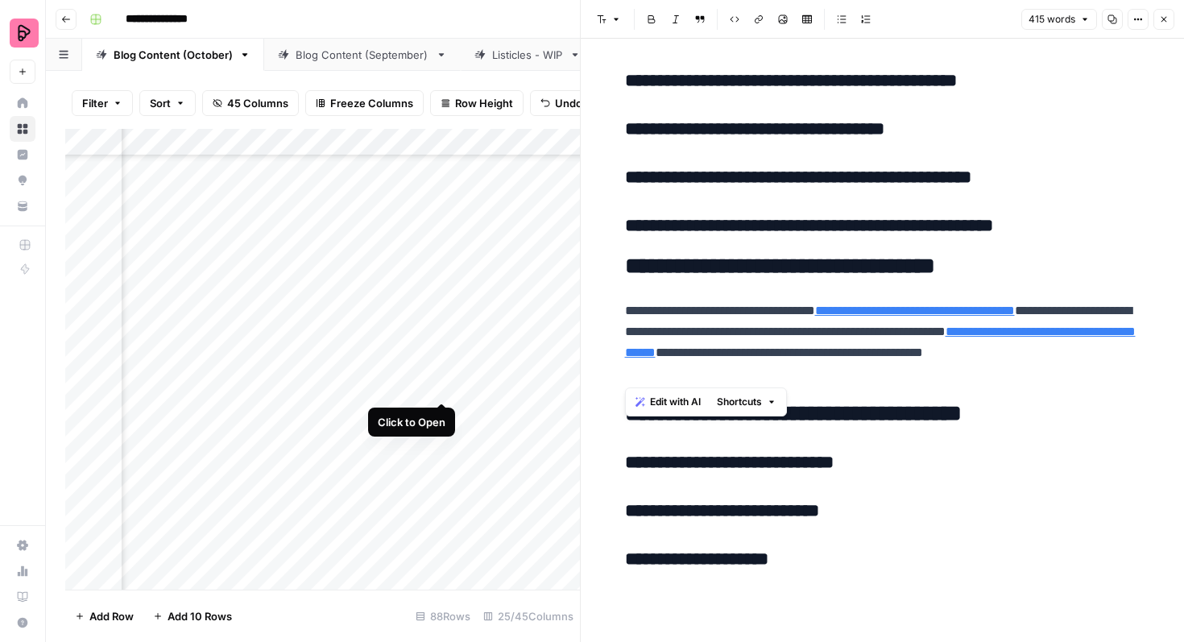
click at [442, 372] on div "Add Column" at bounding box center [322, 359] width 515 height 461
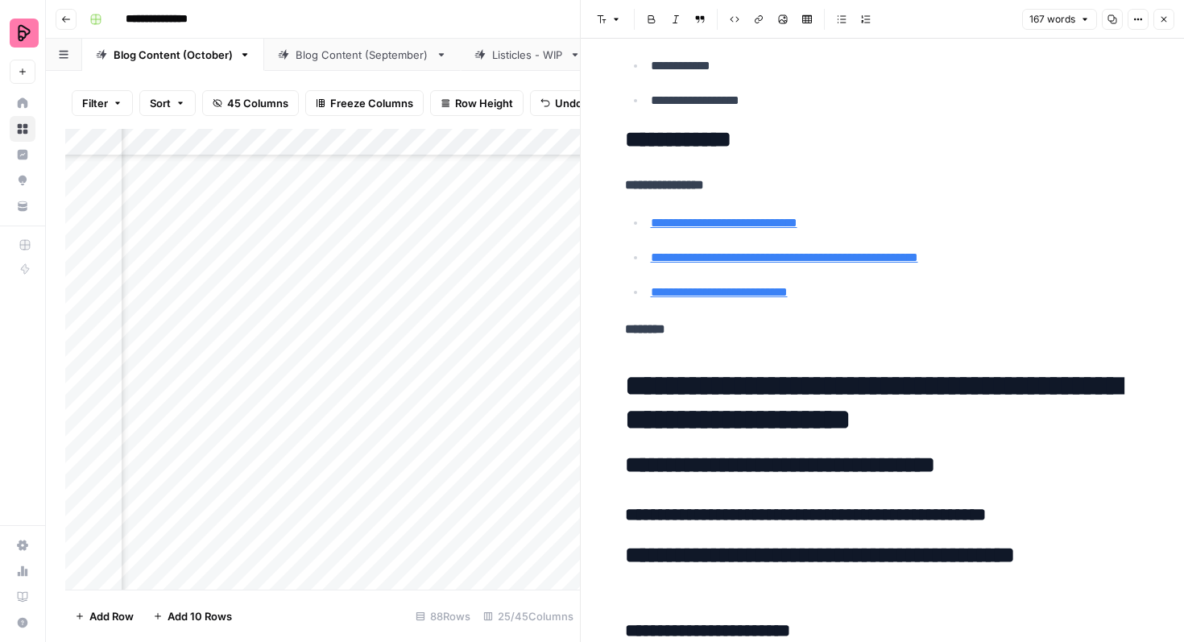
scroll to position [1132, 0]
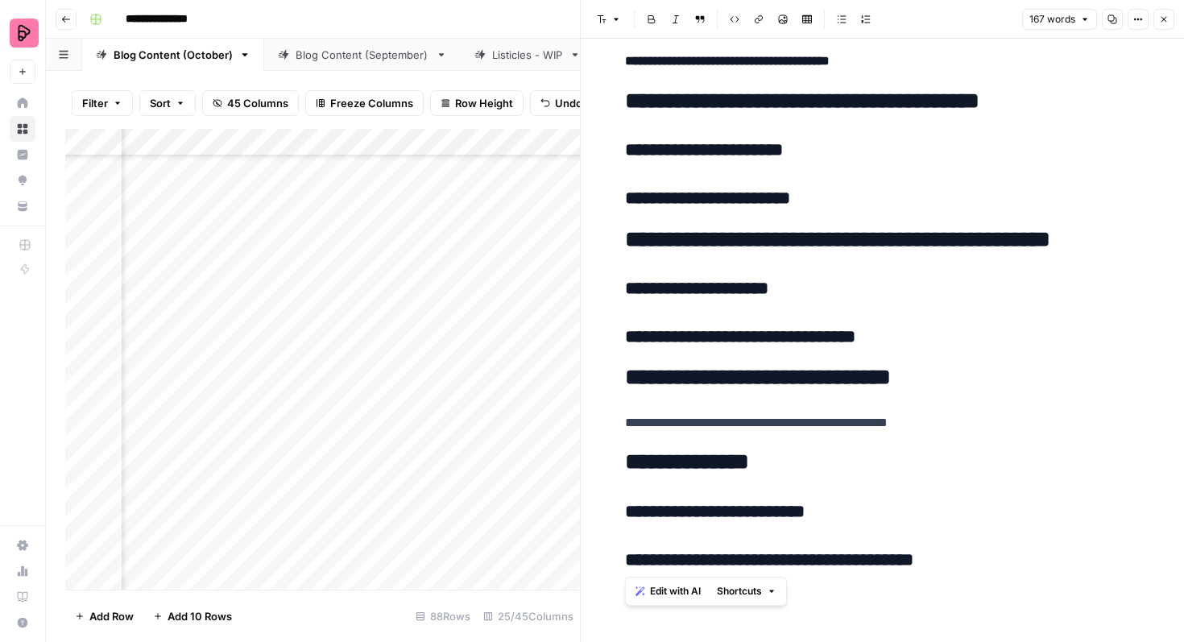
drag, startPoint x: 991, startPoint y: 552, endPoint x: 602, endPoint y: 467, distance: 397.4
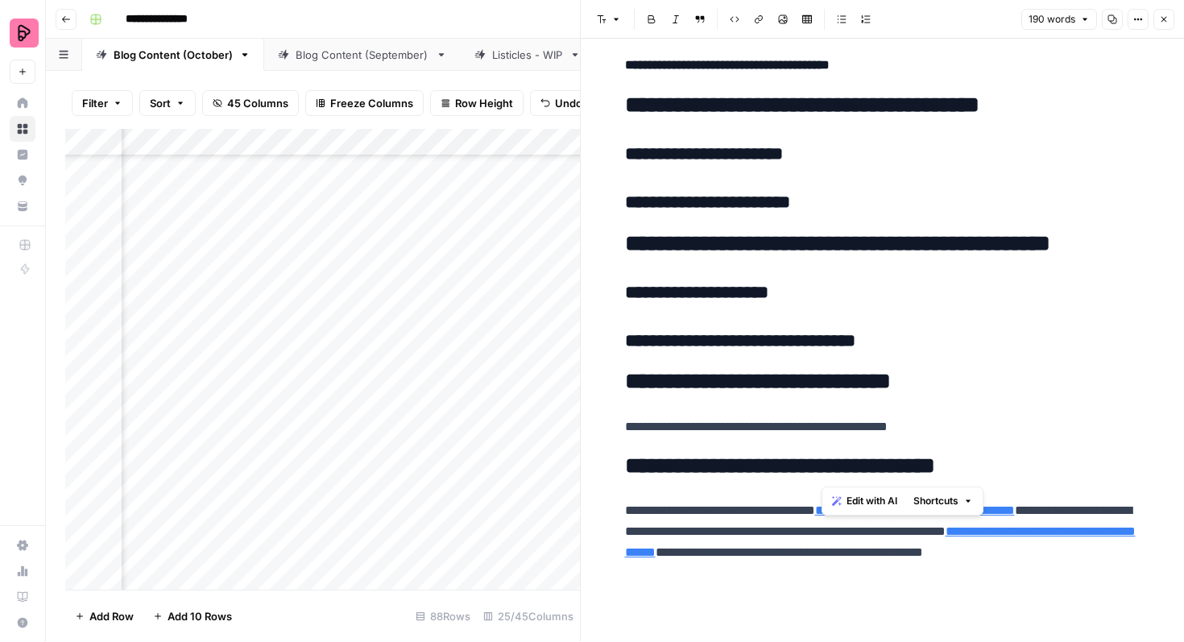
drag, startPoint x: 881, startPoint y: 467, endPoint x: 825, endPoint y: 463, distance: 55.7
click at [826, 464] on h2 "**********" at bounding box center [882, 466] width 515 height 26
click at [812, 514] on p "**********" at bounding box center [882, 542] width 515 height 84
click at [1020, 511] on link "**********" at bounding box center [920, 510] width 200 height 12
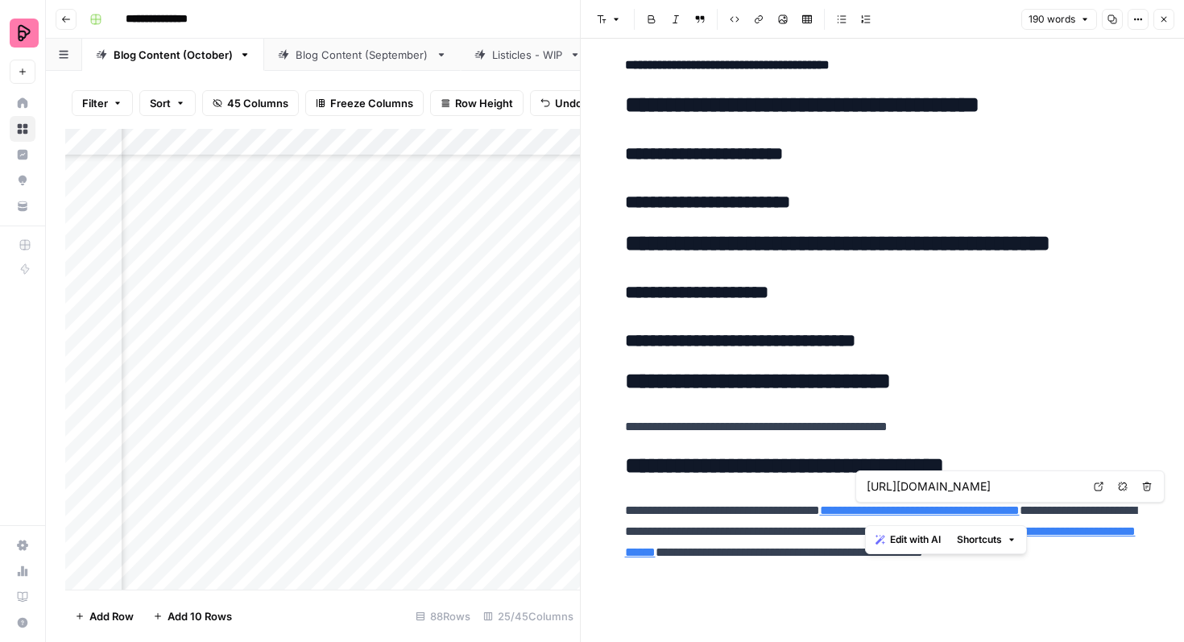
drag, startPoint x: 863, startPoint y: 510, endPoint x: 1111, endPoint y: 506, distance: 248.1
click at [1111, 506] on p "**********" at bounding box center [882, 542] width 515 height 84
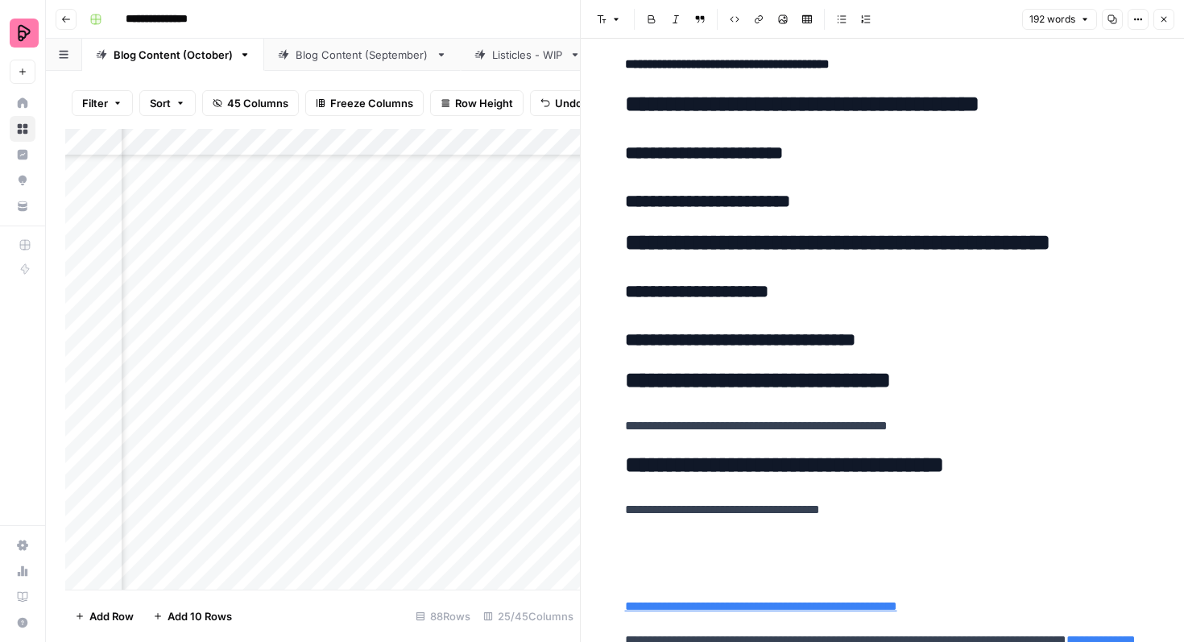
scroll to position [1132, 0]
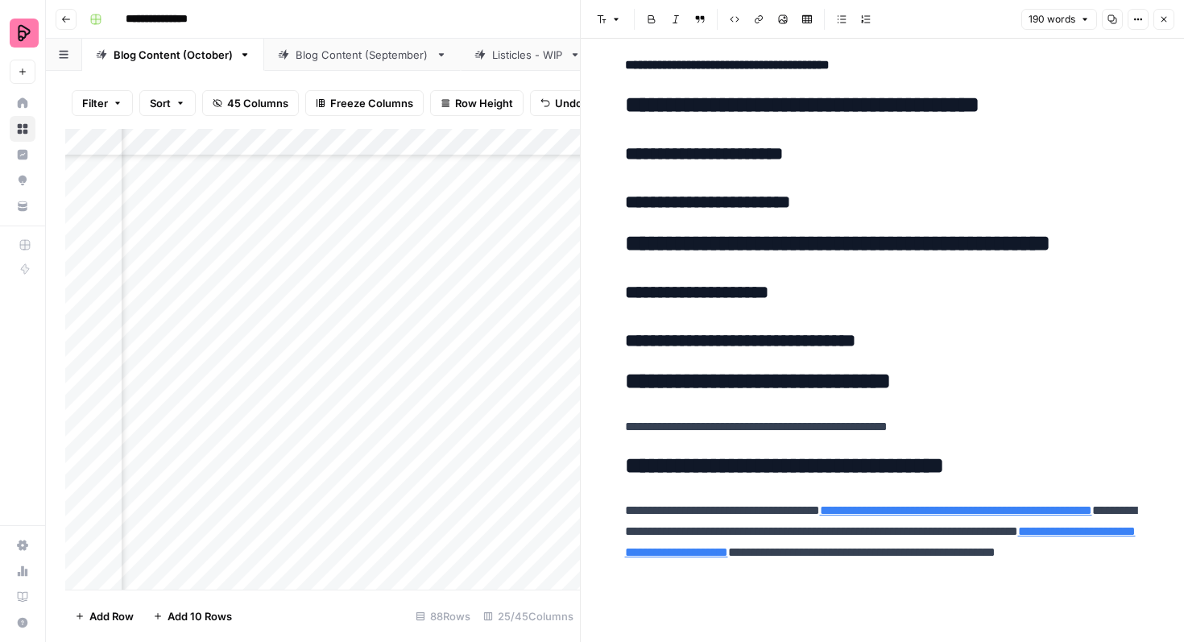
scroll to position [1128, 0]
click at [995, 508] on link "**********" at bounding box center [956, 510] width 272 height 12
click at [1164, 15] on icon "button" at bounding box center [1164, 19] width 10 height 10
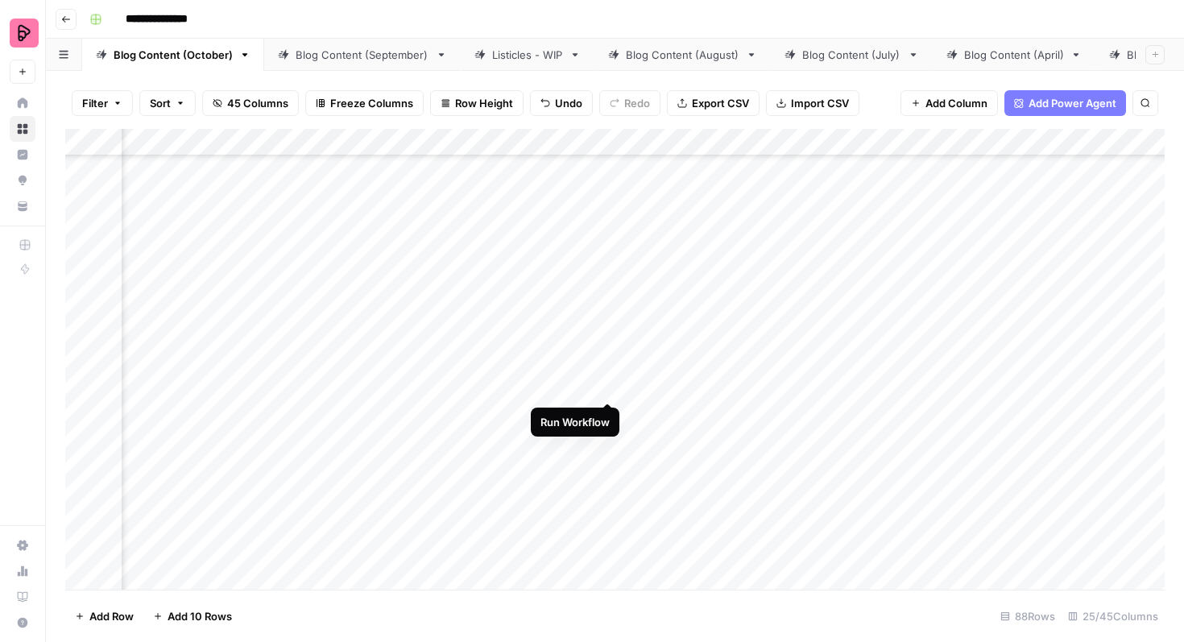
click at [606, 370] on div "Add Column" at bounding box center [614, 359] width 1099 height 461
click at [961, 315] on div "Add Column" at bounding box center [614, 359] width 1099 height 461
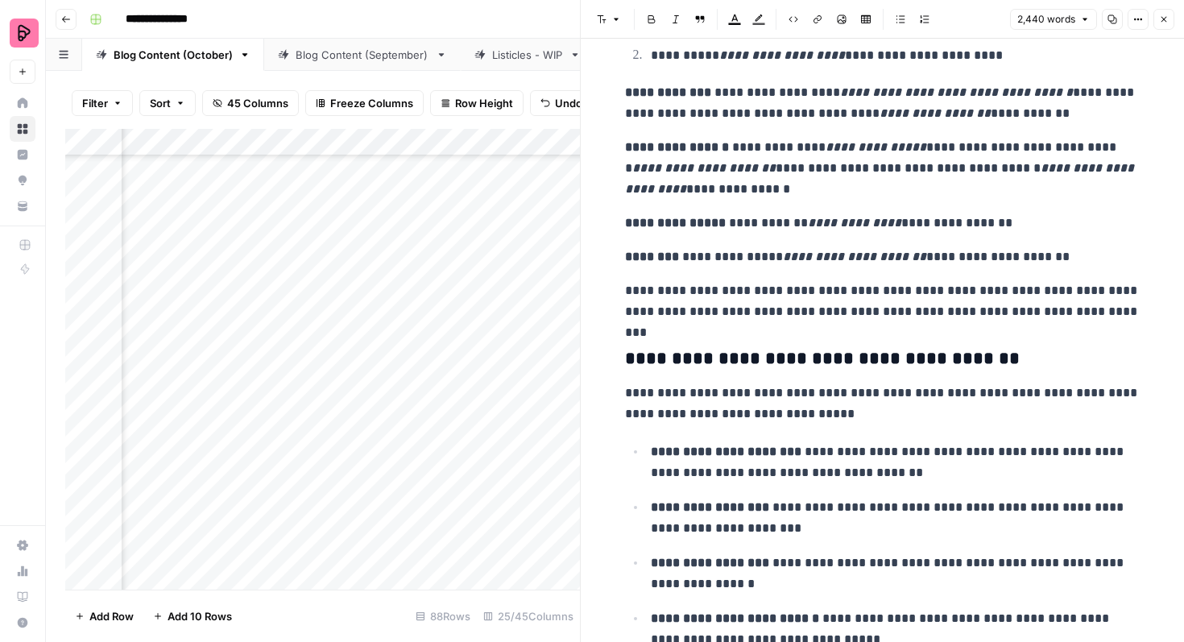
scroll to position [6236, 0]
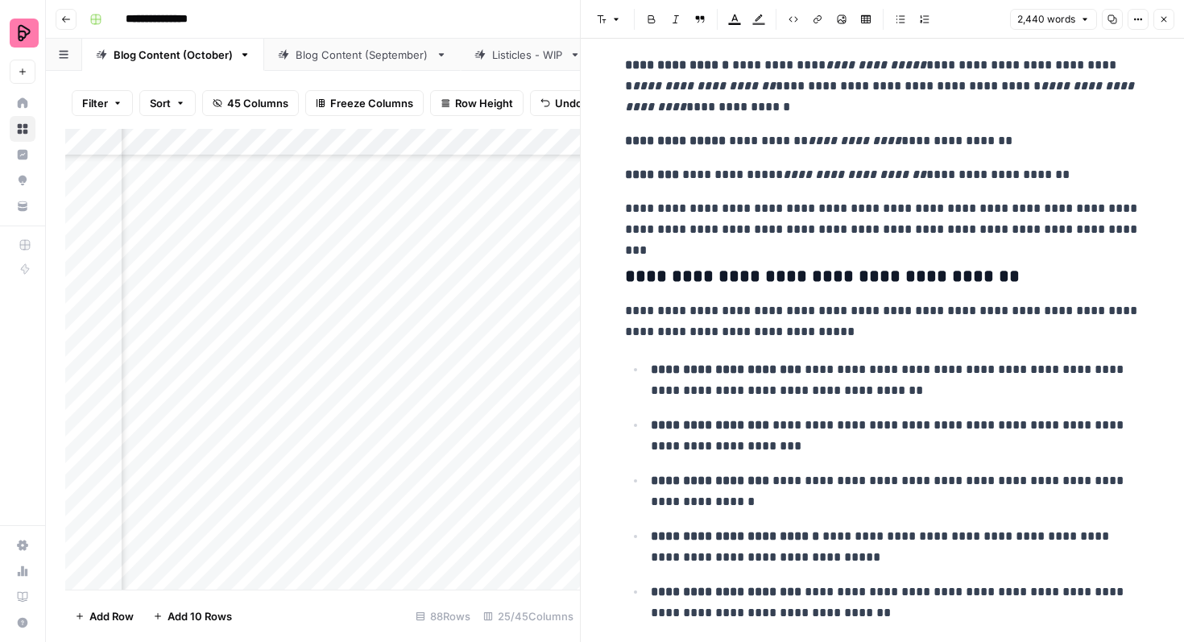
click at [1168, 19] on span "Close" at bounding box center [1168, 19] width 1 height 1
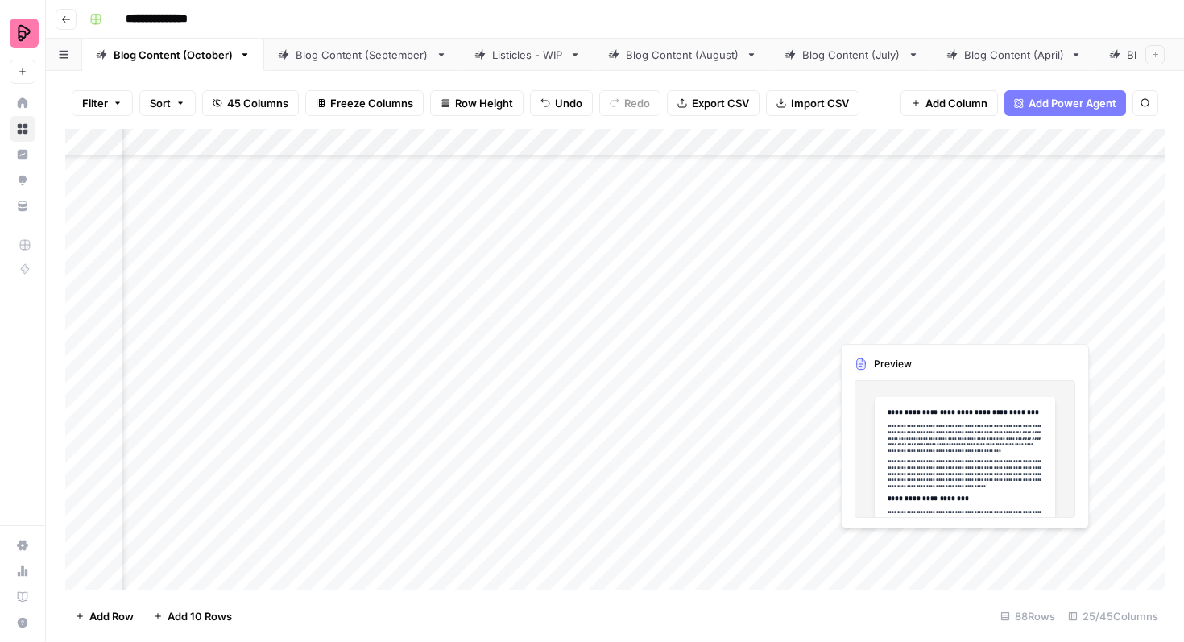
click at [964, 308] on div "Add Column" at bounding box center [614, 359] width 1099 height 461
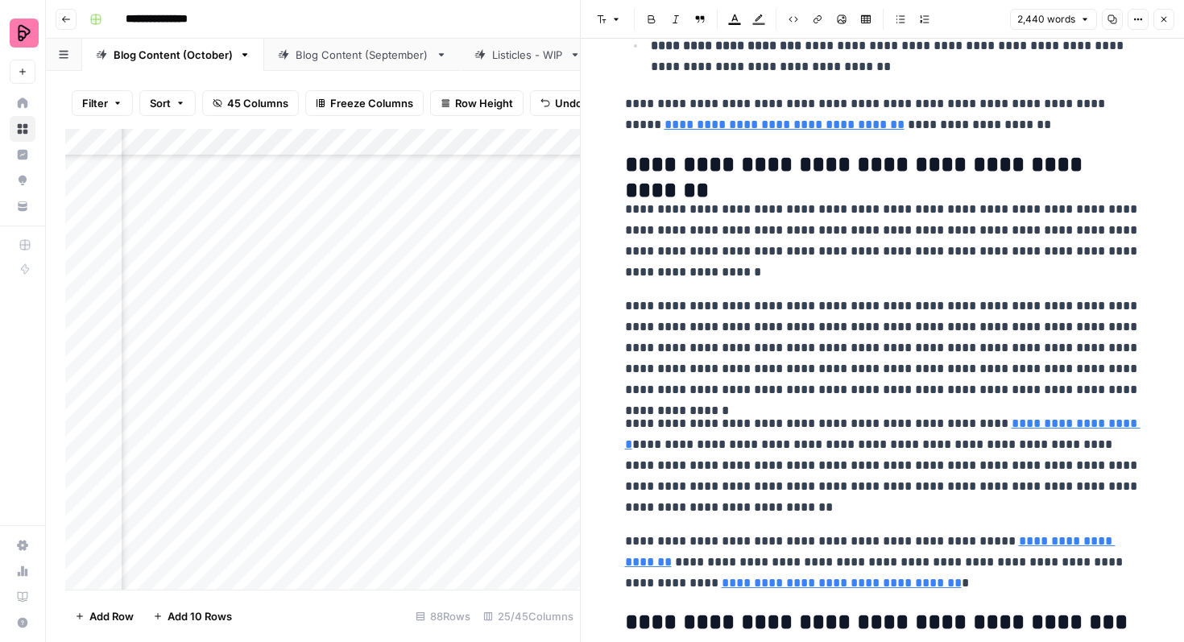
scroll to position [6769, 0]
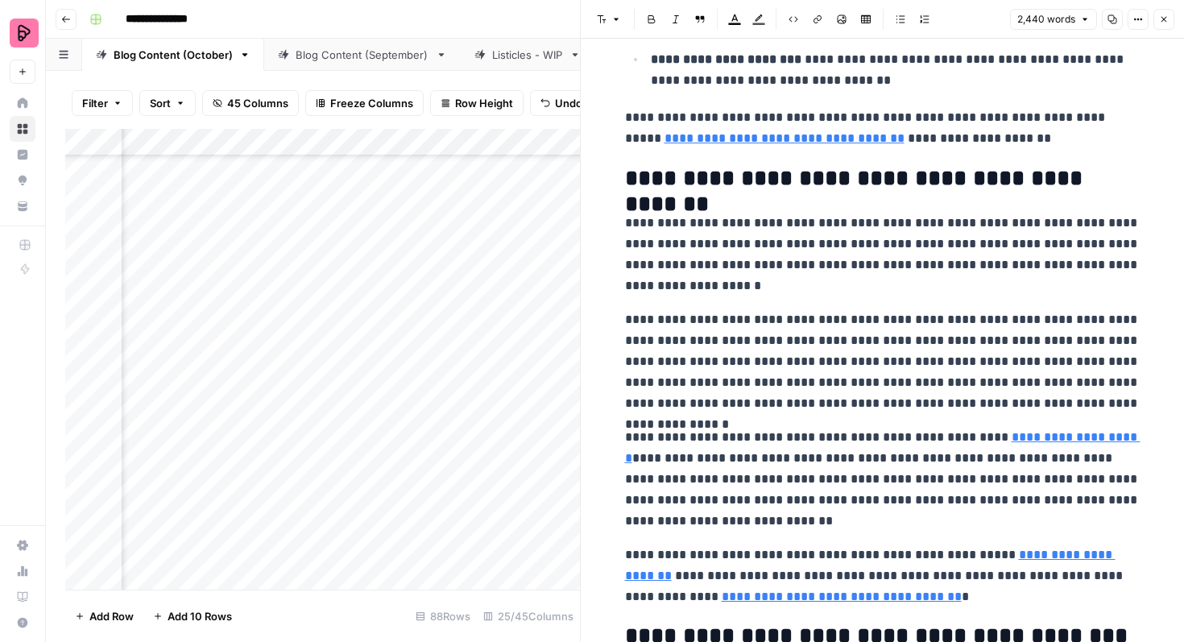
click at [1157, 17] on button "Close" at bounding box center [1163, 19] width 21 height 21
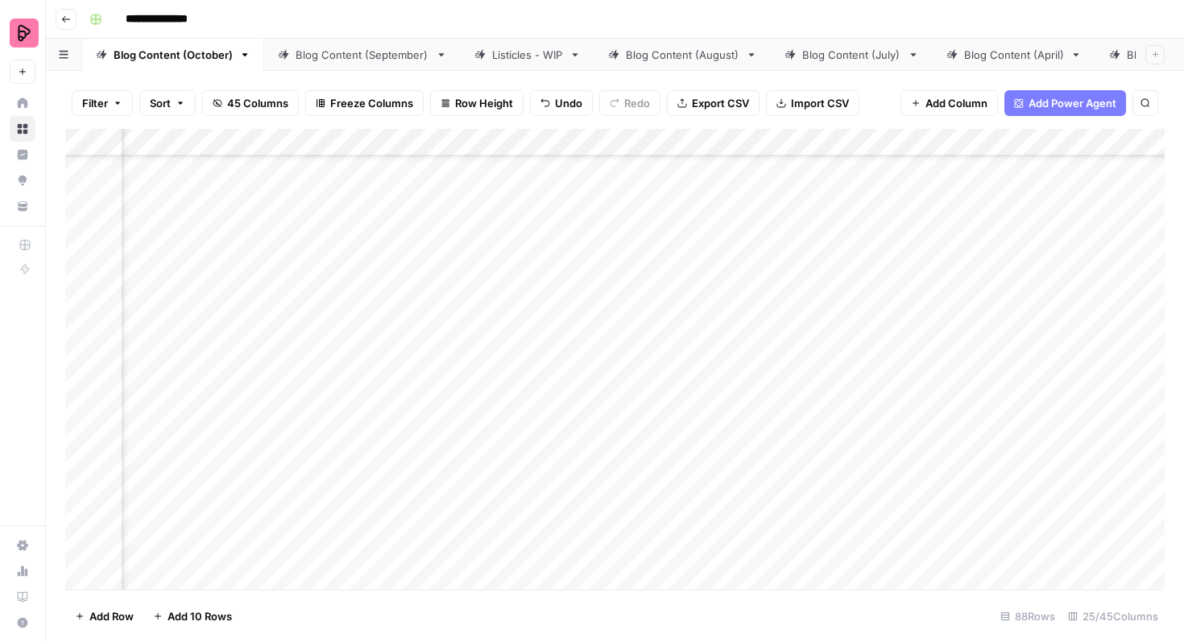
click at [493, 314] on div "Add Column" at bounding box center [614, 359] width 1099 height 461
click at [487, 314] on div "Add Column" at bounding box center [614, 359] width 1099 height 461
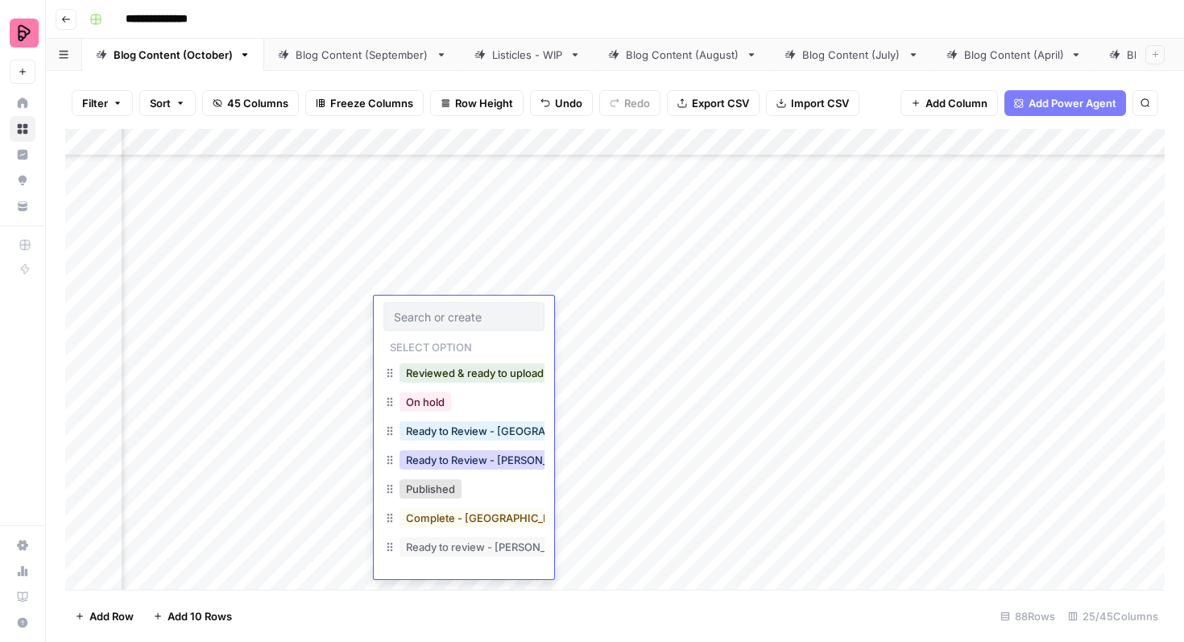
click at [492, 455] on button "Ready to Review - [PERSON_NAME]" at bounding box center [494, 459] width 190 height 19
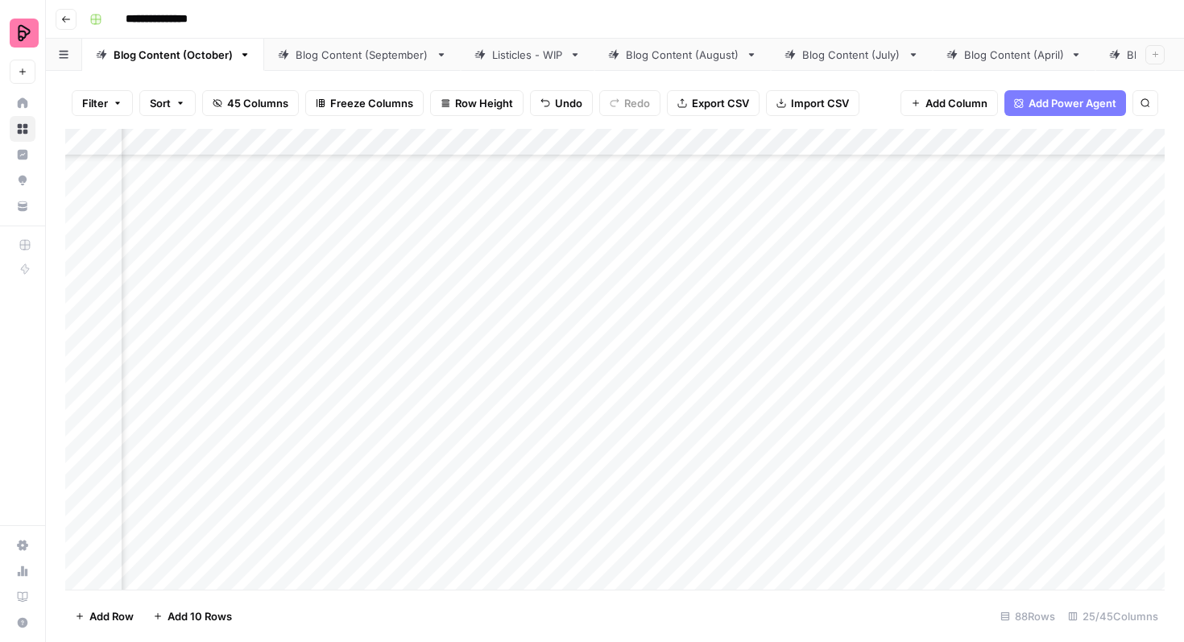
scroll to position [2717, 949]
click at [1077, 385] on div "Add Column" at bounding box center [614, 359] width 1099 height 461
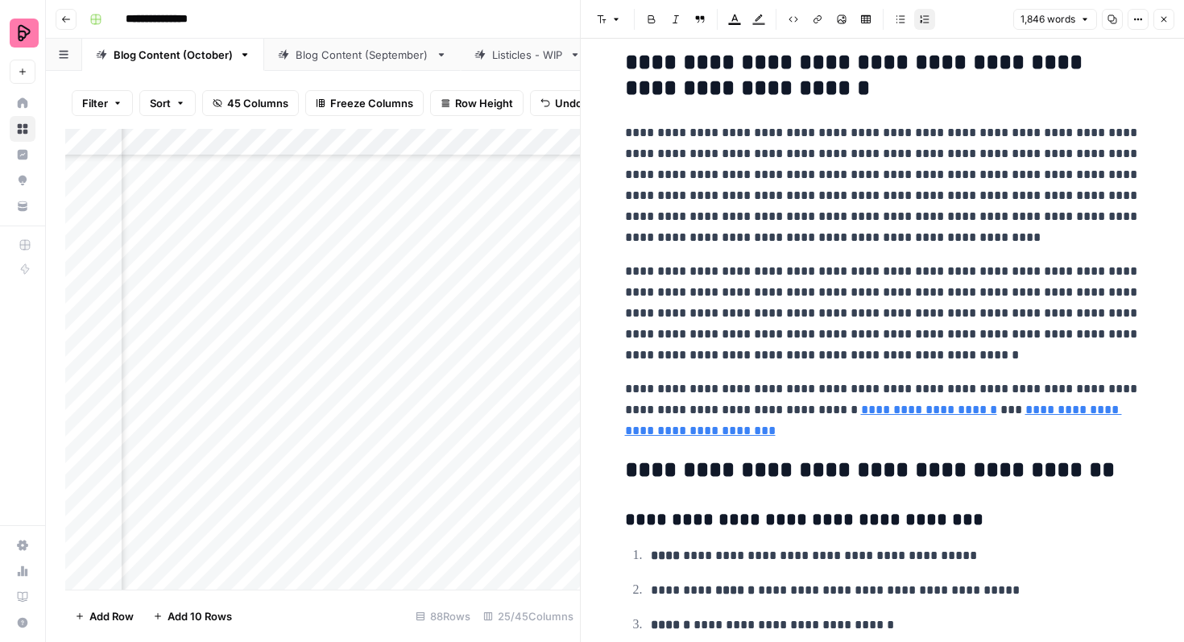
scroll to position [6021, 0]
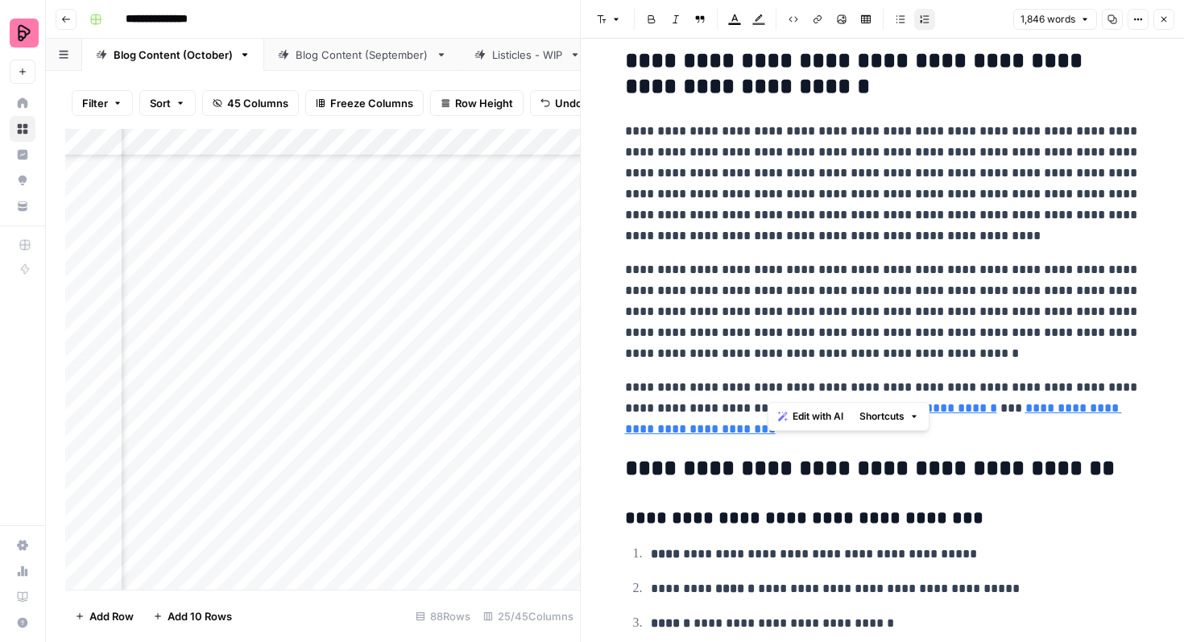
drag, startPoint x: 767, startPoint y: 385, endPoint x: 861, endPoint y: 387, distance: 93.4
click at [861, 387] on p "**********" at bounding box center [882, 408] width 515 height 63
click at [817, 18] on icon "button" at bounding box center [818, 19] width 10 height 10
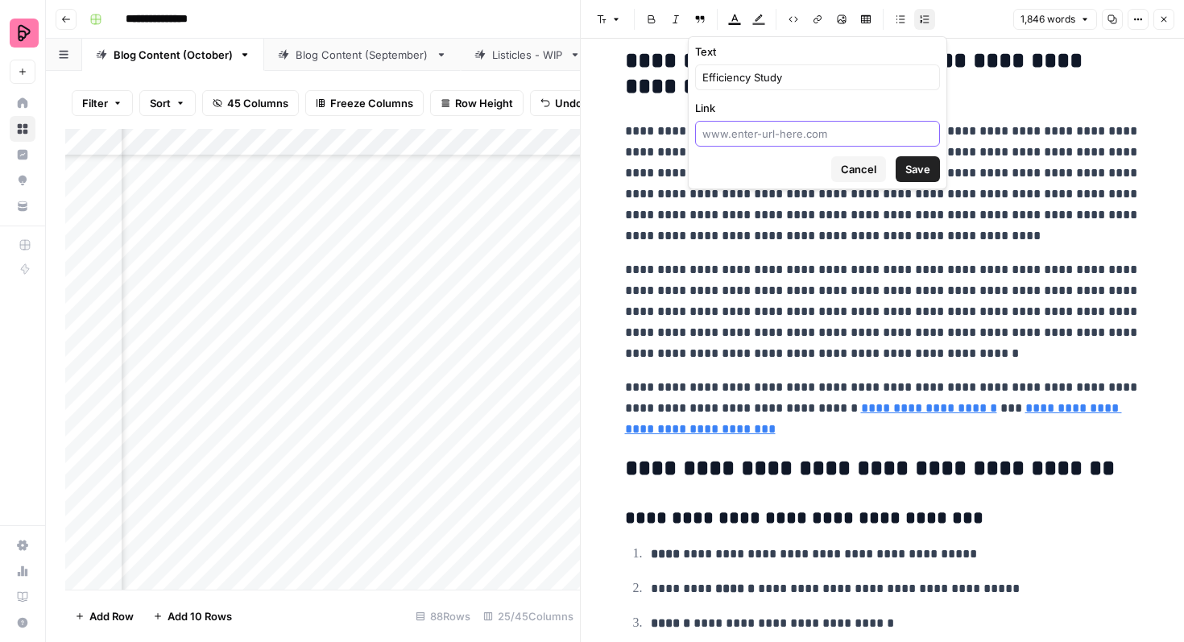
click at [772, 127] on input "Link" at bounding box center [817, 134] width 230 height 16
paste input "[URL][DOMAIN_NAME]"
type input "[URL][DOMAIN_NAME]"
click at [936, 171] on button "Save" at bounding box center [917, 169] width 44 height 26
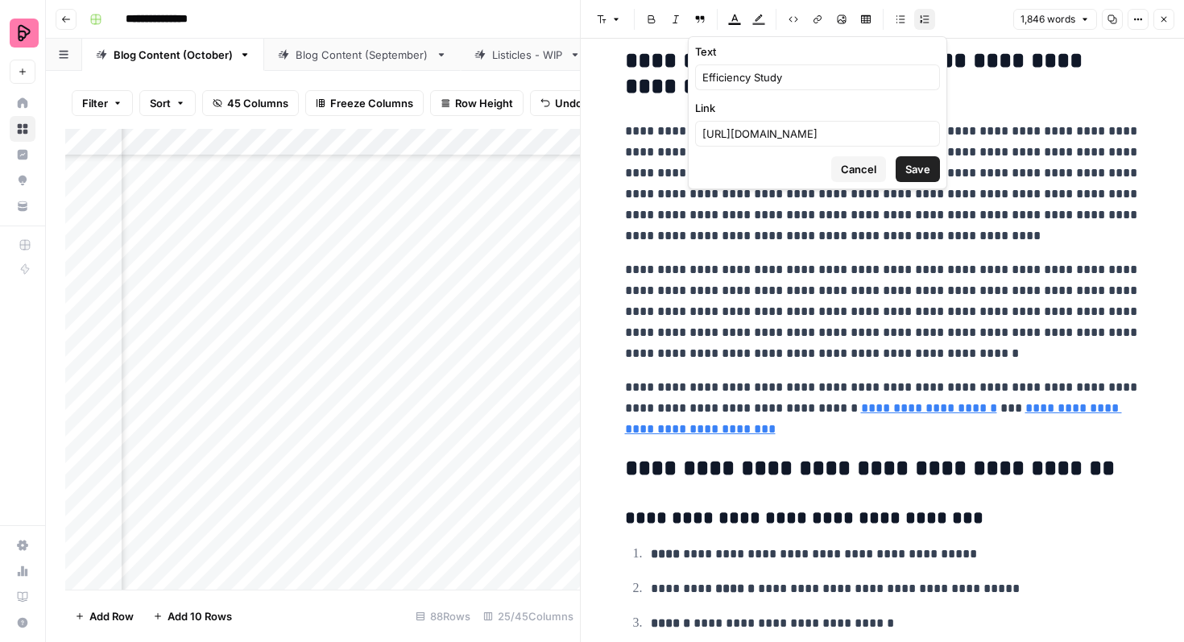
scroll to position [0, 0]
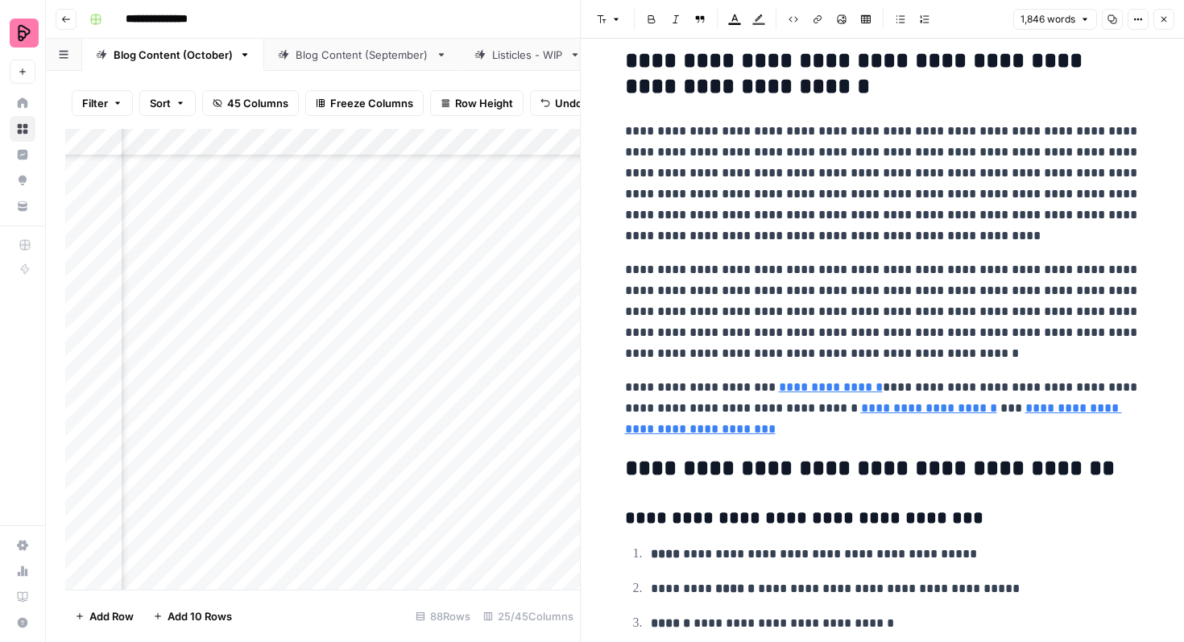
click at [1164, 23] on icon "button" at bounding box center [1164, 19] width 10 height 10
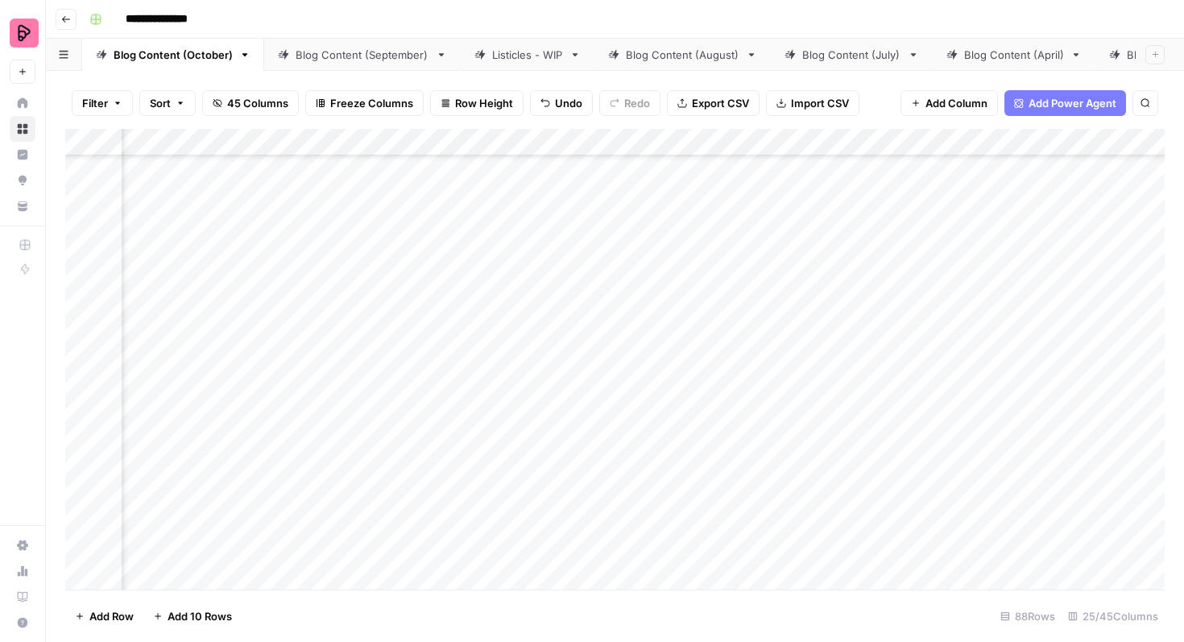
click at [631, 377] on div "Add Column" at bounding box center [614, 359] width 1099 height 461
click at [592, 392] on div "Add Column" at bounding box center [614, 359] width 1099 height 461
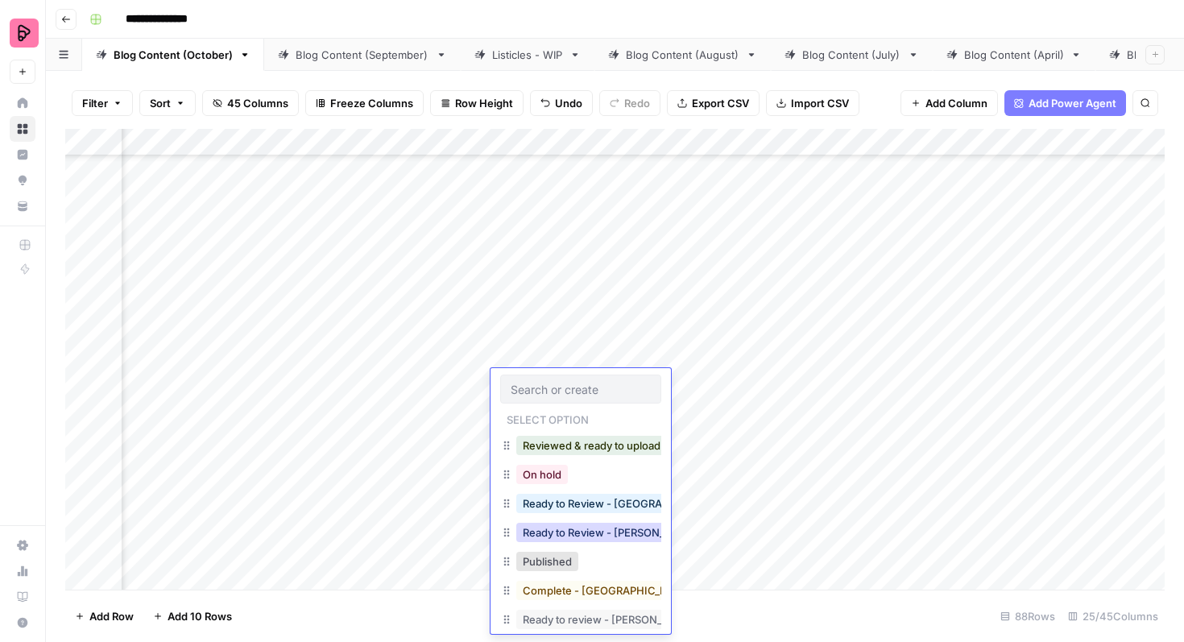
click at [612, 527] on button "Ready to Review - [PERSON_NAME]" at bounding box center [611, 532] width 190 height 19
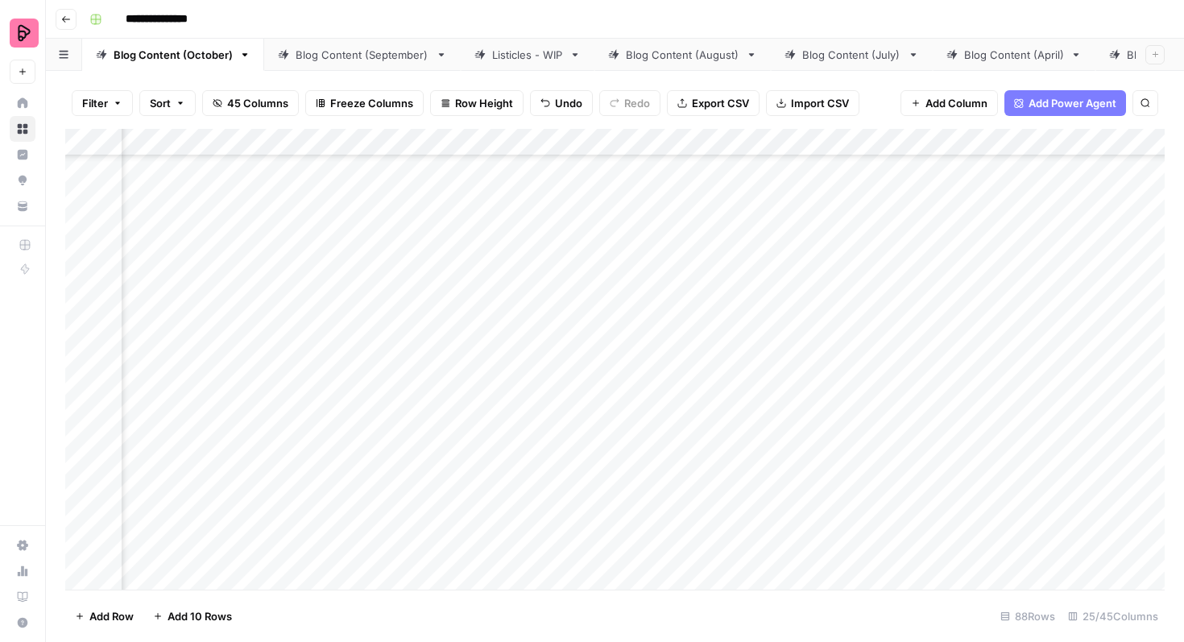
scroll to position [2714, 990]
click at [1037, 262] on div "Add Column" at bounding box center [614, 359] width 1099 height 461
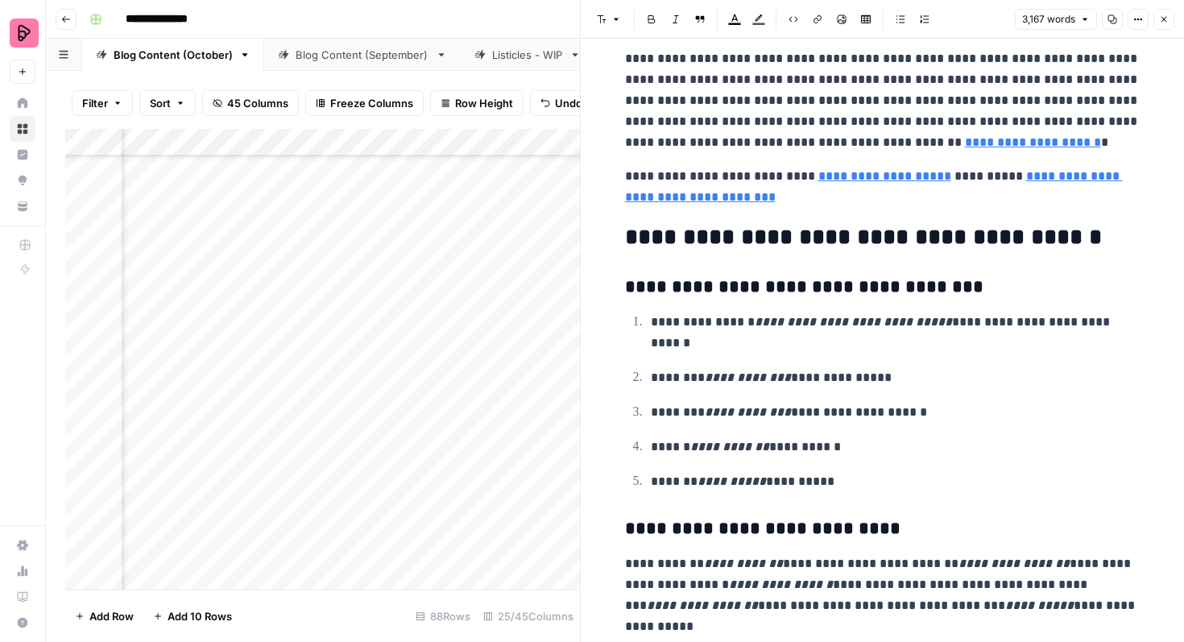
scroll to position [9681, 0]
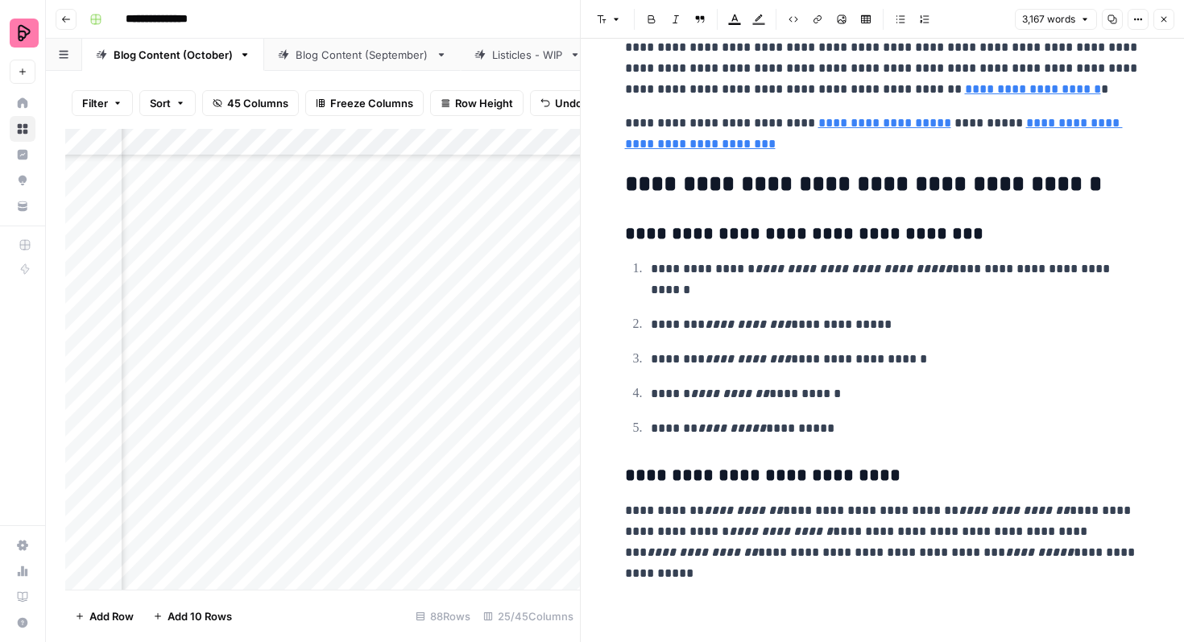
click at [1162, 23] on icon "button" at bounding box center [1164, 19] width 10 height 10
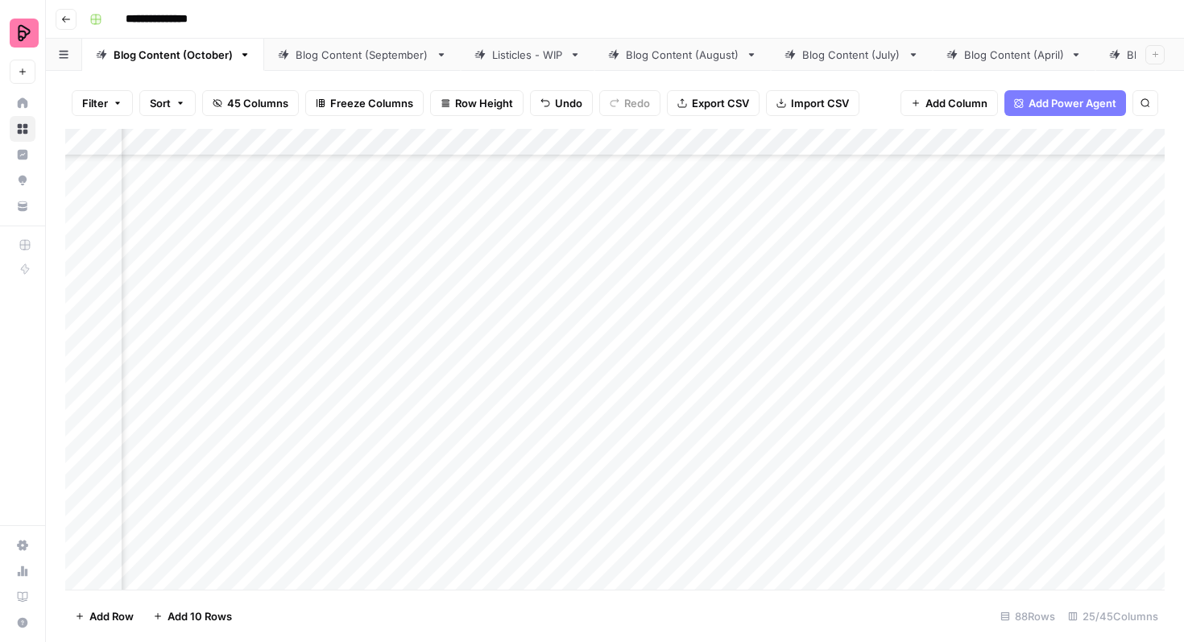
click at [560, 264] on div "Add Column" at bounding box center [614, 359] width 1099 height 461
click at [544, 267] on div "Add Column" at bounding box center [614, 359] width 1099 height 461
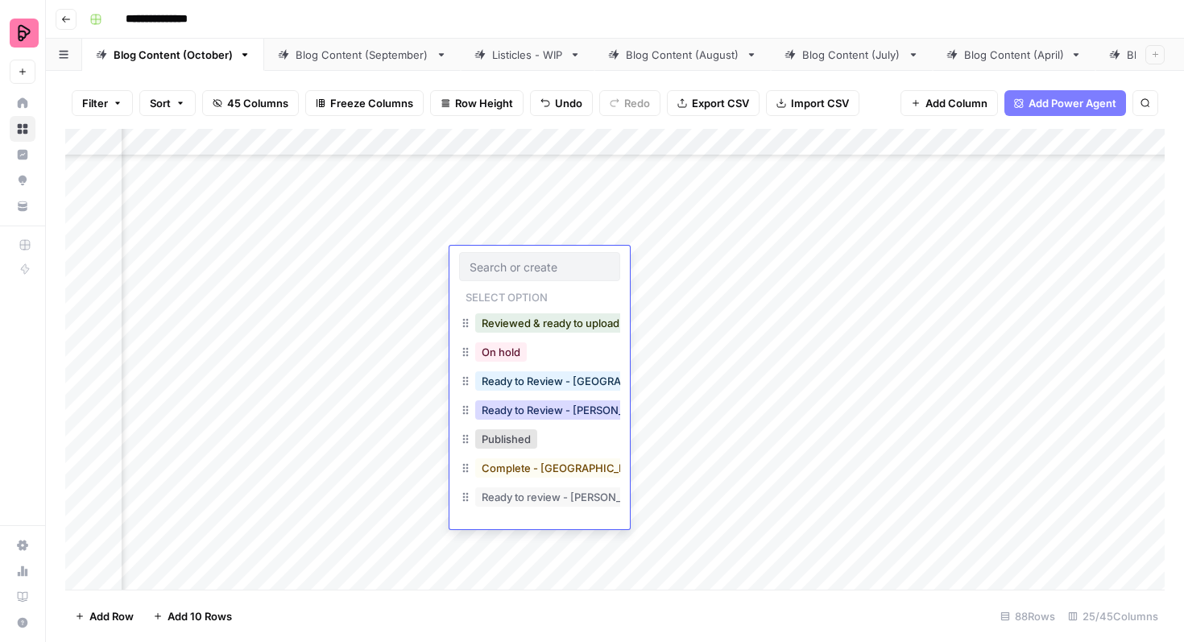
click at [572, 416] on button "Ready to Review - [PERSON_NAME]" at bounding box center [570, 409] width 190 height 19
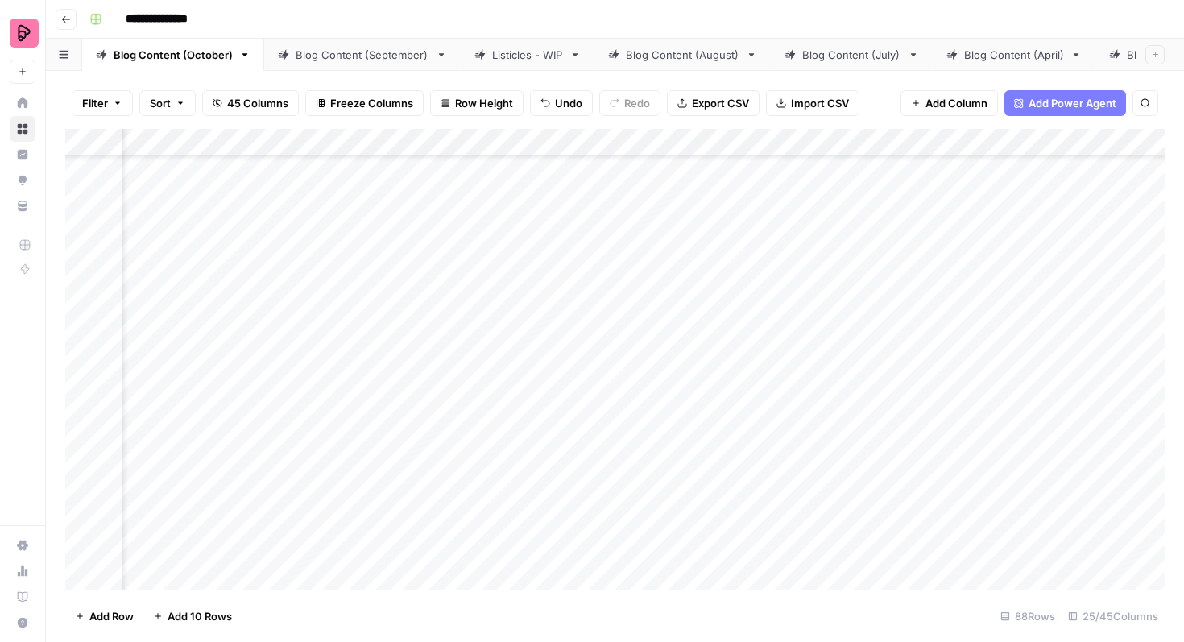
scroll to position [1719, 1269]
click at [762, 374] on div "Add Column" at bounding box center [614, 359] width 1099 height 461
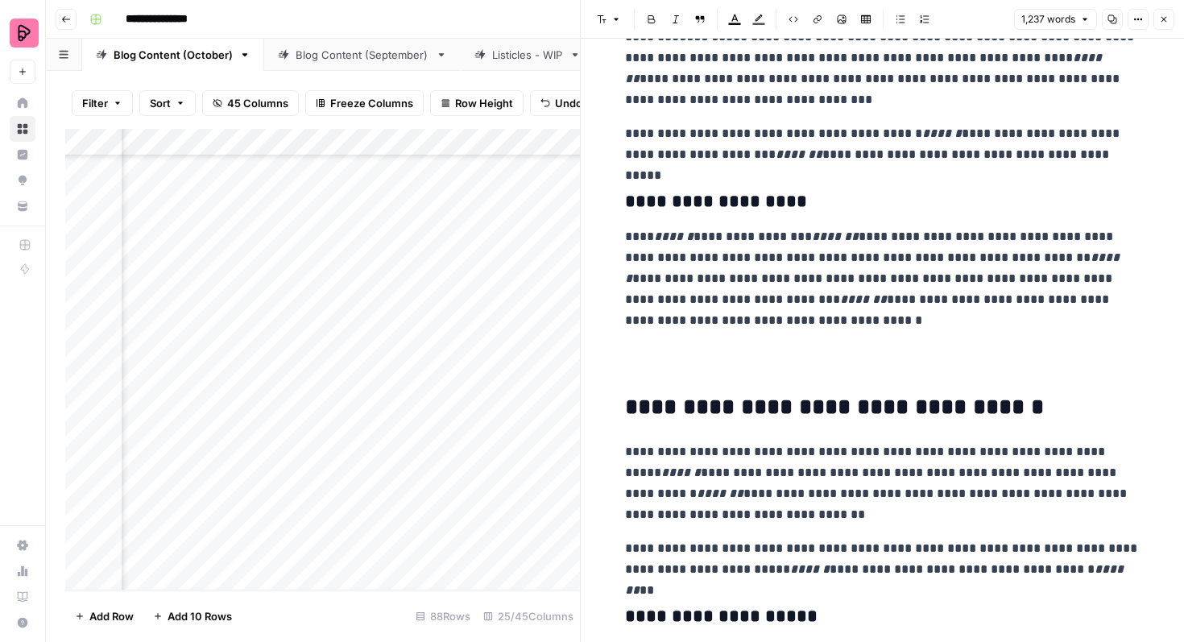
scroll to position [1094, 0]
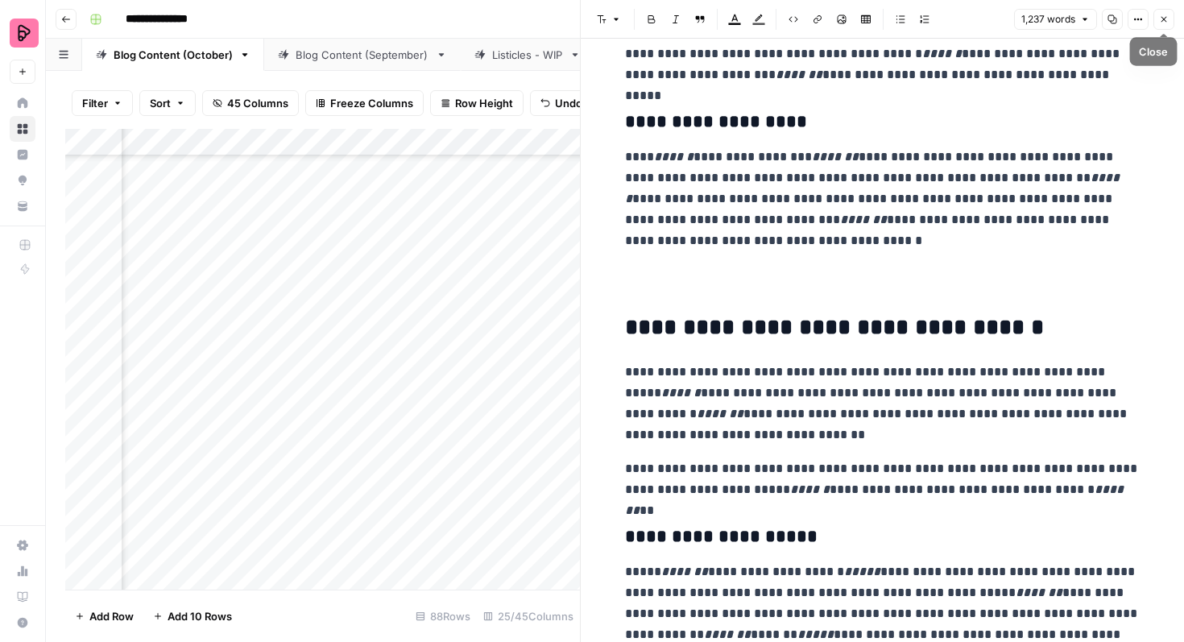
click at [1164, 10] on button "Close" at bounding box center [1163, 19] width 21 height 21
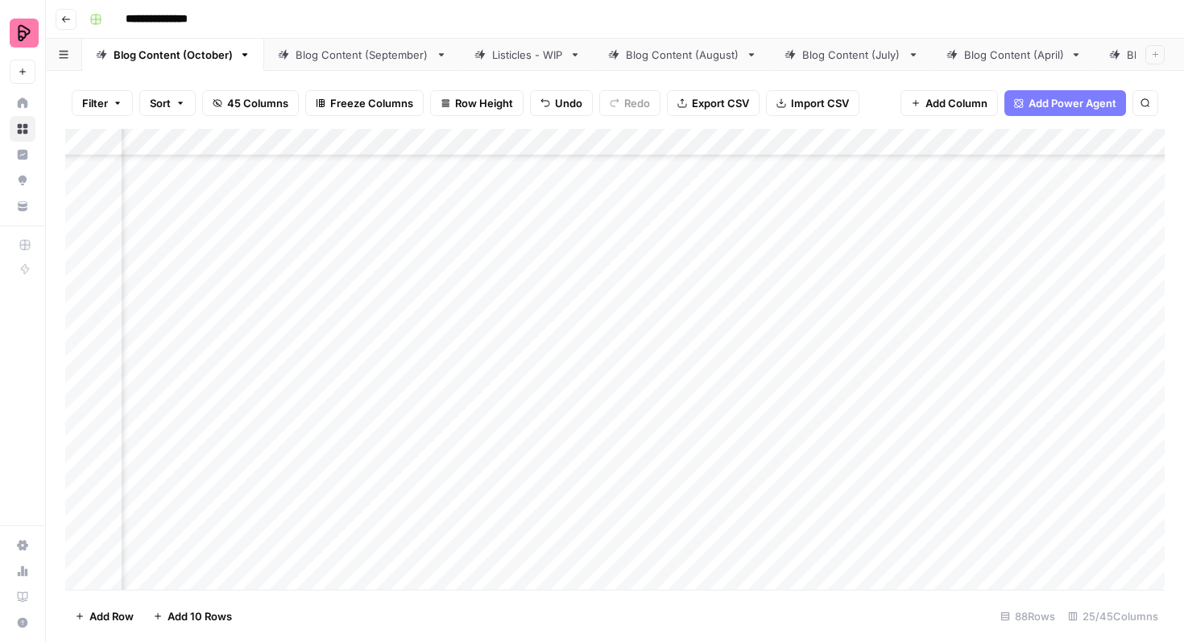
scroll to position [1719, 1247]
click at [331, 374] on div "Add Column" at bounding box center [614, 359] width 1099 height 461
click at [308, 381] on div "Add Column" at bounding box center [614, 359] width 1099 height 461
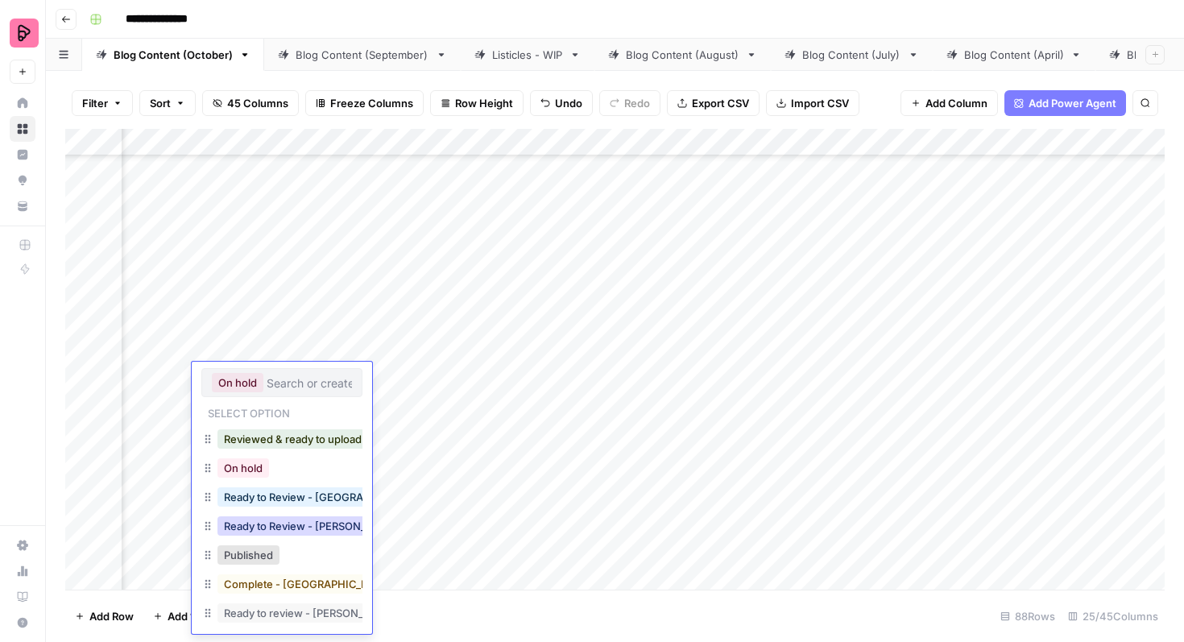
click at [346, 523] on button "Ready to Review - [PERSON_NAME]" at bounding box center [312, 525] width 190 height 19
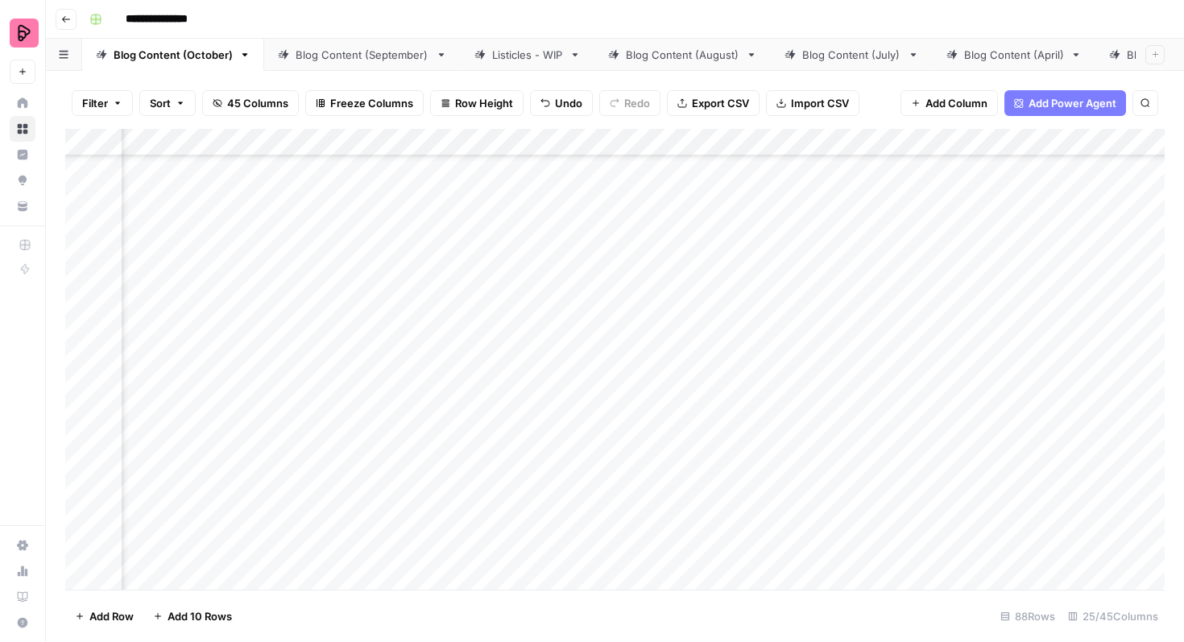
scroll to position [1339, 732]
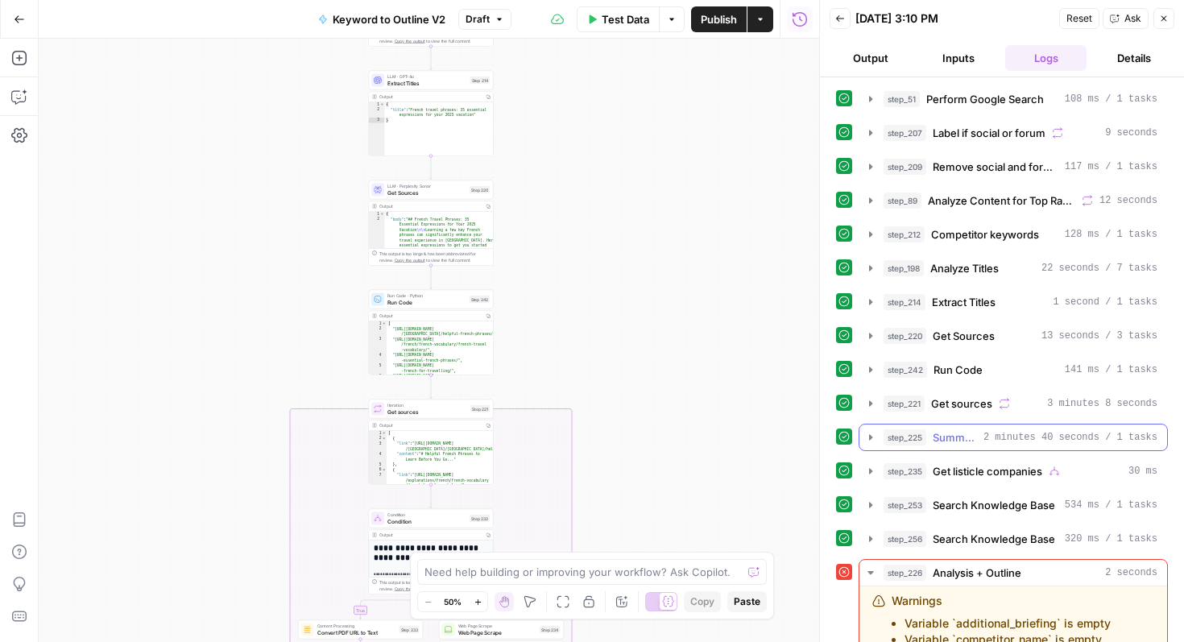
scroll to position [228, 0]
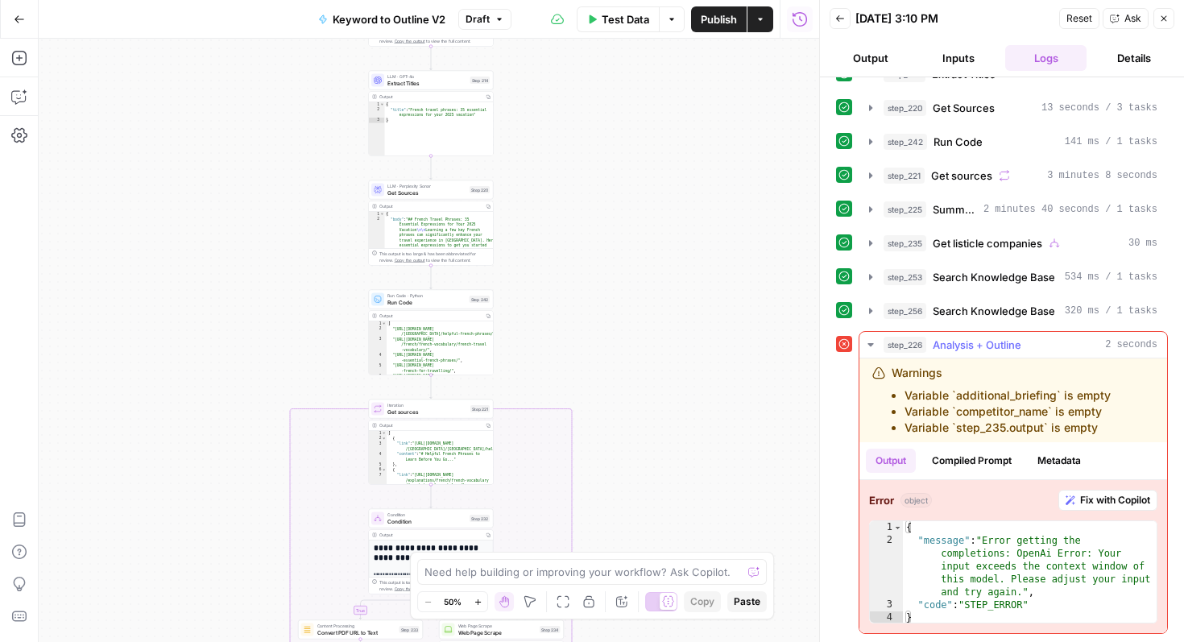
click at [1090, 498] on span "Fix with Copilot" at bounding box center [1115, 500] width 70 height 14
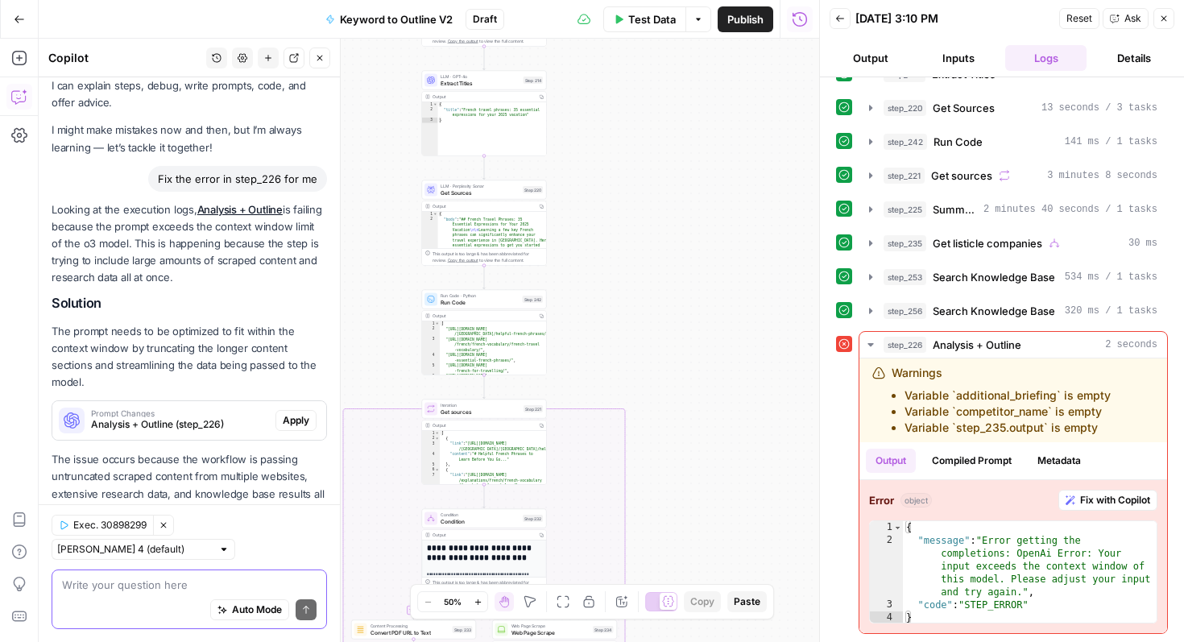
scroll to position [87, 0]
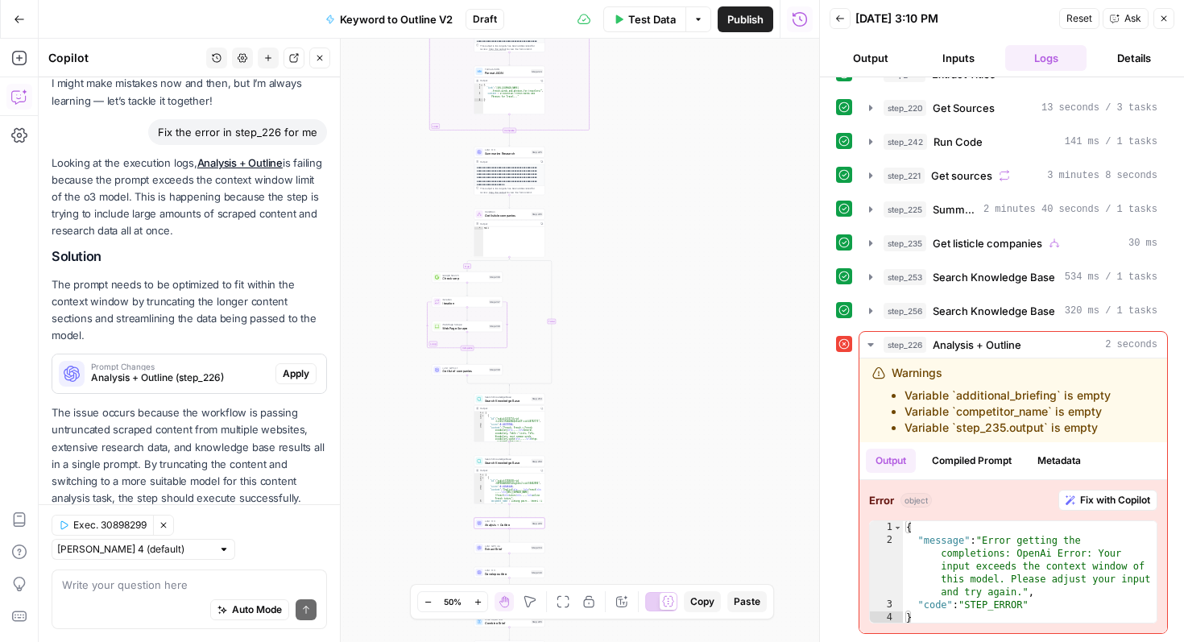
click at [139, 370] on span "Analysis + Outline (step_226)" at bounding box center [180, 377] width 178 height 14
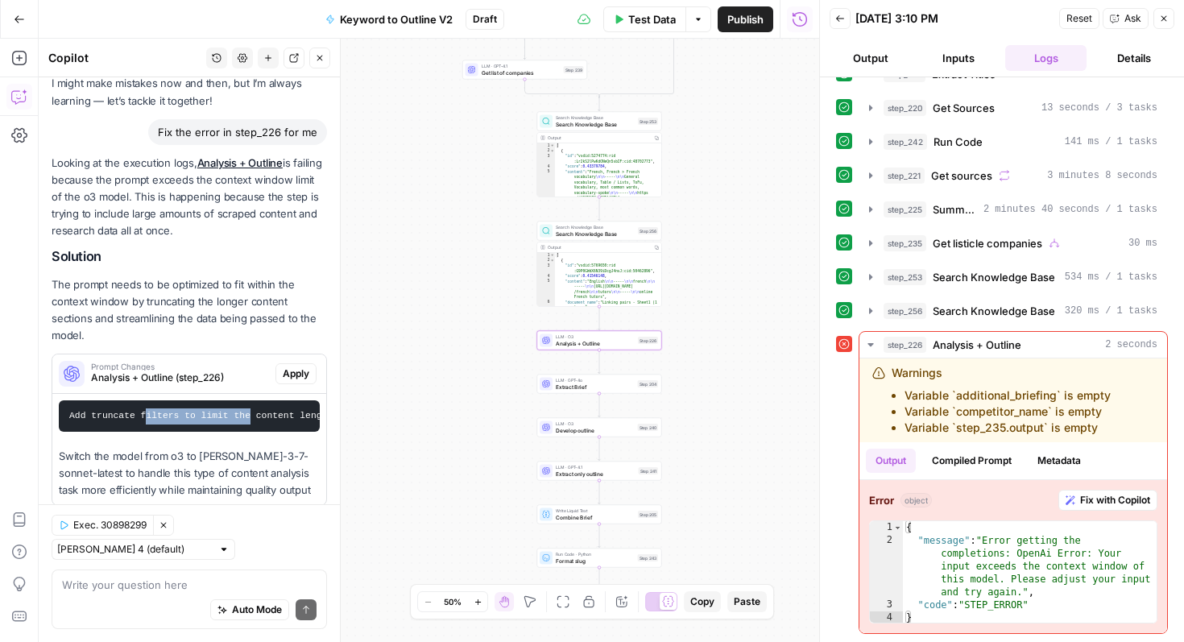
drag, startPoint x: 144, startPoint y: 398, endPoint x: 251, endPoint y: 399, distance: 107.1
click at [255, 416] on div "Add truncate filters to limit the content length from step outputs. For step_89…" at bounding box center [189, 449] width 274 height 111
drag, startPoint x: 217, startPoint y: 395, endPoint x: 315, endPoint y: 397, distance: 97.5
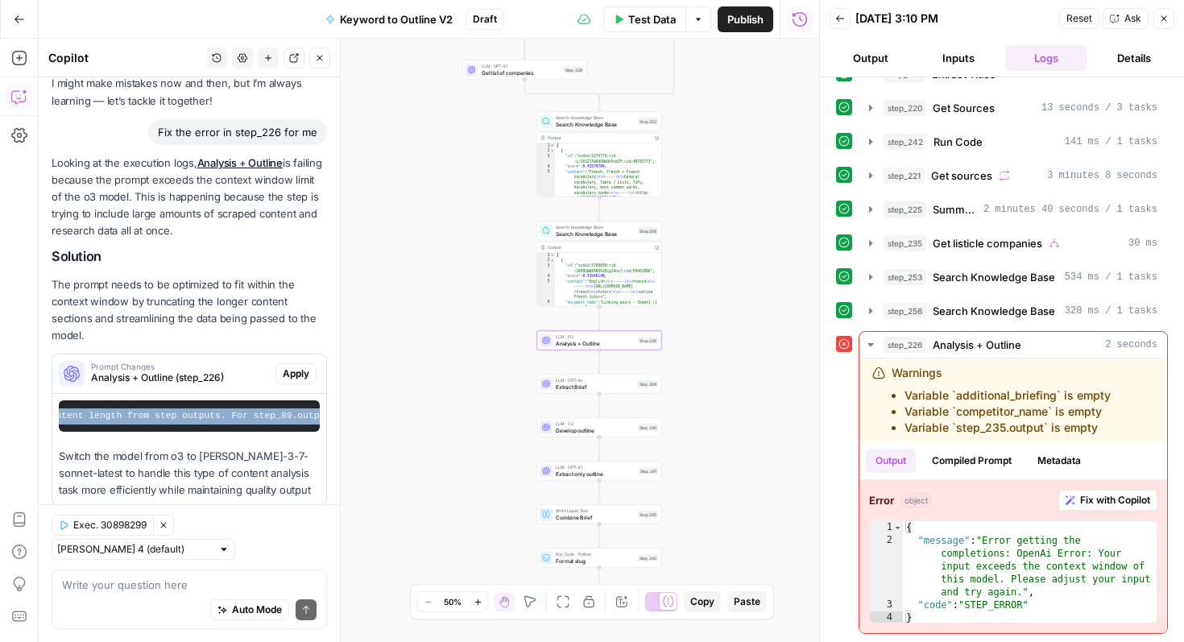
scroll to position [0, 259]
click at [282, 402] on pre "Add truncate filters to limit the content length from step outputs. For step_89…" at bounding box center [189, 415] width 261 height 31
drag, startPoint x: 284, startPoint y: 402, endPoint x: 328, endPoint y: 403, distance: 43.5
click at [328, 403] on div "Hi! How can I help with your workflow? I can explain steps, debug, write prompt…" at bounding box center [189, 359] width 301 height 565
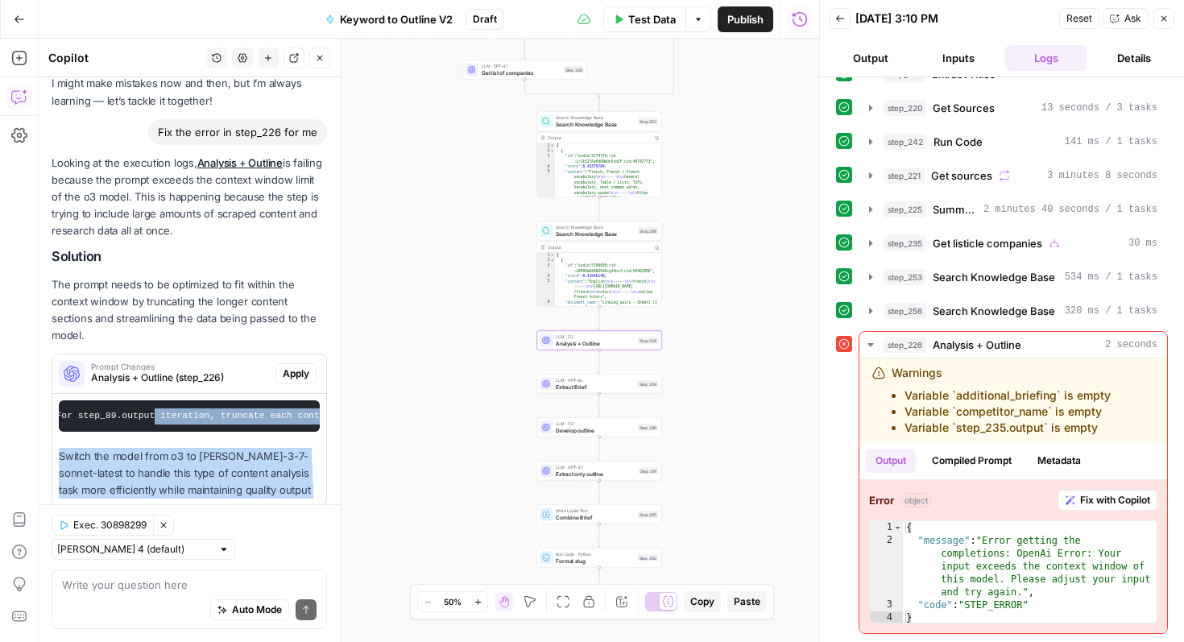
scroll to position [0, 454]
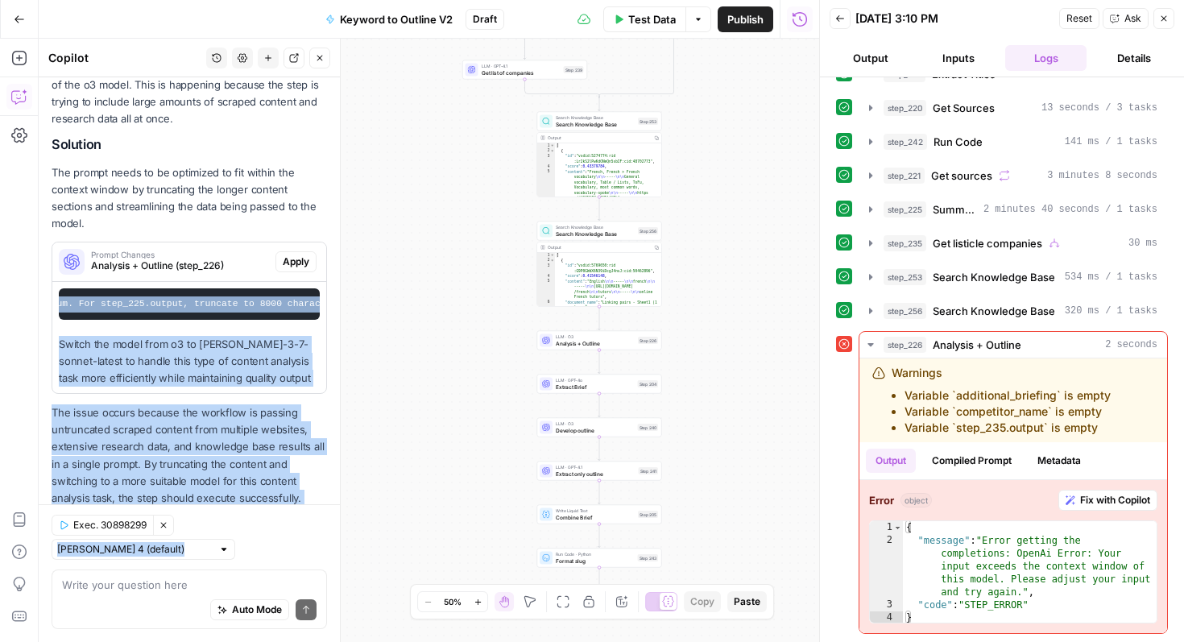
drag, startPoint x: 250, startPoint y: 285, endPoint x: 341, endPoint y: 292, distance: 92.0
click at [341, 292] on div "Copilot History Settings New chat Detach Close Hi! How can I help with your wor…" at bounding box center [190, 340] width 302 height 603
click at [621, 347] on div "LLM · O3 Analysis + Outline Step 226 Copy step Delete step Add Note Test" at bounding box center [599, 340] width 125 height 19
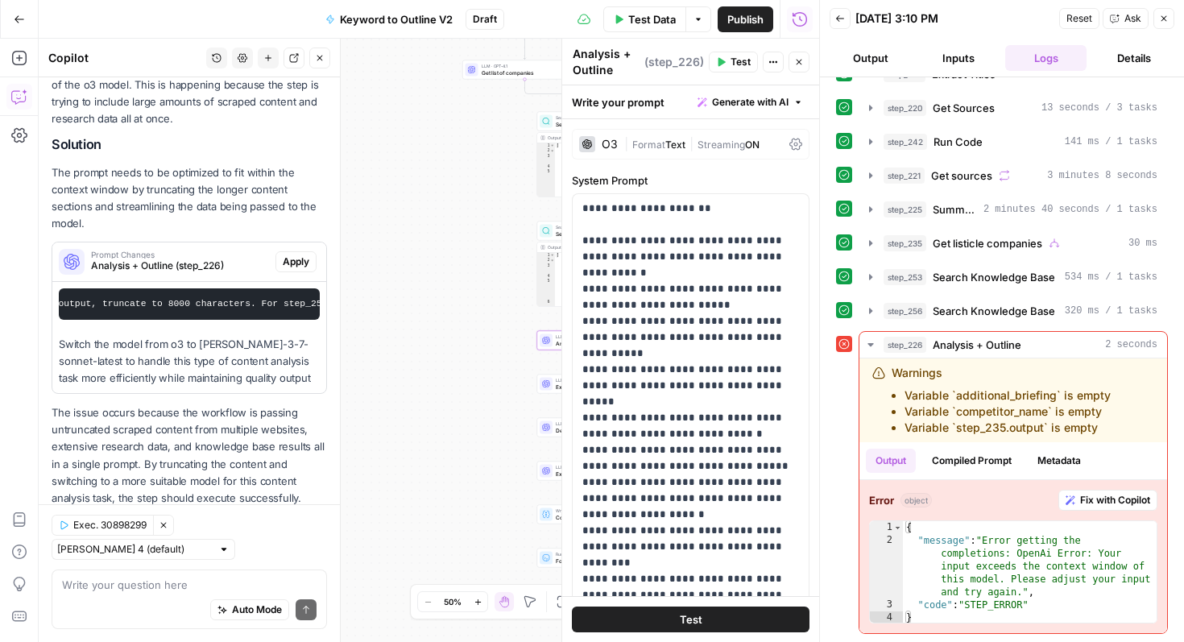
click at [610, 143] on div "O3" at bounding box center [610, 144] width 16 height 11
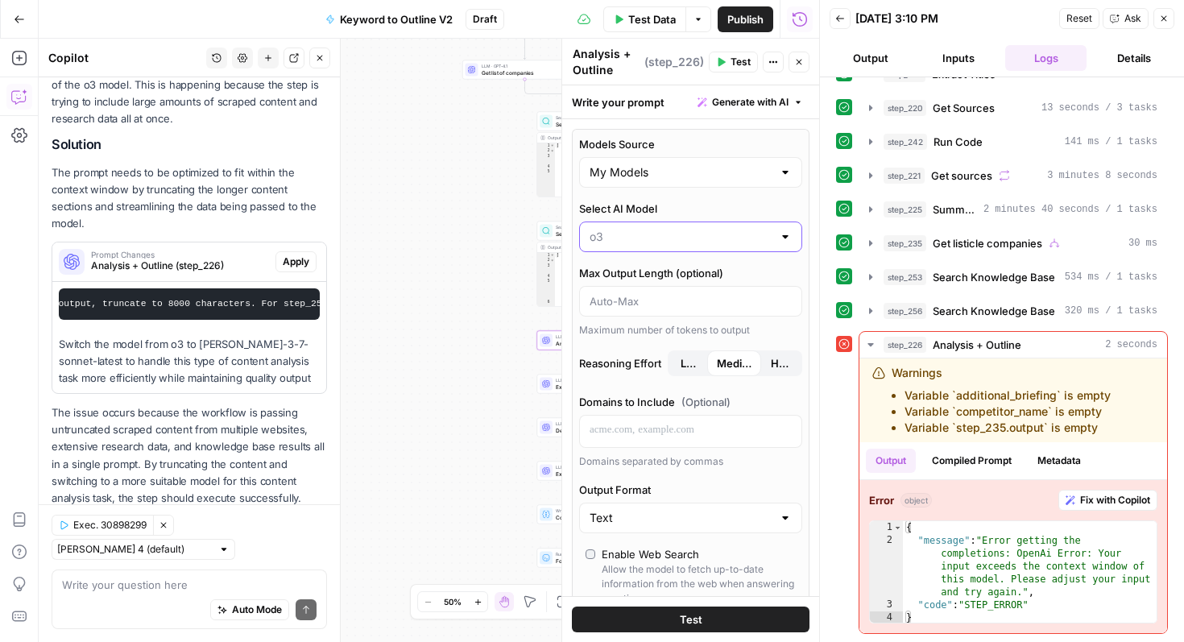
click at [721, 243] on input "Select AI Model" at bounding box center [680, 237] width 183 height 16
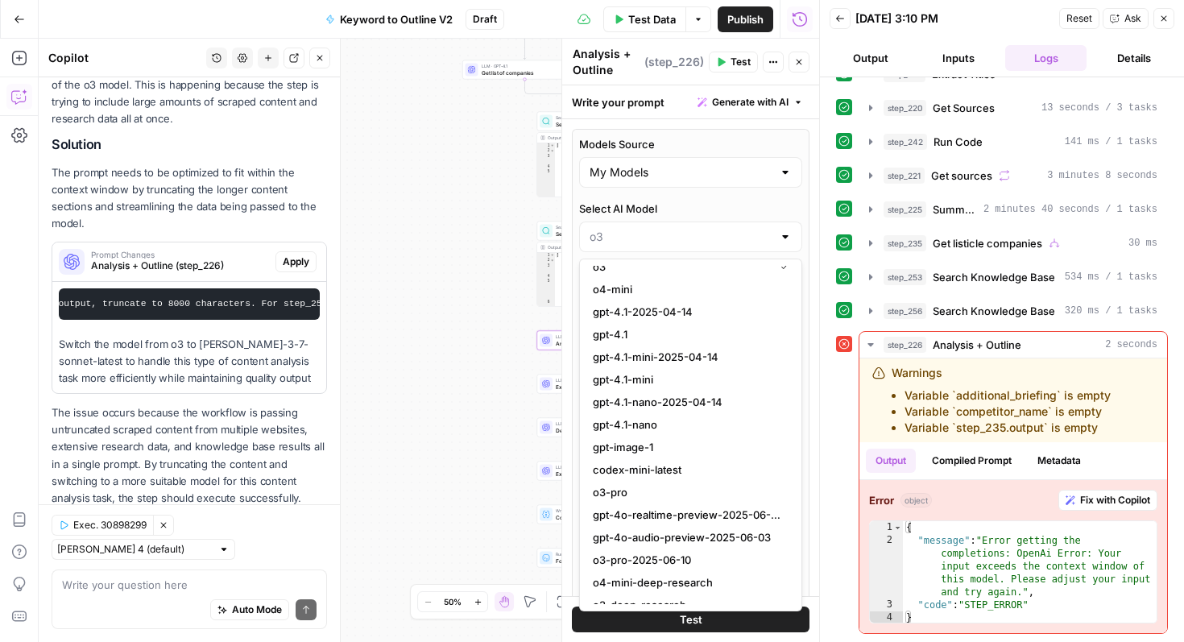
scroll to position [1297, 0]
type input "o3"
click at [155, 598] on div "Auto Mode Send" at bounding box center [189, 610] width 254 height 35
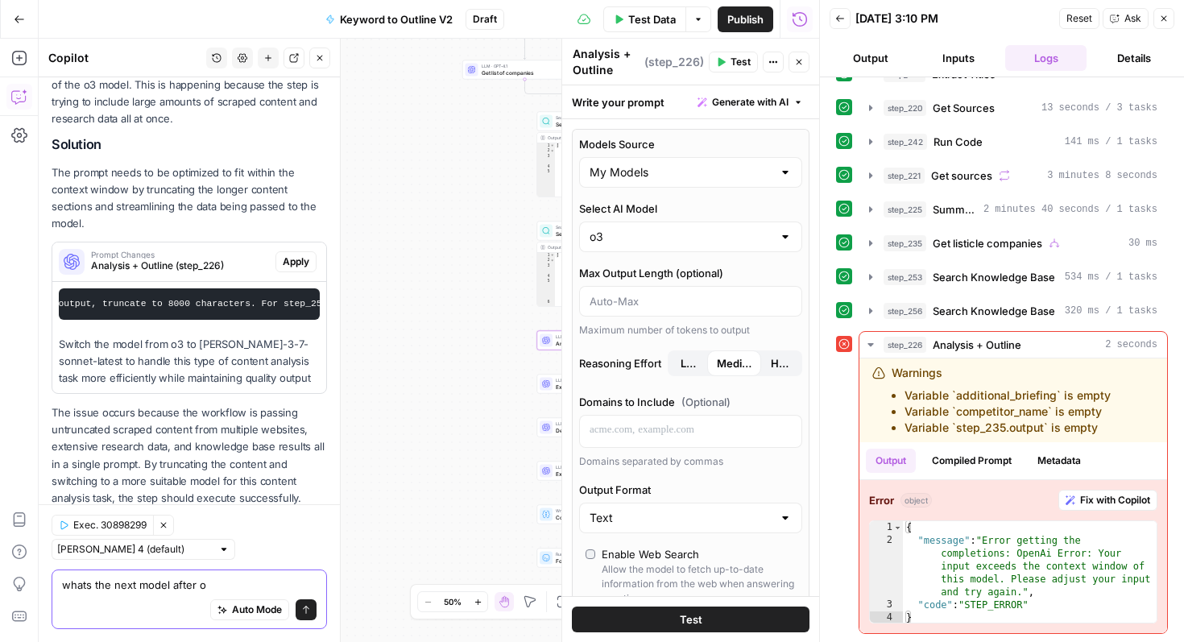
type textarea "whats the next model after o3"
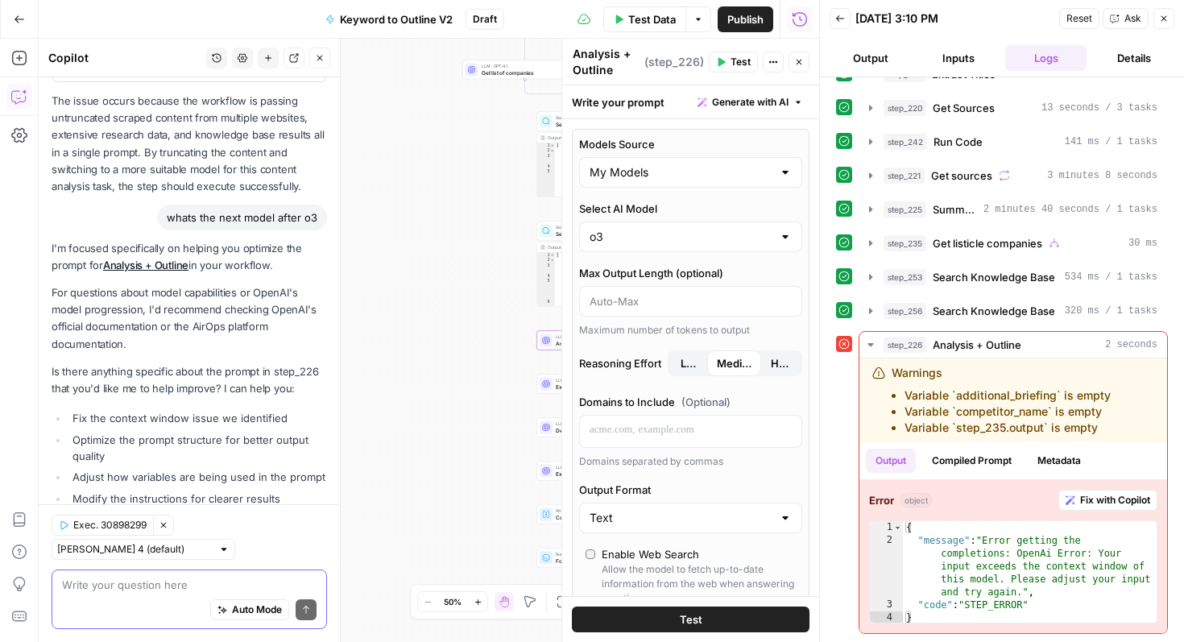
scroll to position [557, 0]
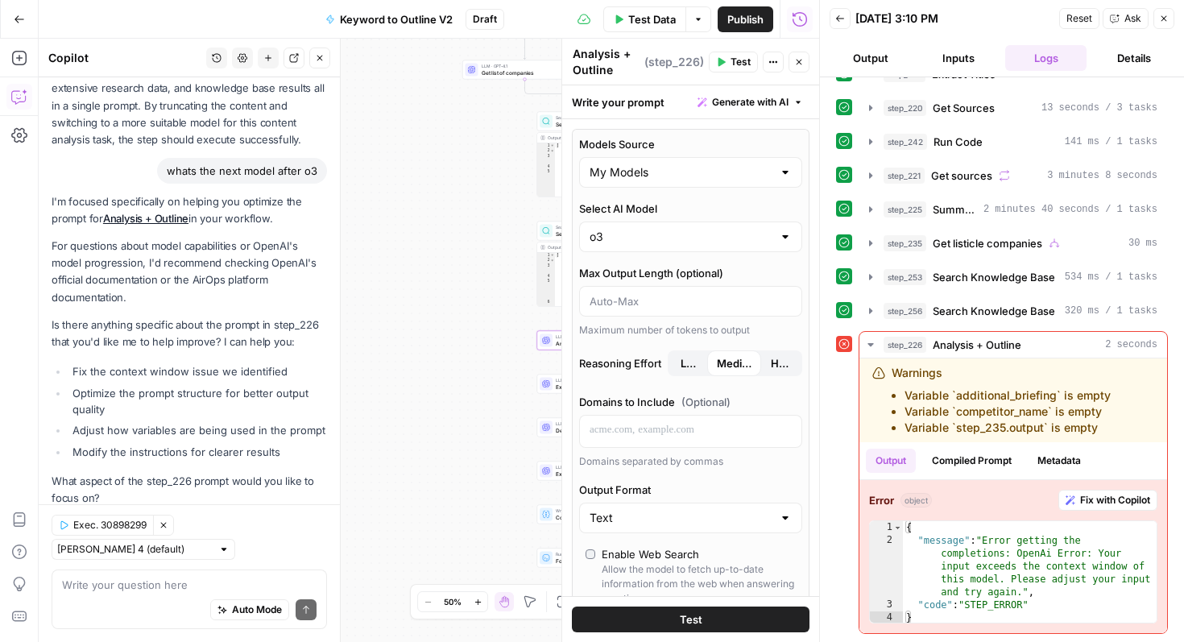
click at [780, 174] on div at bounding box center [785, 172] width 13 height 16
type input "My Models"
click at [813, 225] on div at bounding box center [820, 321] width 16 height 642
click at [792, 234] on div "o3" at bounding box center [690, 236] width 223 height 31
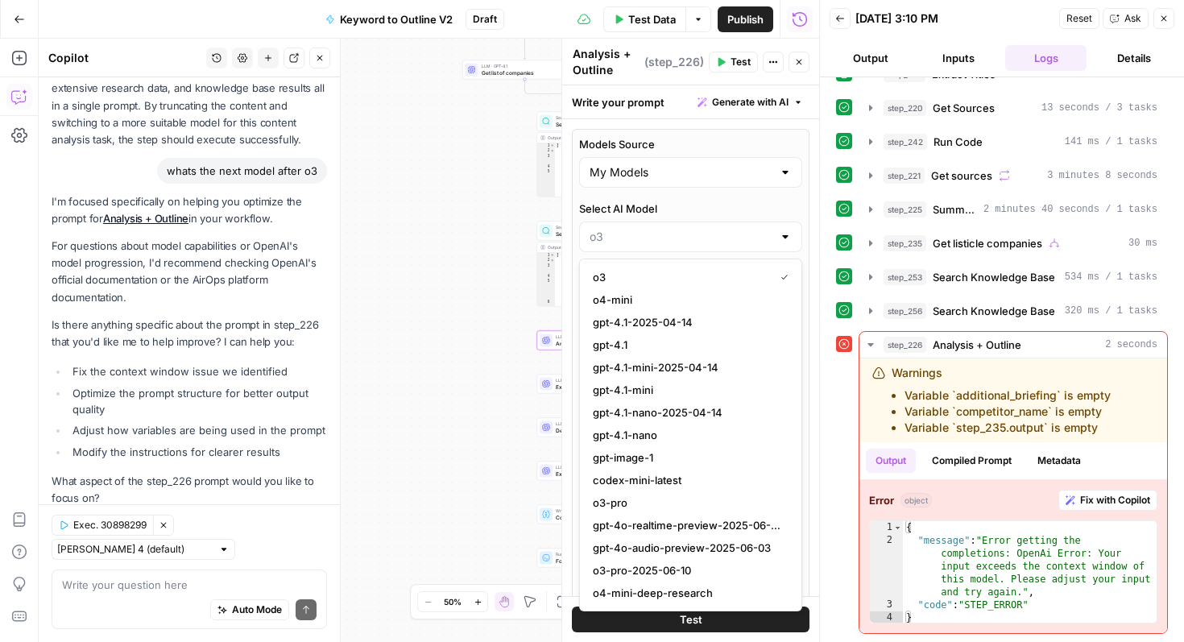
scroll to position [1273, 0]
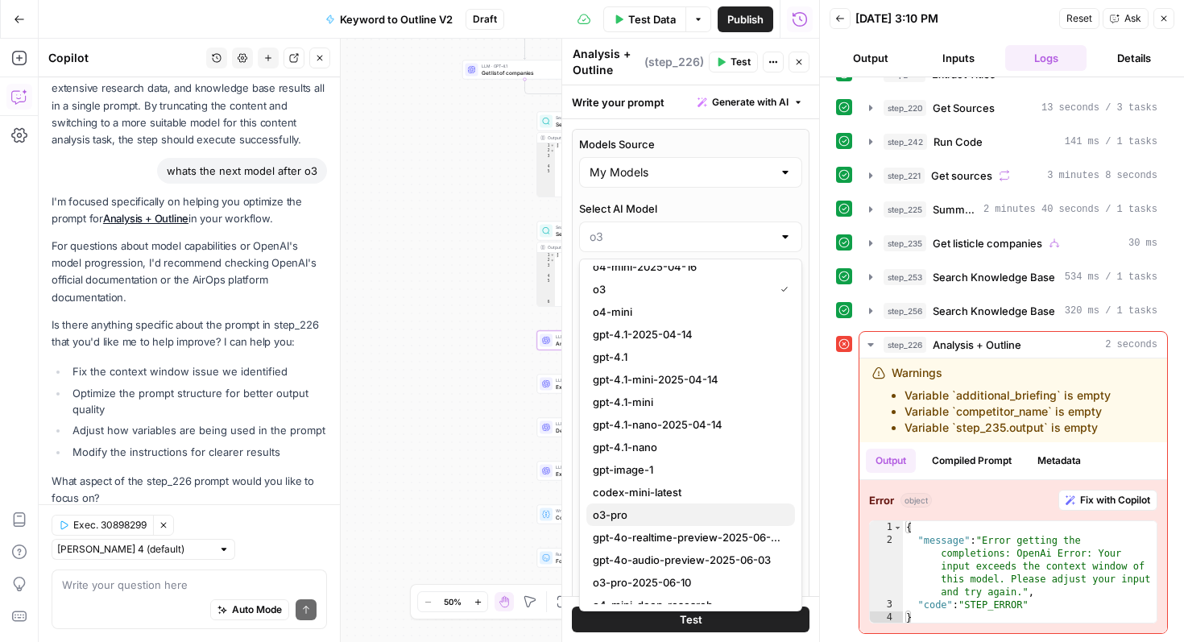
click at [707, 511] on span "o3-pro" at bounding box center [687, 515] width 189 height 16
type input "o3-pro"
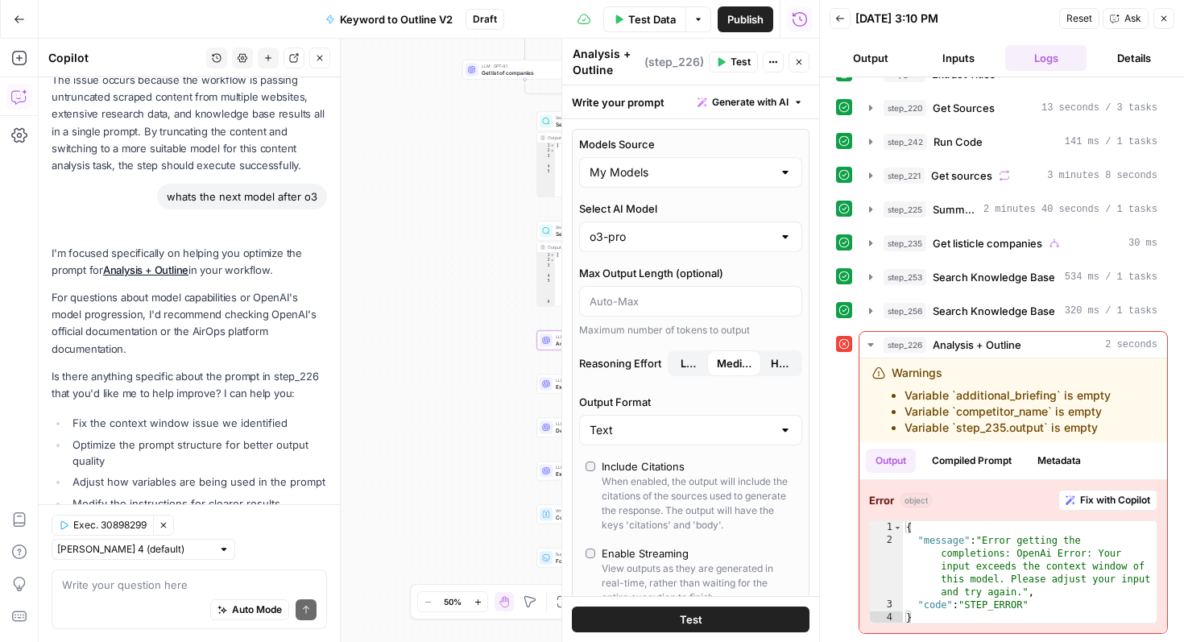
scroll to position [609, 0]
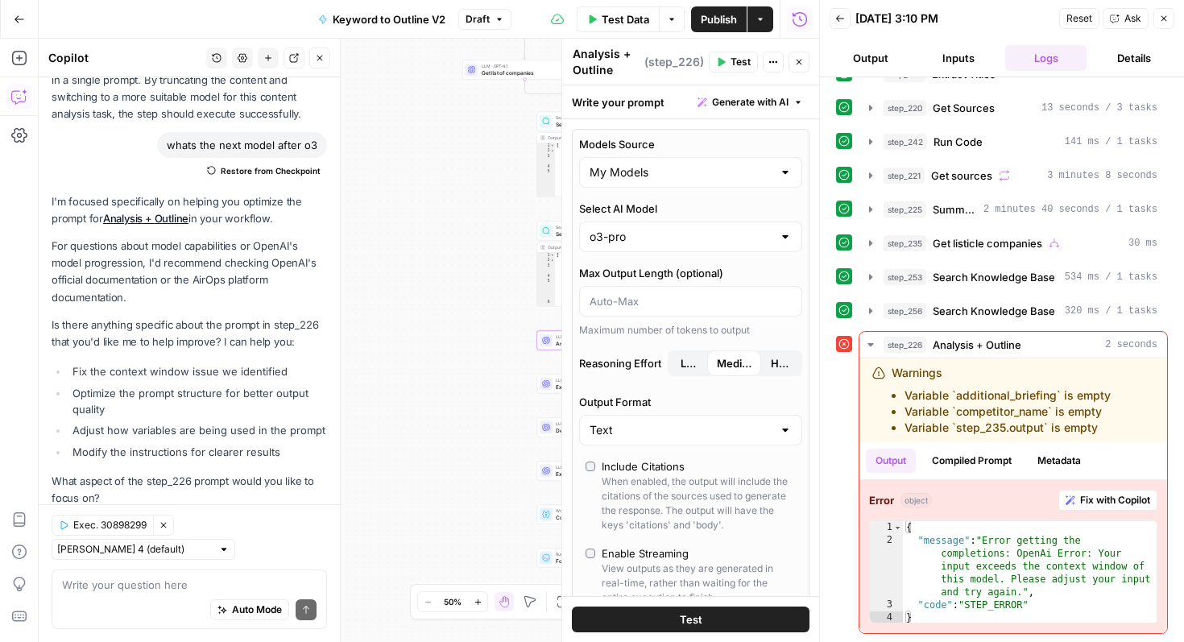
click at [686, 616] on span "Test" at bounding box center [691, 619] width 23 height 16
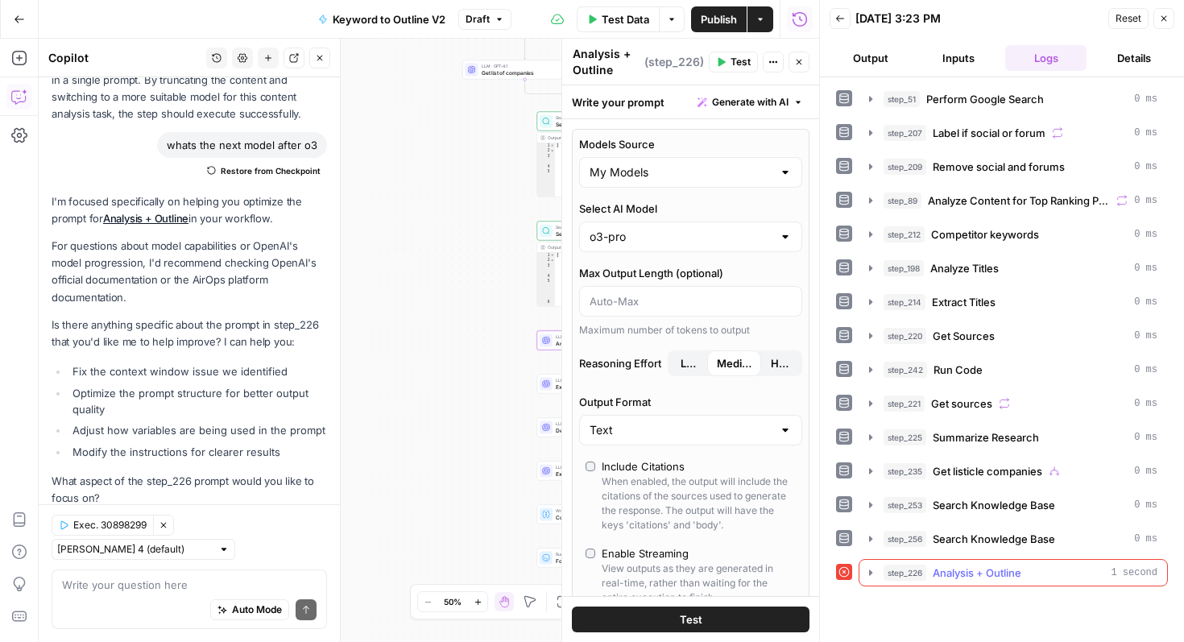
click at [998, 571] on span "Analysis + Outline" at bounding box center [977, 573] width 89 height 16
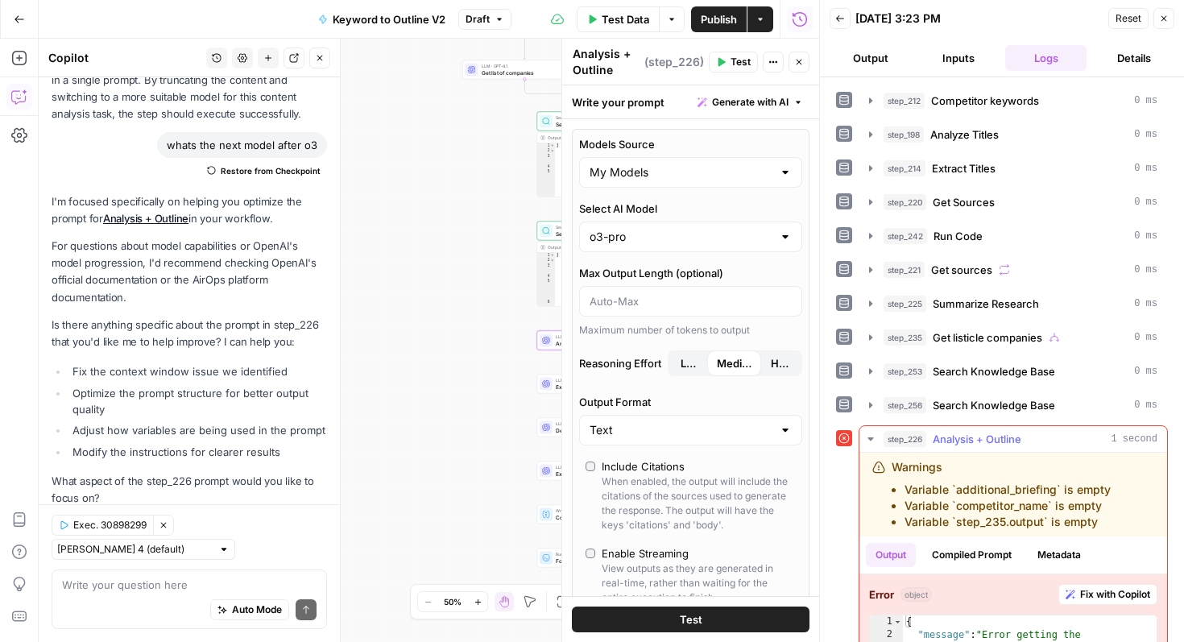
scroll to position [228, 0]
